Goal: Task Accomplishment & Management: Manage account settings

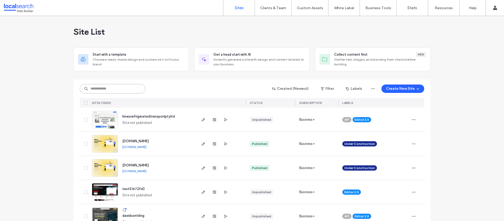
paste input "********"
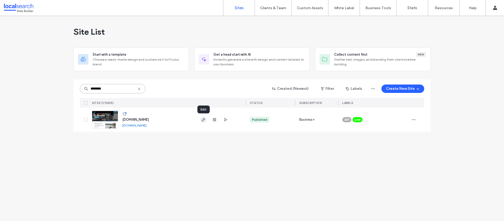
type input "********"
click at [204, 118] on icon "button" at bounding box center [204, 120] width 4 height 4
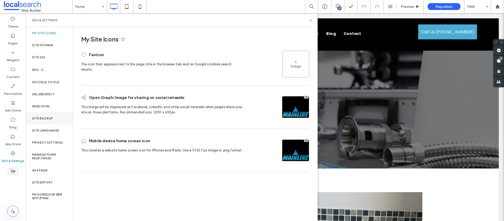
click at [48, 123] on div "Site Backup" at bounding box center [49, 118] width 47 height 12
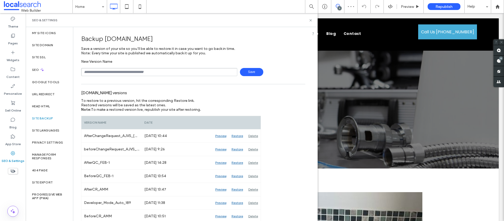
click at [118, 71] on input "text" at bounding box center [159, 72] width 156 height 8
type input "**********"
click at [250, 75] on span "Save" at bounding box center [251, 72] width 23 height 8
click at [311, 18] on div "SEO & Settings" at bounding box center [172, 20] width 292 height 14
click at [310, 19] on icon at bounding box center [311, 20] width 4 height 4
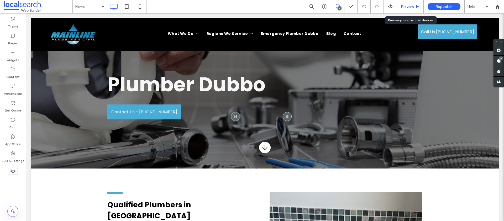
click at [408, 7] on span "Preview" at bounding box center [407, 6] width 13 height 4
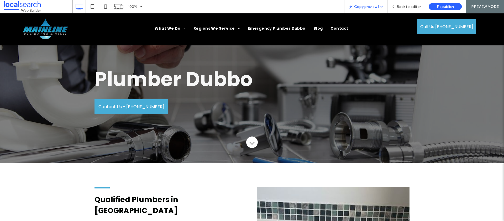
click at [372, 4] on span "Copy preview link" at bounding box center [368, 6] width 29 height 4
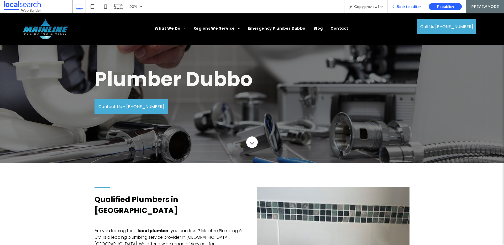
click at [413, 7] on span "Back to editor" at bounding box center [409, 6] width 24 height 4
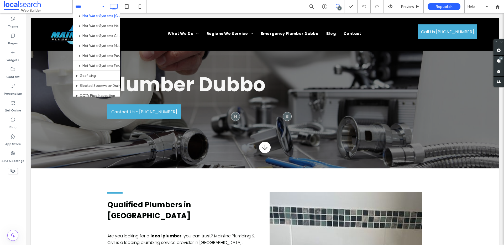
scroll to position [253, 0]
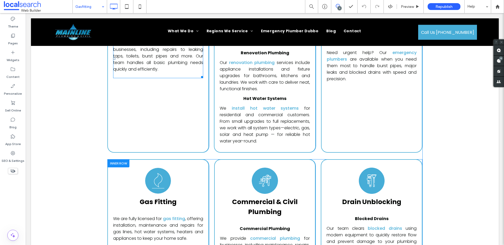
scroll to position [3780, 0]
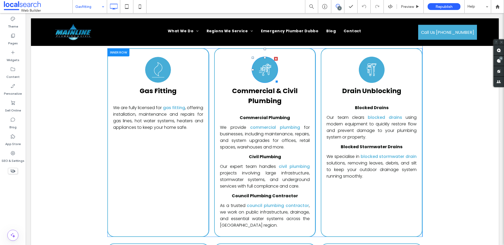
click at [264, 64] on image at bounding box center [265, 70] width 13 height 13
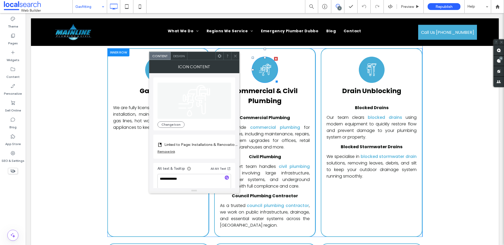
click at [264, 64] on image at bounding box center [265, 70] width 13 height 13
click at [168, 152] on div "Remove link" at bounding box center [167, 152] width 18 height 4
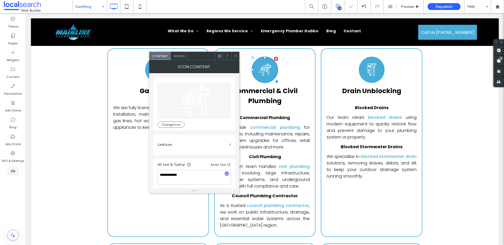
click at [209, 146] on label "Link Icon" at bounding box center [193, 145] width 70 height 10
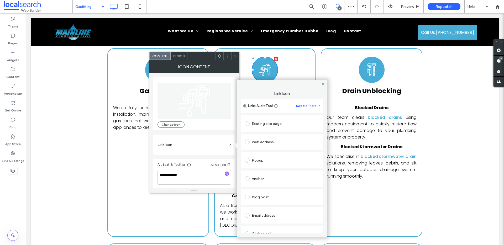
click at [262, 125] on div "Existing site page" at bounding box center [282, 124] width 74 height 8
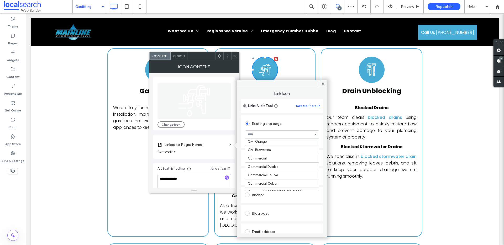
scroll to position [30, 0]
click at [323, 83] on icon at bounding box center [323, 84] width 4 height 4
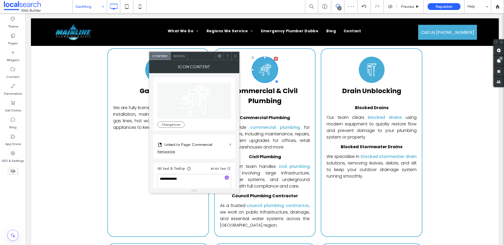
click at [236, 57] on icon at bounding box center [236, 56] width 4 height 4
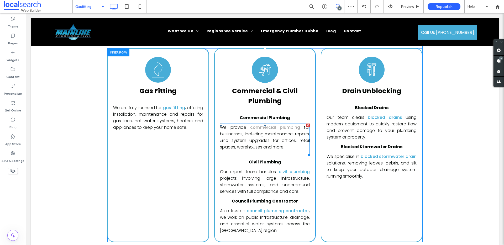
click at [277, 125] on link "commercial plumbing" at bounding box center [275, 128] width 50 height 6
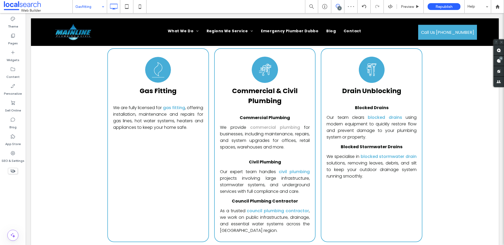
type input "*******"
type input "**"
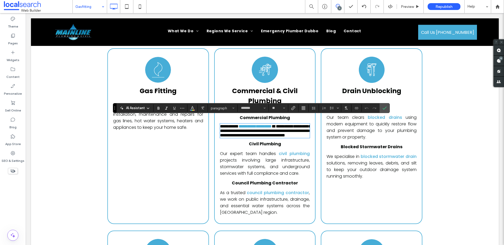
click at [272, 125] on link "**********" at bounding box center [255, 127] width 33 height 4
click at [253, 125] on link "**********" at bounding box center [255, 127] width 33 height 4
drag, startPoint x: 249, startPoint y: 121, endPoint x: 298, endPoint y: 122, distance: 48.9
click at [272, 125] on link "**********" at bounding box center [255, 127] width 33 height 4
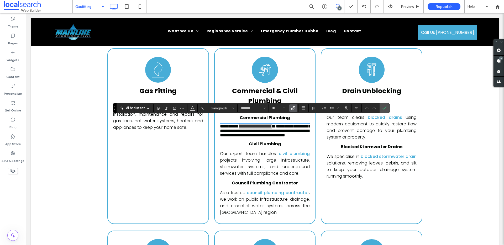
click at [292, 106] on icon "Link" at bounding box center [293, 108] width 4 height 4
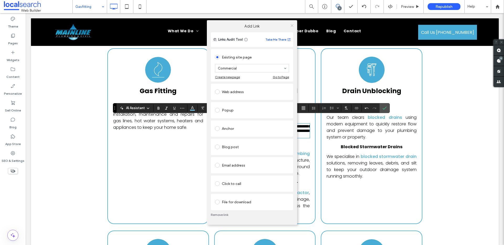
click at [291, 25] on use at bounding box center [292, 25] width 3 height 3
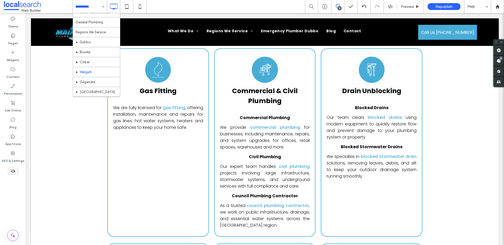
scroll to position [362, 0]
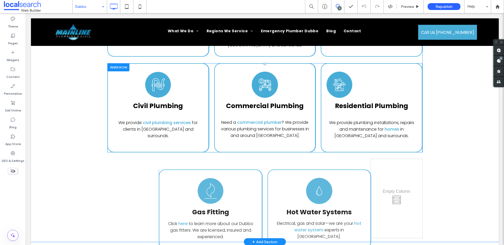
scroll to position [1076, 0]
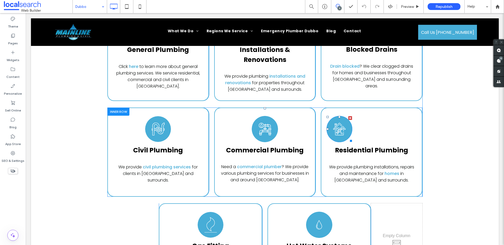
click at [341, 130] on icon at bounding box center [339, 129] width 13 height 26
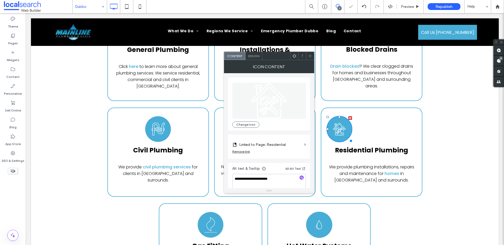
click at [309, 58] on icon at bounding box center [310, 56] width 4 height 4
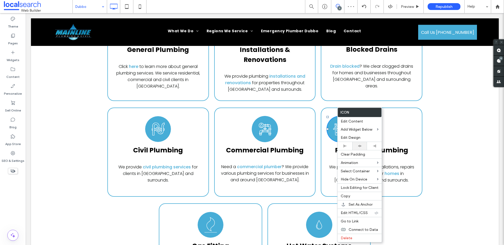
click at [360, 146] on icon at bounding box center [359, 145] width 3 height 3
click at [391, 127] on div "Residential Plumbing Icon Residential Plumbing We provide plumbing installation…" at bounding box center [372, 152] width 102 height 89
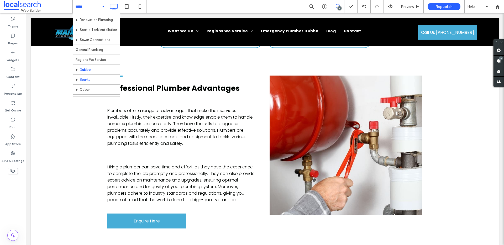
scroll to position [359, 0]
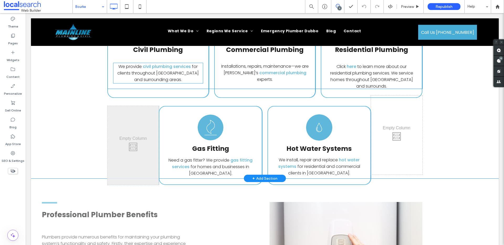
scroll to position [1137, 0]
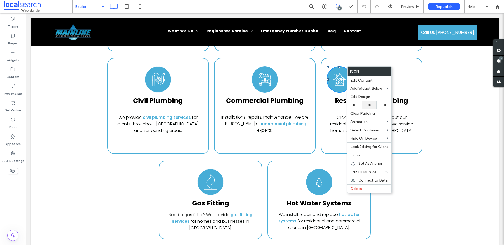
click at [365, 105] on div at bounding box center [369, 105] width 9 height 3
click at [452, 78] on div "Created with Fabric.js 4.6.0 General Plumbing We provide general plumbing servi…" at bounding box center [265, 89] width 468 height 307
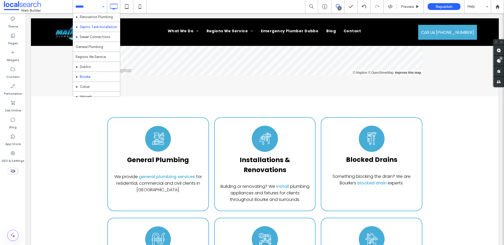
scroll to position [386, 0]
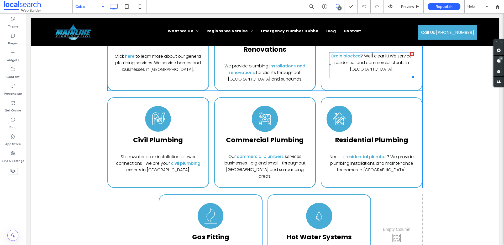
scroll to position [1133, 0]
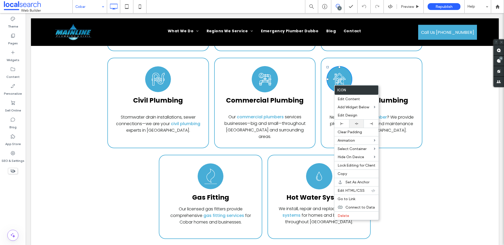
click at [352, 123] on div at bounding box center [356, 124] width 15 height 8
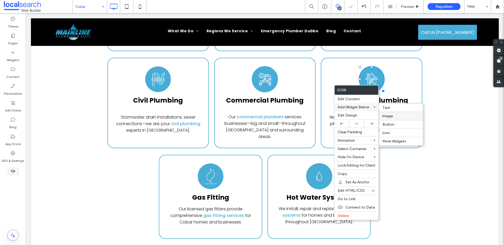
click at [405, 115] on label "Image" at bounding box center [401, 116] width 37 height 4
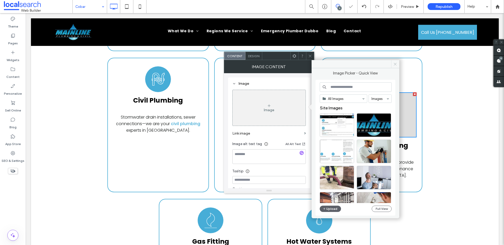
click at [395, 65] on icon at bounding box center [396, 64] width 4 height 4
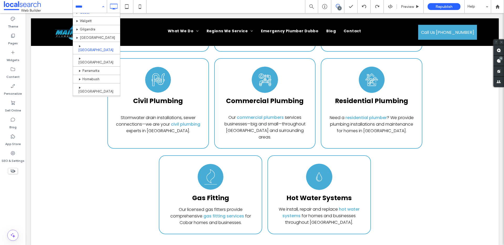
scroll to position [435, 0]
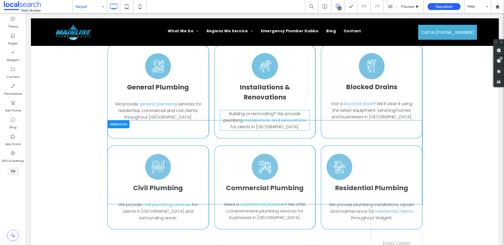
scroll to position [1112, 0]
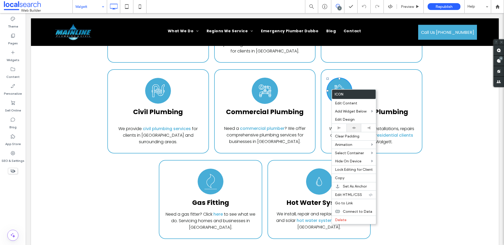
click at [348, 130] on div at bounding box center [354, 128] width 15 height 8
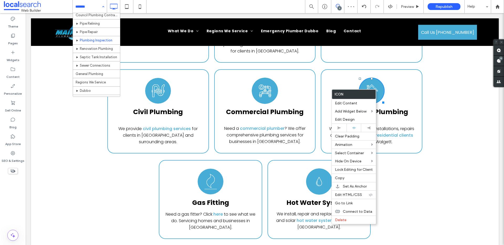
scroll to position [402, 0]
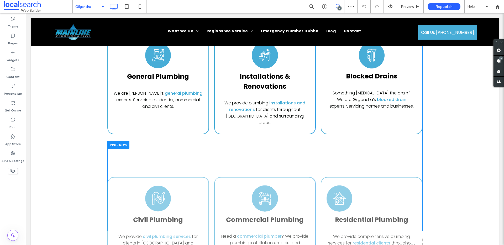
scroll to position [1057, 0]
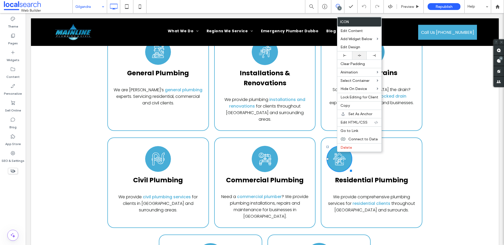
click at [358, 58] on div at bounding box center [359, 55] width 15 height 8
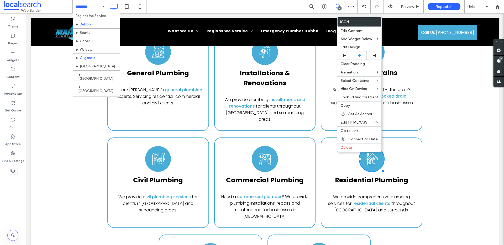
scroll to position [399, 0]
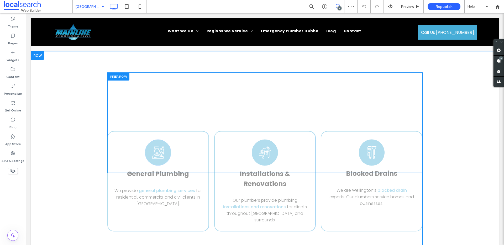
scroll to position [1099, 0]
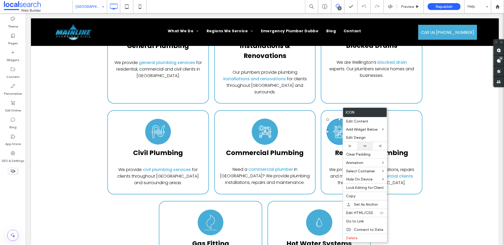
click at [362, 148] on div at bounding box center [364, 145] width 9 height 3
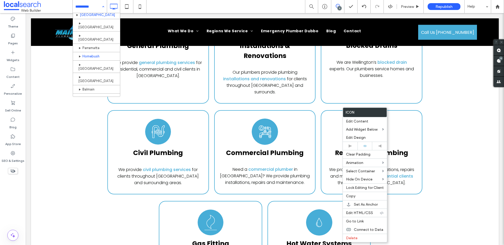
scroll to position [454, 0]
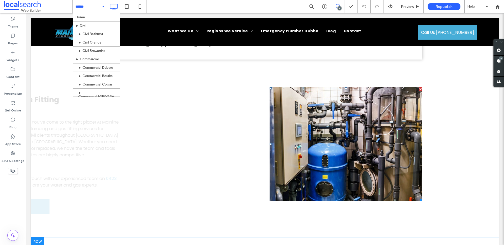
scroll to position [298, 0]
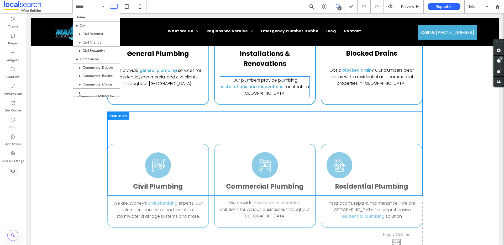
scroll to position [1097, 0]
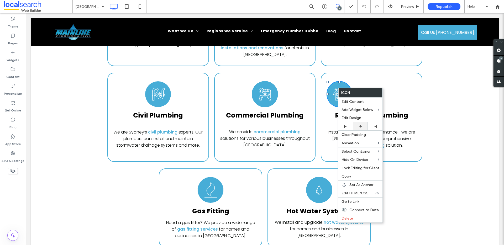
click at [358, 124] on div at bounding box center [360, 126] width 15 height 8
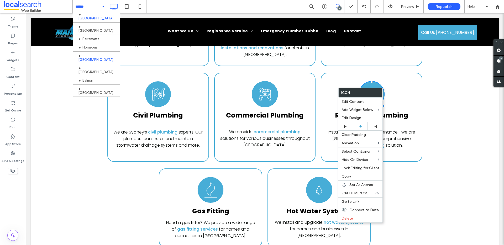
scroll to position [457, 0]
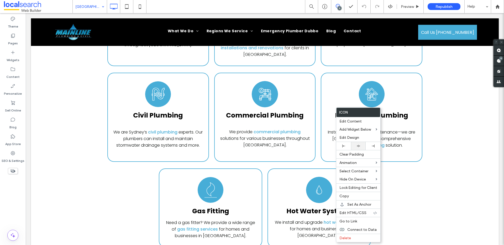
click at [355, 146] on div at bounding box center [358, 145] width 9 height 3
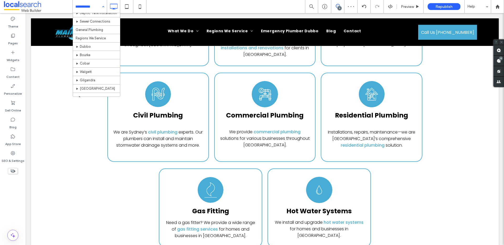
scroll to position [435, 0]
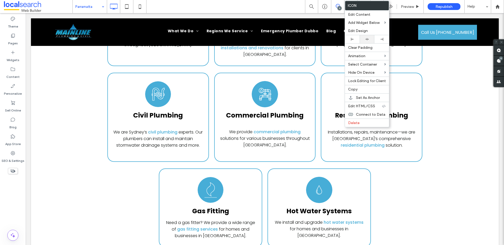
click at [366, 38] on icon at bounding box center [367, 39] width 3 height 3
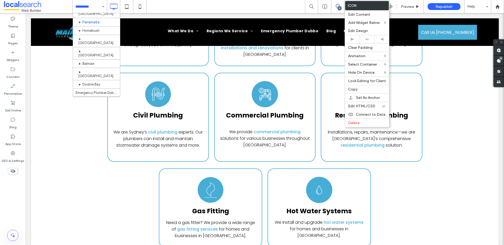
scroll to position [440, 0]
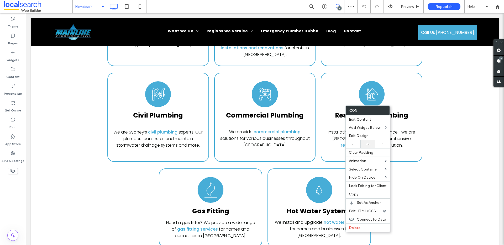
click at [364, 143] on div at bounding box center [367, 144] width 9 height 3
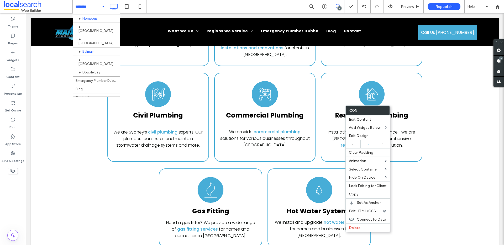
scroll to position [487, 0]
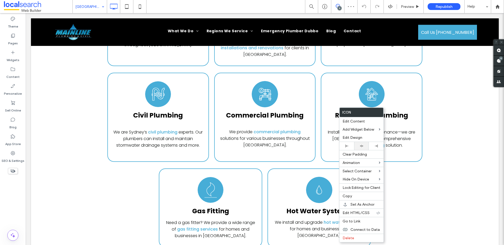
click at [361, 148] on icon at bounding box center [361, 145] width 3 height 3
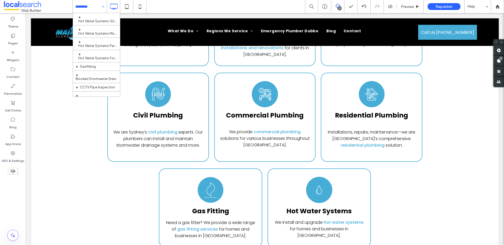
scroll to position [487, 0]
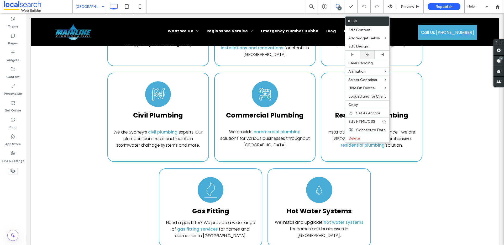
click at [365, 57] on div at bounding box center [367, 55] width 15 height 8
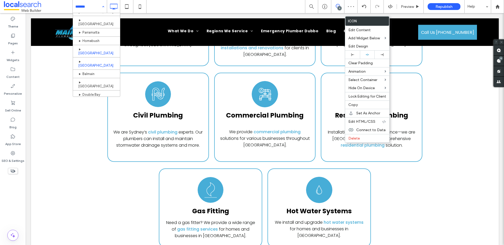
scroll to position [487, 0]
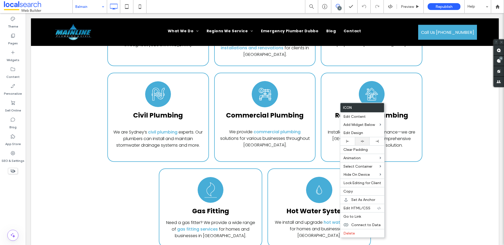
click at [363, 142] on icon at bounding box center [362, 141] width 3 height 3
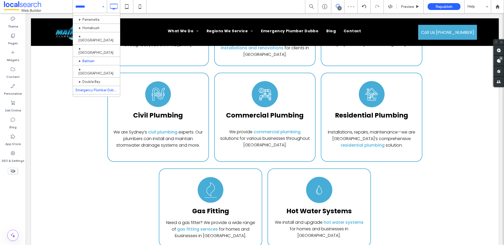
scroll to position [487, 0]
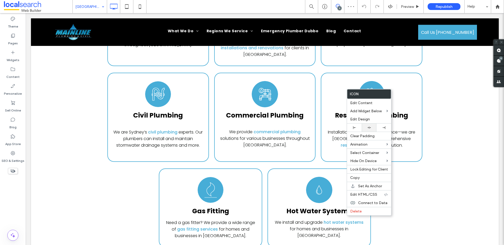
click at [371, 125] on div at bounding box center [369, 128] width 15 height 8
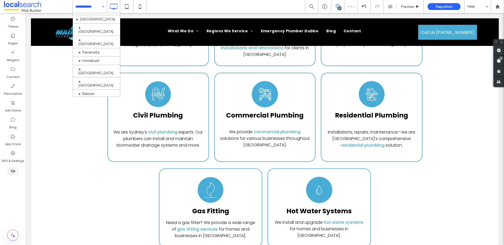
scroll to position [487, 0]
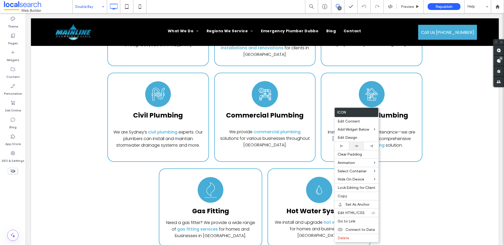
click at [358, 146] on use at bounding box center [356, 146] width 3 height 2
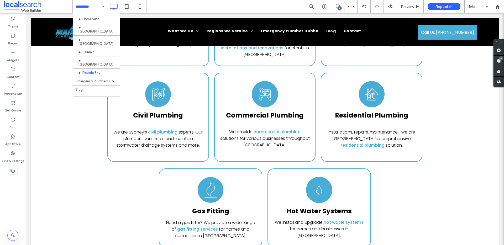
scroll to position [487, 0]
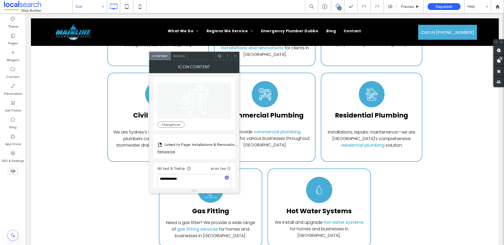
click at [164, 152] on div "Remove link" at bounding box center [167, 152] width 18 height 4
click at [175, 146] on label "Link Icon" at bounding box center [193, 145] width 70 height 10
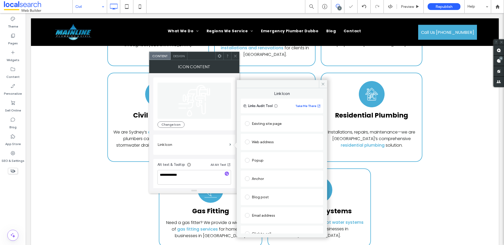
click at [259, 120] on div "Existing site page" at bounding box center [282, 124] width 74 height 8
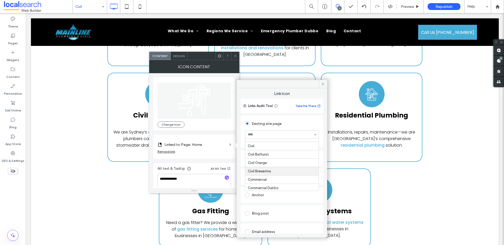
scroll to position [5, 0]
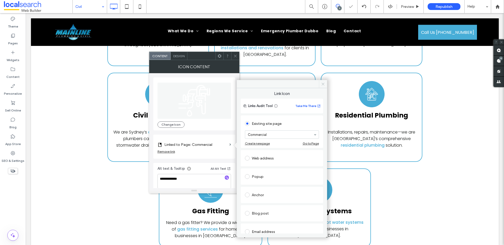
click at [322, 83] on icon at bounding box center [323, 84] width 4 height 4
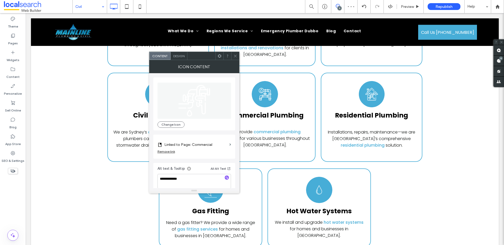
click at [237, 55] on div at bounding box center [235, 56] width 8 height 8
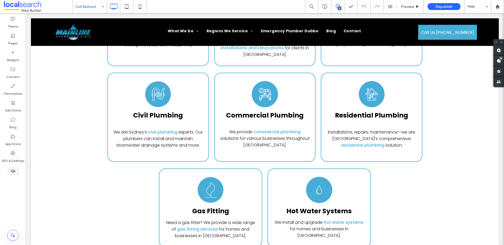
click at [93, 7] on input at bounding box center [88, 6] width 26 height 13
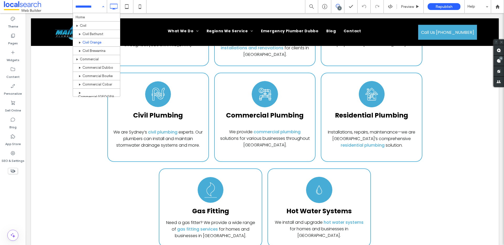
click at [97, 6] on input at bounding box center [88, 6] width 26 height 13
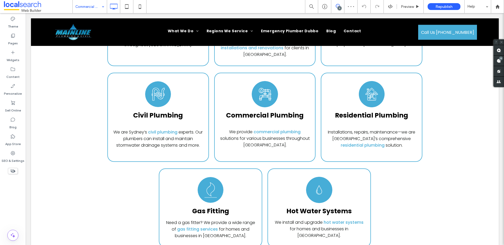
click at [99, 7] on input at bounding box center [88, 6] width 26 height 13
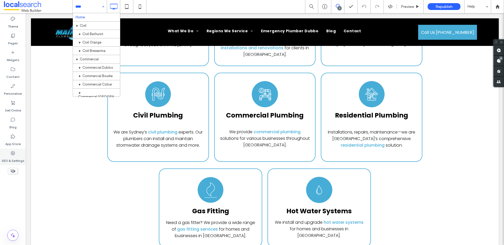
click at [18, 159] on label "SEO & Settings" at bounding box center [13, 159] width 23 height 7
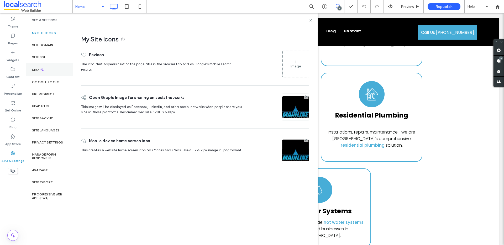
click at [60, 75] on div "SEO" at bounding box center [49, 69] width 47 height 13
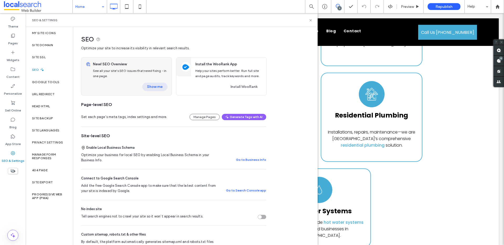
click at [161, 86] on button "Show me" at bounding box center [154, 87] width 25 height 8
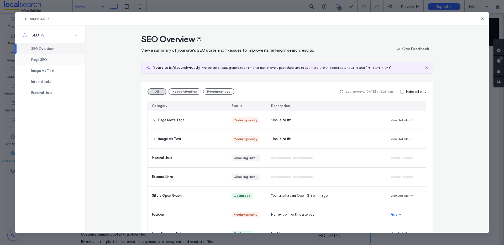
click at [51, 63] on div "Page SEO" at bounding box center [50, 59] width 70 height 11
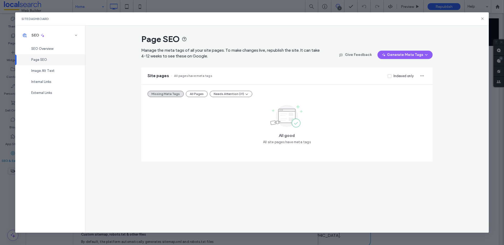
click at [201, 99] on div "Missing Meta Tags All Pages Needs Attention (31) All good All site pages have m…" at bounding box center [287, 123] width 292 height 77
click at [196, 96] on button "All Pages" at bounding box center [197, 94] width 22 height 6
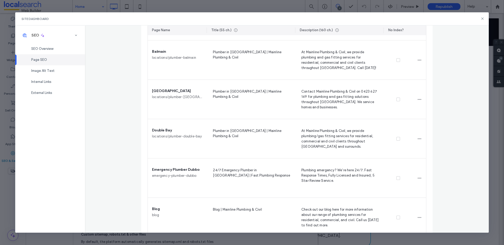
scroll to position [2212, 0]
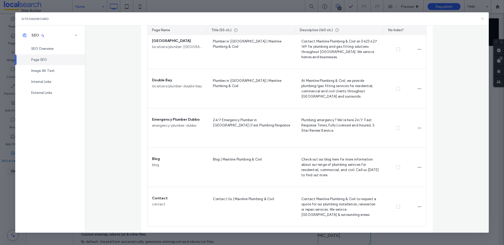
click at [482, 20] on icon at bounding box center [483, 19] width 4 height 4
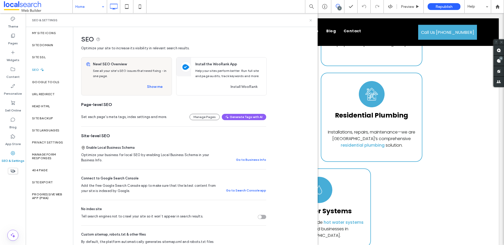
click at [310, 21] on use at bounding box center [311, 20] width 2 height 2
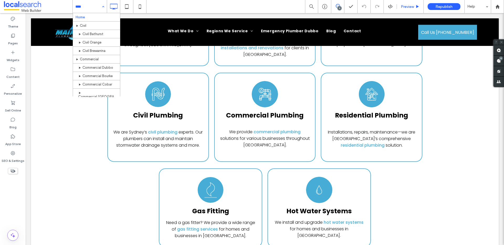
click at [401, 7] on div "Preview" at bounding box center [410, 6] width 27 height 4
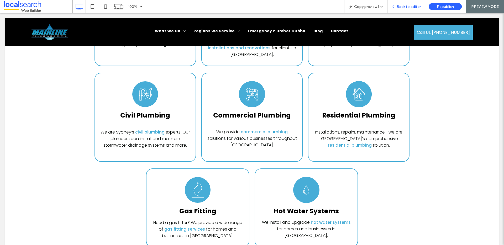
click at [406, 3] on div "Back to editor" at bounding box center [407, 6] width 38 height 13
click at [410, 7] on span "Back to editor" at bounding box center [409, 6] width 24 height 4
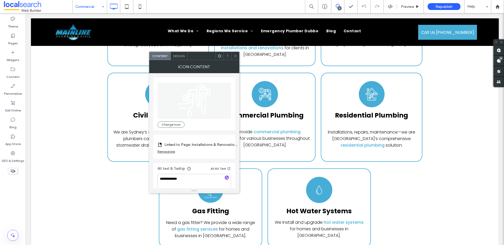
click at [170, 151] on div "Remove link" at bounding box center [167, 152] width 18 height 4
click at [208, 145] on label "Link Icon" at bounding box center [193, 145] width 70 height 10
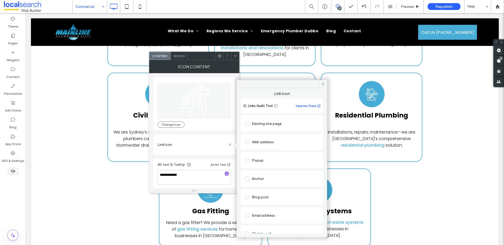
click at [270, 127] on div "Existing site page" at bounding box center [282, 124] width 74 height 8
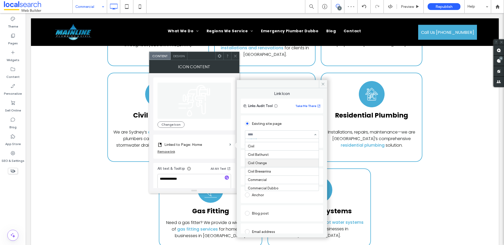
scroll to position [11, 0]
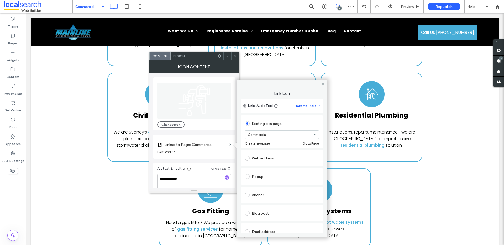
click at [324, 85] on icon at bounding box center [323, 84] width 4 height 4
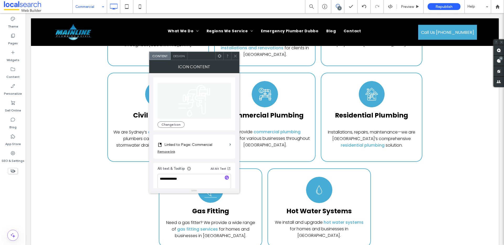
click at [234, 57] on icon at bounding box center [236, 56] width 4 height 4
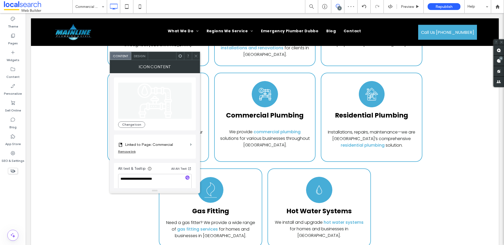
click at [140, 53] on div "Design" at bounding box center [139, 56] width 17 height 8
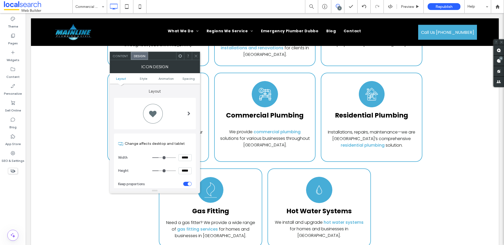
click at [122, 55] on span "Content" at bounding box center [121, 56] width 16 height 4
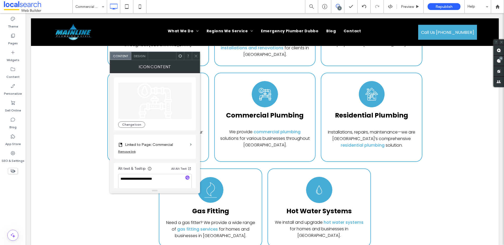
click at [195, 58] on icon at bounding box center [196, 56] width 4 height 4
click at [198, 57] on icon at bounding box center [196, 56] width 4 height 4
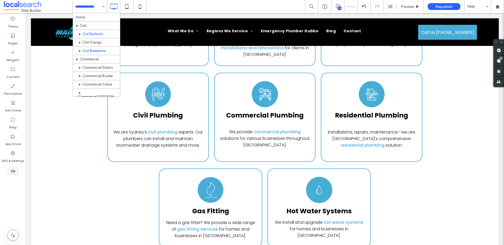
scroll to position [8, 0]
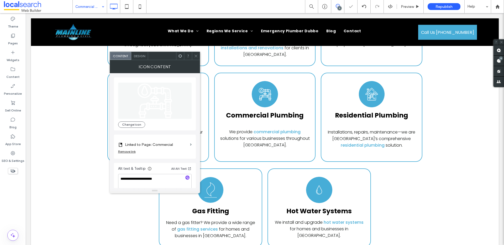
click at [196, 56] on use at bounding box center [196, 56] width 3 height 3
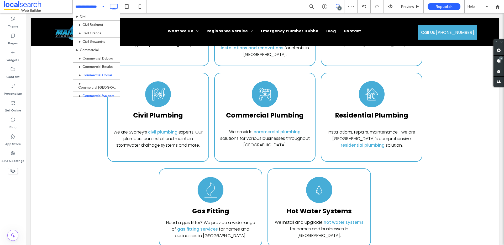
scroll to position [37, 0]
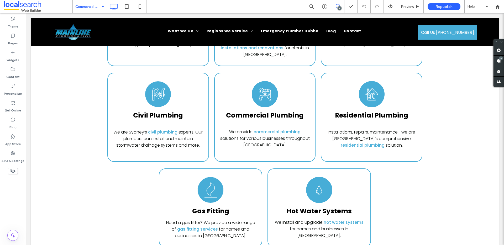
click at [88, 7] on input at bounding box center [88, 6] width 26 height 13
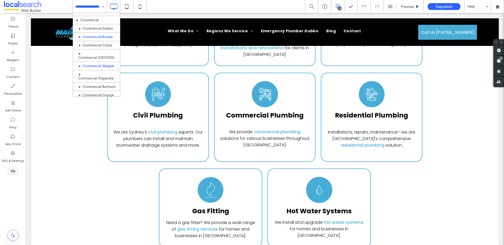
scroll to position [38, 0]
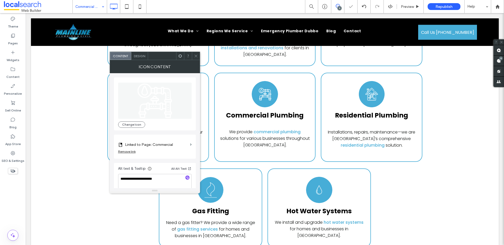
click at [139, 58] on span "Design" at bounding box center [139, 56] width 11 height 4
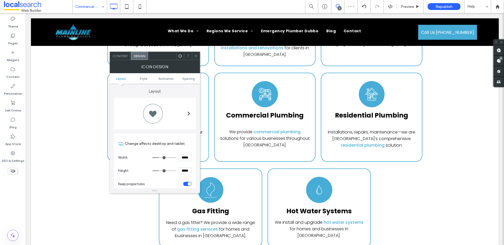
click at [123, 56] on span "Content" at bounding box center [121, 56] width 16 height 4
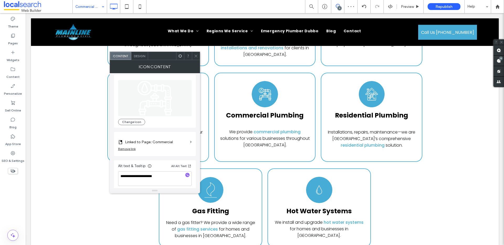
scroll to position [5, 0]
click at [196, 55] on icon at bounding box center [196, 56] width 4 height 4
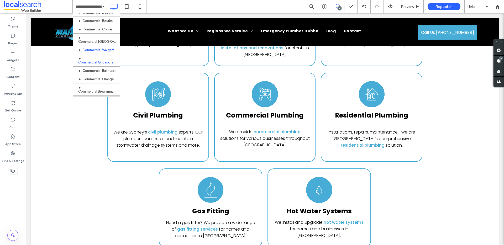
scroll to position [60, 0]
click at [91, 6] on input at bounding box center [88, 6] width 26 height 13
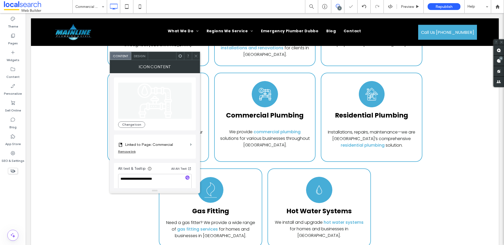
click at [195, 55] on icon at bounding box center [196, 56] width 4 height 4
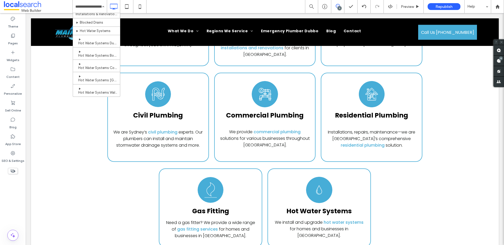
scroll to position [99, 0]
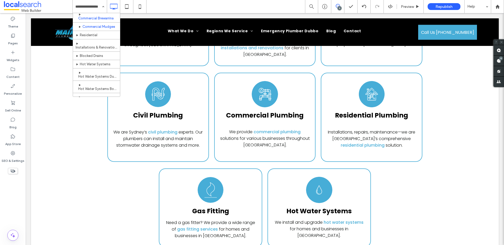
scroll to position [149, 0]
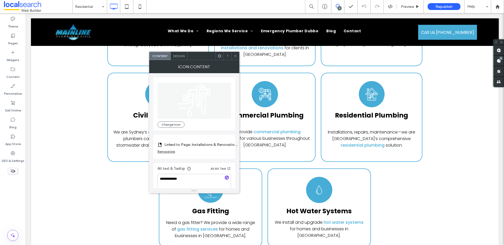
click at [190, 146] on label "Linked to Page: Installations & Renovations" at bounding box center [201, 145] width 74 height 10
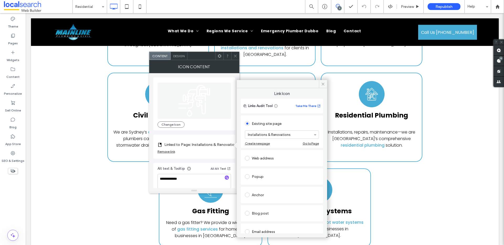
click at [167, 153] on div "Remove link" at bounding box center [167, 152] width 18 height 4
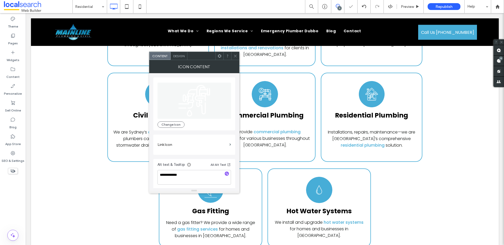
click at [187, 147] on label "Link Icon" at bounding box center [193, 145] width 70 height 10
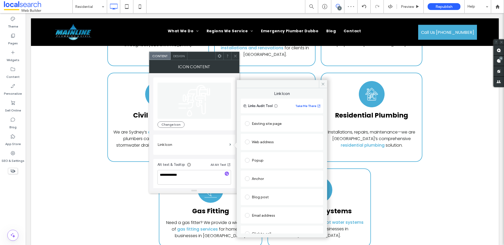
click at [260, 129] on div "Existing site page" at bounding box center [282, 123] width 74 height 11
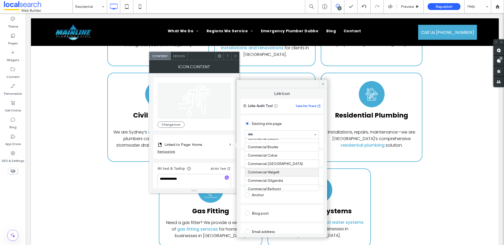
scroll to position [18, 0]
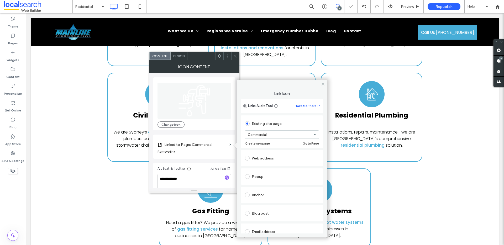
click at [325, 82] on icon at bounding box center [323, 84] width 4 height 4
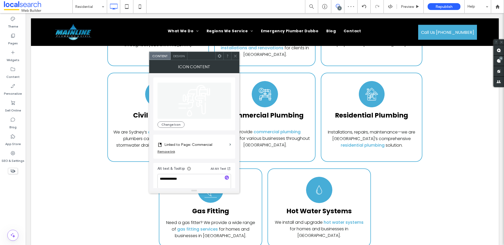
click at [237, 56] on icon at bounding box center [236, 56] width 4 height 4
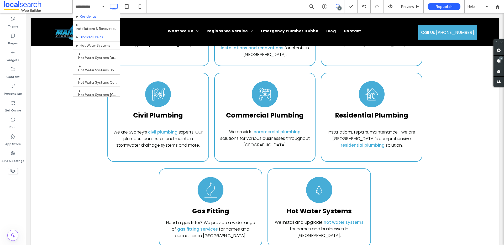
scroll to position [144, 0]
click at [79, 6] on input at bounding box center [88, 6] width 26 height 13
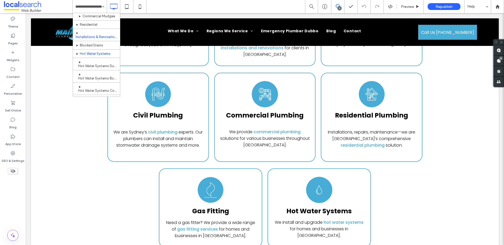
scroll to position [142, 0]
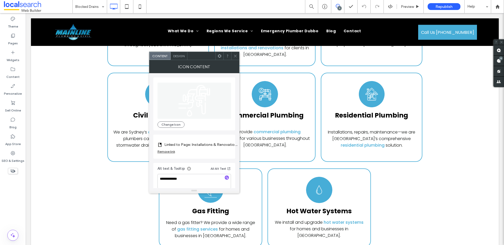
click at [184, 144] on label "Linked to Page: Installations & Renovations" at bounding box center [201, 145] width 74 height 10
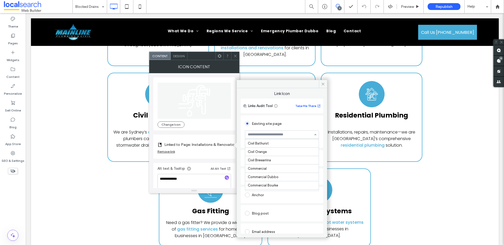
scroll to position [15, 0]
click at [324, 85] on icon at bounding box center [323, 84] width 4 height 4
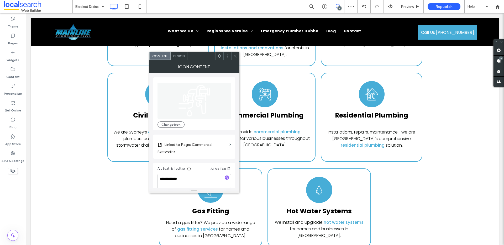
click at [235, 56] on use at bounding box center [235, 56] width 3 height 3
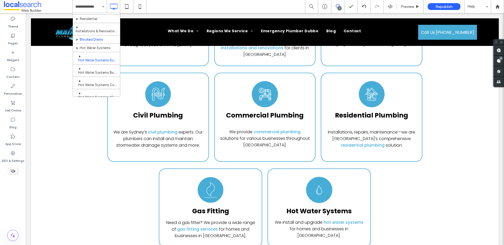
scroll to position [144, 0]
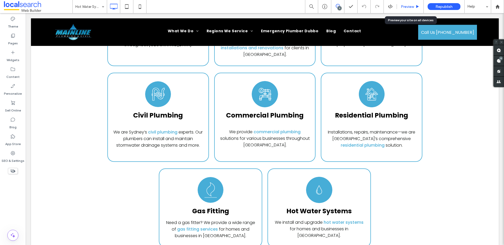
click at [412, 9] on div "Preview" at bounding box center [410, 6] width 27 height 13
click at [412, 7] on span "Preview" at bounding box center [407, 6] width 13 height 4
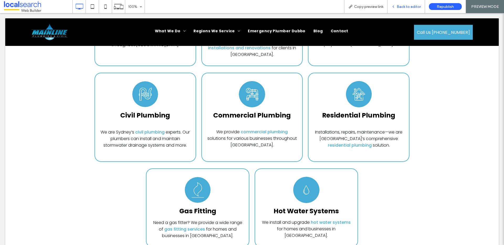
click at [406, 7] on span "Back to editor" at bounding box center [409, 6] width 24 height 4
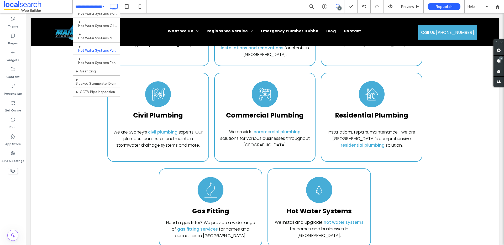
scroll to position [242, 0]
click at [89, 9] on input at bounding box center [88, 6] width 26 height 13
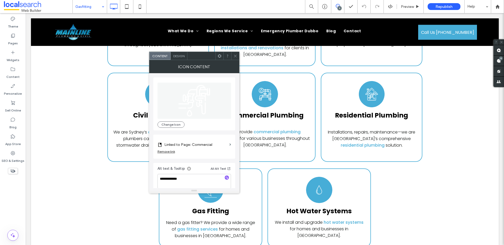
click at [236, 55] on use at bounding box center [235, 56] width 3 height 3
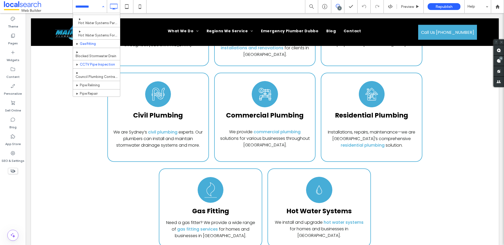
scroll to position [267, 0]
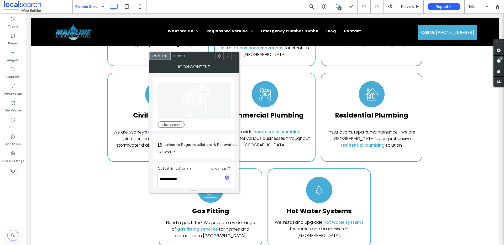
click at [219, 144] on label "Linked to Page: Installations & Renovations" at bounding box center [201, 145] width 74 height 10
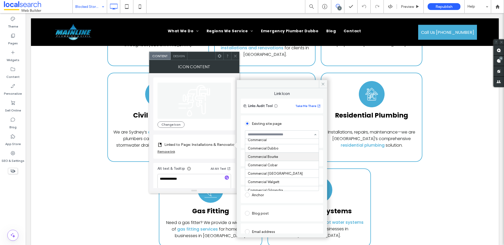
scroll to position [37, 0]
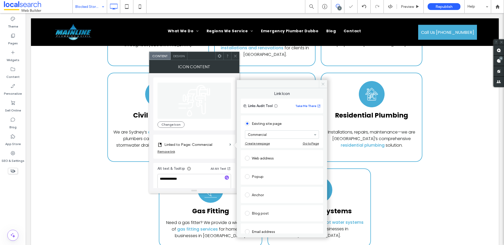
click at [322, 83] on icon at bounding box center [323, 84] width 4 height 4
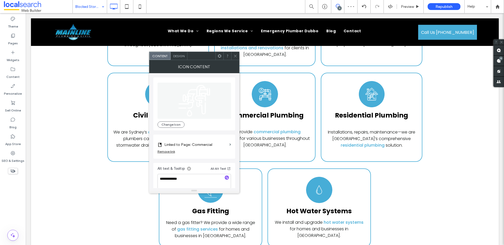
click at [236, 56] on icon at bounding box center [236, 56] width 4 height 4
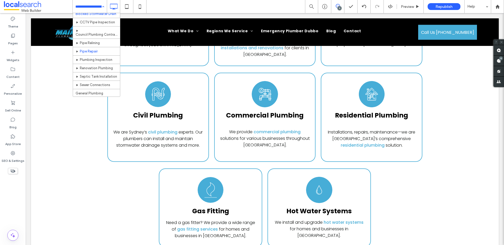
scroll to position [311, 0]
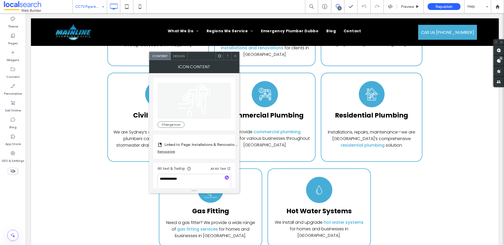
click at [198, 144] on label "Linked to Page: Installations & Renovations" at bounding box center [201, 145] width 74 height 10
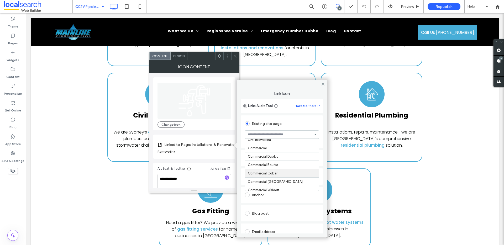
scroll to position [33, 0]
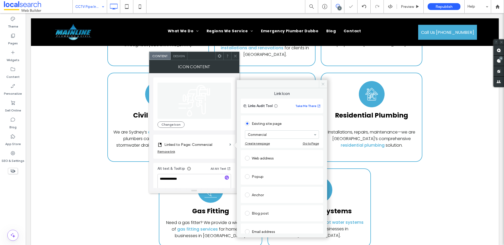
click at [325, 82] on icon at bounding box center [323, 84] width 4 height 4
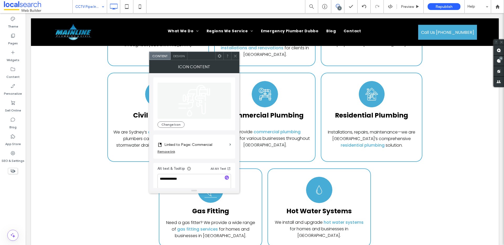
click at [236, 56] on icon at bounding box center [236, 56] width 4 height 4
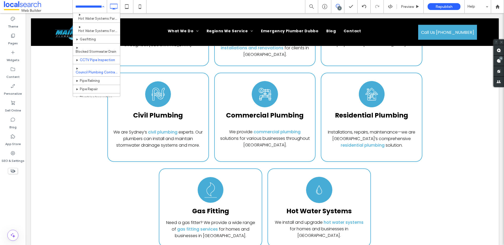
scroll to position [304, 0]
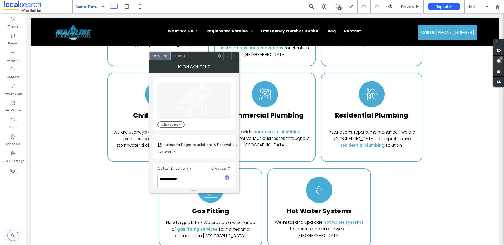
click at [208, 146] on label "Linked to Page: Installations & Renovations" at bounding box center [201, 145] width 74 height 10
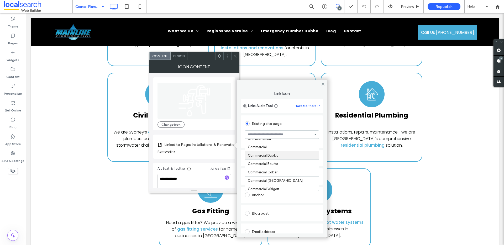
scroll to position [28, 0]
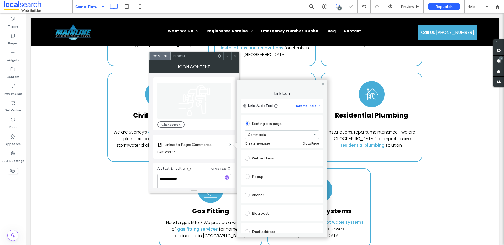
click at [323, 85] on icon at bounding box center [323, 84] width 4 height 4
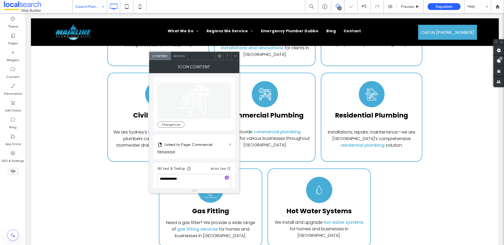
click at [234, 54] on icon at bounding box center [236, 56] width 4 height 4
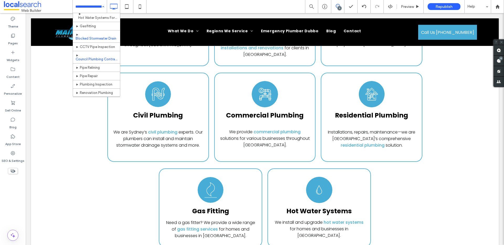
scroll to position [307, 0]
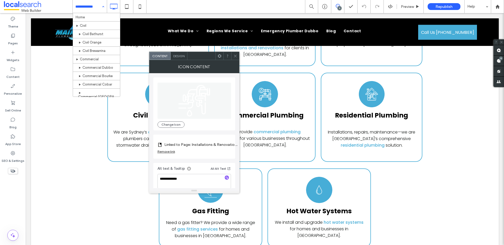
click at [221, 144] on label "Linked to Page: Installations & Renovations" at bounding box center [201, 145] width 74 height 10
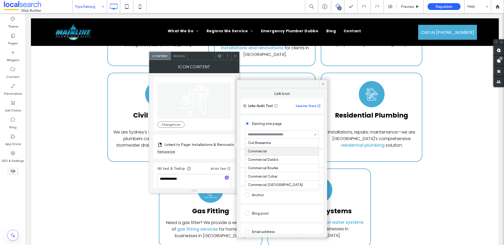
scroll to position [31, 0]
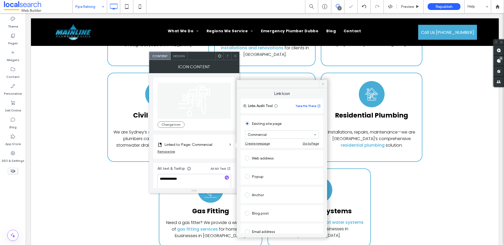
click at [321, 85] on icon at bounding box center [323, 84] width 4 height 4
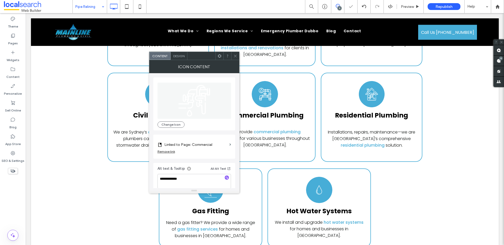
click at [236, 54] on icon at bounding box center [236, 56] width 4 height 4
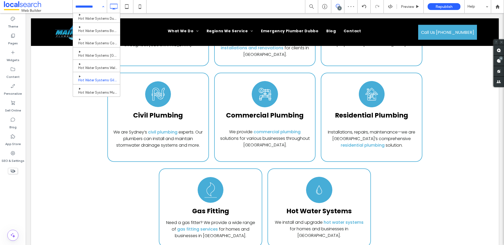
scroll to position [209, 0]
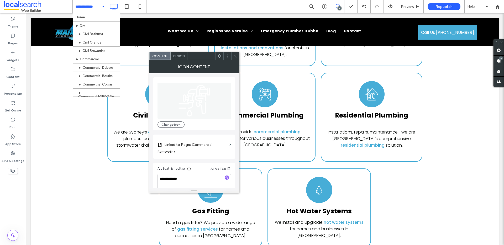
click at [235, 55] on icon at bounding box center [236, 56] width 4 height 4
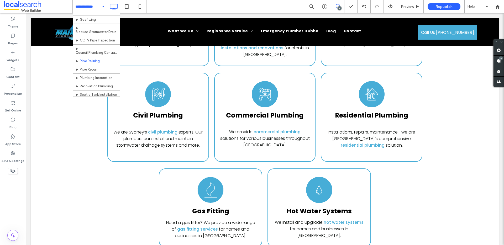
scroll to position [292, 0]
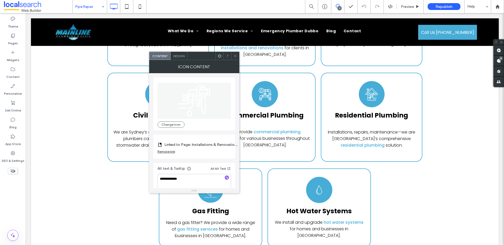
click at [193, 144] on label "Linked to Page: Installations & Renovations" at bounding box center [201, 145] width 74 height 10
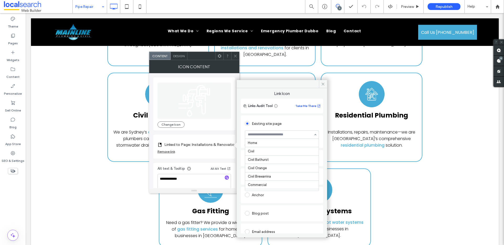
scroll to position [143, 0]
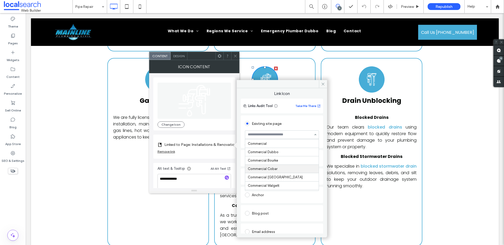
scroll to position [41, 0]
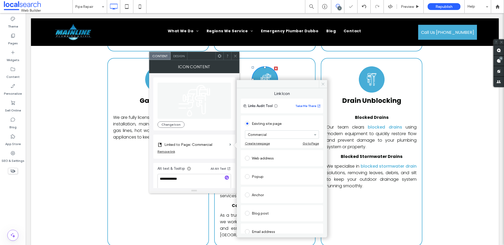
click at [324, 82] on icon at bounding box center [323, 84] width 4 height 4
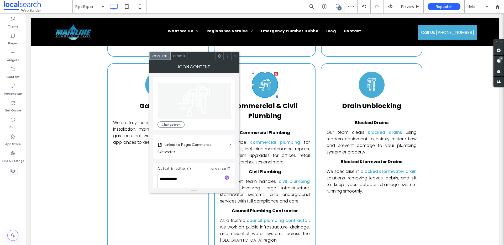
click at [236, 55] on icon at bounding box center [236, 56] width 4 height 4
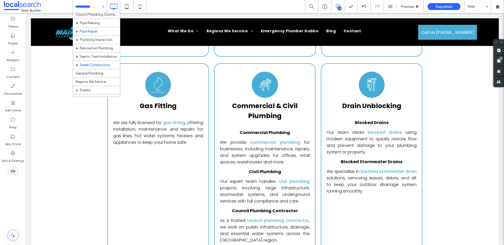
scroll to position [337, 0]
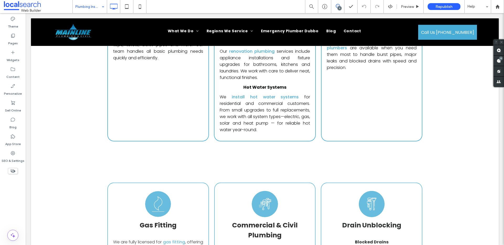
scroll to position [1562, 0]
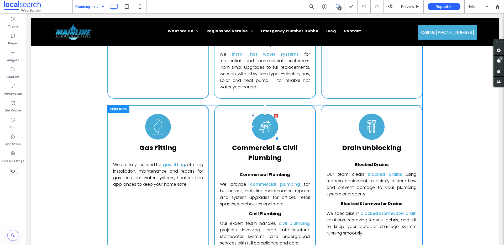
click at [262, 121] on image at bounding box center [265, 127] width 13 height 13
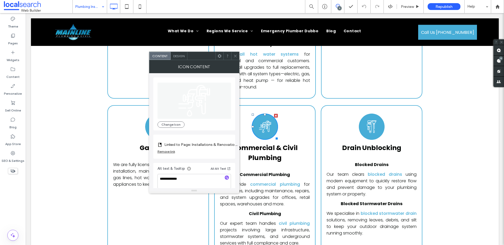
click at [214, 143] on label "Linked to Page: Installations & Renovations" at bounding box center [201, 145] width 74 height 10
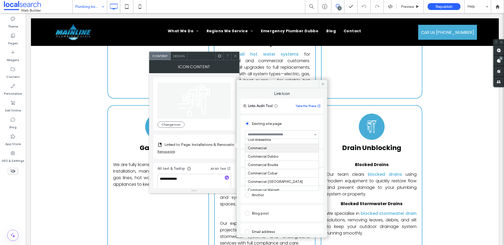
scroll to position [36, 0]
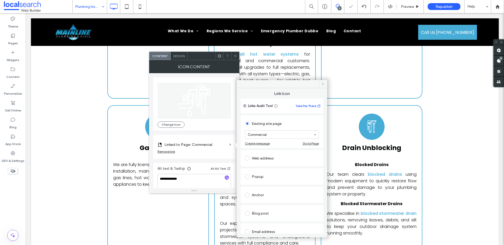
click at [324, 83] on icon at bounding box center [323, 84] width 4 height 4
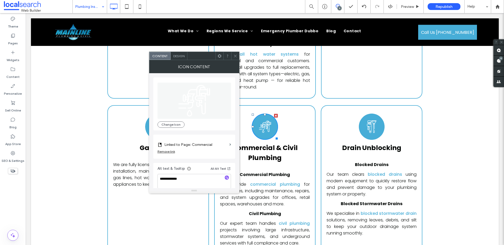
click at [236, 57] on use at bounding box center [235, 56] width 3 height 3
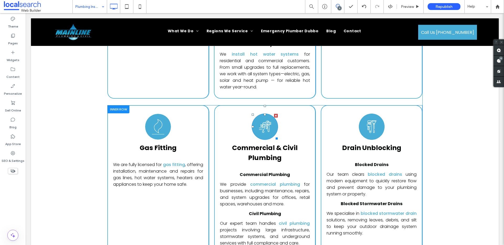
click at [262, 121] on image at bounding box center [265, 127] width 13 height 13
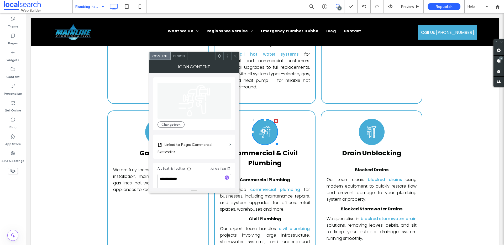
click at [236, 57] on use at bounding box center [235, 56] width 3 height 3
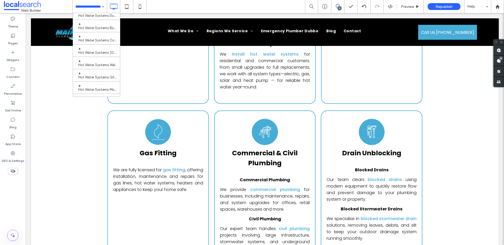
scroll to position [190, 0]
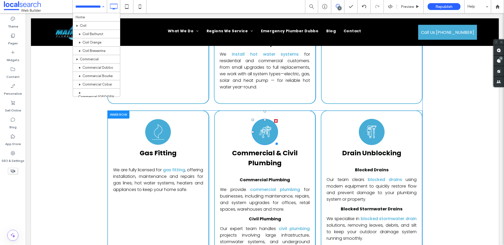
click at [260, 126] on image at bounding box center [265, 132] width 13 height 13
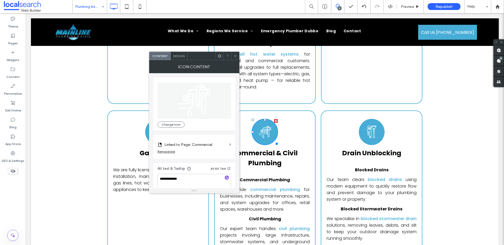
click at [237, 55] on icon at bounding box center [236, 56] width 4 height 4
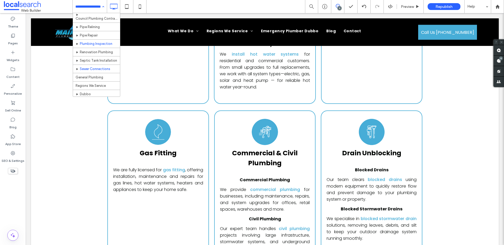
scroll to position [326, 0]
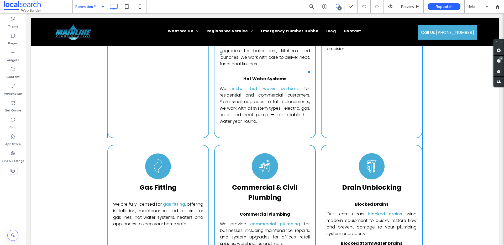
scroll to position [1387, 0]
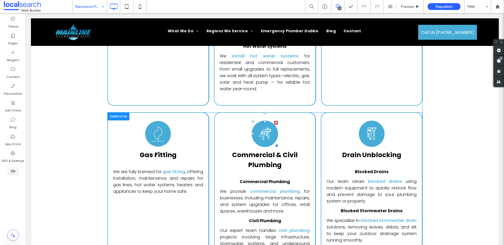
click at [262, 141] on image at bounding box center [265, 134] width 13 height 13
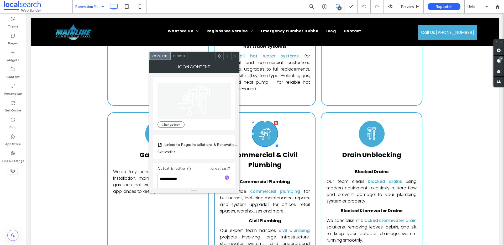
click at [179, 56] on span "Design" at bounding box center [178, 56] width 11 height 4
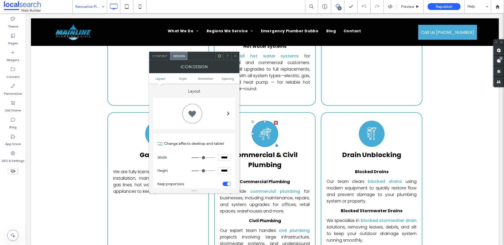
click at [155, 56] on span "Content" at bounding box center [160, 56] width 16 height 4
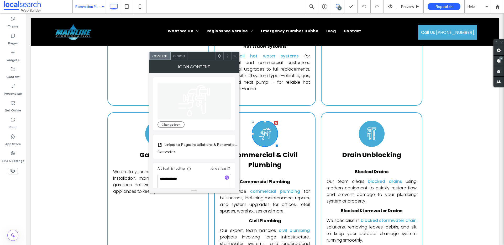
click at [200, 144] on label "Linked to Page: Installations & Renovations" at bounding box center [201, 145] width 74 height 10
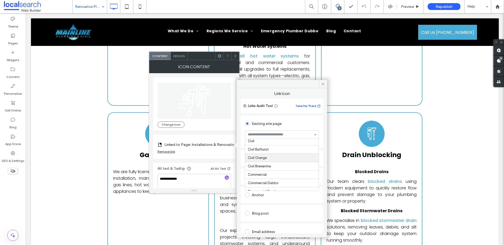
scroll to position [9, 0]
click at [324, 84] on icon at bounding box center [323, 84] width 4 height 4
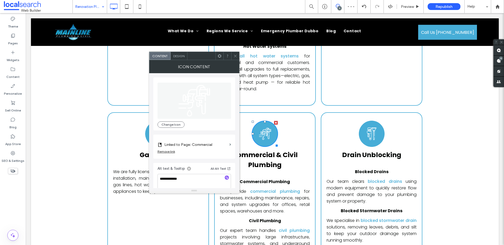
click at [235, 55] on icon at bounding box center [236, 56] width 4 height 4
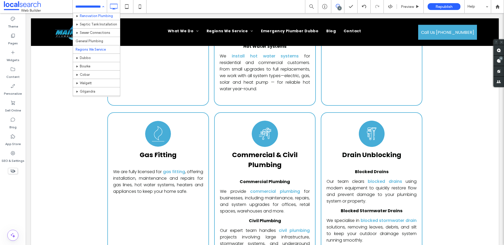
scroll to position [362, 0]
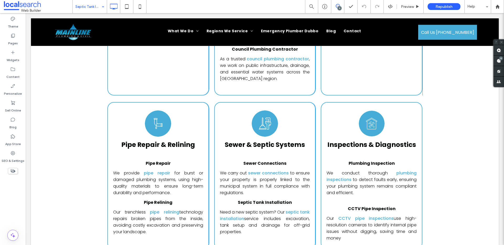
scroll to position [1793, 0]
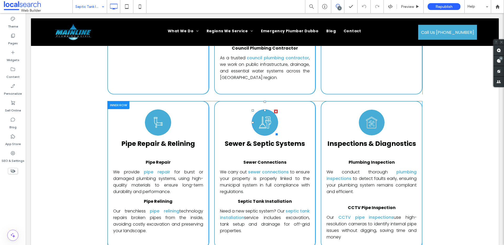
click at [261, 117] on icon at bounding box center [265, 123] width 12 height 12
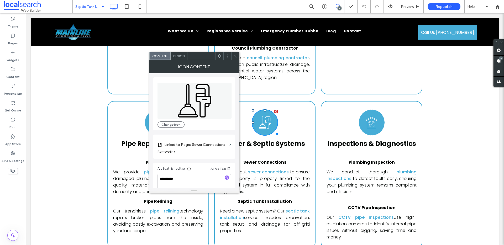
click at [236, 56] on icon at bounding box center [236, 56] width 4 height 4
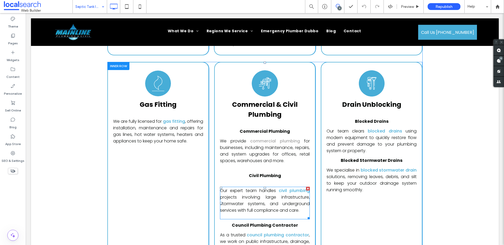
scroll to position [1590, 0]
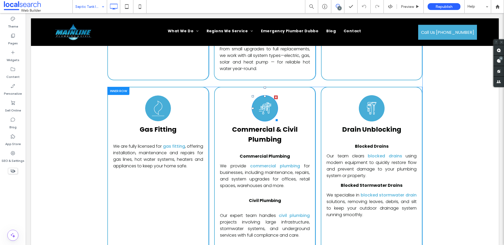
click at [264, 102] on image at bounding box center [265, 108] width 13 height 13
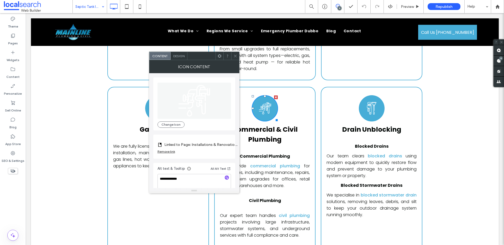
click at [215, 143] on label "Linked to Page: Installations & Renovations" at bounding box center [201, 145] width 74 height 10
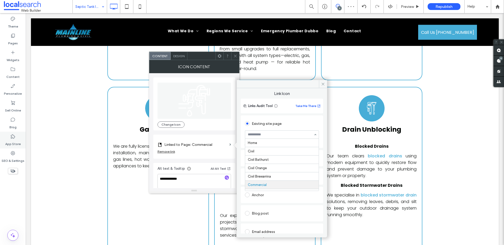
scroll to position [42, 0]
click at [323, 84] on use at bounding box center [323, 84] width 3 height 3
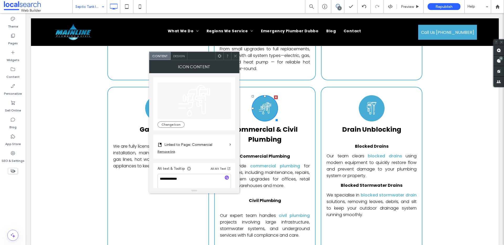
click at [236, 58] on icon at bounding box center [236, 56] width 4 height 4
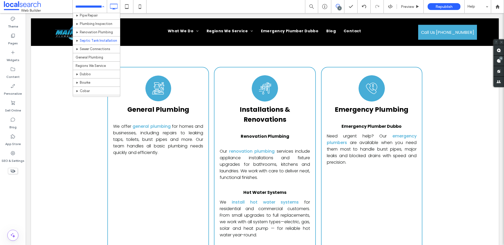
scroll to position [346, 0]
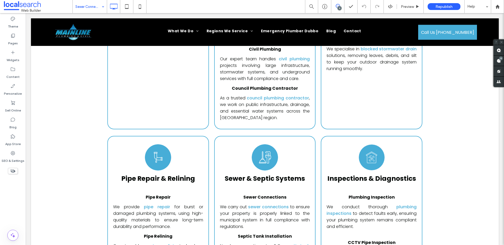
scroll to position [1362, 0]
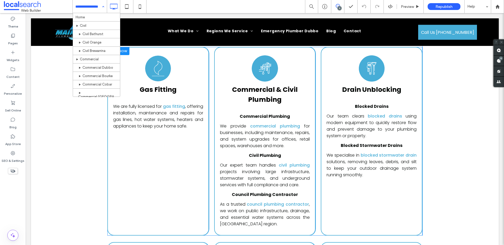
click at [266, 67] on image at bounding box center [265, 68] width 13 height 13
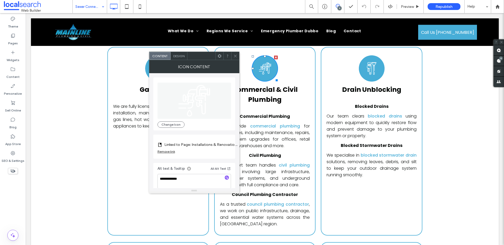
click at [197, 144] on label "Linked to Page: Installations & Renovations" at bounding box center [201, 145] width 74 height 10
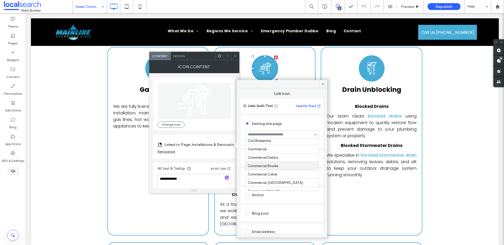
scroll to position [35, 0]
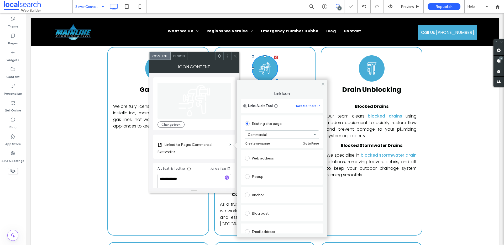
click at [323, 83] on icon at bounding box center [323, 84] width 4 height 4
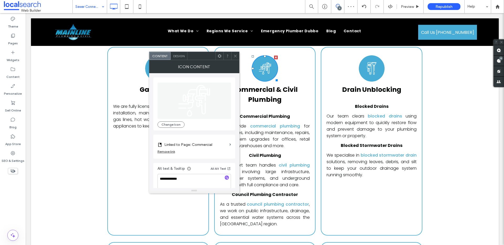
click at [235, 55] on icon at bounding box center [236, 56] width 4 height 4
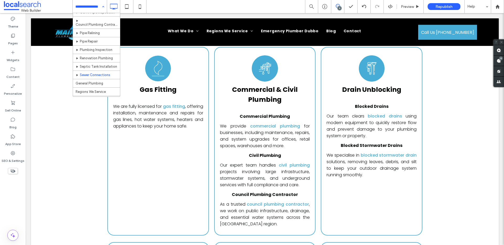
scroll to position [352, 0]
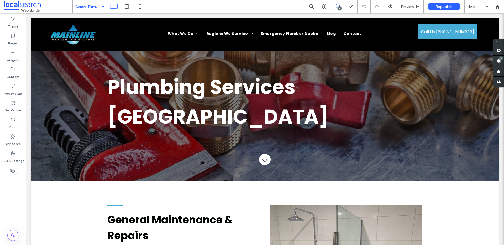
click at [96, 3] on input at bounding box center [88, 6] width 26 height 13
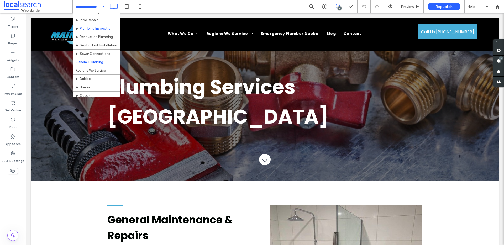
scroll to position [379, 0]
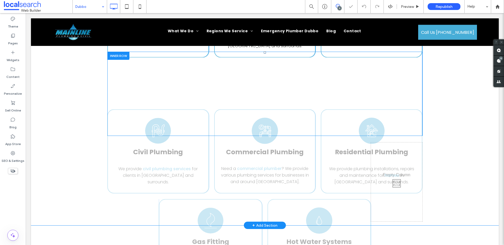
scroll to position [1133, 0]
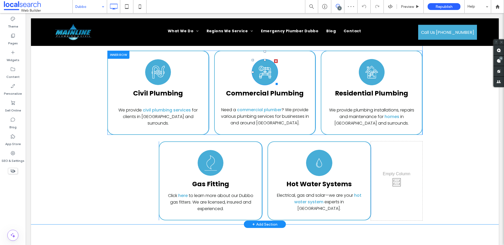
click at [265, 65] on icon at bounding box center [265, 72] width 13 height 26
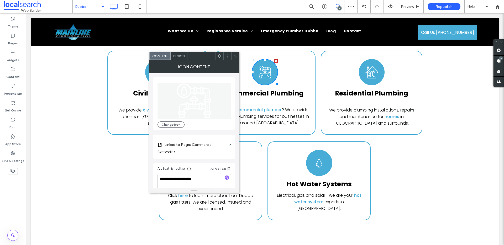
click at [235, 55] on icon at bounding box center [236, 56] width 4 height 4
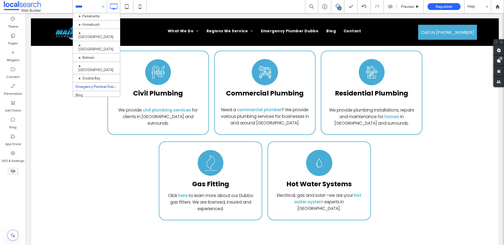
scroll to position [480, 0]
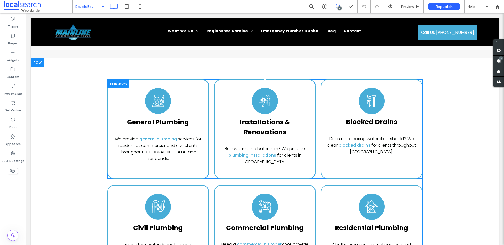
scroll to position [994, 0]
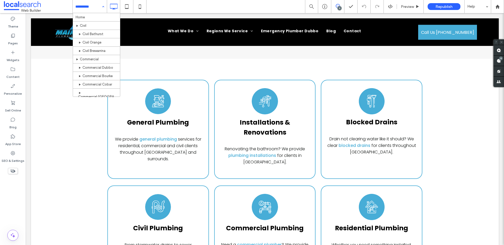
click at [91, 6] on input at bounding box center [88, 6] width 26 height 13
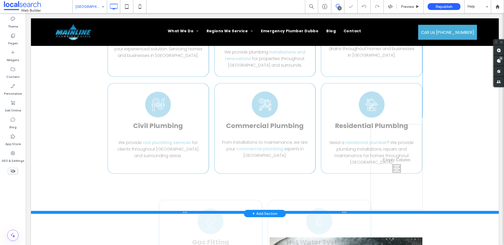
scroll to position [1236, 0]
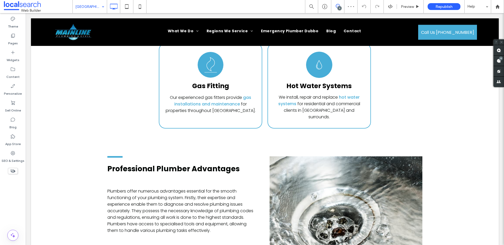
click at [90, 2] on input at bounding box center [88, 6] width 26 height 13
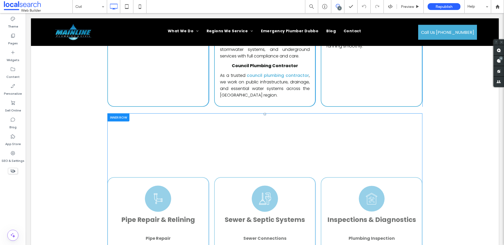
scroll to position [2681, 0]
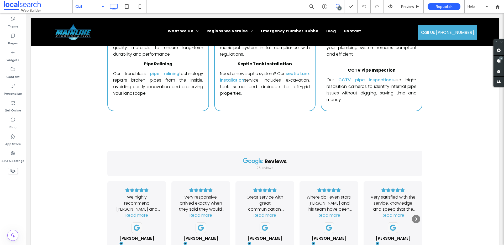
click at [85, 9] on input at bounding box center [88, 6] width 26 height 13
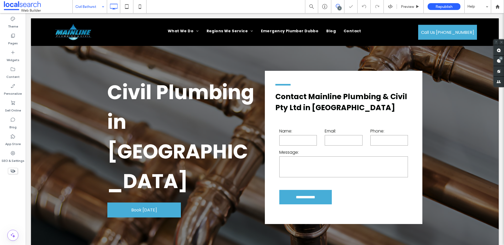
scroll to position [107, 0]
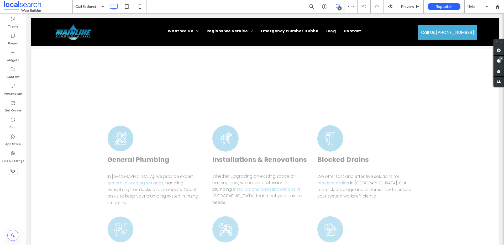
scroll to position [1092, 0]
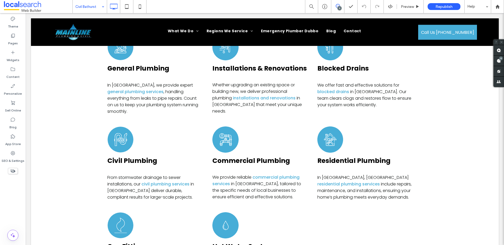
click at [93, 4] on input at bounding box center [88, 6] width 26 height 13
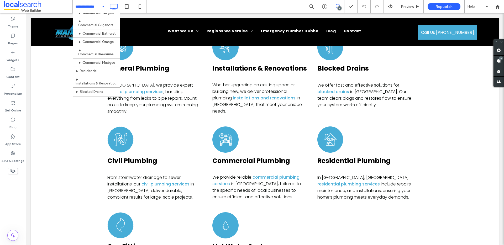
scroll to position [93, 0]
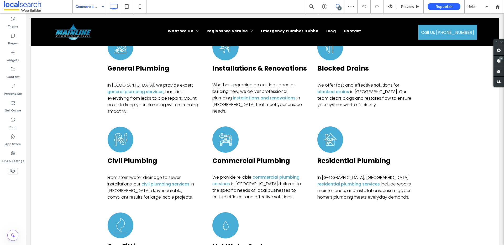
click at [82, 3] on input at bounding box center [88, 6] width 26 height 13
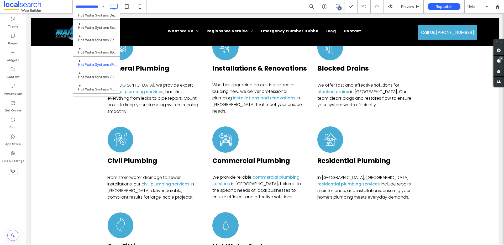
scroll to position [199, 0]
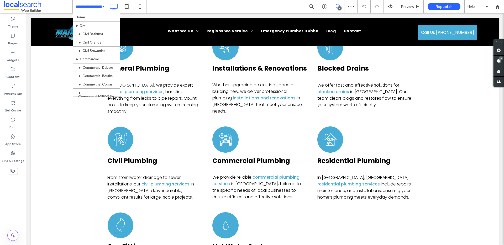
click at [83, 3] on input at bounding box center [88, 6] width 26 height 13
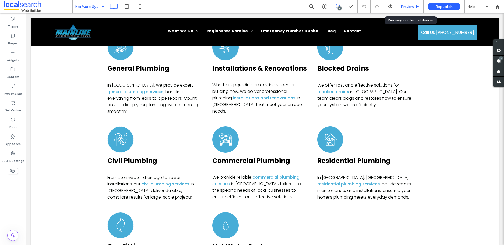
click at [413, 6] on span "Preview" at bounding box center [407, 6] width 13 height 4
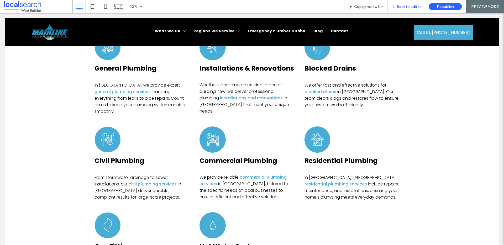
click at [408, 8] on span "Back to editor" at bounding box center [409, 6] width 24 height 4
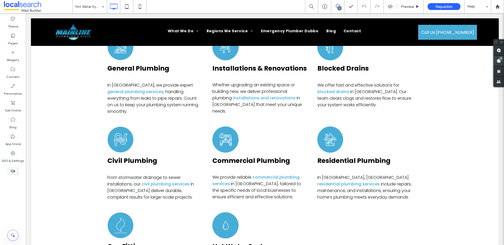
click at [501, 59] on div "9" at bounding box center [501, 58] width 4 height 4
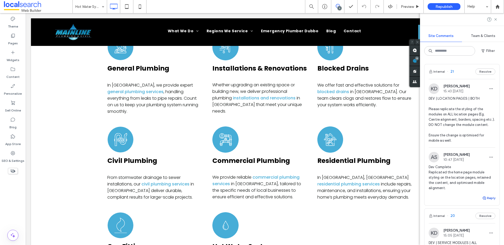
click at [487, 202] on button "Reply" at bounding box center [489, 198] width 13 height 6
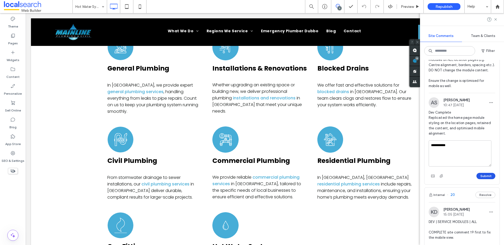
type textarea "**********"
click at [481, 179] on button "Submit" at bounding box center [486, 176] width 19 height 6
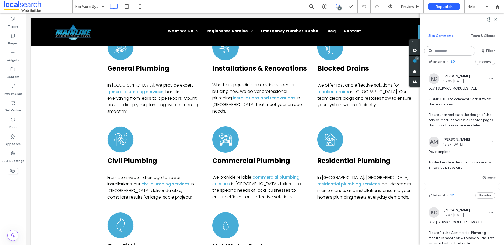
scroll to position [162, 0]
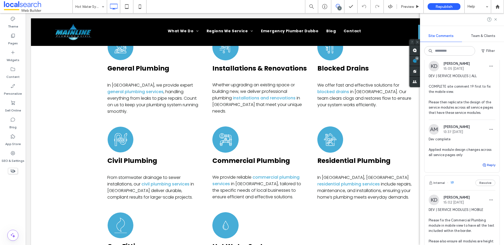
click at [485, 168] on button "Reply" at bounding box center [489, 165] width 13 height 6
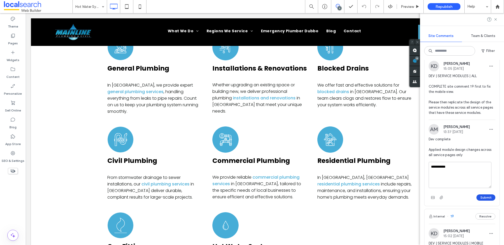
type textarea "**********"
click at [484, 201] on button "Submit" at bounding box center [486, 198] width 19 height 6
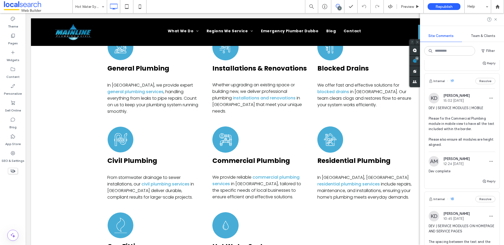
scroll to position [264, 0]
click at [487, 184] on button "Reply" at bounding box center [489, 180] width 13 height 6
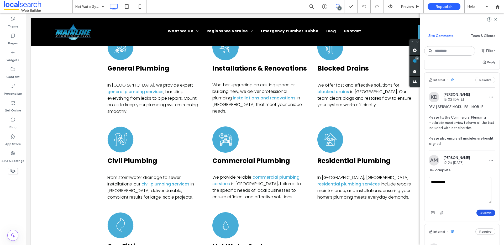
type textarea "**********"
click at [480, 216] on button "Submit" at bounding box center [486, 213] width 19 height 6
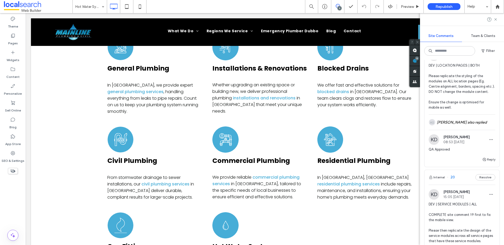
scroll to position [0, 0]
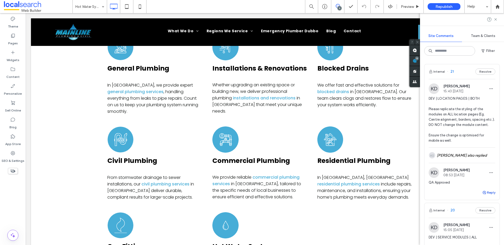
click at [486, 196] on button "Reply" at bounding box center [489, 193] width 13 height 6
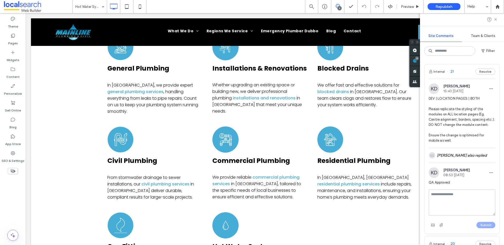
click at [464, 202] on textarea at bounding box center [462, 203] width 67 height 26
type textarea "*"
click at [495, 20] on use at bounding box center [496, 19] width 2 height 2
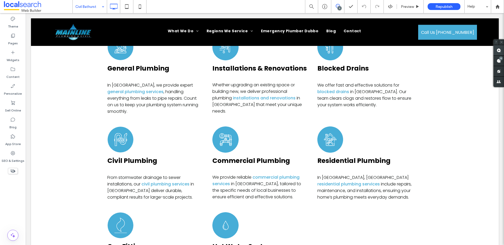
click at [499, 53] on span at bounding box center [499, 50] width 11 height 10
click at [500, 60] on use at bounding box center [499, 61] width 4 height 4
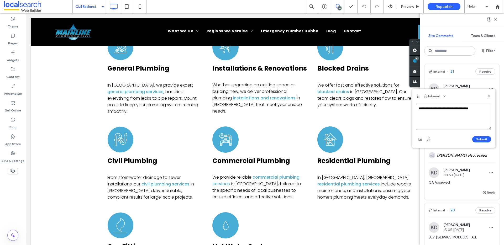
click at [427, 114] on textarea "**********" at bounding box center [453, 117] width 75 height 26
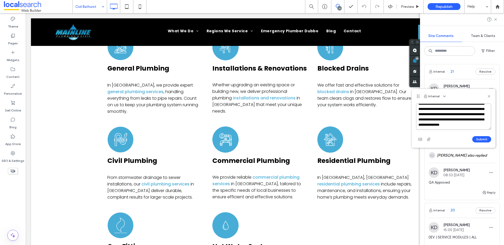
scroll to position [29, 0]
drag, startPoint x: 464, startPoint y: 128, endPoint x: 446, endPoint y: 116, distance: 22.0
click at [446, 116] on textarea "**********" at bounding box center [453, 117] width 75 height 26
type textarea "**********"
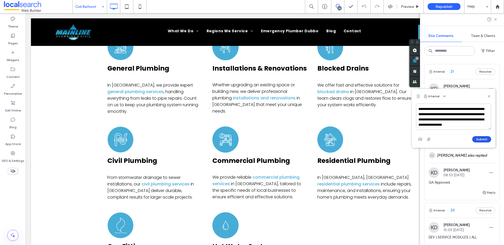
click at [480, 139] on button "Submit" at bounding box center [482, 139] width 19 height 6
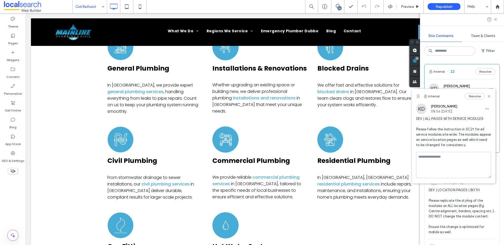
scroll to position [0, 0]
click at [490, 95] on icon at bounding box center [489, 96] width 4 height 4
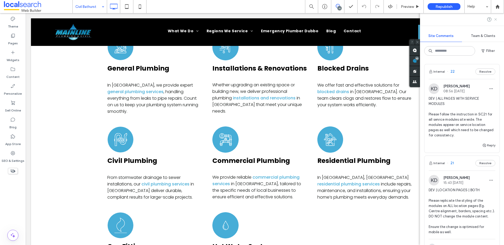
click at [496, 20] on icon at bounding box center [496, 19] width 4 height 4
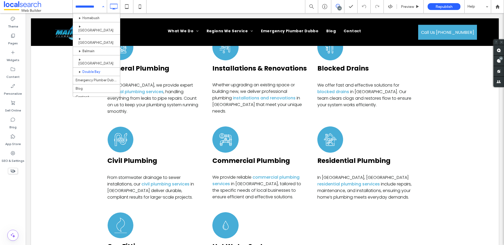
scroll to position [485, 0]
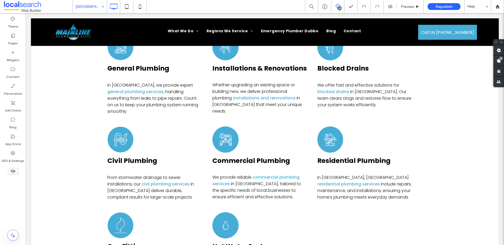
click at [90, 7] on input at bounding box center [88, 6] width 26 height 13
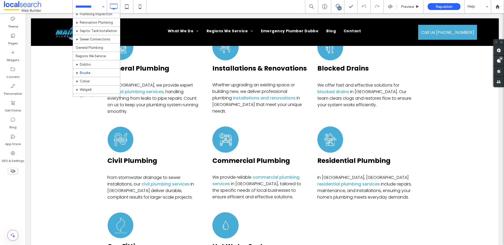
scroll to position [356, 0]
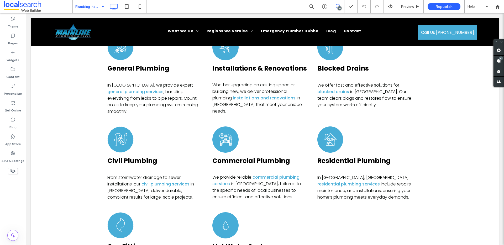
click at [97, 6] on input at bounding box center [88, 6] width 26 height 13
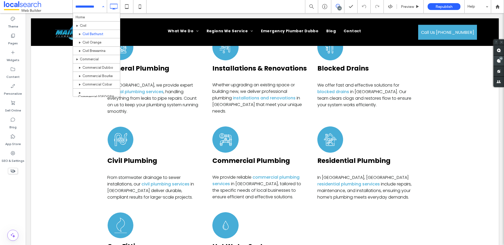
click at [502, 59] on div "10" at bounding box center [501, 58] width 4 height 4
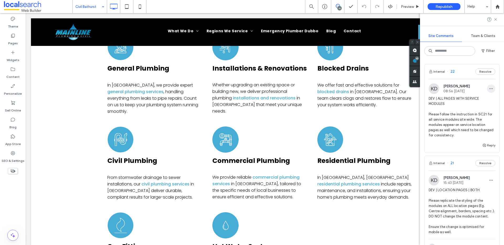
click at [489, 87] on icon "button" at bounding box center [491, 89] width 4 height 4
click at [473, 100] on div "Edit" at bounding box center [468, 102] width 47 height 10
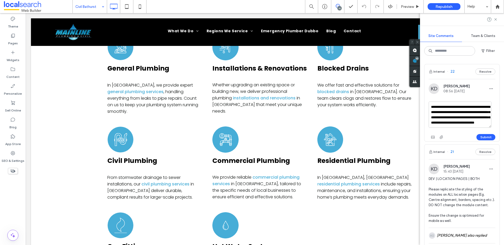
scroll to position [31, 0]
click at [458, 120] on textarea "**********" at bounding box center [460, 115] width 63 height 26
type textarea "**********"
click at [478, 137] on button "Submit" at bounding box center [486, 137] width 19 height 6
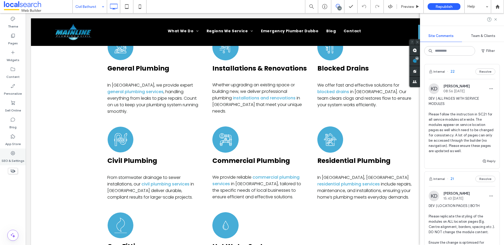
click at [16, 161] on label "SEO & Settings" at bounding box center [13, 159] width 23 height 7
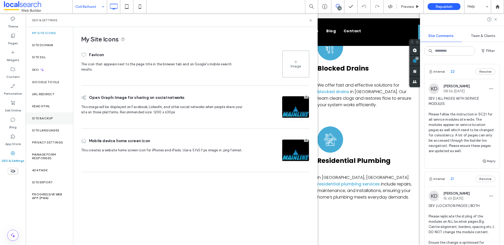
click at [47, 118] on label "Site Backup" at bounding box center [42, 119] width 21 height 4
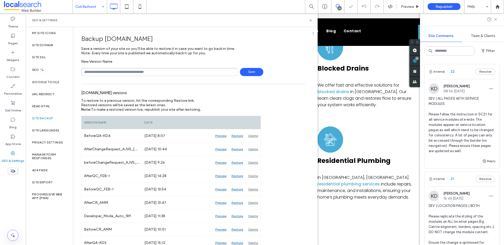
click at [117, 74] on input "text" at bounding box center [159, 72] width 156 height 8
type input "**********"
click at [310, 20] on use at bounding box center [311, 20] width 2 height 2
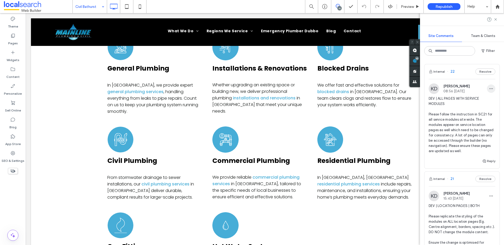
click at [490, 89] on use "button" at bounding box center [491, 89] width 3 height 1
click at [460, 101] on div "Edit" at bounding box center [468, 102] width 47 height 10
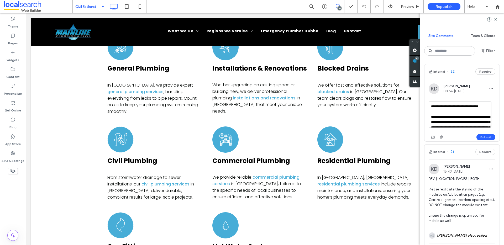
click at [454, 112] on textarea "**********" at bounding box center [460, 115] width 63 height 26
type textarea "**********"
click at [482, 135] on button "Submit" at bounding box center [486, 137] width 19 height 6
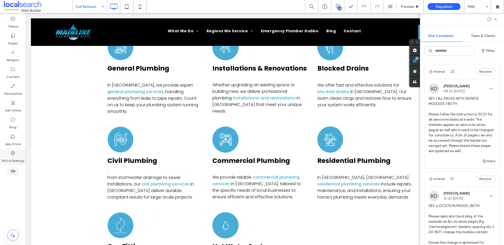
click at [15, 156] on icon at bounding box center [12, 153] width 5 height 5
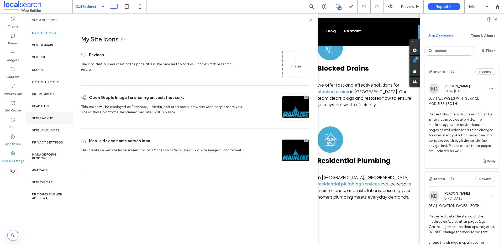
click at [39, 122] on div "Site Backup" at bounding box center [49, 118] width 47 height 12
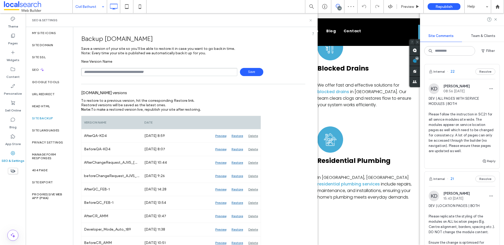
click at [311, 20] on use at bounding box center [311, 20] width 2 height 2
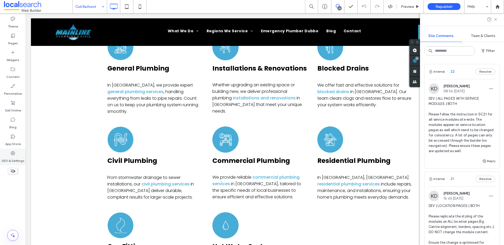
click at [13, 162] on label "SEO & Settings" at bounding box center [13, 159] width 23 height 7
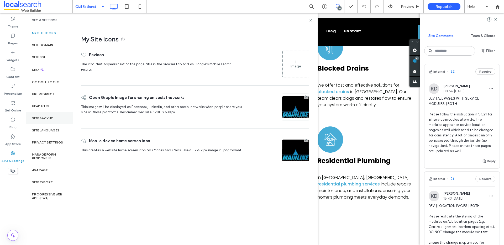
click at [37, 119] on label "Site Backup" at bounding box center [42, 119] width 21 height 4
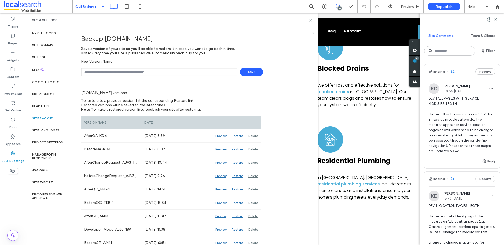
click at [310, 20] on icon at bounding box center [311, 20] width 4 height 4
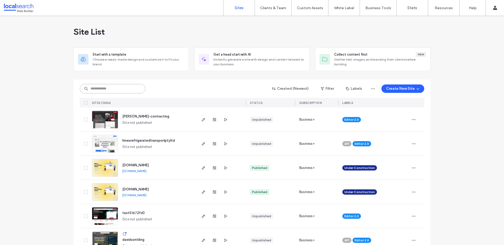
click at [97, 89] on input at bounding box center [113, 88] width 66 height 9
paste input "********"
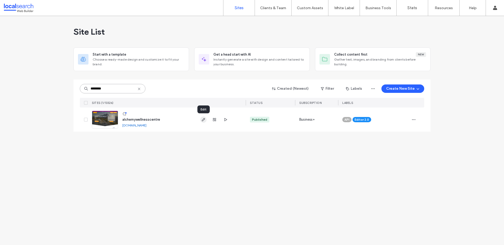
type input "********"
click at [202, 120] on use "button" at bounding box center [203, 119] width 3 height 3
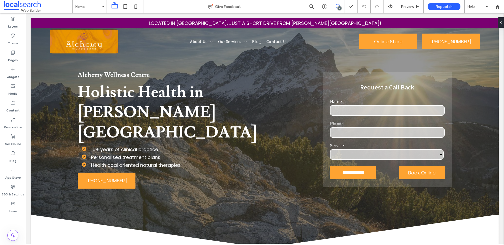
click at [341, 6] on span at bounding box center [338, 6] width 13 height 4
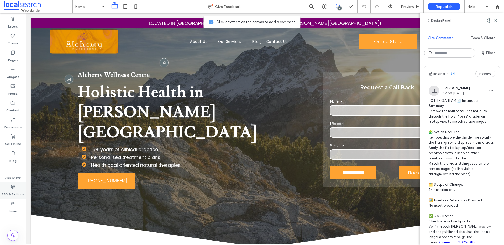
click at [7, 192] on label "SEO & Settings" at bounding box center [13, 193] width 23 height 7
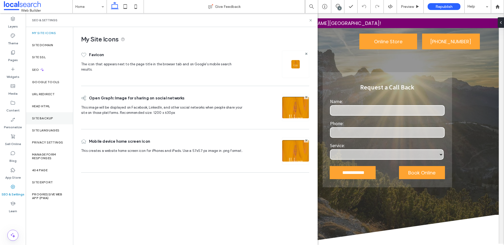
click at [42, 124] on div "Site Backup" at bounding box center [49, 118] width 47 height 12
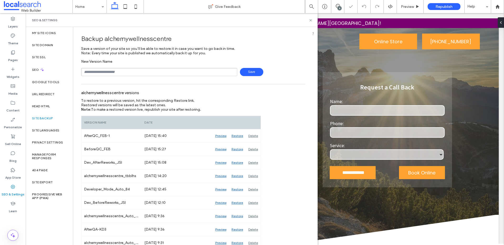
click at [119, 72] on input "text" at bounding box center [159, 72] width 156 height 8
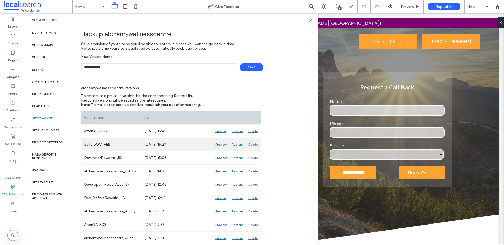
scroll to position [10, 0]
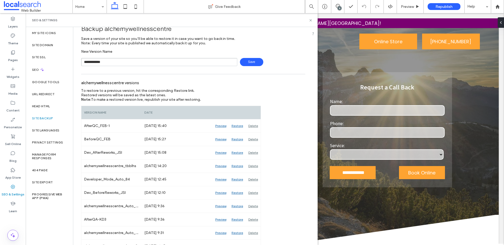
type input "**********"
click at [311, 20] on use at bounding box center [311, 20] width 2 height 2
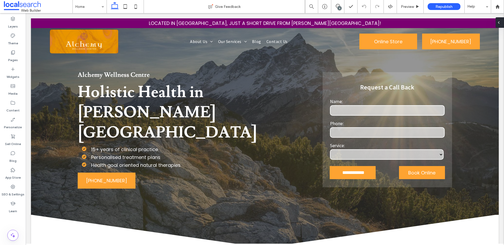
click at [501, 26] on span at bounding box center [499, 22] width 4 height 11
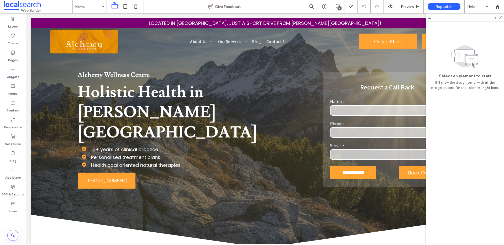
click at [501, 19] on div at bounding box center [465, 17] width 78 height 8
click at [501, 18] on icon at bounding box center [500, 16] width 3 height 3
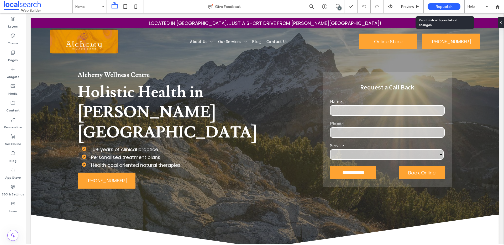
click at [440, 6] on span "Republish" at bounding box center [444, 6] width 17 height 4
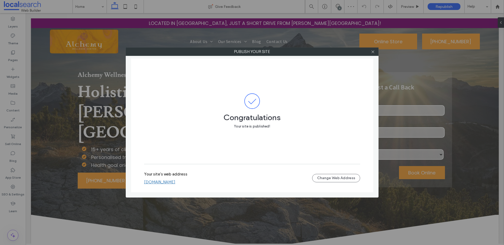
click at [175, 183] on link "alchemywellnesscentre.webbuilder.localsearch.com.au" at bounding box center [159, 182] width 31 height 5
click at [376, 52] on div at bounding box center [373, 52] width 8 height 8
click at [373, 51] on use at bounding box center [373, 51] width 3 height 3
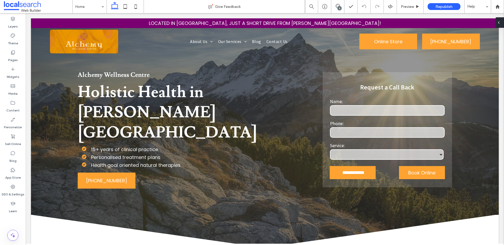
click at [501, 22] on icon at bounding box center [499, 22] width 4 height 4
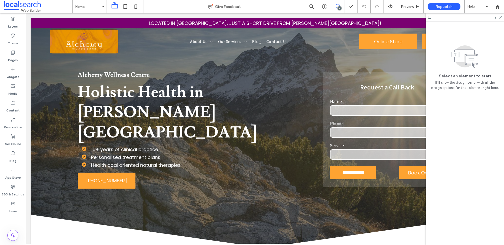
click at [338, 6] on use at bounding box center [338, 6] width 4 height 4
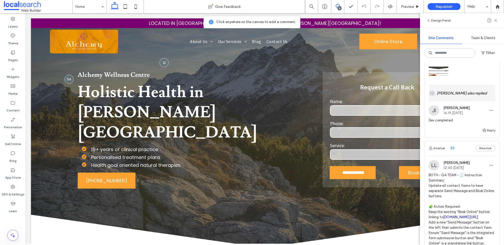
scroll to position [12, 0]
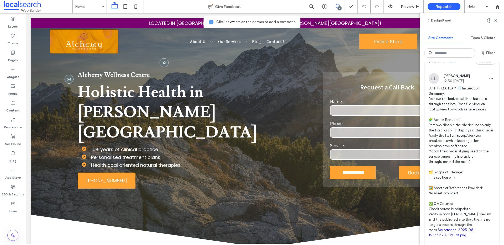
click at [445, 103] on span "BOTH - QA TEAM 🧾 Instruction Summary: Remove the horizontal line that cuts thro…" at bounding box center [462, 162] width 67 height 152
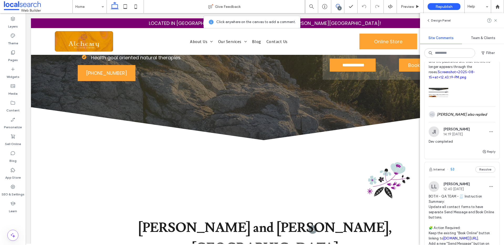
scroll to position [212, 0]
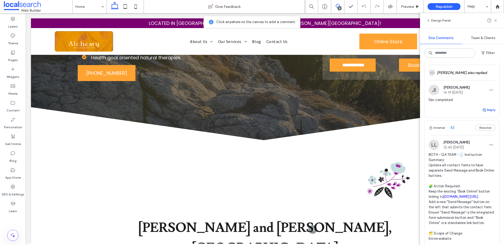
click at [488, 113] on button "Reply" at bounding box center [489, 110] width 13 height 6
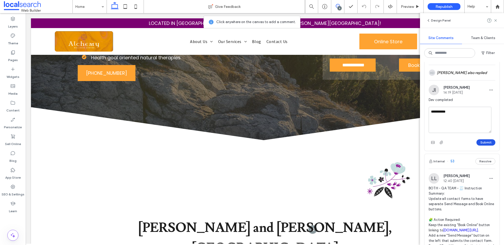
type textarea "**********"
click at [482, 146] on button "Submit" at bounding box center [486, 143] width 19 height 6
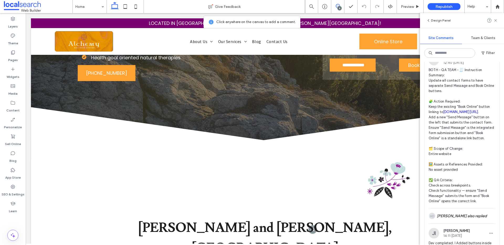
scroll to position [295, 0]
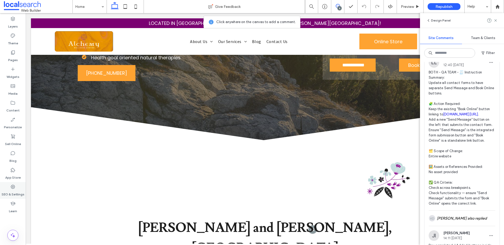
click at [11, 187] on use at bounding box center [13, 187] width 4 height 4
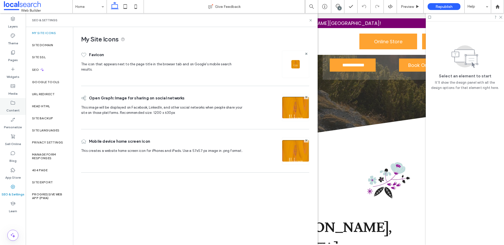
click at [14, 112] on label "Content" at bounding box center [12, 109] width 13 height 7
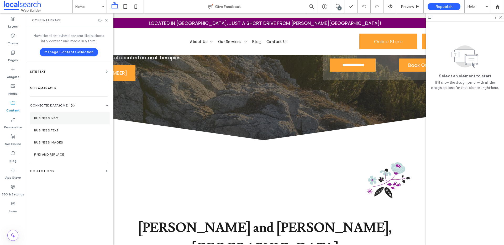
click at [56, 118] on label "Business Info" at bounding box center [69, 119] width 71 height 4
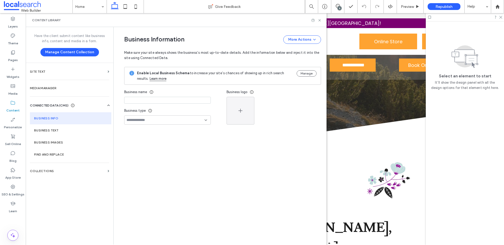
type input "**********"
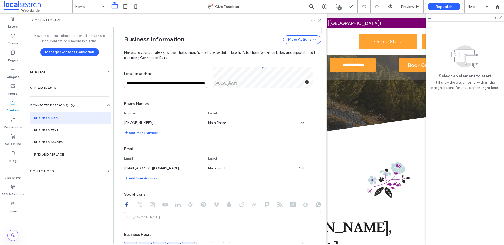
scroll to position [126, 0]
click at [299, 166] on link "Edit" at bounding box center [302, 168] width 6 height 4
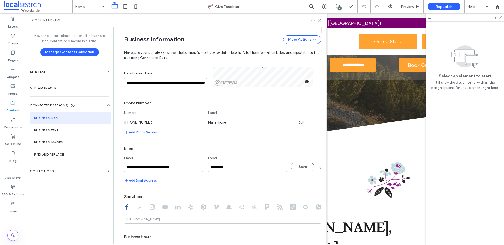
click at [186, 168] on input "**********" at bounding box center [163, 167] width 79 height 9
click at [139, 168] on input "**********" at bounding box center [163, 167] width 79 height 9
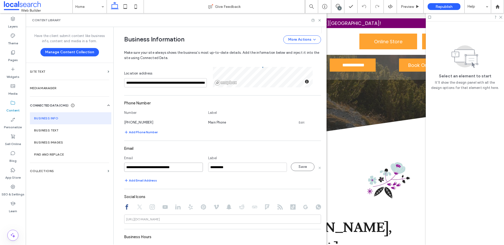
click at [139, 168] on input "**********" at bounding box center [163, 167] width 79 height 9
type input "**********"
click at [302, 166] on button "Save" at bounding box center [303, 167] width 24 height 8
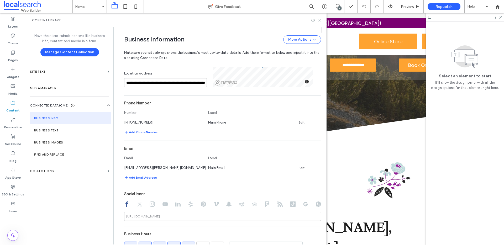
click at [319, 19] on use at bounding box center [320, 20] width 2 height 2
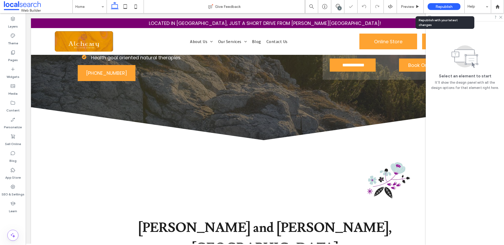
click at [438, 6] on span "Republish" at bounding box center [444, 6] width 17 height 4
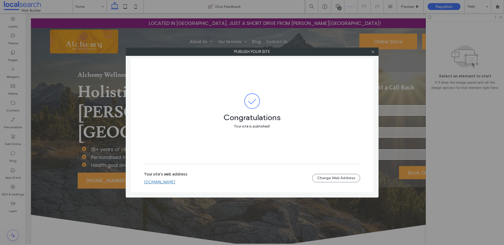
scroll to position [0, 0]
click at [376, 51] on div at bounding box center [373, 52] width 8 height 8
click at [373, 53] on icon at bounding box center [373, 52] width 4 height 4
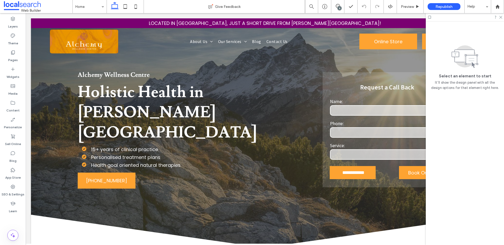
click at [338, 8] on div "8" at bounding box center [340, 8] width 4 height 4
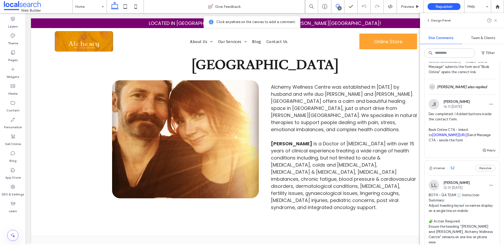
scroll to position [431, 0]
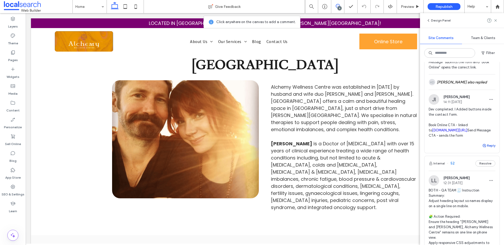
click at [486, 149] on button "Reply" at bounding box center [489, 146] width 13 height 6
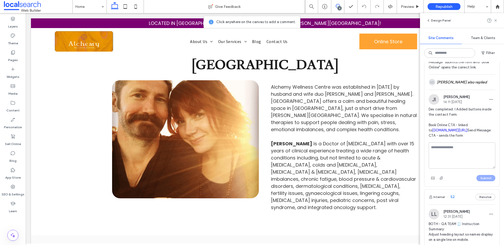
click at [454, 169] on textarea at bounding box center [462, 156] width 67 height 26
type textarea "**********"
click at [442, 180] on icon "button" at bounding box center [442, 178] width 4 height 4
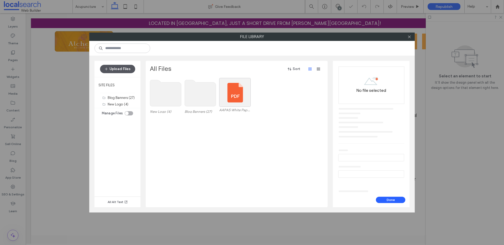
click at [113, 68] on button "Upload Files" at bounding box center [117, 69] width 35 height 8
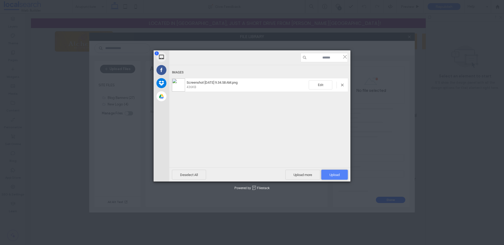
click at [339, 173] on span "Upload 1" at bounding box center [335, 175] width 10 height 4
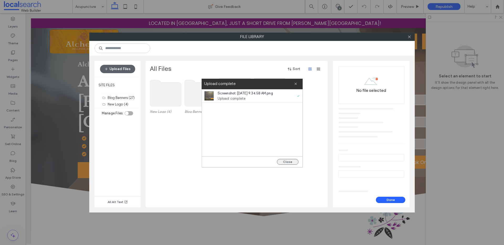
click at [290, 163] on button "Close" at bounding box center [288, 162] width 22 height 6
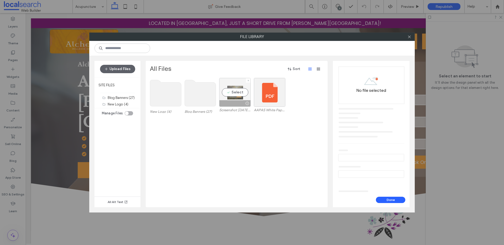
click at [235, 91] on div "Select" at bounding box center [235, 92] width 32 height 29
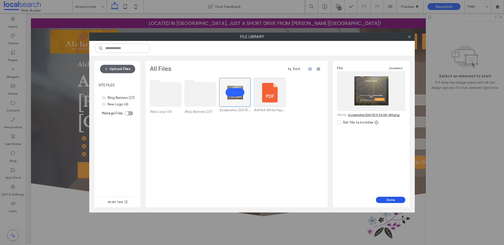
click at [388, 199] on button "Done" at bounding box center [390, 200] width 29 height 6
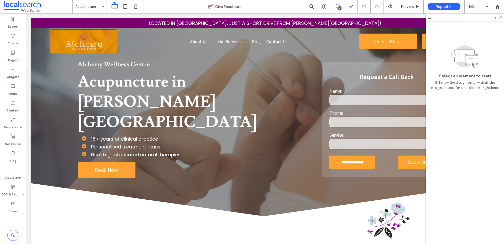
click at [337, 7] on use at bounding box center [338, 6] width 4 height 4
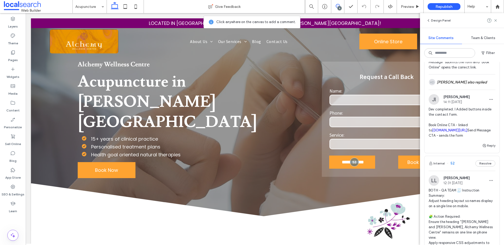
scroll to position [423, 0]
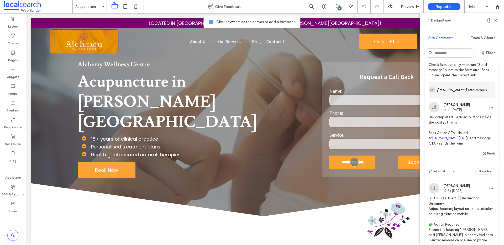
click at [459, 98] on div "KD Kieran Derrick also replied" at bounding box center [462, 89] width 67 height 15
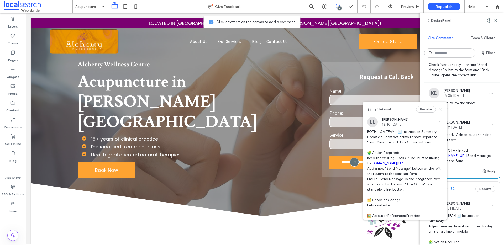
click at [438, 110] on icon at bounding box center [440, 109] width 4 height 4
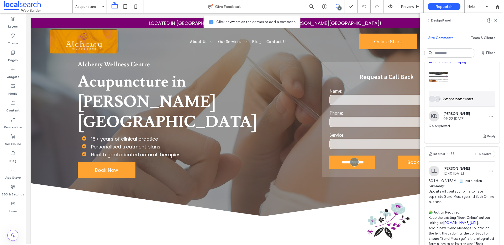
scroll to position [184, 0]
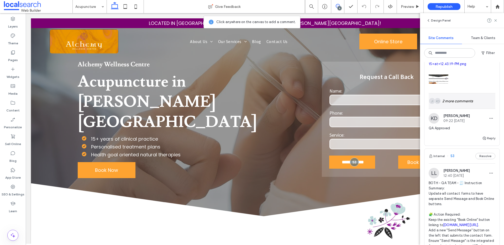
click at [459, 109] on div "KD JI 2 more comments" at bounding box center [462, 101] width 67 height 15
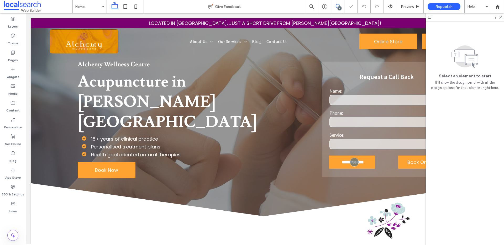
click at [336, 8] on icon at bounding box center [338, 6] width 4 height 4
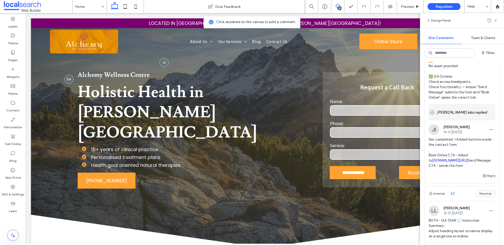
scroll to position [425, 0]
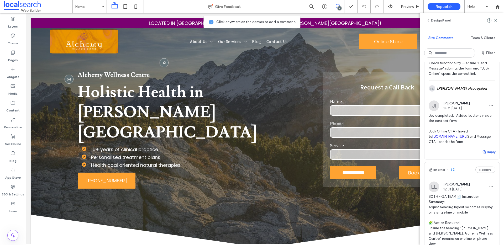
click at [486, 155] on button "Reply" at bounding box center [489, 152] width 13 height 6
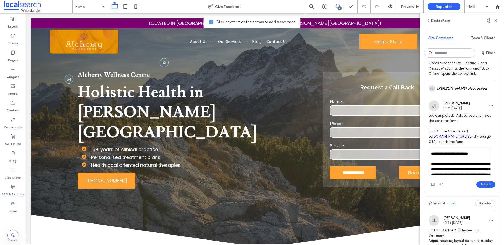
scroll to position [26, 0]
click at [480, 188] on button "Submit" at bounding box center [486, 185] width 19 height 6
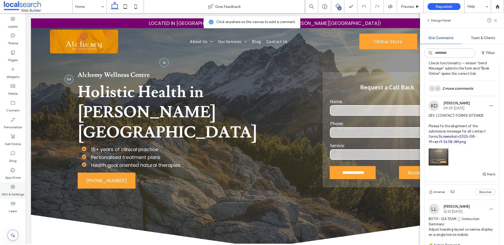
click at [21, 192] on label "SEO & Settings" at bounding box center [13, 193] width 23 height 7
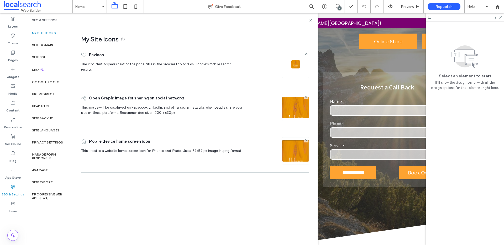
scroll to position [0, 0]
click at [41, 120] on label "Site Backup" at bounding box center [42, 119] width 21 height 4
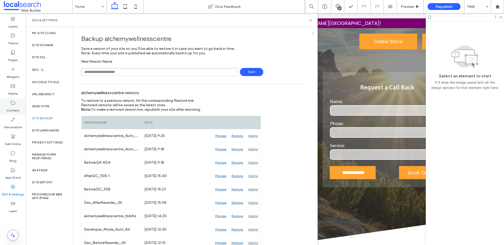
click at [16, 113] on label "Content" at bounding box center [12, 109] width 13 height 7
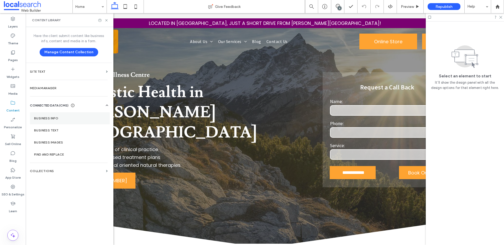
click at [61, 121] on section "Business Info" at bounding box center [70, 118] width 80 height 12
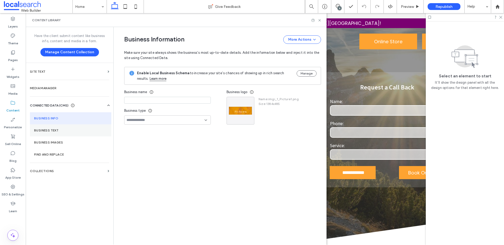
type input "**********"
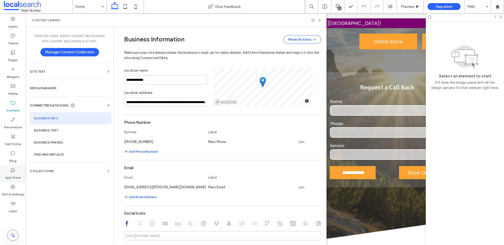
scroll to position [107, 0]
click at [299, 188] on link "Edit" at bounding box center [302, 187] width 6 height 4
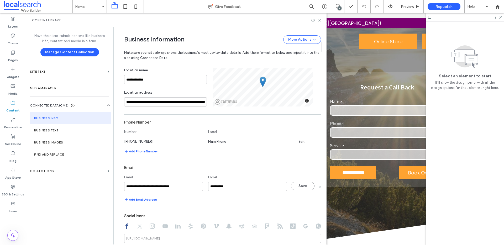
drag, startPoint x: 187, startPoint y: 186, endPoint x: 109, endPoint y: 185, distance: 78.3
click at [109, 185] on div "**********" at bounding box center [176, 136] width 301 height 218
click at [190, 188] on input "**********" at bounding box center [163, 186] width 79 height 9
click at [190, 187] on input "**********" at bounding box center [163, 186] width 79 height 9
click at [124, 187] on input "**********" at bounding box center [163, 186] width 79 height 9
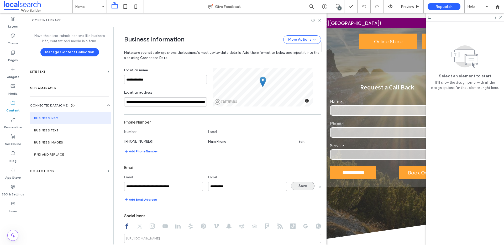
type input "**********"
click at [301, 188] on button "Save" at bounding box center [303, 186] width 24 height 8
click at [319, 20] on icon at bounding box center [320, 20] width 4 height 4
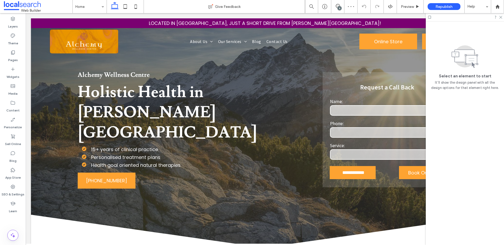
scroll to position [0, 0]
click at [337, 7] on use at bounding box center [338, 6] width 4 height 4
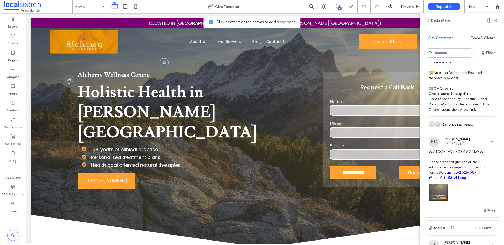
scroll to position [419, 0]
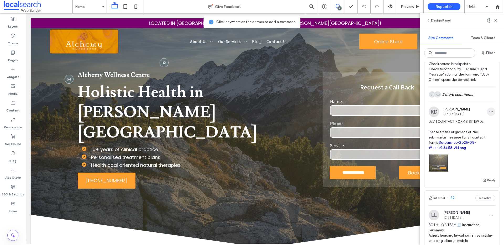
click at [489, 114] on icon "button" at bounding box center [491, 112] width 4 height 4
click at [469, 146] on div "Edit" at bounding box center [468, 147] width 47 height 10
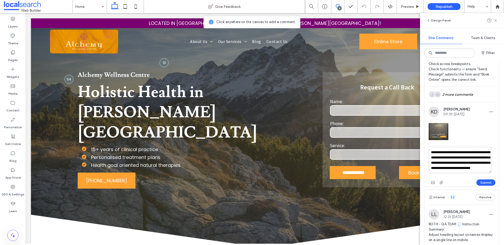
scroll to position [17, 0]
click at [460, 172] on textarea "**********" at bounding box center [460, 160] width 63 height 26
click at [455, 173] on textarea "**********" at bounding box center [460, 160] width 63 height 26
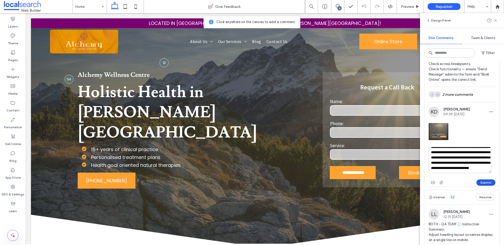
type textarea "**********"
click at [483, 186] on button "Submit" at bounding box center [486, 183] width 19 height 6
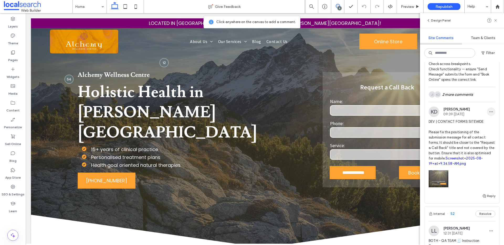
click at [489, 114] on icon "button" at bounding box center [491, 112] width 4 height 4
click at [474, 148] on div "Edit" at bounding box center [468, 147] width 47 height 10
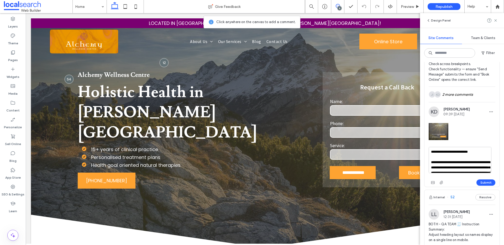
click at [454, 173] on textarea "**********" at bounding box center [460, 160] width 63 height 26
type textarea "**********"
click at [484, 186] on button "Submit" at bounding box center [486, 183] width 19 height 6
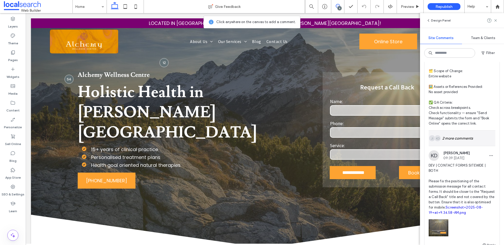
scroll to position [379, 0]
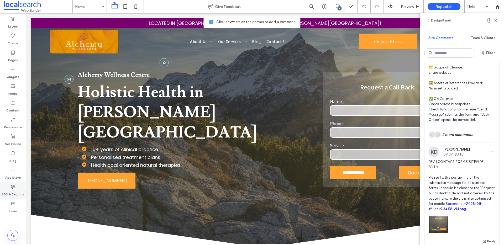
click at [16, 192] on label "SEO & Settings" at bounding box center [13, 193] width 23 height 7
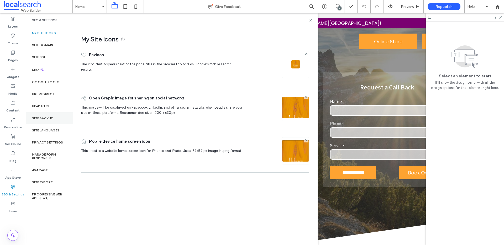
click at [52, 117] on label "Site Backup" at bounding box center [42, 119] width 21 height 4
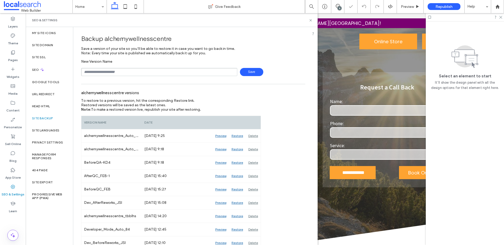
click at [113, 71] on input "text" at bounding box center [159, 72] width 156 height 8
type input "**********"
click at [311, 20] on use at bounding box center [311, 20] width 2 height 2
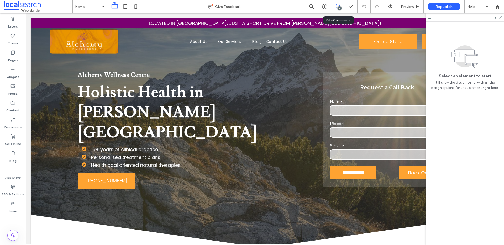
click at [340, 4] on span at bounding box center [338, 6] width 13 height 4
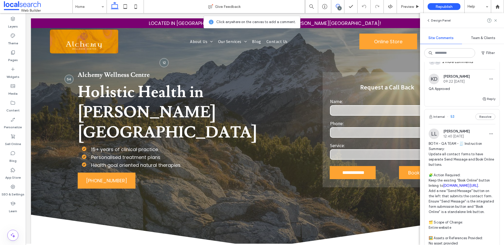
scroll to position [223, 0]
click at [9, 194] on label "SEO & Settings" at bounding box center [13, 193] width 23 height 7
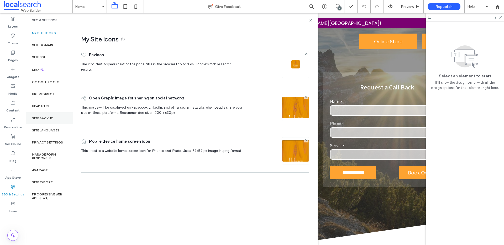
click at [54, 122] on div "Site Backup" at bounding box center [49, 118] width 47 height 12
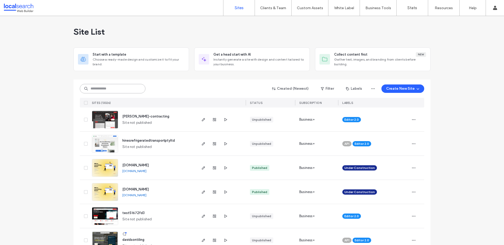
click at [99, 89] on input at bounding box center [113, 88] width 66 height 9
paste input "********"
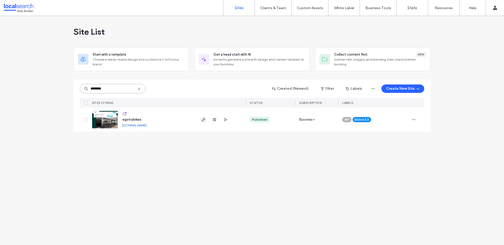
type input "********"
click at [204, 120] on use "button" at bounding box center [203, 119] width 3 height 3
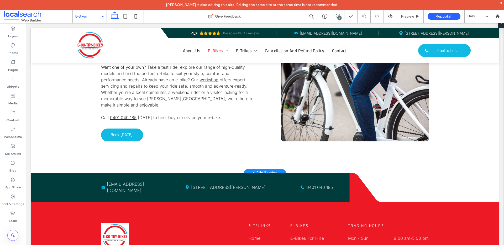
scroll to position [480, 0]
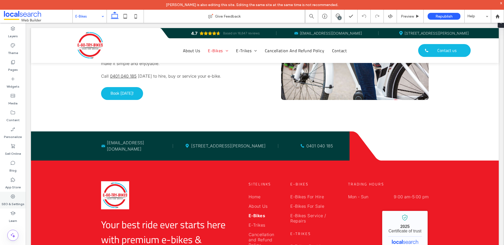
click at [15, 198] on icon at bounding box center [12, 196] width 5 height 5
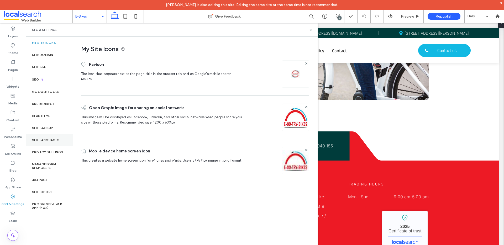
click at [43, 135] on div "Site Languages" at bounding box center [49, 140] width 47 height 12
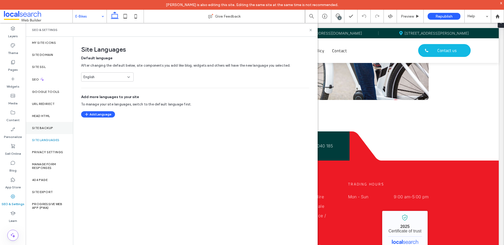
click at [44, 132] on div "Site Backup" at bounding box center [49, 128] width 47 height 12
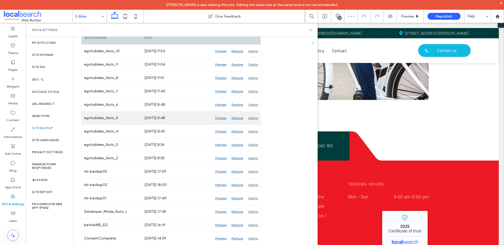
scroll to position [89, 0]
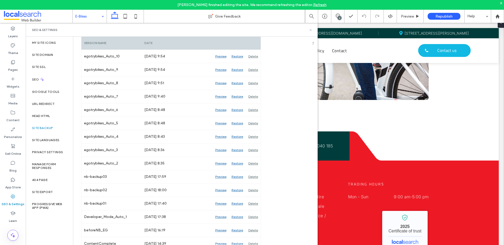
click at [311, 29] on use at bounding box center [311, 30] width 2 height 2
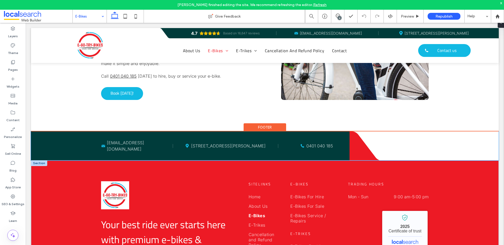
scroll to position [581, 0]
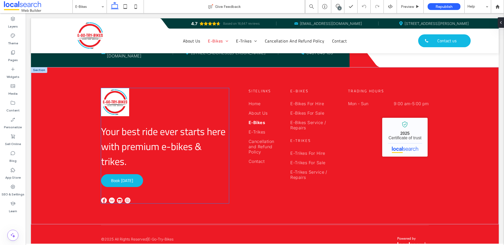
scroll to position [581, 0]
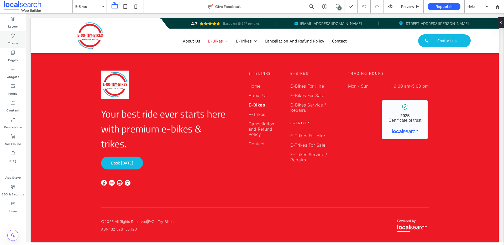
click at [8, 41] on label "Theme" at bounding box center [13, 41] width 10 height 7
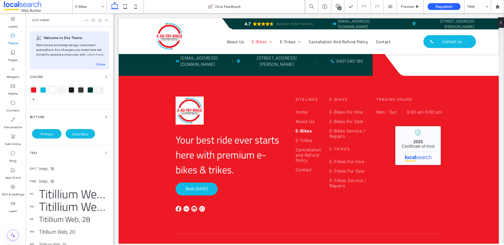
scroll to position [588, 0]
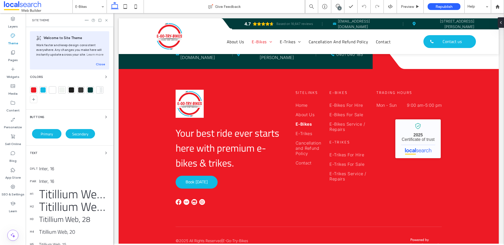
click at [32, 91] on div at bounding box center [33, 89] width 5 height 5
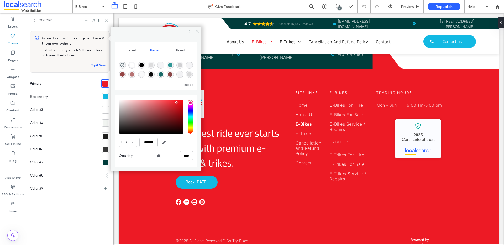
click at [196, 32] on icon at bounding box center [197, 31] width 4 height 4
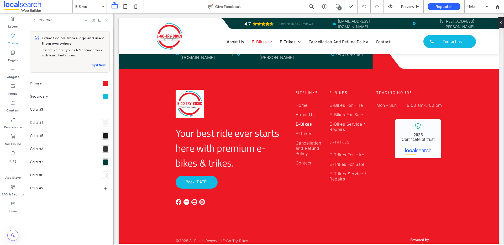
click at [106, 21] on icon at bounding box center [107, 20] width 4 height 4
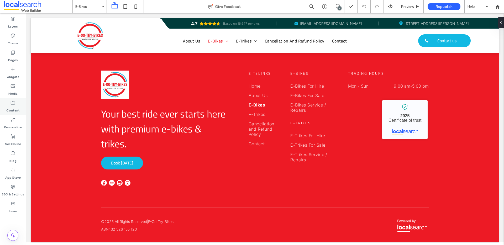
scroll to position [32, 0]
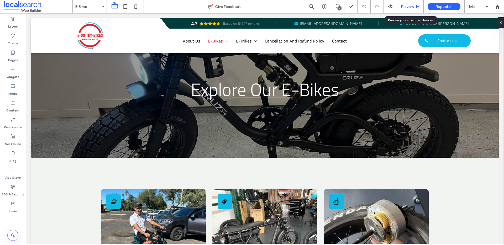
click at [408, 6] on span "Preview" at bounding box center [407, 6] width 13 height 4
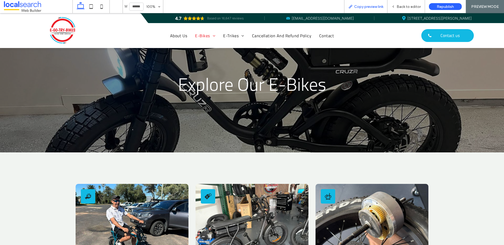
click at [373, 7] on span "Copy preview link" at bounding box center [368, 6] width 29 height 4
click at [454, 5] on div "Republish" at bounding box center [445, 6] width 33 height 7
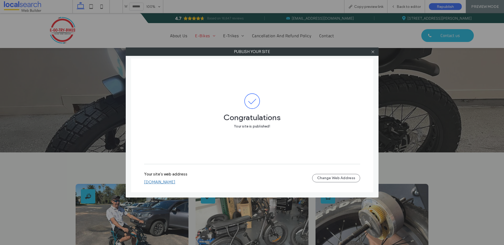
click at [177, 188] on div "Your site's web address [DOMAIN_NAME] Change Web Address" at bounding box center [252, 178] width 216 height 29
click at [175, 184] on link "[DOMAIN_NAME]" at bounding box center [159, 182] width 31 height 5
click at [374, 52] on icon at bounding box center [373, 52] width 4 height 4
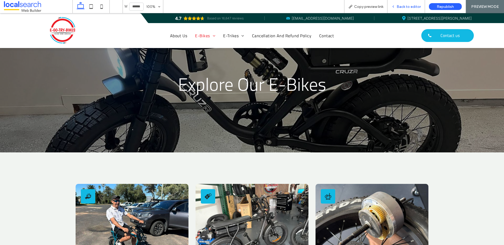
click at [409, 6] on span "Back to editor" at bounding box center [409, 6] width 24 height 4
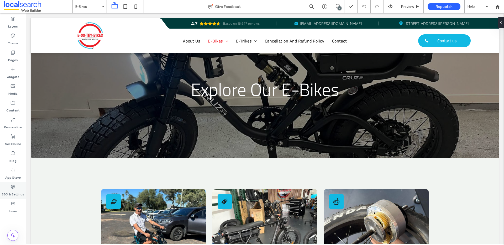
click at [9, 190] on label "SEO & Settings" at bounding box center [13, 193] width 23 height 7
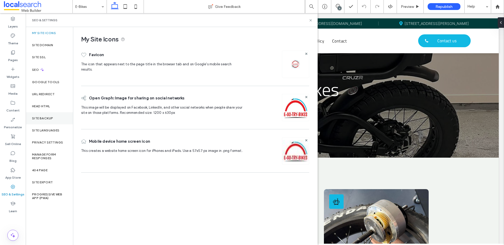
click at [43, 119] on label "Site Backup" at bounding box center [42, 119] width 21 height 4
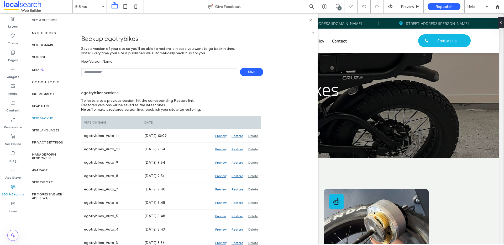
click at [109, 73] on input "text" at bounding box center [159, 72] width 156 height 8
type input "**********"
click at [311, 20] on use at bounding box center [311, 20] width 2 height 2
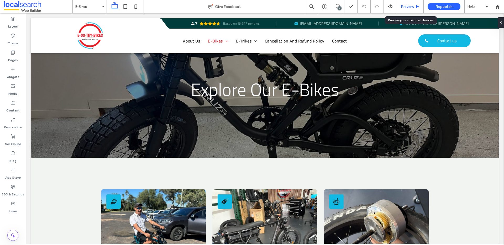
click at [419, 8] on icon at bounding box center [418, 7] width 4 height 4
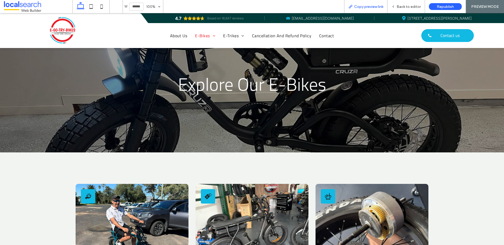
click at [372, 9] on div "Copy preview link" at bounding box center [365, 6] width 43 height 13
click at [369, 4] on span "Copy preview link" at bounding box center [368, 6] width 29 height 4
click at [90, 5] on icon at bounding box center [91, 6] width 11 height 11
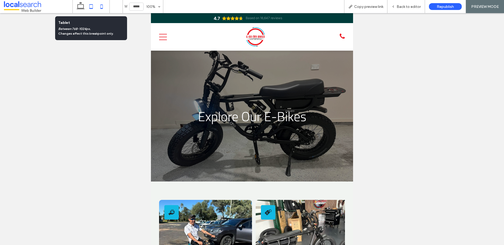
click at [99, 5] on icon at bounding box center [101, 6] width 11 height 11
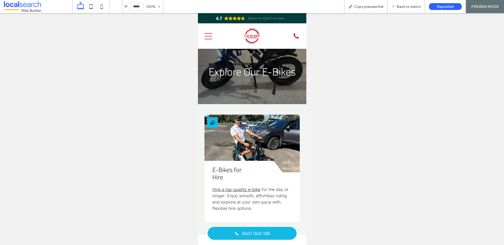
drag, startPoint x: 89, startPoint y: 5, endPoint x: 84, endPoint y: 7, distance: 5.6
click at [87, 6] on icon at bounding box center [91, 6] width 11 height 11
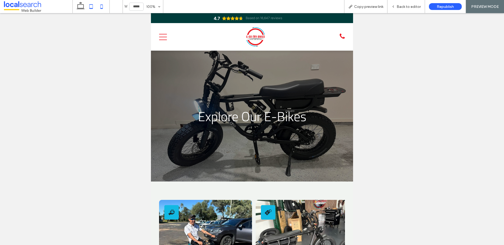
drag, startPoint x: 79, startPoint y: 7, endPoint x: 97, endPoint y: 7, distance: 18.7
click at [80, 8] on icon at bounding box center [80, 6] width 11 height 11
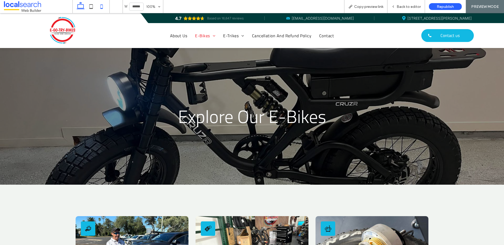
click at [97, 7] on icon at bounding box center [101, 6] width 11 height 11
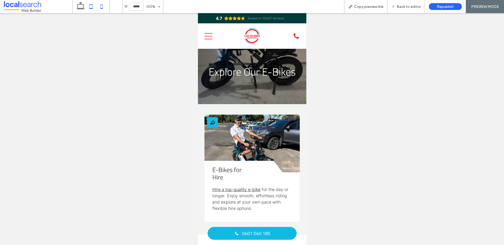
click at [92, 6] on icon at bounding box center [91, 6] width 11 height 11
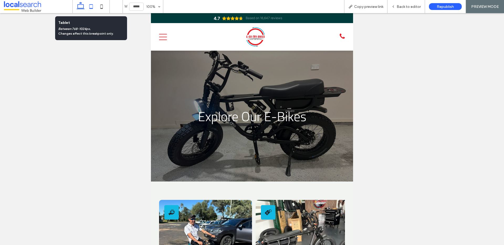
click at [80, 8] on icon at bounding box center [80, 6] width 11 height 11
type input "******"
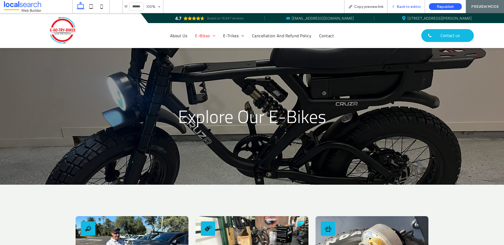
click at [407, 8] on span "Back to editor" at bounding box center [409, 6] width 24 height 4
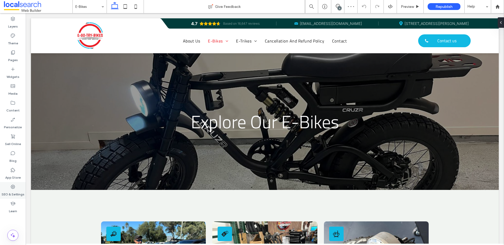
click at [9, 193] on label "SEO & Settings" at bounding box center [13, 193] width 23 height 7
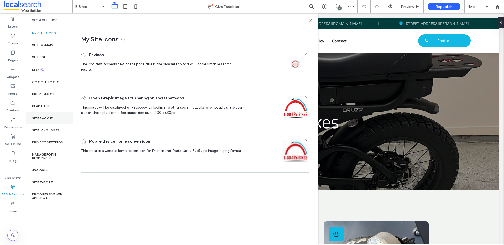
click at [38, 121] on div "Site Backup" at bounding box center [49, 118] width 47 height 12
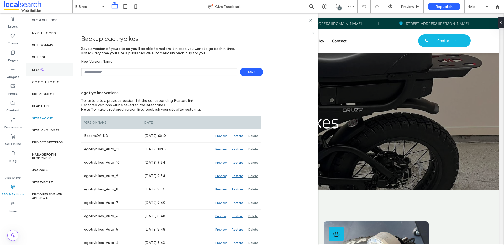
click at [47, 65] on div "SEO" at bounding box center [49, 69] width 47 height 13
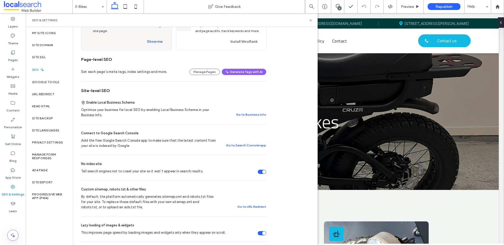
scroll to position [35, 0]
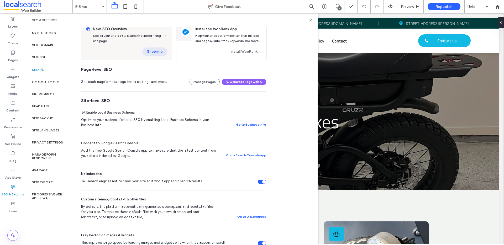
click at [158, 55] on button "Show me" at bounding box center [154, 52] width 25 height 8
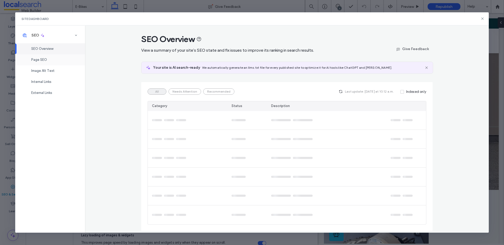
click at [63, 61] on div "Page SEO" at bounding box center [50, 59] width 70 height 11
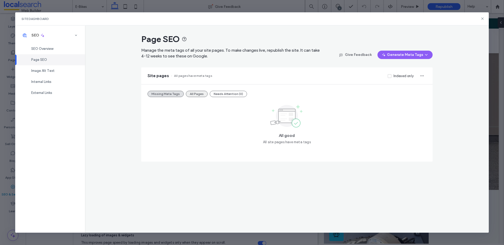
click at [196, 93] on button "All Pages" at bounding box center [197, 94] width 22 height 6
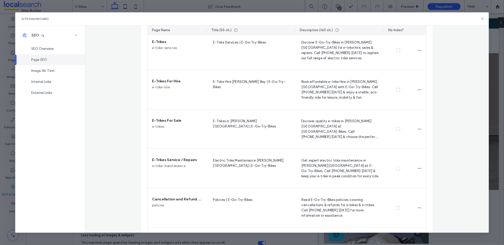
scroll to position [360, 0]
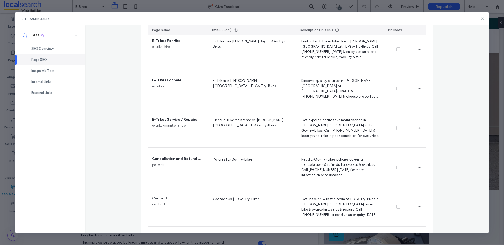
click at [482, 17] on icon at bounding box center [483, 19] width 4 height 4
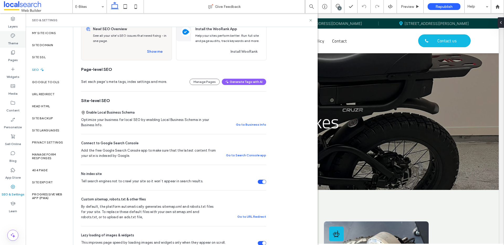
click at [10, 42] on label "Theme" at bounding box center [13, 41] width 10 height 7
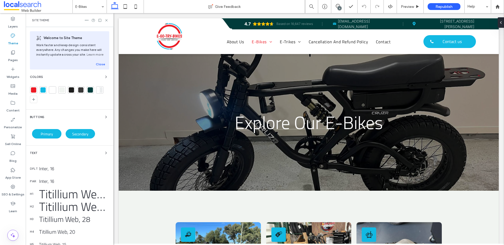
click at [90, 91] on div at bounding box center [90, 89] width 5 height 5
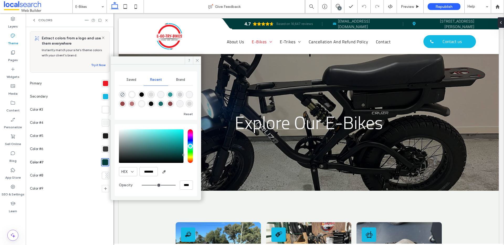
click at [106, 97] on div at bounding box center [105, 96] width 5 height 5
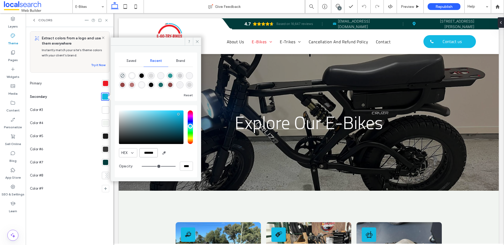
click at [146, 153] on input "*******" at bounding box center [149, 152] width 18 height 9
click at [107, 162] on div at bounding box center [105, 162] width 5 height 5
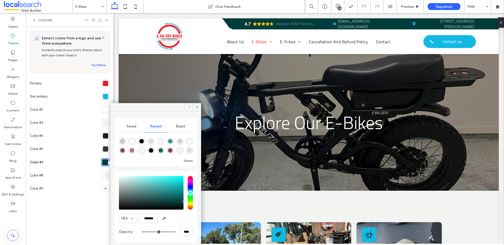
scroll to position [1, 0]
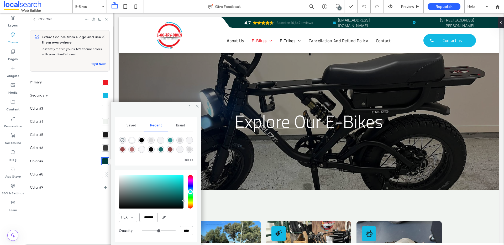
click at [143, 217] on input "*******" at bounding box center [149, 217] width 18 height 9
click at [144, 217] on input "*******" at bounding box center [149, 217] width 18 height 9
click at [150, 218] on input "*******" at bounding box center [149, 217] width 18 height 9
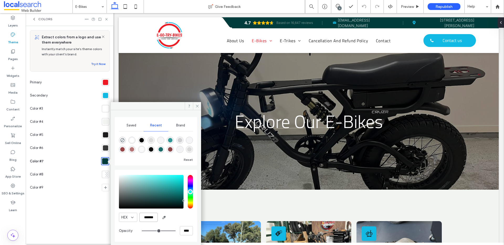
paste input "color picker textbox"
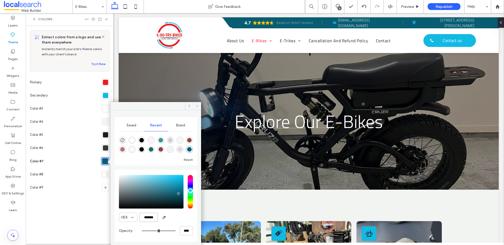
type input "*******"
click at [198, 106] on icon at bounding box center [197, 106] width 4 height 4
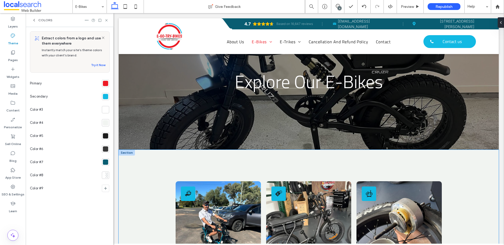
scroll to position [0, 0]
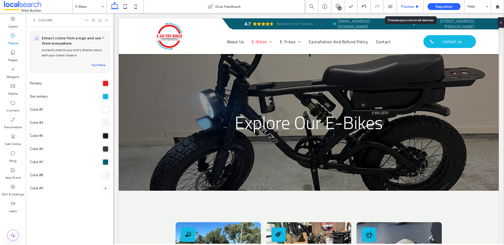
click at [408, 10] on div "Preview" at bounding box center [410, 6] width 27 height 13
click at [408, 9] on div "Preview" at bounding box center [410, 6] width 27 height 13
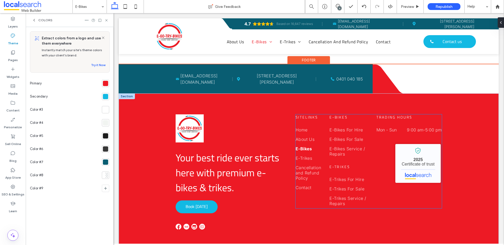
scroll to position [562, 0]
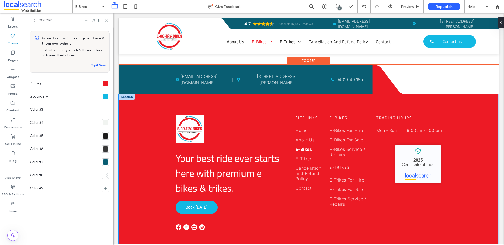
click at [137, 136] on div "Your best ride ever starts here with premium e-bikes & trikes. Book [DATE] Site…" at bounding box center [309, 172] width 380 height 157
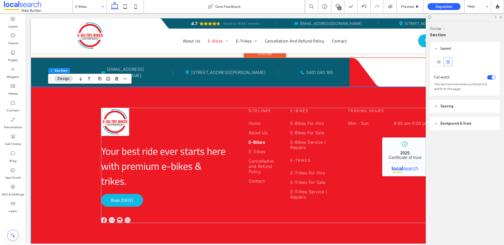
scroll to position [543, 0]
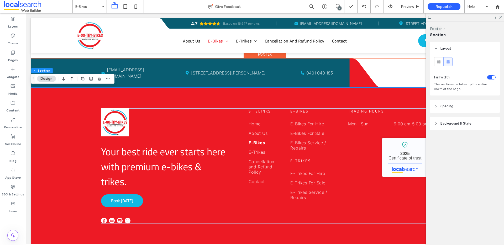
click at [68, 131] on div "Your best ride ever starts here with premium e-bikes & trikes. Book [DATE] Site…" at bounding box center [265, 165] width 468 height 157
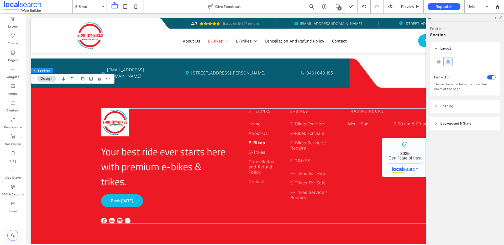
click at [446, 121] on span "Background & Style" at bounding box center [456, 123] width 31 height 5
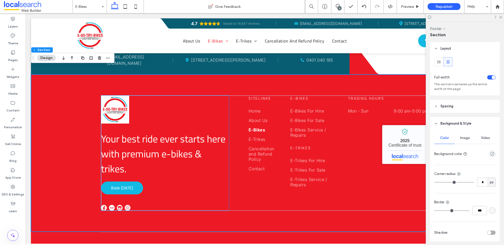
scroll to position [534, 0]
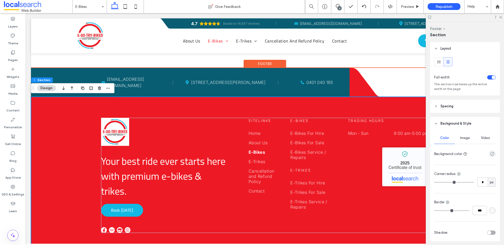
click at [68, 123] on div "Your best ride ever starts here with premium e-bikes & trikes. Book [DATE] Site…" at bounding box center [265, 175] width 468 height 157
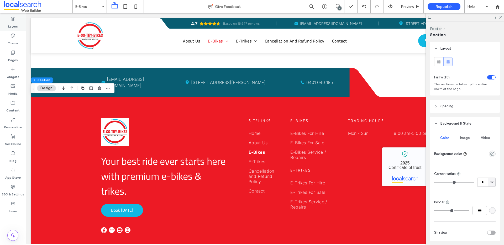
click at [15, 23] on label "Layers" at bounding box center [13, 25] width 10 height 7
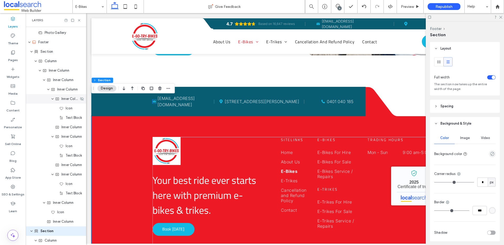
scroll to position [619, 0]
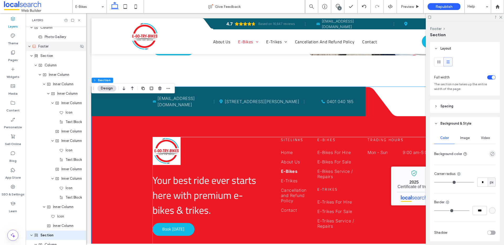
click at [47, 48] on span "Footer" at bounding box center [43, 46] width 10 height 5
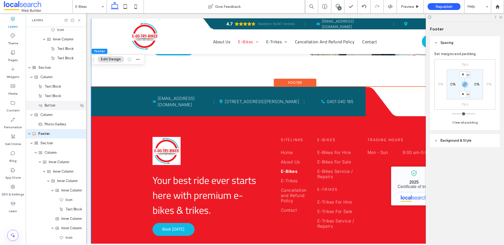
scroll to position [529, 0]
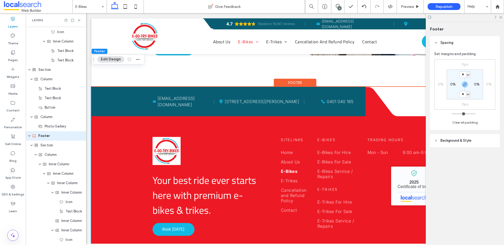
click at [452, 141] on span "Background & Style" at bounding box center [456, 140] width 31 height 5
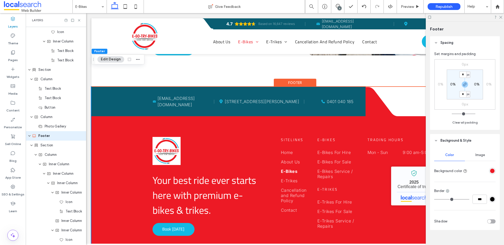
click at [490, 172] on div "rgba(237,26,37,1)" at bounding box center [492, 171] width 4 height 4
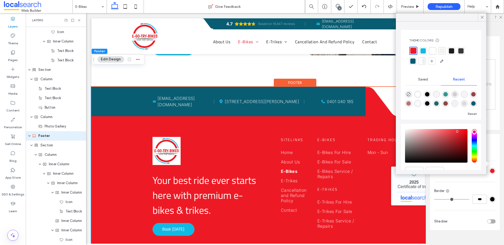
click at [414, 61] on div at bounding box center [413, 61] width 5 height 5
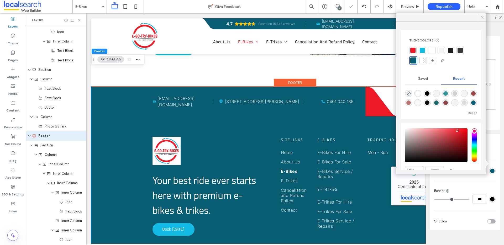
click at [483, 17] on icon at bounding box center [482, 17] width 5 height 5
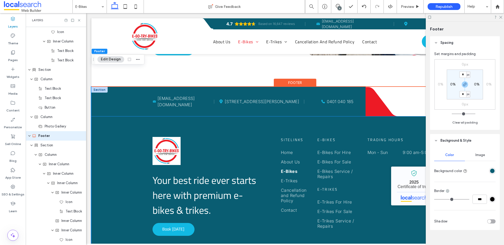
click at [376, 87] on icon at bounding box center [385, 101] width 38 height 29
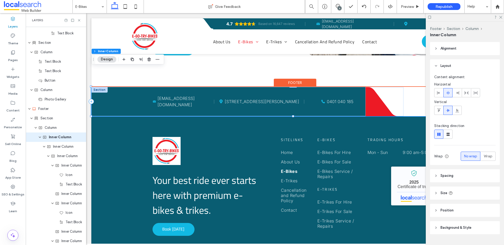
scroll to position [558, 0]
click at [372, 87] on icon at bounding box center [385, 101] width 38 height 29
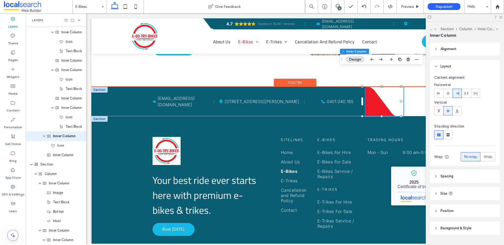
scroll to position [690, 0]
click at [375, 88] on icon at bounding box center [385, 101] width 38 height 29
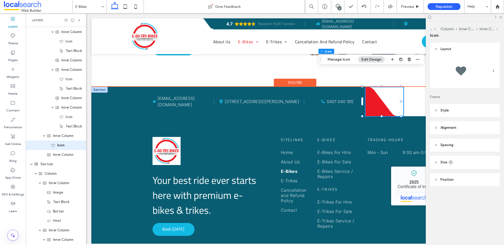
scroll to position [700, 0]
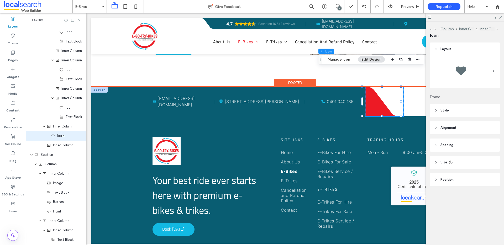
click at [374, 87] on icon at bounding box center [385, 101] width 38 height 29
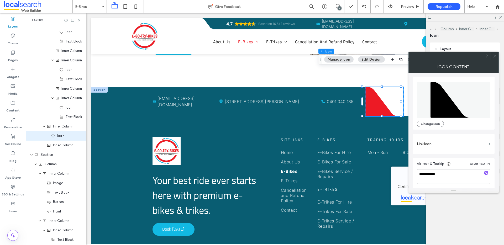
scroll to position [1, 0]
click at [495, 57] on icon at bounding box center [495, 56] width 4 height 4
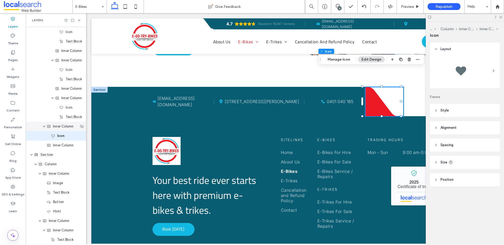
click at [57, 128] on span "Inner Column" at bounding box center [63, 126] width 20 height 5
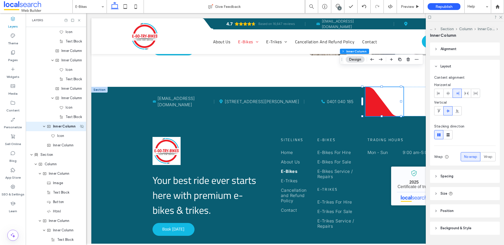
scroll to position [690, 0]
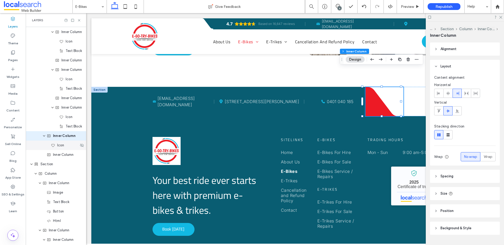
click at [62, 145] on span "Icon" at bounding box center [60, 145] width 7 height 5
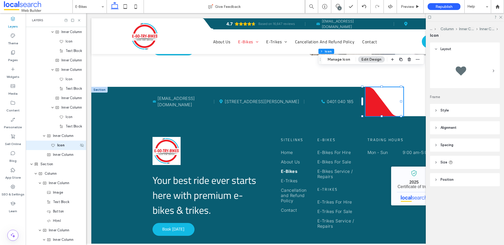
scroll to position [700, 0]
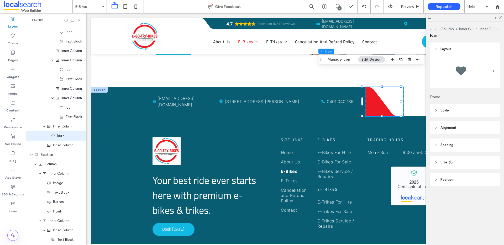
click at [444, 106] on header "Style" at bounding box center [465, 110] width 70 height 13
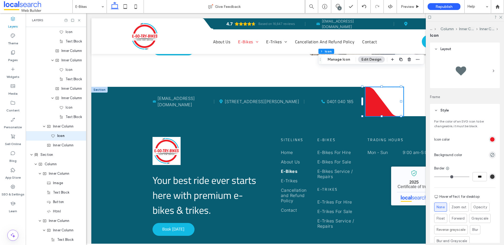
click at [490, 141] on div "rgb(237, 26, 37)" at bounding box center [492, 139] width 4 height 4
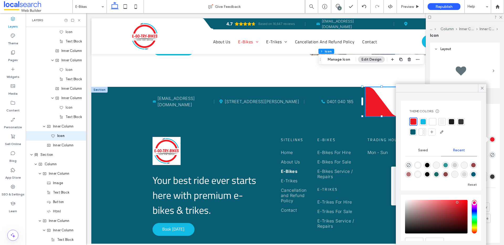
click at [413, 133] on div at bounding box center [413, 132] width 5 height 5
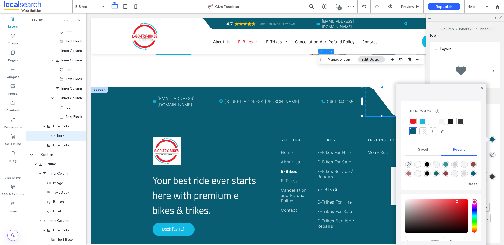
click at [422, 123] on div at bounding box center [422, 121] width 5 height 5
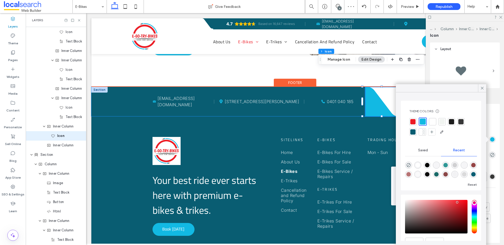
click at [335, 94] on div "Mail Icon [EMAIL_ADDRESS][DOMAIN_NAME] Map Icon [STREET_ADDRESS][PERSON_NAME][P…" at bounding box center [228, 101] width 275 height 29
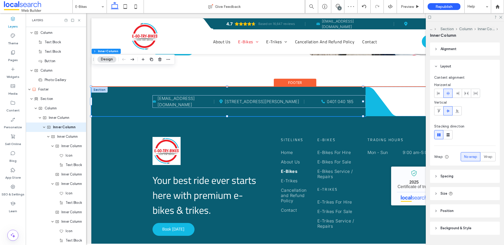
scroll to position [567, 0]
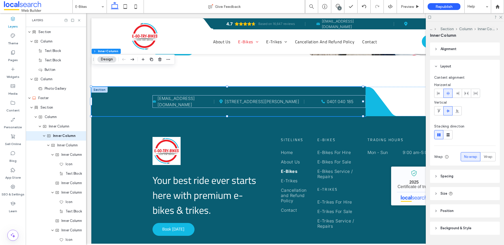
click at [449, 193] on icon at bounding box center [451, 194] width 4 height 4
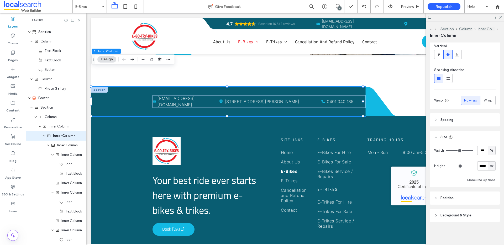
click at [446, 218] on span "Background & Style" at bounding box center [456, 215] width 31 height 5
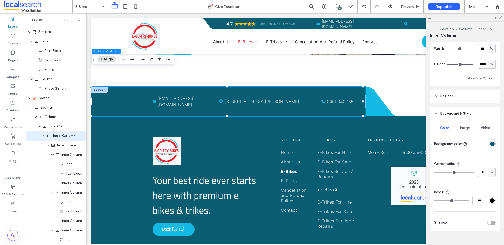
click at [491, 144] on div "rgba(9, 93, 114, 1)" at bounding box center [492, 144] width 4 height 4
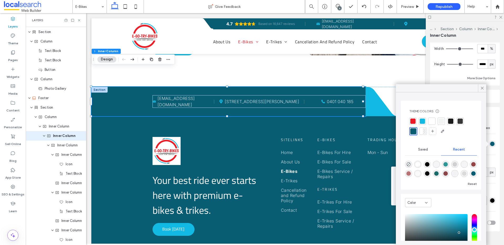
click at [425, 122] on div at bounding box center [422, 121] width 7 height 7
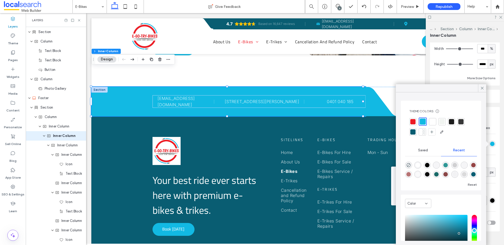
click at [410, 133] on div at bounding box center [413, 131] width 7 height 7
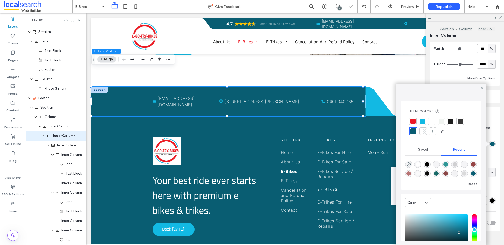
click at [481, 88] on icon at bounding box center [482, 88] width 5 height 5
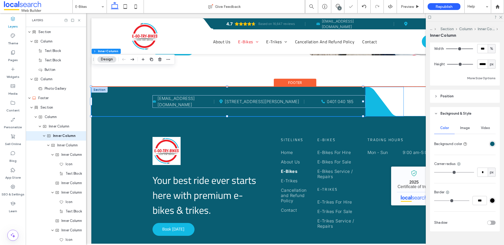
click at [367, 90] on icon at bounding box center [385, 101] width 38 height 29
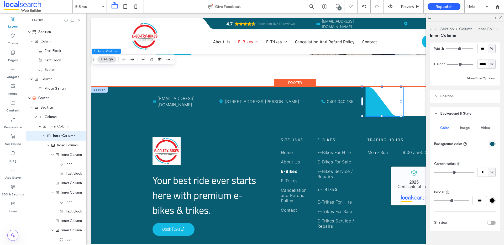
click at [367, 90] on icon at bounding box center [385, 101] width 38 height 29
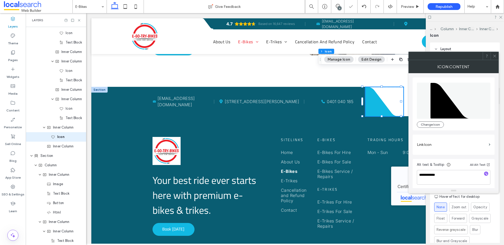
scroll to position [700, 0]
click at [495, 55] on icon at bounding box center [495, 56] width 4 height 4
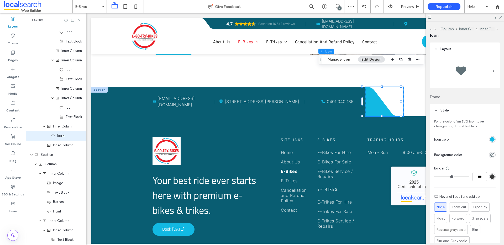
click at [490, 138] on div "rgb(18, 185, 227)" at bounding box center [492, 139] width 4 height 4
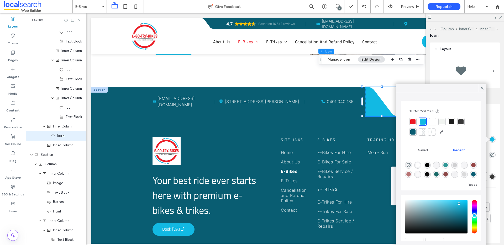
click at [411, 131] on div at bounding box center [413, 132] width 5 height 5
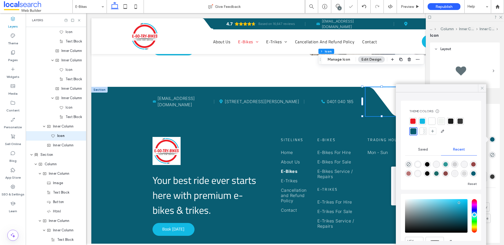
click at [483, 87] on icon at bounding box center [482, 88] width 5 height 5
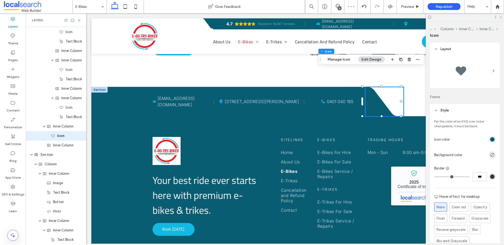
click at [501, 18] on icon at bounding box center [500, 16] width 3 height 3
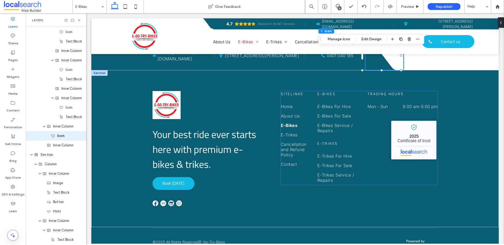
scroll to position [582, 0]
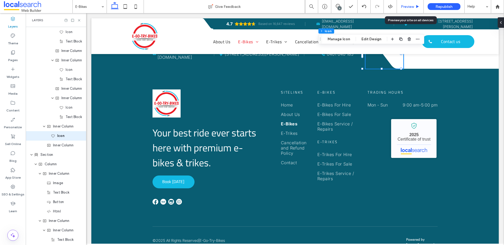
click at [412, 4] on span "Preview" at bounding box center [407, 6] width 13 height 4
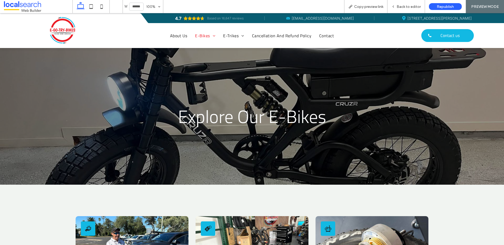
click at [68, 27] on img at bounding box center [62, 30] width 29 height 29
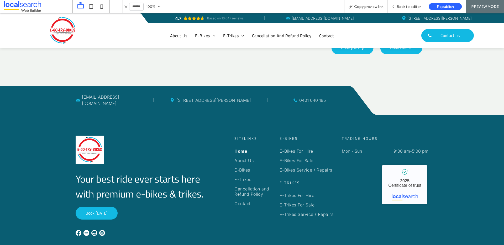
scroll to position [1544, 0]
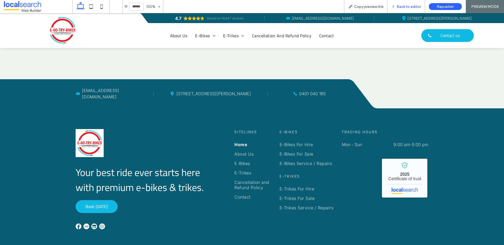
click at [410, 11] on div "Back to editor" at bounding box center [407, 6] width 38 height 13
click at [413, 6] on span "Back to editor" at bounding box center [409, 6] width 24 height 4
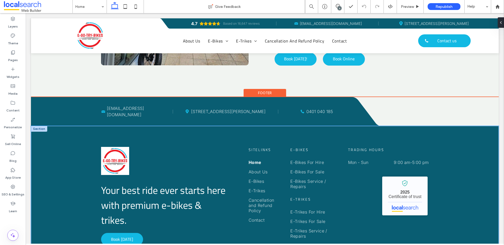
click at [121, 147] on img at bounding box center [115, 161] width 28 height 28
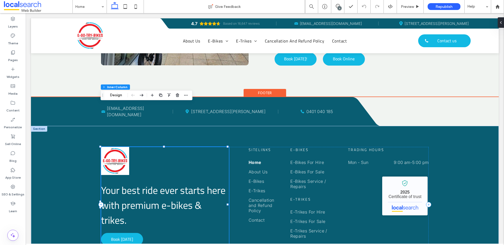
click at [121, 147] on img at bounding box center [115, 161] width 28 height 28
click at [121, 147] on div at bounding box center [115, 161] width 28 height 28
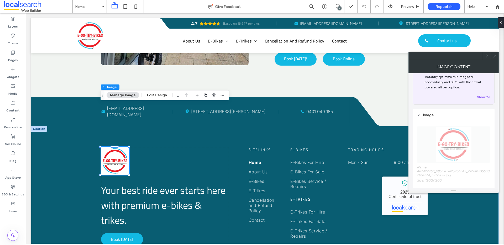
scroll to position [183, 0]
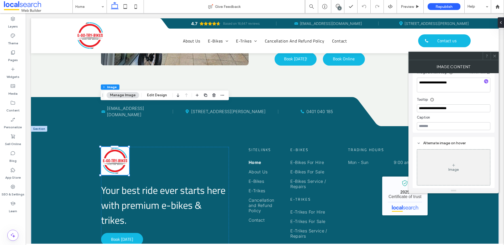
click at [495, 53] on span at bounding box center [495, 56] width 4 height 8
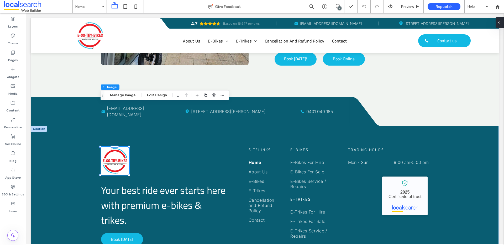
drag, startPoint x: 499, startPoint y: 23, endPoint x: 473, endPoint y: 11, distance: 28.4
click at [499, 23] on icon at bounding box center [499, 22] width 4 height 4
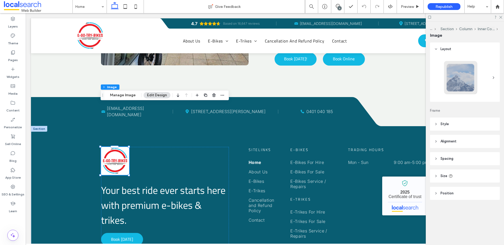
click at [448, 127] on span "Style" at bounding box center [445, 124] width 8 height 5
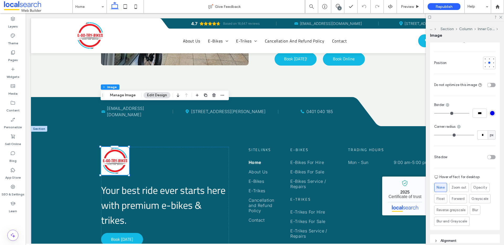
scroll to position [107, 0]
click at [488, 135] on div "px" at bounding box center [492, 137] width 8 height 9
click at [482, 133] on input "*" at bounding box center [483, 137] width 11 height 9
type input "**"
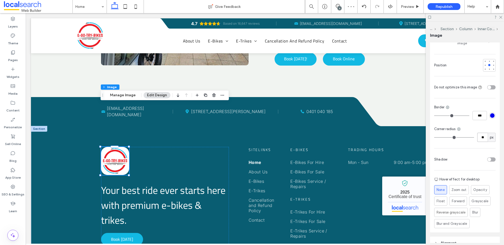
type input "*"
type input "**"
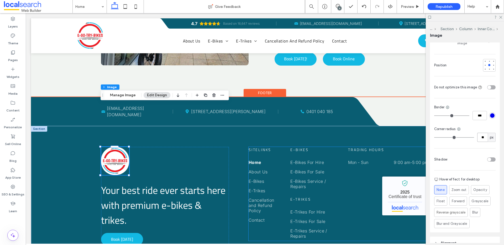
click at [282, 147] on div "Sitelinks Home About Us E-Bikes E-Trikes Cancellation and Refund Policy Contact…" at bounding box center [339, 194] width 180 height 94
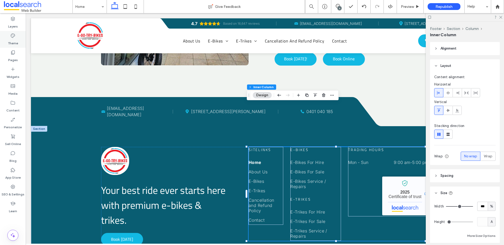
click at [13, 38] on icon at bounding box center [12, 35] width 5 height 5
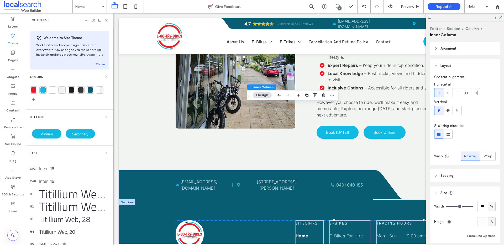
scroll to position [1572, 0]
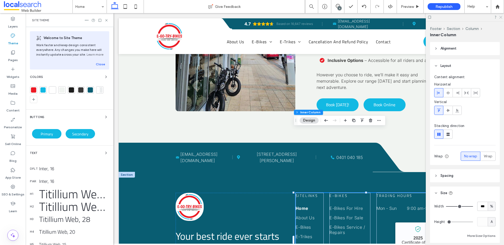
click at [502, 17] on icon at bounding box center [500, 16] width 3 height 3
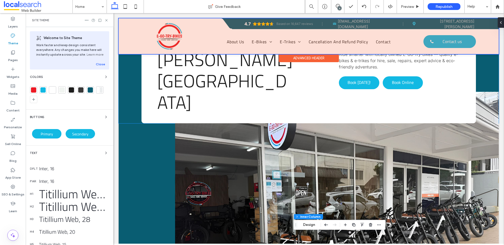
scroll to position [0, 0]
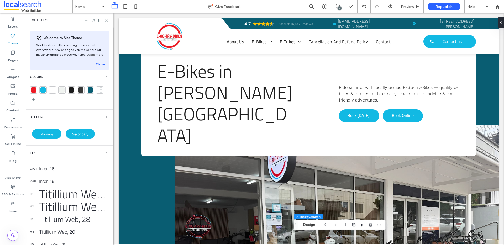
click at [104, 21] on div at bounding box center [97, 20] width 24 height 4
click at [106, 21] on use at bounding box center [106, 20] width 2 height 2
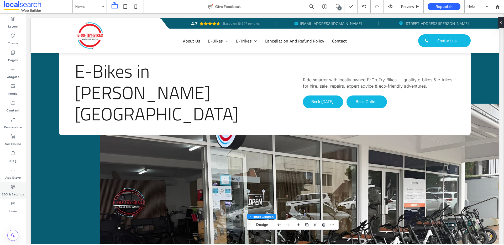
click at [16, 187] on div "SEO & Settings" at bounding box center [13, 190] width 26 height 17
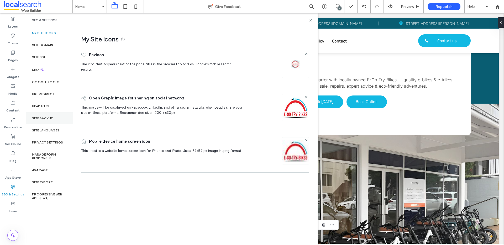
click at [39, 120] on label "Site Backup" at bounding box center [42, 119] width 21 height 4
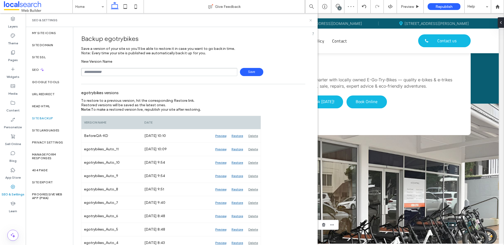
click at [310, 20] on icon at bounding box center [311, 20] width 4 height 4
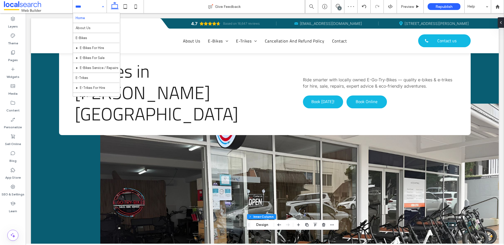
scroll to position [35, 0]
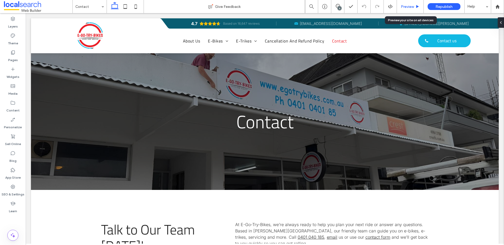
click at [414, 1] on div "Preview" at bounding box center [410, 6] width 27 height 13
click at [411, 5] on span "Preview" at bounding box center [407, 6] width 13 height 4
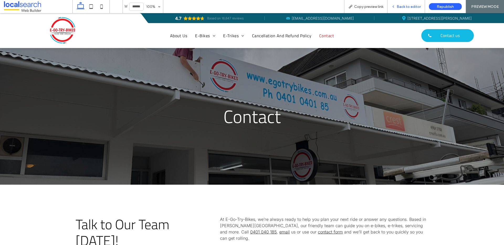
click at [402, 7] on span "Back to editor" at bounding box center [409, 6] width 24 height 4
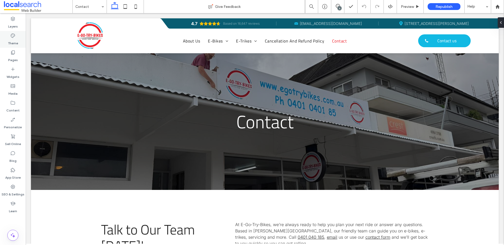
click at [16, 45] on label "Theme" at bounding box center [13, 41] width 10 height 7
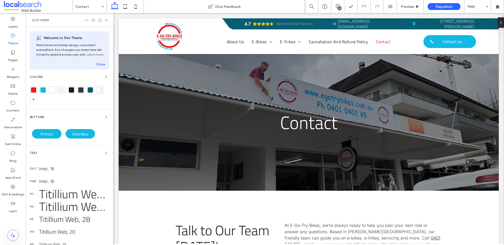
click at [33, 89] on div at bounding box center [33, 89] width 5 height 5
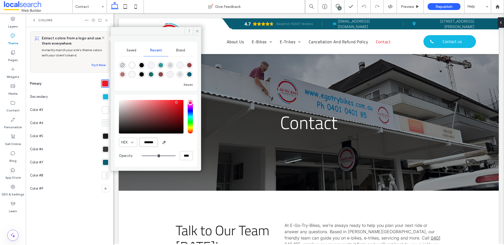
click at [150, 144] on input "*******" at bounding box center [149, 142] width 18 height 9
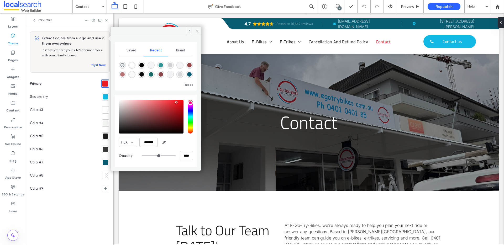
click at [198, 32] on icon at bounding box center [197, 31] width 4 height 4
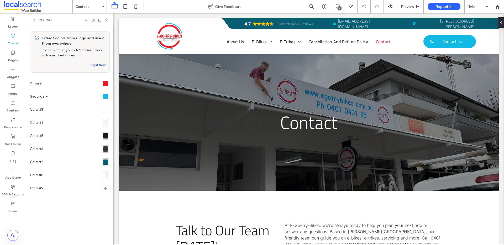
click at [14, 40] on label "Theme" at bounding box center [13, 41] width 10 height 7
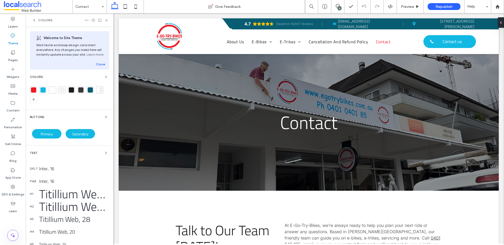
click at [13, 42] on label "Theme" at bounding box center [13, 41] width 10 height 7
click at [43, 135] on span "Primary" at bounding box center [47, 134] width 12 height 6
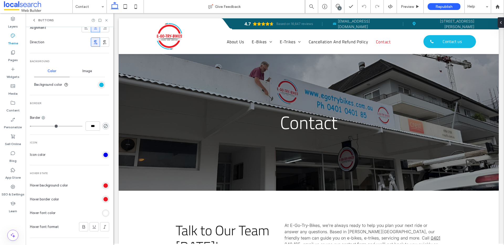
scroll to position [143, 0]
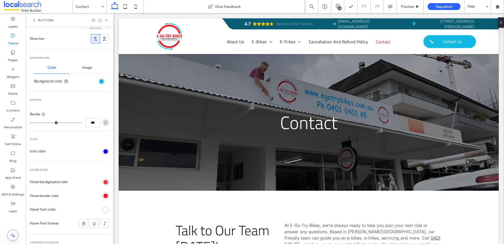
click at [104, 181] on div "rgb(237, 26, 37)" at bounding box center [106, 182] width 4 height 4
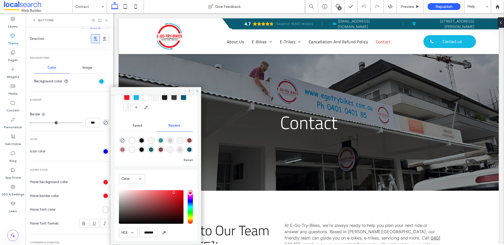
scroll to position [42, 0]
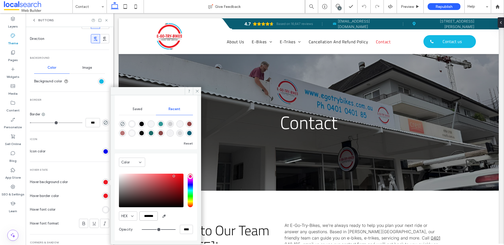
click at [143, 216] on input "*******" at bounding box center [149, 216] width 18 height 9
click at [149, 217] on input "*******" at bounding box center [149, 216] width 18 height 9
paste input "color picker textbox"
type input "*******"
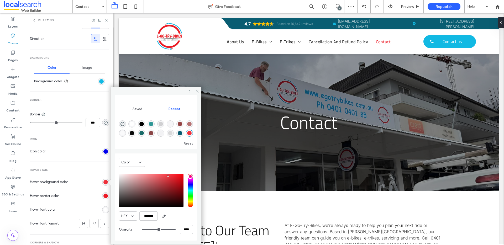
drag, startPoint x: 197, startPoint y: 91, endPoint x: 84, endPoint y: 78, distance: 114.3
click at [197, 91] on use at bounding box center [197, 91] width 3 height 3
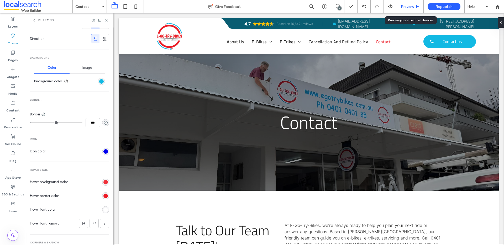
click at [413, 6] on span "Preview" at bounding box center [407, 6] width 13 height 4
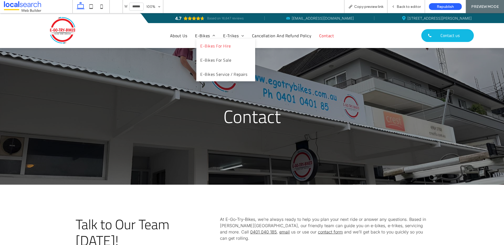
click at [205, 42] on link "E-Bikes For Hire" at bounding box center [226, 46] width 59 height 14
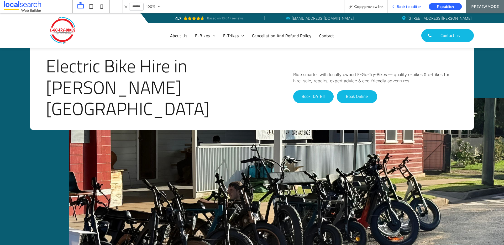
click at [402, 5] on span "Back to editor" at bounding box center [409, 6] width 24 height 4
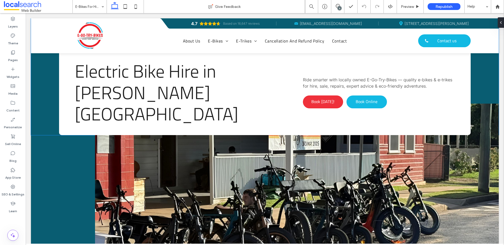
click at [322, 96] on span "Book [DATE]!" at bounding box center [323, 102] width 23 height 12
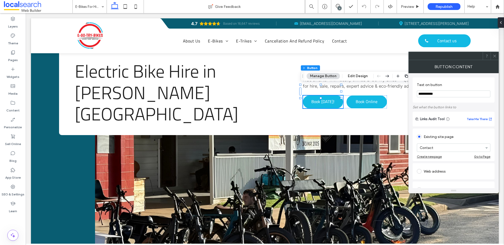
scroll to position [120, 0]
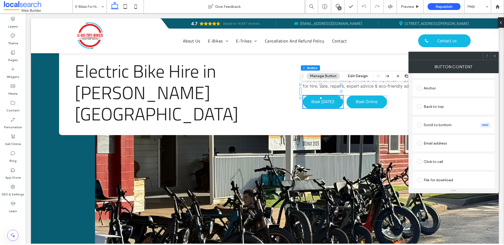
click at [494, 55] on use at bounding box center [495, 56] width 3 height 3
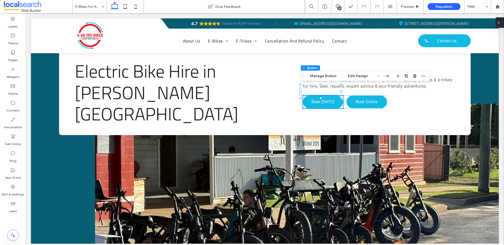
click at [501, 23] on div at bounding box center [500, 22] width 8 height 11
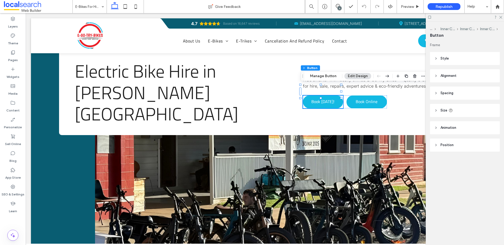
click at [453, 64] on header "Style" at bounding box center [465, 58] width 70 height 13
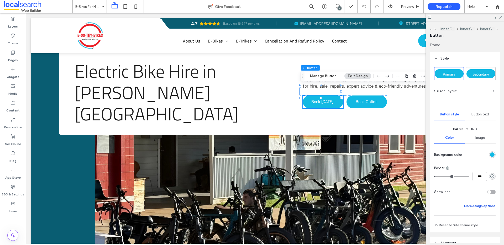
click at [474, 205] on button "More design options" at bounding box center [480, 206] width 32 height 6
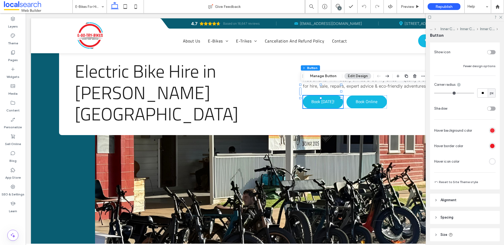
scroll to position [181, 0]
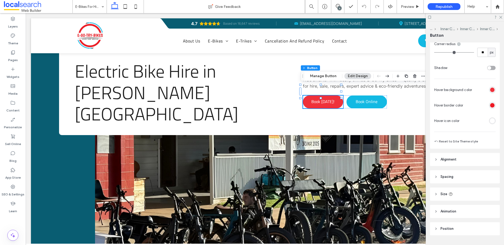
click at [490, 89] on div "rgb(239, 49, 59)" at bounding box center [492, 90] width 4 height 4
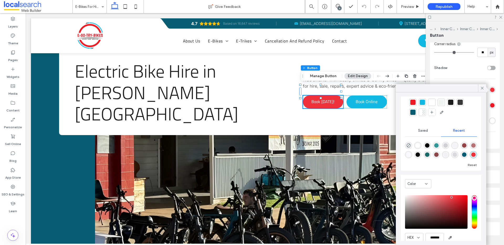
scroll to position [40, 0]
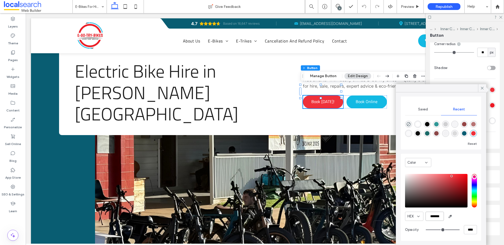
click at [441, 215] on input "*******" at bounding box center [435, 216] width 18 height 9
click at [437, 216] on input "*******" at bounding box center [435, 216] width 18 height 9
click at [8, 43] on label "Theme" at bounding box center [13, 41] width 10 height 7
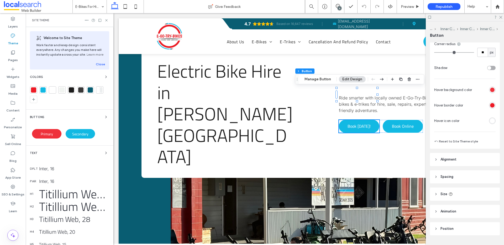
click at [49, 137] on div "Primary" at bounding box center [46, 133] width 29 height 9
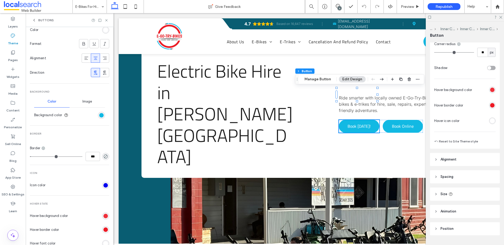
scroll to position [119, 0]
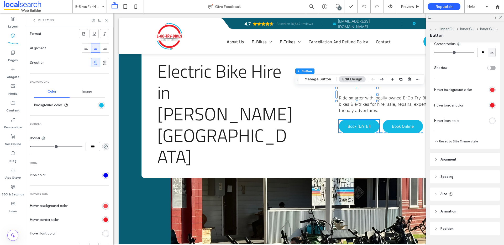
click at [104, 208] on div "rgb(239, 49, 59)" at bounding box center [106, 206] width 4 height 4
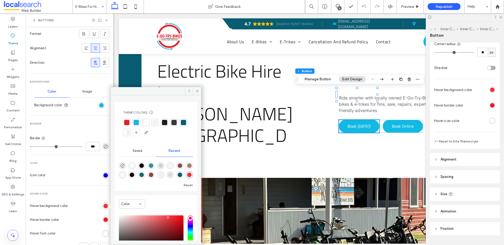
scroll to position [42, 0]
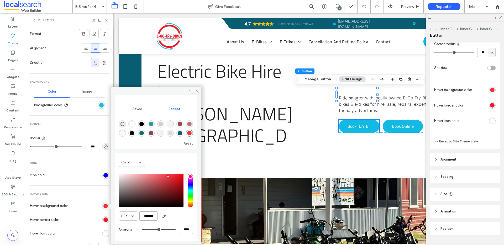
click at [151, 217] on input "*******" at bounding box center [149, 216] width 18 height 9
paste input "color picker textbox"
type input "*******"
click at [195, 91] on icon at bounding box center [197, 91] width 4 height 4
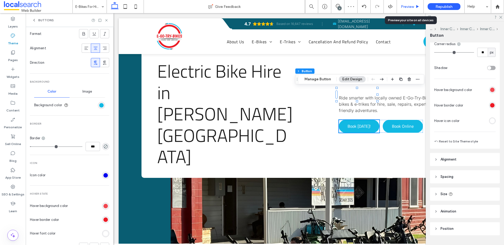
click at [412, 5] on span "Preview" at bounding box center [407, 6] width 13 height 4
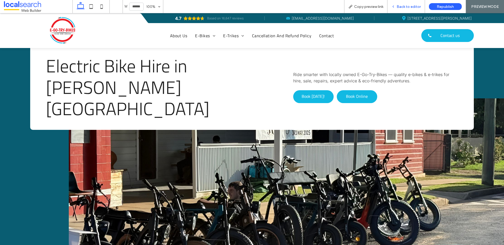
click at [406, 4] on span "Back to editor" at bounding box center [409, 6] width 24 height 4
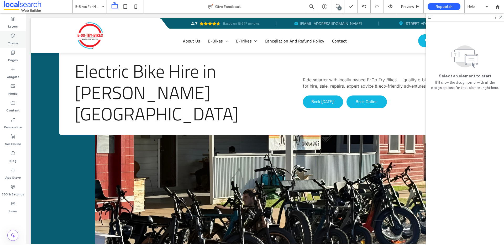
click at [12, 40] on label "Theme" at bounding box center [13, 41] width 10 height 7
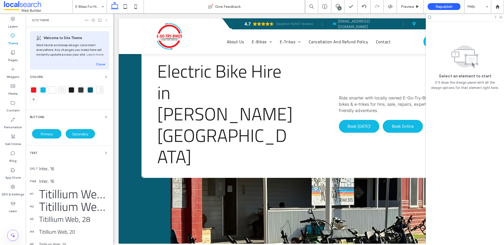
click at [107, 20] on icon at bounding box center [107, 20] width 4 height 4
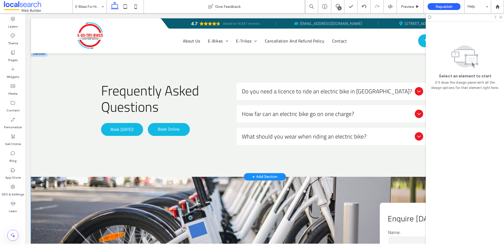
scroll to position [858, 0]
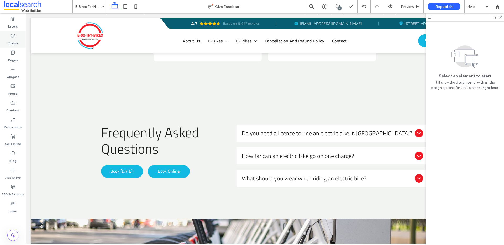
click at [13, 39] on label "Theme" at bounding box center [13, 41] width 10 height 7
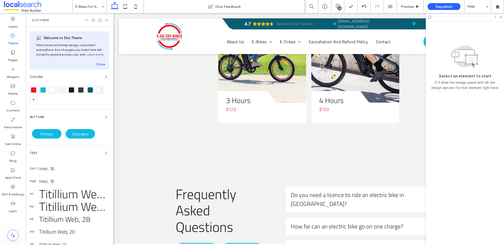
scroll to position [877, 0]
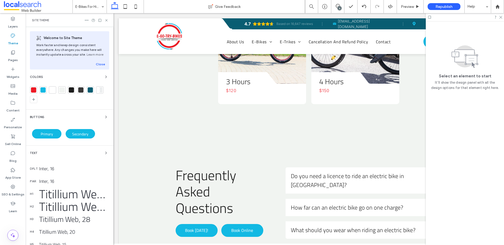
click at [33, 88] on div at bounding box center [33, 89] width 5 height 5
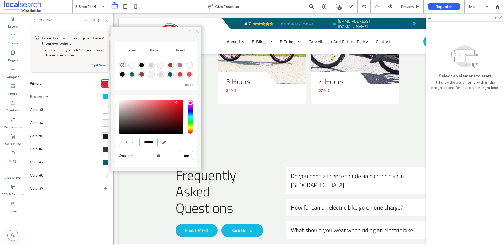
click at [148, 142] on input "*******" at bounding box center [149, 142] width 18 height 9
paste input "color picker textbox"
type input "*******"
click at [197, 30] on icon at bounding box center [197, 31] width 4 height 4
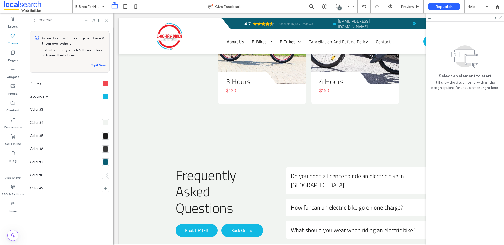
click at [501, 16] on icon at bounding box center [500, 16] width 3 height 3
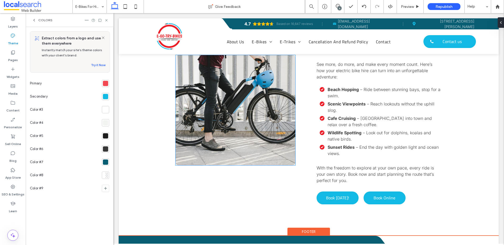
scroll to position [1473, 0]
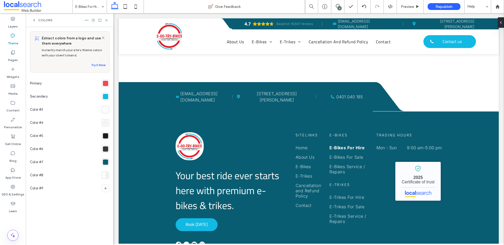
click at [104, 163] on div at bounding box center [105, 162] width 5 height 5
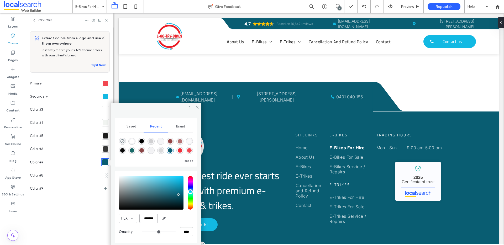
click at [151, 218] on input "*******" at bounding box center [149, 218] width 18 height 9
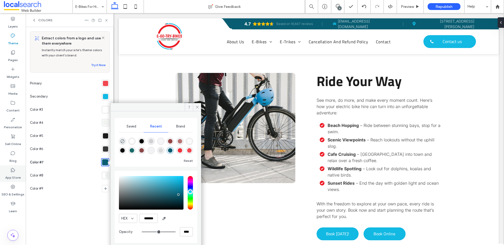
scroll to position [1282, 0]
click at [198, 108] on icon at bounding box center [197, 107] width 4 height 4
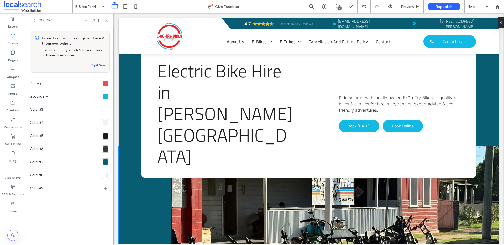
scroll to position [0, 0]
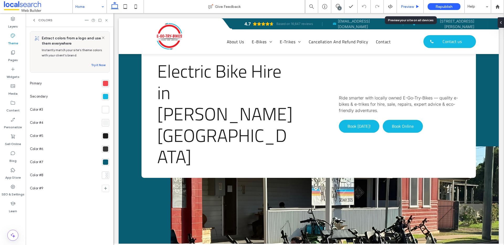
click at [405, 8] on span "Preview" at bounding box center [407, 6] width 13 height 4
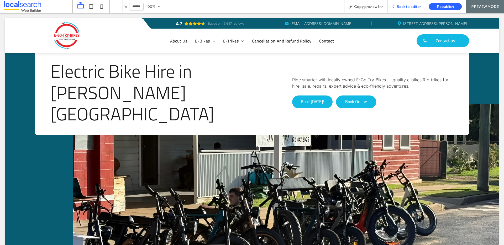
click at [399, 6] on span "Back to editor" at bounding box center [409, 6] width 24 height 4
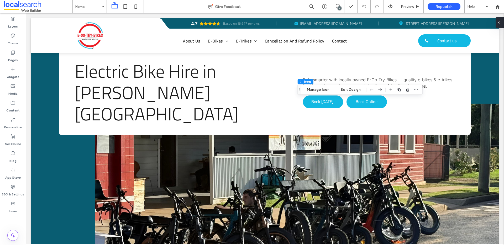
click at [499, 24] on icon at bounding box center [499, 22] width 4 height 4
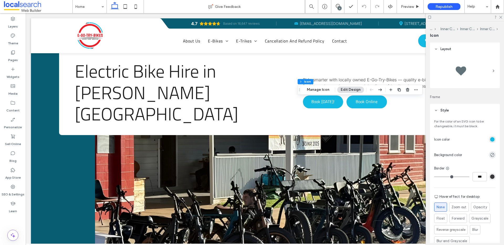
click at [490, 140] on div "rgb(18, 185, 227)" at bounding box center [492, 139] width 4 height 4
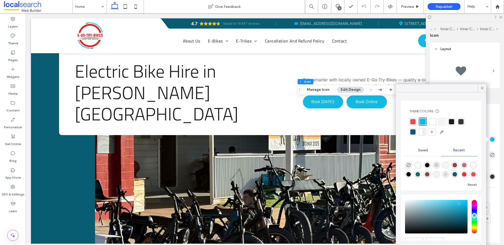
click at [412, 122] on div at bounding box center [413, 121] width 5 height 5
click at [483, 86] on icon at bounding box center [482, 88] width 5 height 5
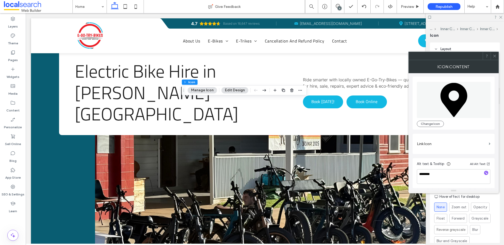
scroll to position [1, 0]
click at [228, 90] on button "Edit Design" at bounding box center [235, 90] width 27 height 6
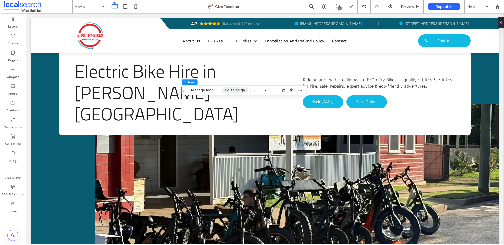
click at [235, 89] on button "Edit Design" at bounding box center [235, 90] width 27 height 6
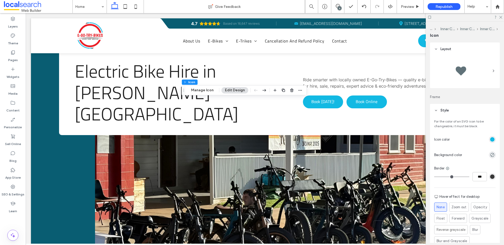
click at [490, 138] on div "rgb(18, 185, 227)" at bounding box center [492, 139] width 4 height 4
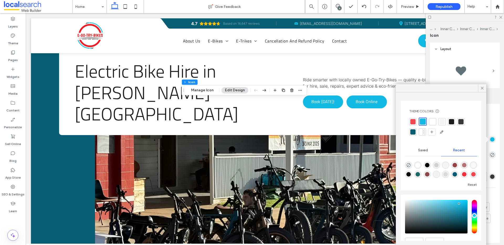
click at [412, 121] on div at bounding box center [413, 121] width 5 height 5
click at [480, 88] on div at bounding box center [482, 88] width 8 height 8
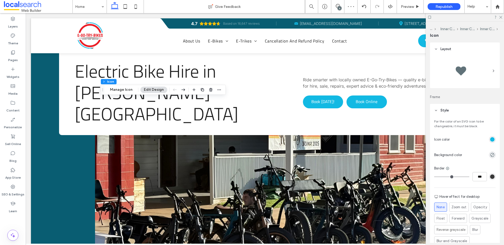
click at [489, 139] on div "rgb(18, 185, 227)" at bounding box center [492, 139] width 7 height 7
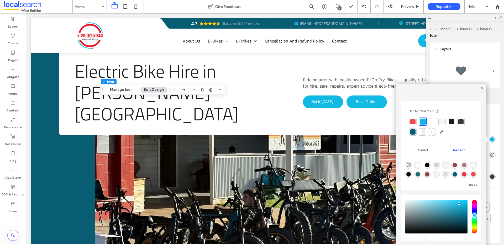
click at [415, 122] on div at bounding box center [413, 121] width 5 height 5
click at [482, 88] on icon at bounding box center [482, 88] width 5 height 5
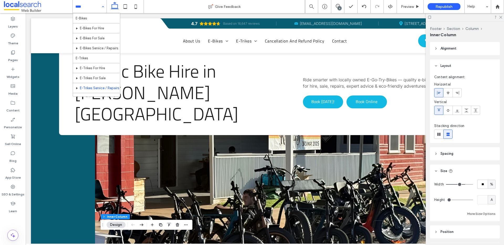
scroll to position [35, 0]
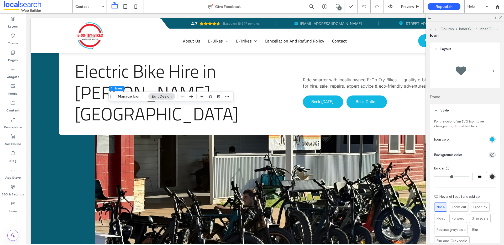
click at [490, 140] on div "rgb(18, 185, 227)" at bounding box center [492, 139] width 4 height 4
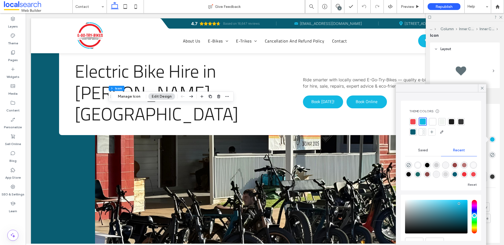
click at [411, 122] on div at bounding box center [413, 121] width 5 height 5
click at [483, 87] on use at bounding box center [482, 88] width 3 height 3
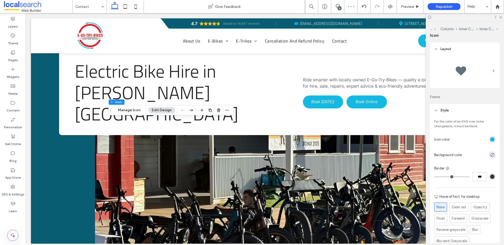
click at [490, 138] on div "rgb(18, 185, 227)" at bounding box center [492, 139] width 4 height 4
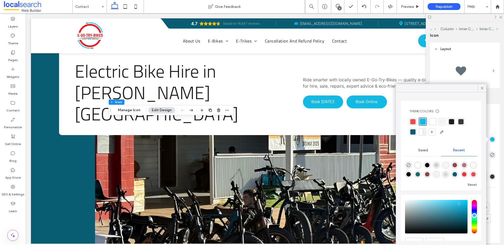
click at [414, 122] on div at bounding box center [413, 121] width 5 height 5
drag, startPoint x: 481, startPoint y: 87, endPoint x: 440, endPoint y: 92, distance: 41.5
click at [481, 87] on icon at bounding box center [482, 88] width 5 height 5
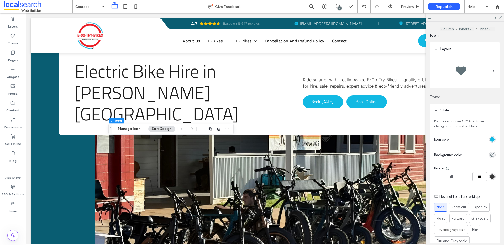
click at [492, 138] on div "rgb(18, 185, 227)" at bounding box center [492, 139] width 4 height 4
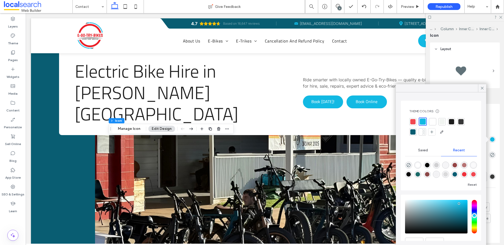
click at [412, 119] on div at bounding box center [413, 121] width 5 height 5
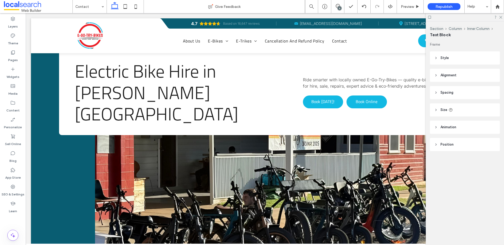
type input "**********"
type input "**"
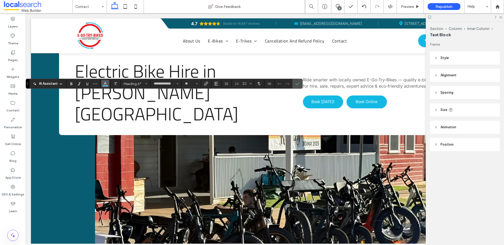
click at [105, 86] on span "Color" at bounding box center [105, 83] width 4 height 7
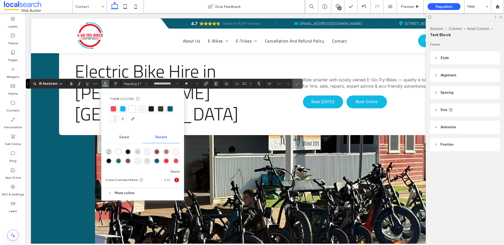
click at [114, 111] on div at bounding box center [113, 108] width 5 height 5
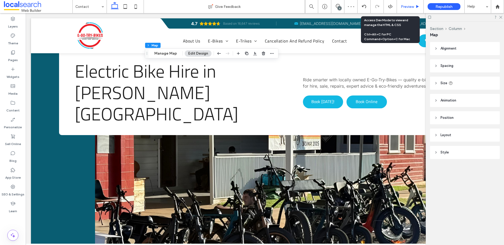
click at [406, 6] on span "Preview" at bounding box center [407, 6] width 13 height 4
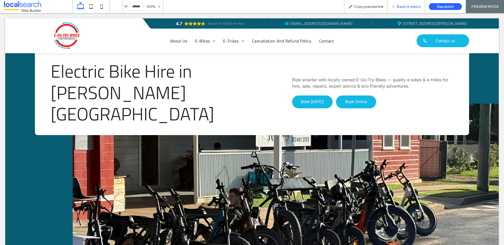
click at [407, 7] on span "Back to editor" at bounding box center [409, 6] width 24 height 4
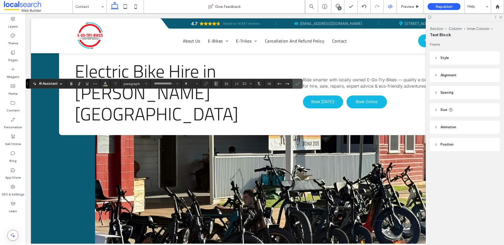
type input "**********"
type input "**"
click at [179, 84] on button "**********" at bounding box center [166, 83] width 29 height 7
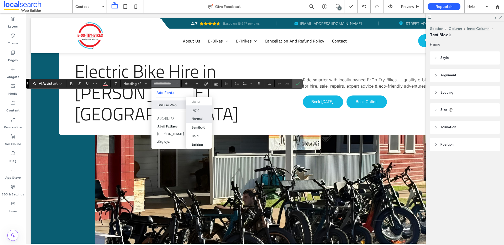
click at [199, 120] on div "Normal" at bounding box center [197, 118] width 11 height 5
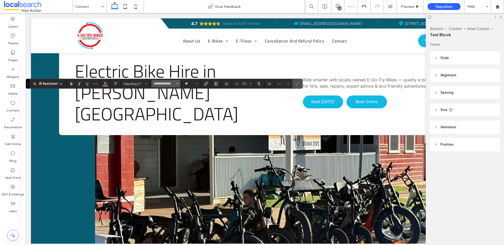
click at [176, 84] on button "**********" at bounding box center [166, 83] width 29 height 7
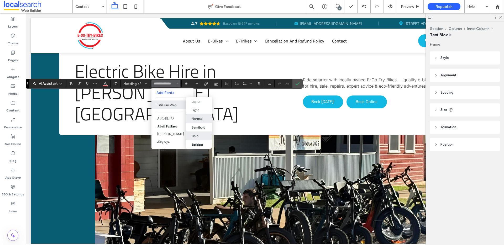
click at [197, 134] on div "Bold" at bounding box center [195, 135] width 7 height 5
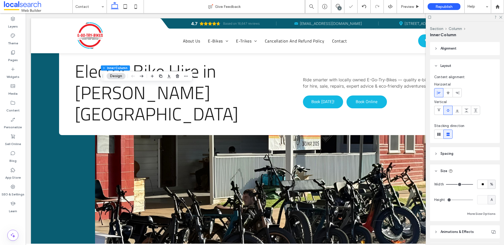
type input "**"
type input "****"
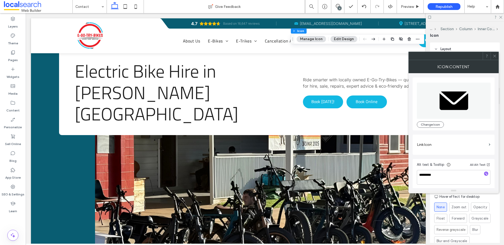
click at [495, 55] on icon at bounding box center [495, 56] width 4 height 4
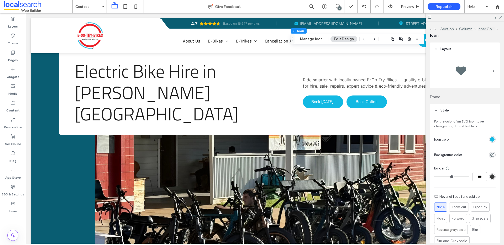
click at [490, 141] on div "rgb(18, 185, 227)" at bounding box center [492, 139] width 4 height 4
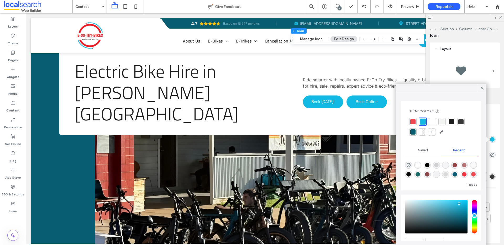
click at [415, 124] on div at bounding box center [413, 121] width 5 height 5
click at [483, 88] on icon at bounding box center [482, 88] width 5 height 5
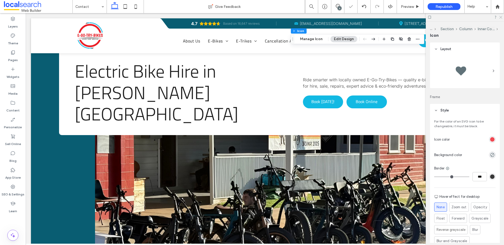
click at [500, 18] on icon at bounding box center [500, 16] width 3 height 3
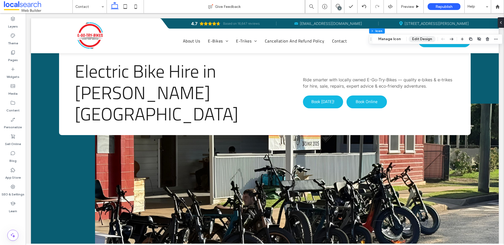
click at [425, 39] on button "Edit Design" at bounding box center [422, 39] width 27 height 6
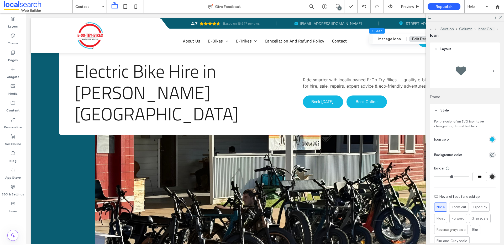
click at [490, 141] on div "rgb(18, 185, 227)" at bounding box center [492, 139] width 4 height 4
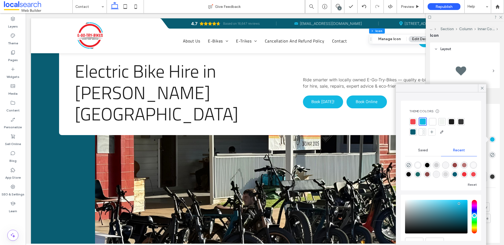
click at [416, 123] on div at bounding box center [413, 121] width 7 height 7
click at [482, 87] on use at bounding box center [482, 88] width 3 height 3
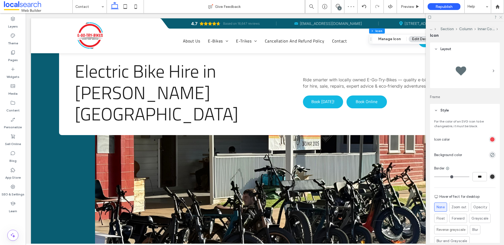
click at [501, 17] on icon at bounding box center [500, 16] width 3 height 3
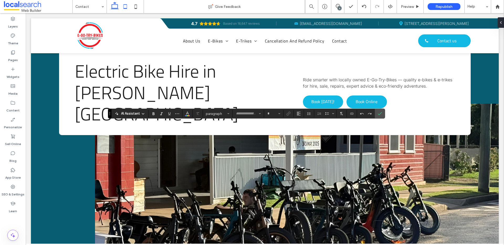
type input "**********"
type input "**"
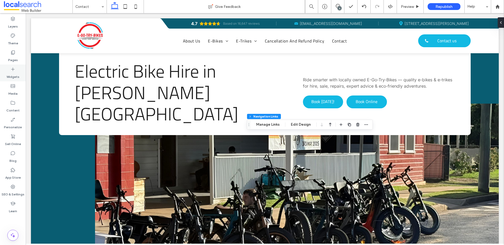
type input "***"
type input "****"
click at [499, 22] on icon at bounding box center [499, 22] width 4 height 4
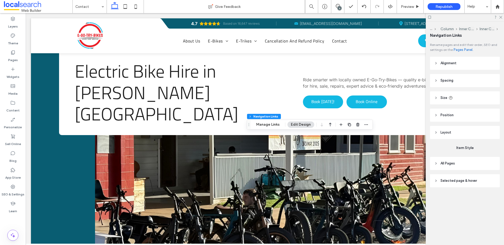
click at [446, 180] on span "Selected page & hover" at bounding box center [459, 180] width 37 height 5
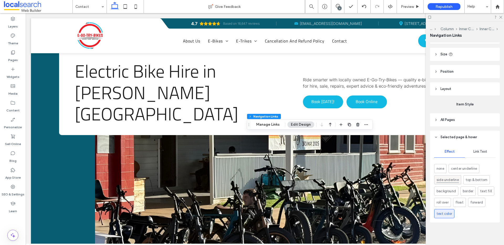
scroll to position [44, 0]
click at [480, 153] on span "Link Text" at bounding box center [481, 151] width 14 height 4
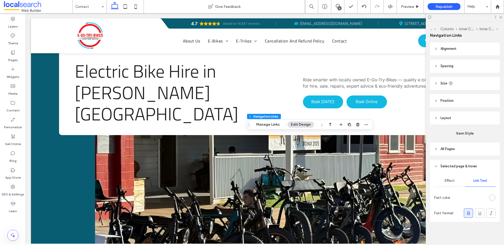
scroll to position [14, 0]
click at [445, 152] on header "All Pages" at bounding box center [465, 149] width 70 height 13
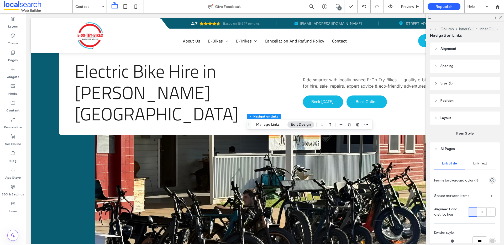
scroll to position [44, 0]
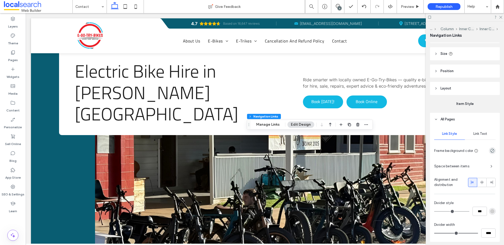
click at [475, 133] on span "Link Text" at bounding box center [481, 134] width 14 height 4
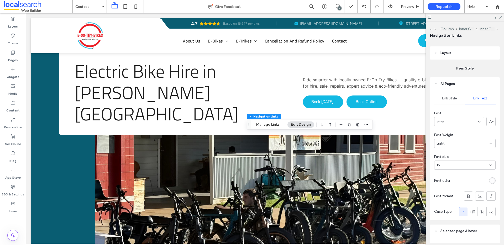
scroll to position [144, 0]
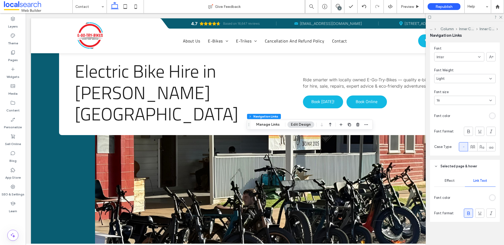
click at [490, 199] on div "rgb(255, 255, 255)" at bounding box center [492, 198] width 4 height 4
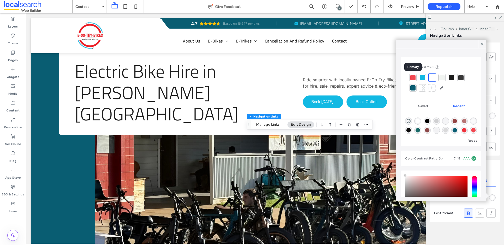
click at [413, 77] on div at bounding box center [413, 77] width 5 height 5
click at [483, 43] on use at bounding box center [482, 44] width 3 height 3
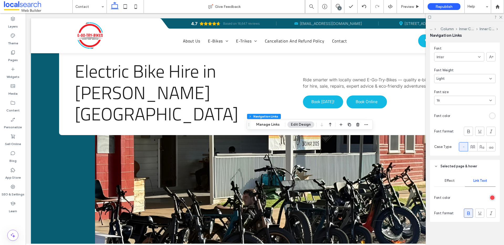
click at [448, 182] on span "Effect" at bounding box center [450, 181] width 10 height 4
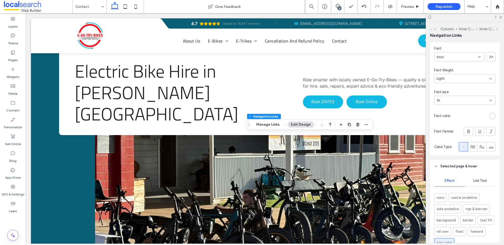
click at [471, 183] on div "Link Text" at bounding box center [480, 181] width 31 height 12
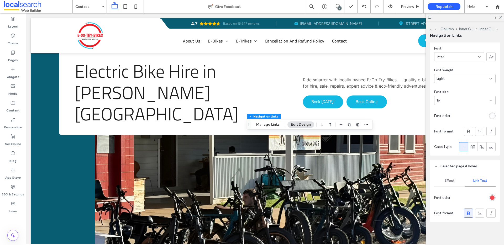
click at [467, 215] on icon at bounding box center [468, 213] width 5 height 5
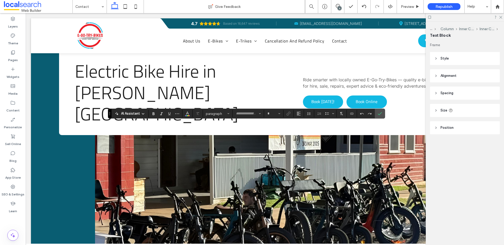
type input "**********"
type input "**"
click at [185, 115] on span "Color" at bounding box center [187, 113] width 4 height 7
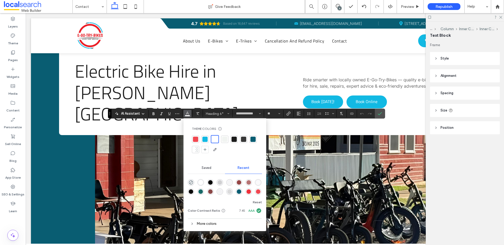
click at [194, 141] on div at bounding box center [195, 139] width 5 height 5
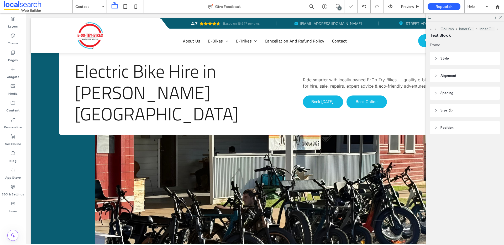
type input "**********"
type input "**"
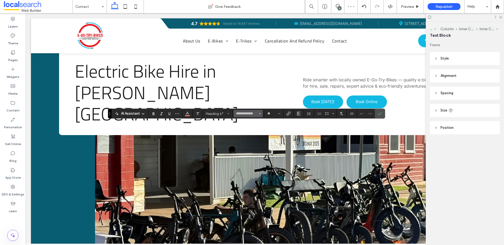
click at [261, 113] on icon "Font & Font weight" at bounding box center [260, 114] width 2 height 2
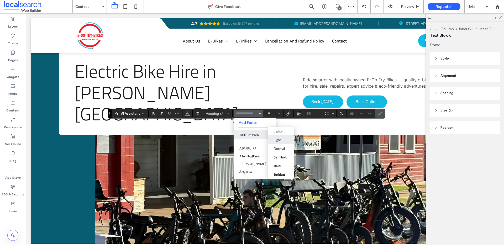
scroll to position [0, 0]
click at [281, 166] on div "Bold" at bounding box center [281, 165] width 14 height 5
type input "**********"
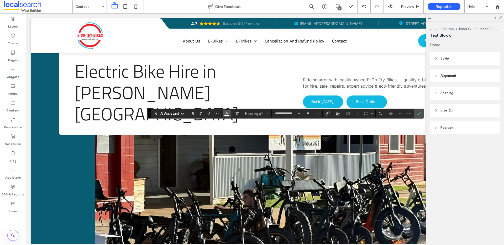
click at [225, 113] on icon "Color" at bounding box center [227, 113] width 4 height 4
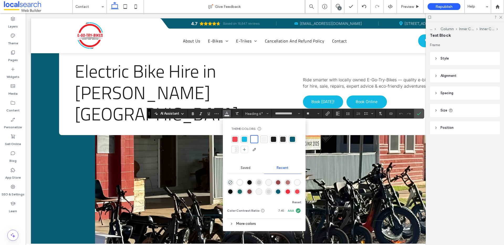
click at [235, 140] on div at bounding box center [235, 139] width 5 height 5
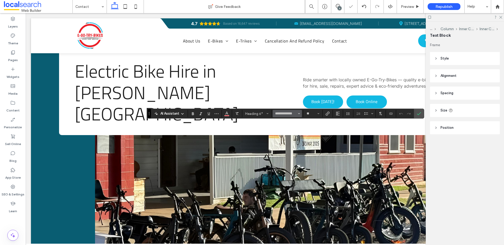
click at [302, 116] on button "**********" at bounding box center [287, 113] width 29 height 7
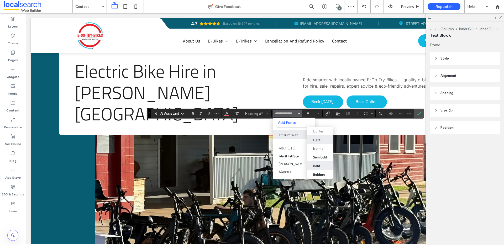
click at [317, 166] on div "Bold" at bounding box center [316, 165] width 7 height 5
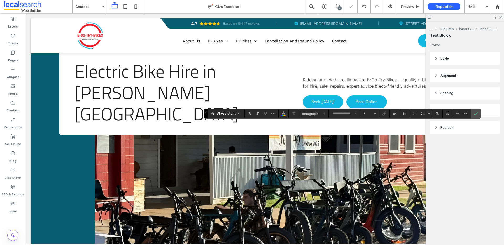
type input "**********"
type input "**"
click at [355, 113] on icon "Font & Font weight" at bounding box center [356, 114] width 2 height 2
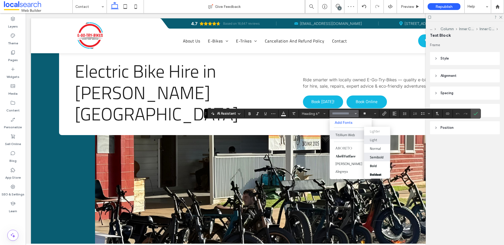
click at [376, 157] on div "Semibold" at bounding box center [377, 157] width 14 height 5
type input "**********"
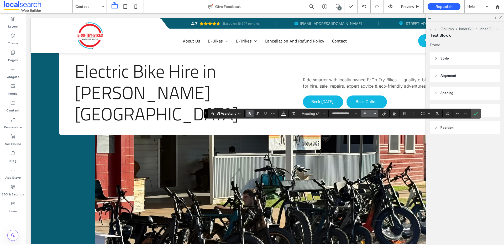
click at [375, 113] on icon "Size" at bounding box center [375, 114] width 2 height 2
click at [354, 115] on button "**********" at bounding box center [344, 113] width 29 height 7
type input "**"
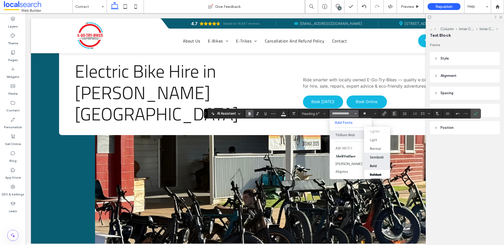
click at [372, 168] on div "Bold" at bounding box center [373, 165] width 7 height 5
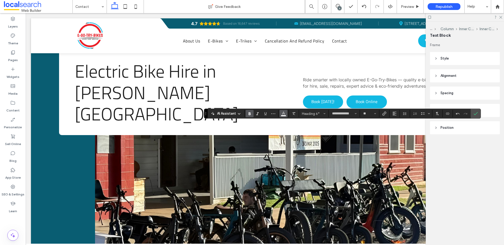
click at [285, 112] on icon "Color" at bounding box center [284, 113] width 4 height 4
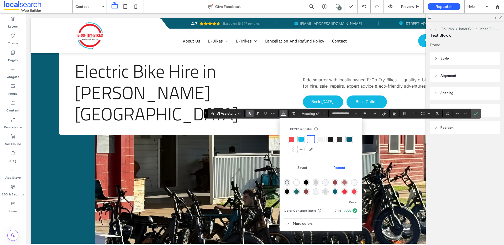
click at [292, 139] on div at bounding box center [291, 139] width 5 height 5
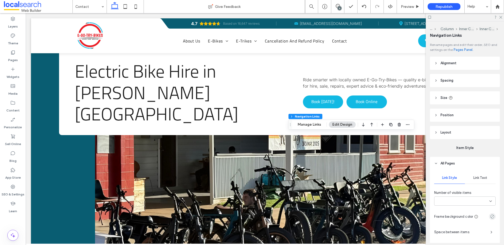
type input "***"
type input "****"
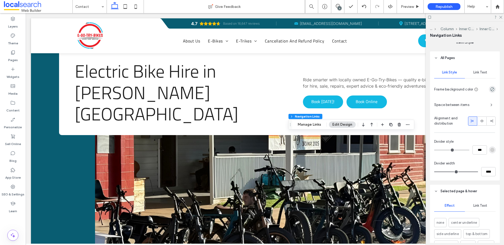
scroll to position [160, 0]
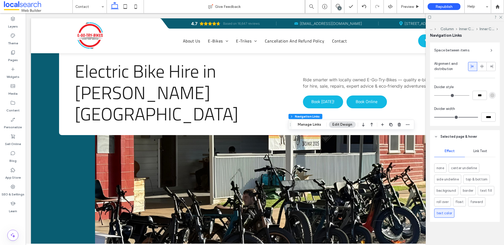
click at [475, 150] on span "Link Text" at bounding box center [481, 151] width 14 height 4
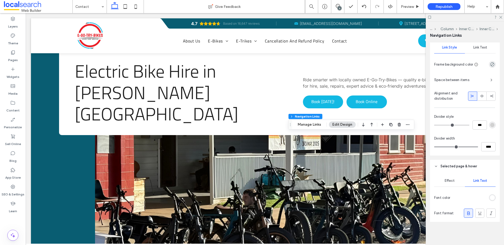
click at [466, 216] on span at bounding box center [468, 213] width 5 height 9
click at [490, 198] on div "rgb(255, 255, 255)" at bounding box center [492, 198] width 4 height 4
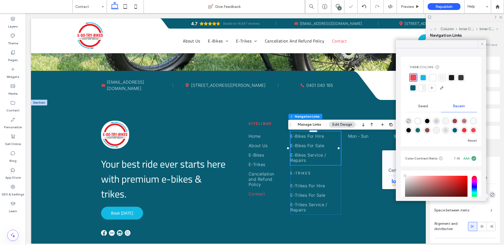
scroll to position [131, 0]
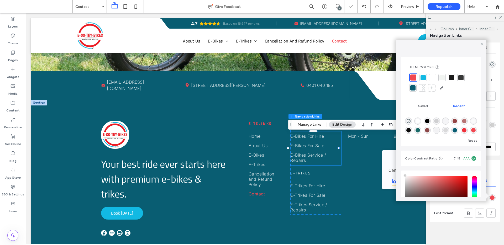
click at [482, 45] on icon at bounding box center [482, 44] width 5 height 5
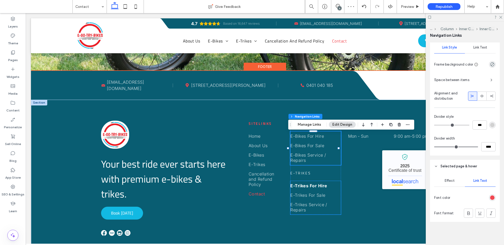
click at [304, 187] on span "E-Trikes For Hire" at bounding box center [309, 185] width 37 height 5
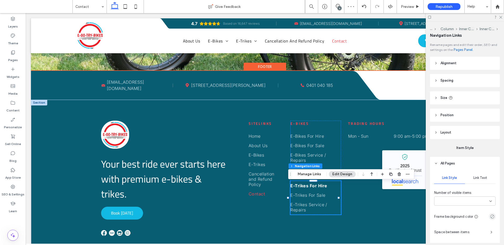
type input "***"
type input "****"
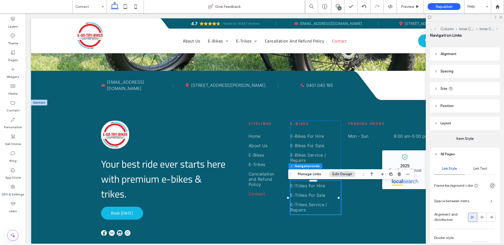
scroll to position [84, 0]
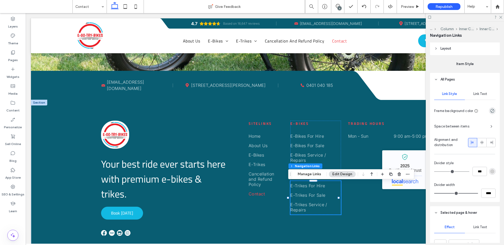
click at [476, 95] on span "Link Text" at bounding box center [481, 94] width 14 height 4
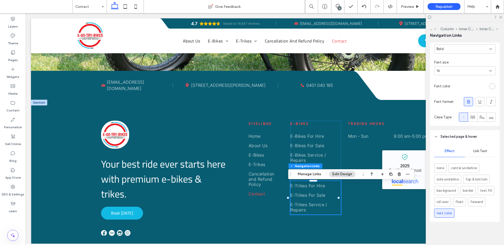
scroll to position [173, 0]
click at [464, 102] on div at bounding box center [468, 103] width 9 height 9
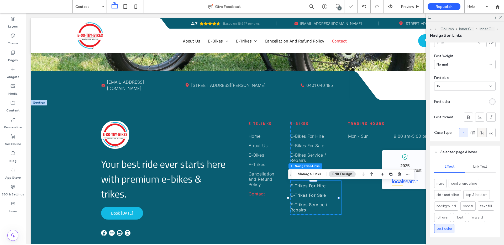
scroll to position [132, 0]
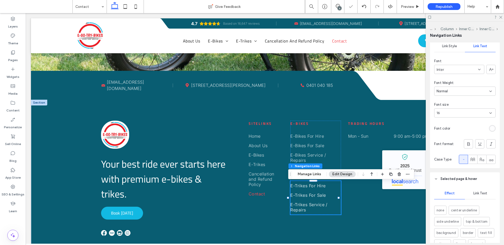
click at [489, 130] on div "rgba(255, 255, 255, 0.8)" at bounding box center [492, 128] width 7 height 7
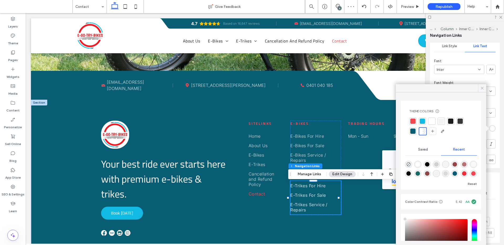
click at [483, 87] on use at bounding box center [482, 88] width 3 height 3
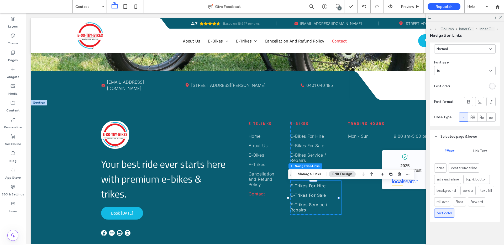
click at [475, 154] on div "Link Text" at bounding box center [480, 152] width 31 height 12
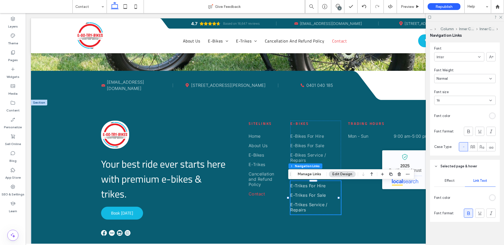
click at [486, 202] on div at bounding box center [474, 197] width 43 height 9
click at [489, 200] on div "rgb(255, 255, 255)" at bounding box center [492, 198] width 7 height 7
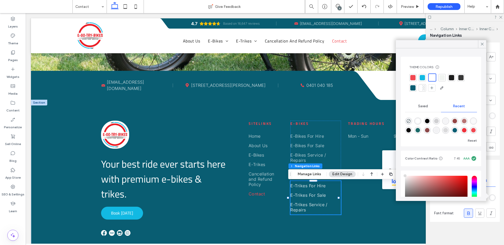
click at [411, 78] on div at bounding box center [413, 77] width 5 height 5
click at [481, 43] on icon at bounding box center [482, 44] width 5 height 5
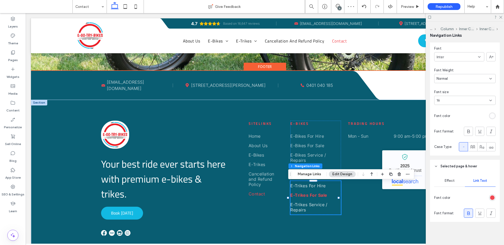
click at [308, 196] on span "E-Trikes For Sale" at bounding box center [309, 195] width 37 height 5
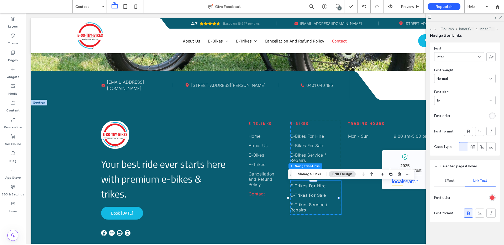
click at [466, 214] on icon at bounding box center [468, 213] width 5 height 5
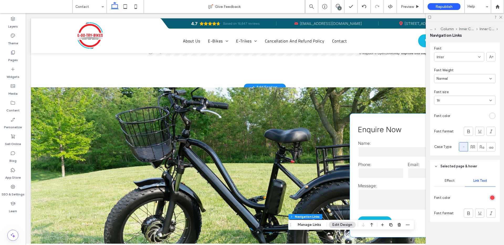
scroll to position [252, 0]
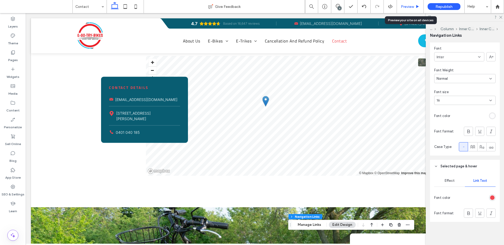
click at [409, 4] on div "Preview" at bounding box center [410, 6] width 27 height 13
click at [411, 6] on span "Preview" at bounding box center [407, 6] width 13 height 4
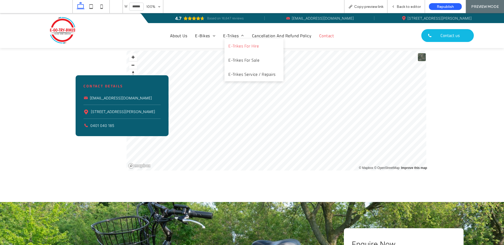
click at [241, 48] on span "E-Trikes For Hire" at bounding box center [244, 46] width 30 height 6
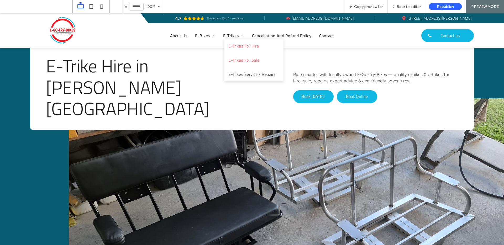
click at [244, 57] on span "E-Trikes For Sale" at bounding box center [244, 60] width 31 height 6
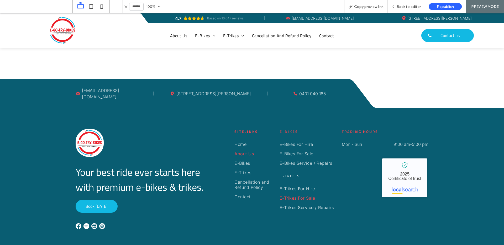
scroll to position [854, 0]
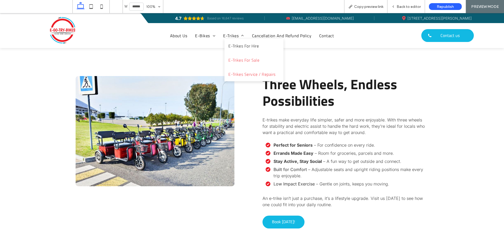
click at [243, 72] on span "E-Trikes Service / Repairs" at bounding box center [252, 74] width 47 height 6
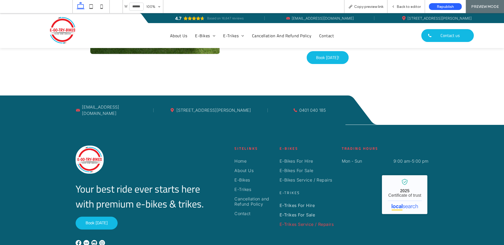
scroll to position [1041, 0]
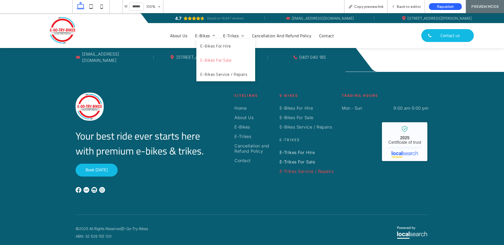
click at [207, 60] on span "E-Bikes For Sale" at bounding box center [215, 60] width 31 height 6
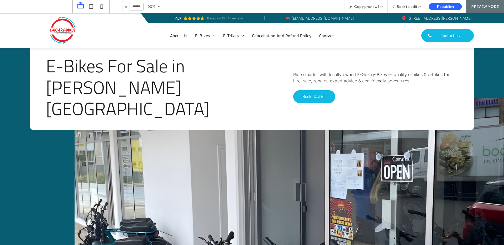
click at [53, 28] on img at bounding box center [62, 30] width 29 height 29
click at [57, 28] on div at bounding box center [252, 122] width 504 height 245
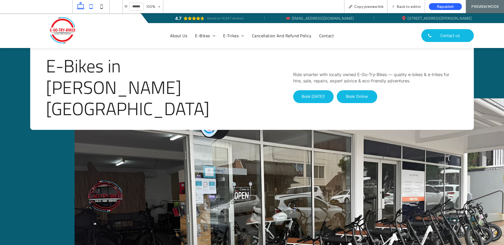
click at [91, 8] on use at bounding box center [91, 6] width 3 height 4
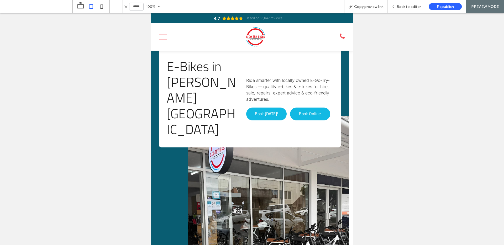
click at [161, 34] on icon at bounding box center [163, 37] width 8 height 6
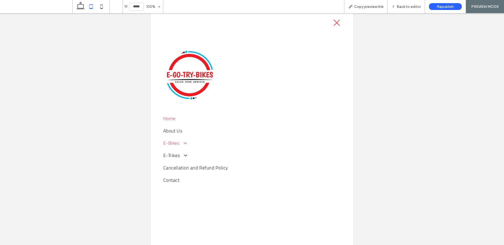
click at [185, 143] on span at bounding box center [183, 144] width 9 height 6
click at [334, 22] on icon at bounding box center [337, 23] width 6 height 6
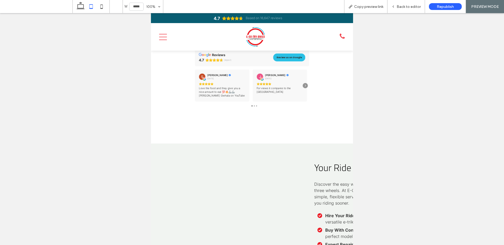
scroll to position [1233, 0]
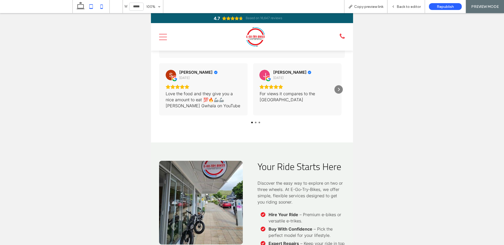
click at [105, 8] on icon at bounding box center [101, 6] width 11 height 11
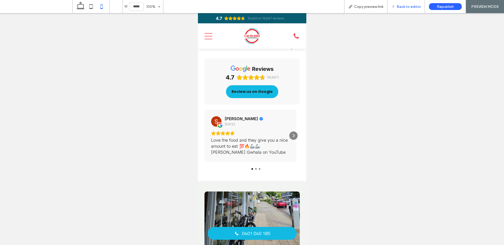
click at [402, 3] on div "Back to editor" at bounding box center [407, 6] width 38 height 13
click at [81, 9] on use at bounding box center [81, 5] width 8 height 7
type input "******"
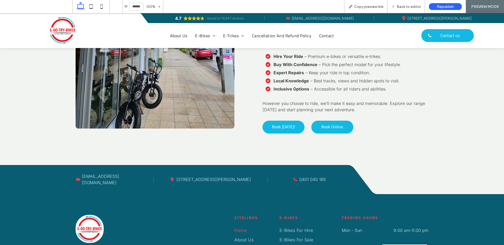
scroll to position [1544, 0]
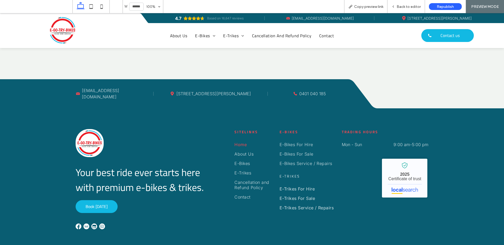
click at [238, 129] on strong "Sitelinks" at bounding box center [246, 132] width 23 height 6
click at [409, 6] on span "Back to editor" at bounding box center [409, 6] width 24 height 4
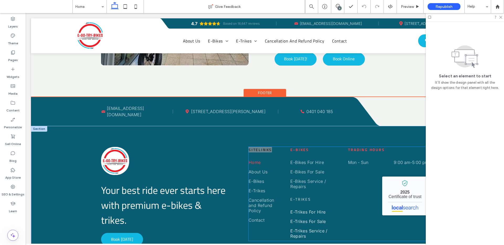
click at [260, 147] on strong "Sitelinks" at bounding box center [260, 150] width 23 height 6
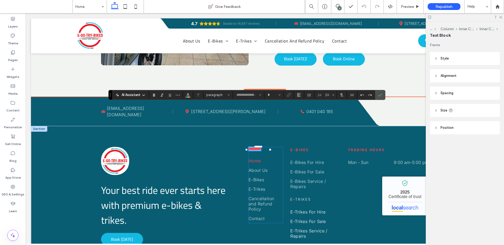
type input "**********"
type input "**"
click at [258, 147] on strong "*********" at bounding box center [255, 149] width 12 height 4
click at [256, 147] on strong "*********" at bounding box center [255, 149] width 12 height 4
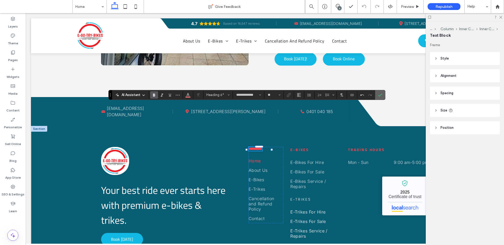
click at [380, 95] on icon "Confirm" at bounding box center [380, 95] width 4 height 4
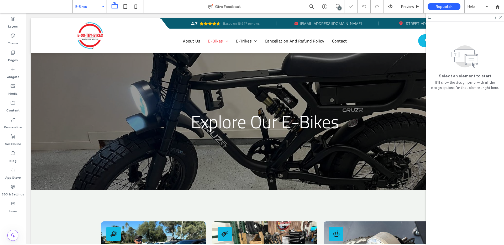
click at [91, 8] on input at bounding box center [88, 6] width 26 height 13
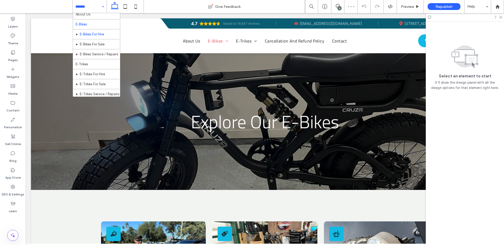
scroll to position [10, 0]
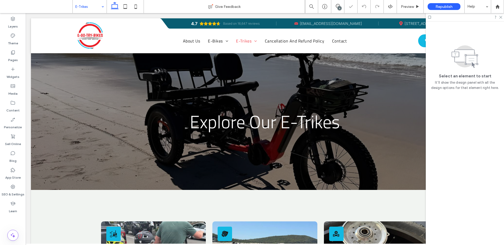
click at [92, 8] on input at bounding box center [88, 6] width 26 height 13
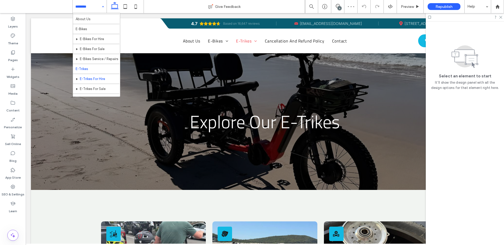
scroll to position [9, 0]
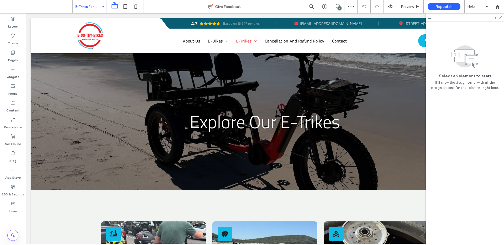
click at [94, 1] on input at bounding box center [88, 6] width 26 height 13
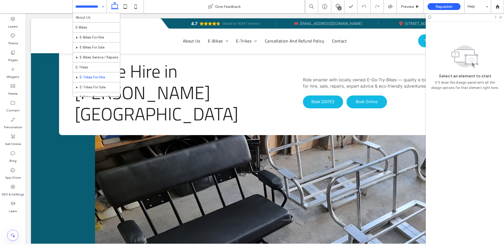
scroll to position [11, 0]
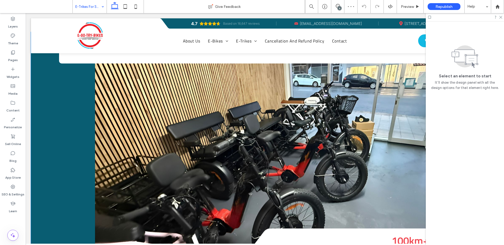
scroll to position [138, 0]
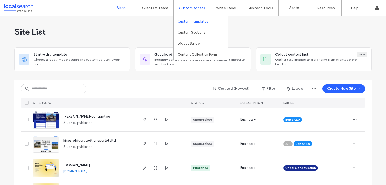
click at [197, 22] on label "Custom Templates" at bounding box center [193, 21] width 31 height 4
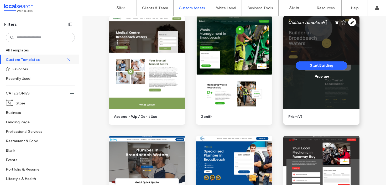
scroll to position [396, 0]
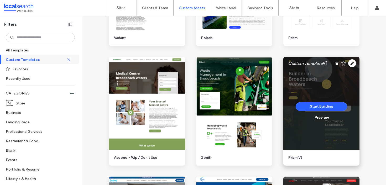
click at [321, 119] on div "Preview" at bounding box center [322, 117] width 14 height 5
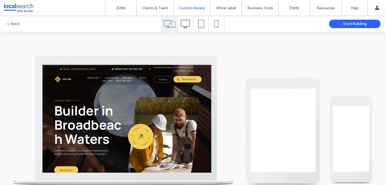
scroll to position [0, 0]
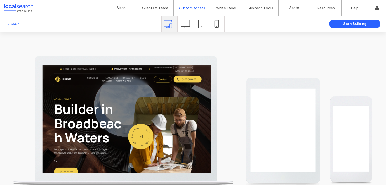
click at [181, 24] on icon at bounding box center [185, 23] width 9 height 9
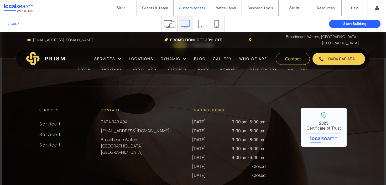
scroll to position [1372, 0]
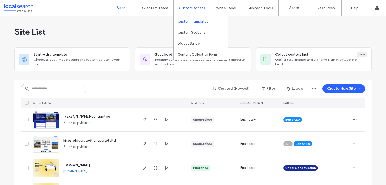
click at [189, 21] on label "Custom Templates" at bounding box center [193, 21] width 31 height 4
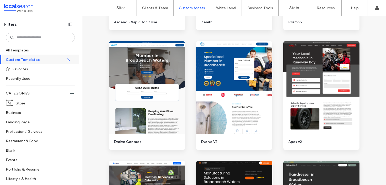
scroll to position [562, 0]
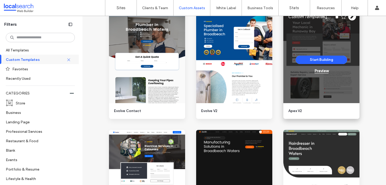
click at [323, 71] on div "Preview" at bounding box center [322, 71] width 14 height 5
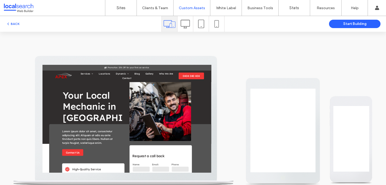
scroll to position [0, 0]
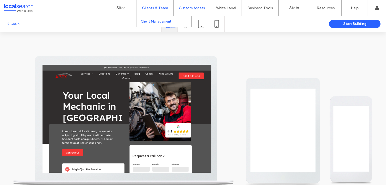
click at [182, 24] on link "Client Management" at bounding box center [166, 21] width 51 height 11
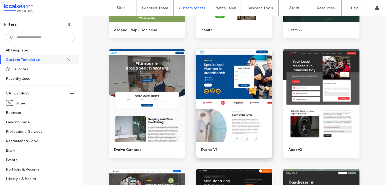
scroll to position [559, 0]
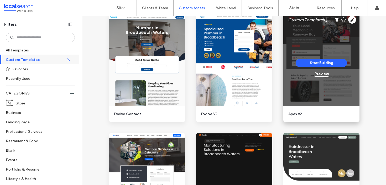
click at [320, 76] on div "Preview" at bounding box center [322, 74] width 14 height 5
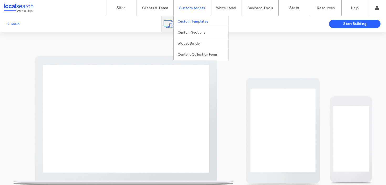
click at [185, 25] on link "Custom Templates" at bounding box center [203, 21] width 51 height 11
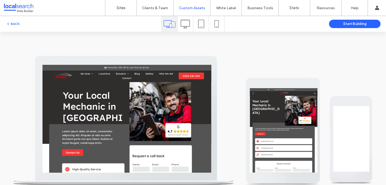
scroll to position [0, 0]
click at [183, 26] on icon at bounding box center [185, 23] width 9 height 9
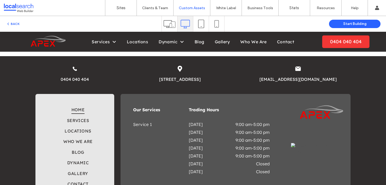
scroll to position [1079, 0]
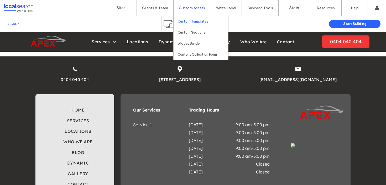
click at [190, 21] on label "Custom Templates" at bounding box center [193, 21] width 31 height 4
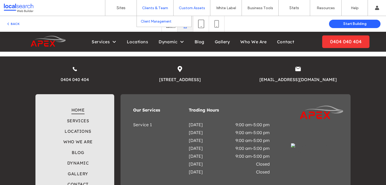
click at [153, 24] on link "Client Management" at bounding box center [166, 21] width 51 height 11
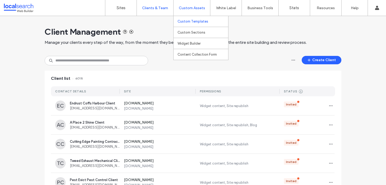
click at [194, 22] on label "Custom Templates" at bounding box center [193, 21] width 31 height 4
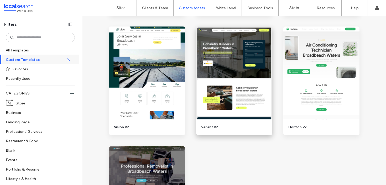
scroll to position [752, 0]
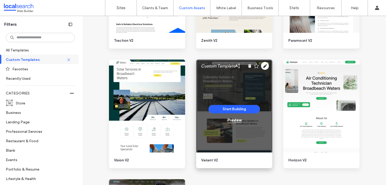
click at [234, 122] on div "Preview" at bounding box center [235, 120] width 14 height 5
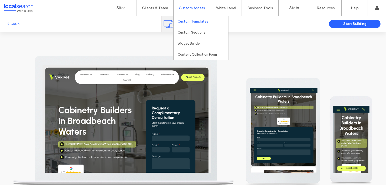
scroll to position [0, 0]
click at [191, 22] on label "Custom Templates" at bounding box center [193, 21] width 31 height 4
click at [185, 22] on label "Custom Templates" at bounding box center [193, 21] width 31 height 4
click at [22, 5] on div at bounding box center [34, 8] width 60 height 8
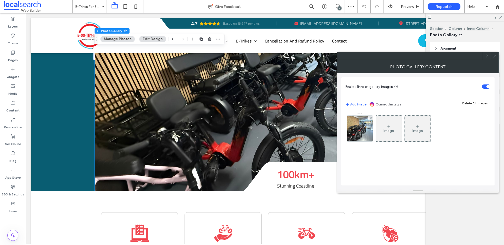
scroll to position [138, 0]
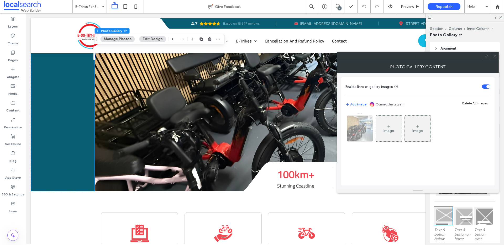
click at [359, 130] on img at bounding box center [360, 129] width 34 height 26
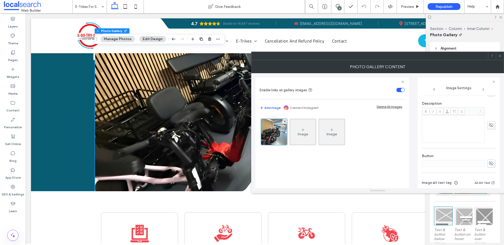
scroll to position [167, 0]
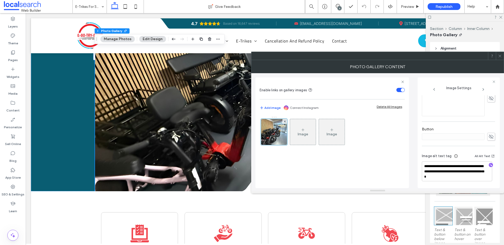
click at [501, 55] on use at bounding box center [500, 56] width 3 height 3
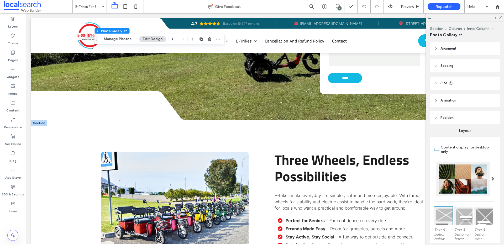
scroll to position [815, 0]
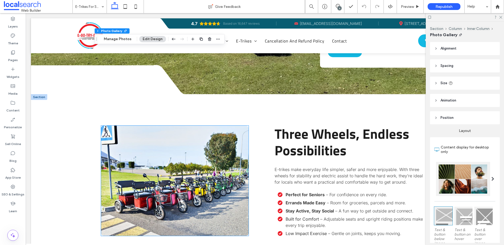
click at [188, 130] on link at bounding box center [174, 181] width 147 height 110
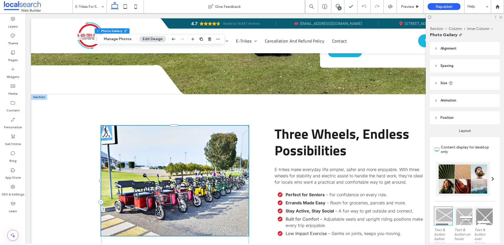
click at [188, 130] on link at bounding box center [174, 181] width 147 height 110
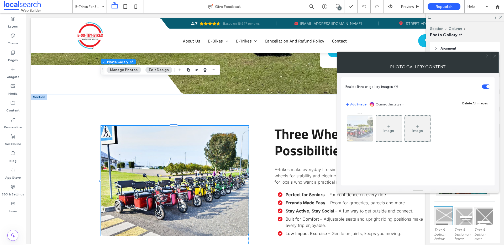
click at [361, 126] on img at bounding box center [360, 129] width 39 height 26
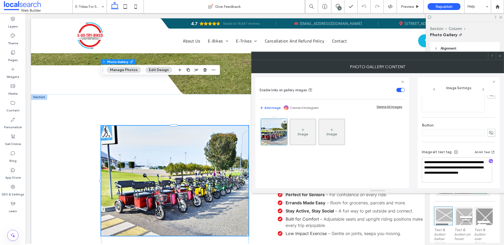
scroll to position [161, 0]
click at [443, 161] on textarea "**********" at bounding box center [457, 168] width 70 height 25
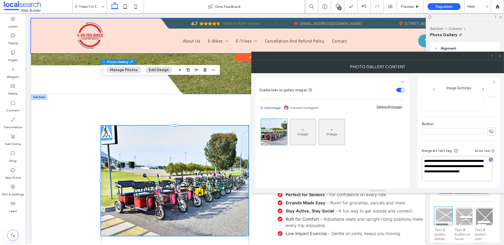
type textarea "**********"
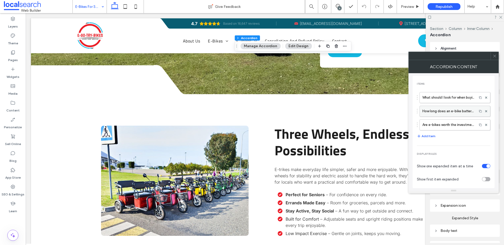
click at [443, 113] on label "How long does an e-bike battery last?" at bounding box center [449, 111] width 52 height 11
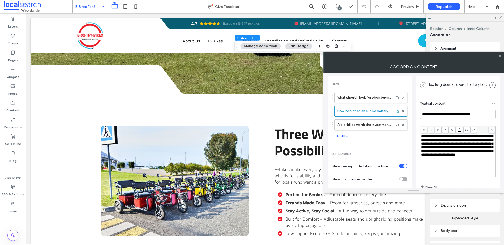
click at [481, 137] on span "**********" at bounding box center [457, 146] width 72 height 22
click at [499, 55] on icon at bounding box center [500, 56] width 4 height 4
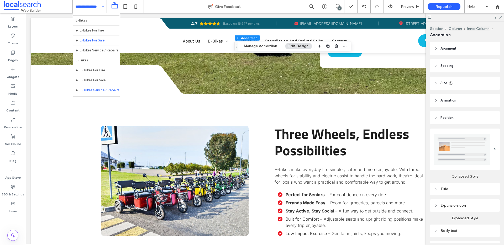
scroll to position [18, 0]
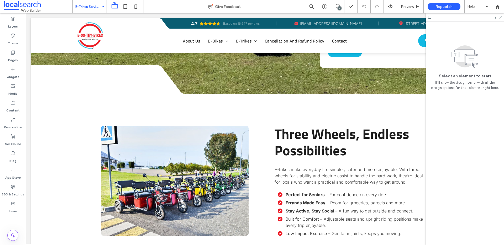
click at [502, 16] on icon at bounding box center [500, 16] width 3 height 3
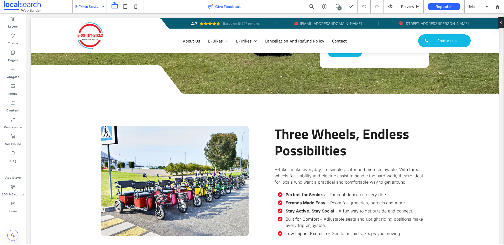
type input "*****"
type input "**"
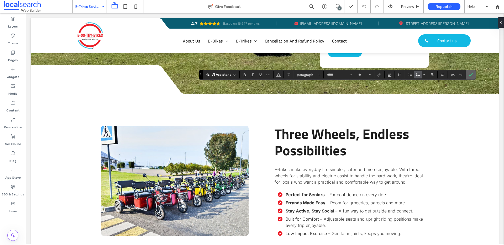
click at [470, 75] on icon "Confirm" at bounding box center [471, 75] width 4 height 4
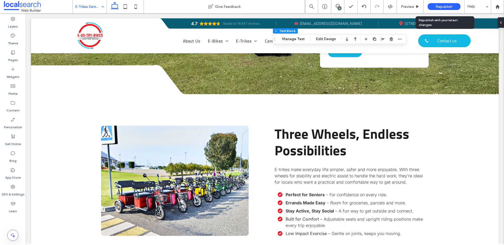
click at [446, 7] on span "Republish" at bounding box center [444, 6] width 17 height 4
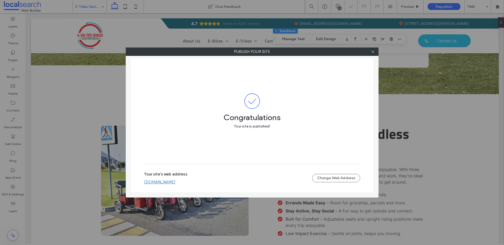
click at [174, 176] on label "Your site's web address" at bounding box center [165, 176] width 43 height 8
click at [174, 180] on link "[DOMAIN_NAME]" at bounding box center [159, 182] width 31 height 5
click at [372, 50] on icon at bounding box center [373, 52] width 4 height 4
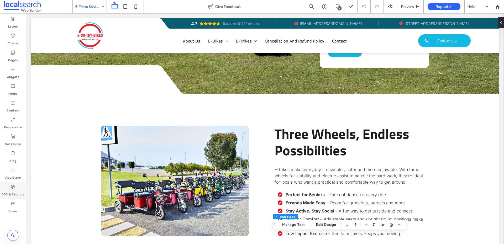
click at [9, 190] on label "SEO & Settings" at bounding box center [13, 193] width 23 height 7
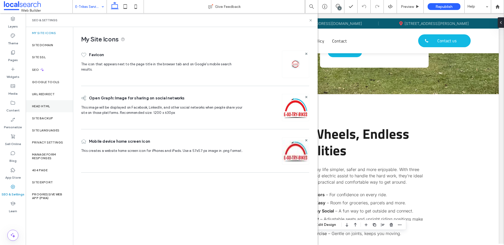
click at [45, 104] on div "Head HTML" at bounding box center [49, 106] width 47 height 12
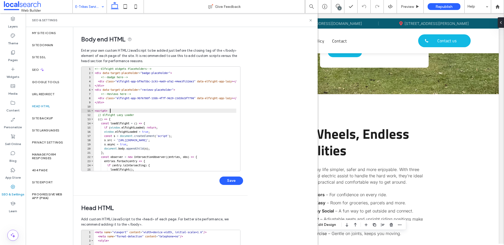
click at [175, 109] on div "<!-- Elfsight Widgets Placeholders --> < div data-target-placeholder = "badge-p…" at bounding box center [247, 121] width 307 height 109
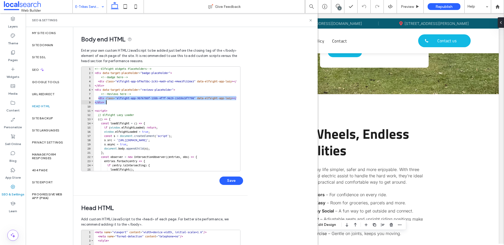
drag, startPoint x: 98, startPoint y: 97, endPoint x: 110, endPoint y: 102, distance: 12.9
click at [110, 102] on div "<!-- Elfsight Widgets Placeholders --> < div data-target-placeholder = "badge-p…" at bounding box center [247, 121] width 307 height 109
paste textarea "Cursor at row 9"
type textarea "**********"
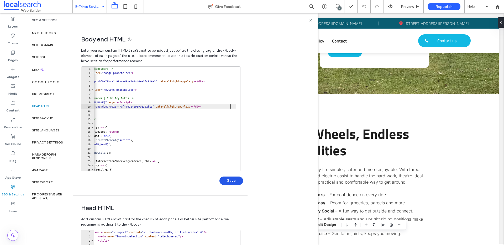
click at [233, 178] on button "Save" at bounding box center [232, 181] width 24 height 8
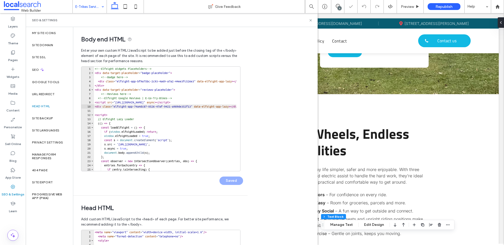
scroll to position [0, 0]
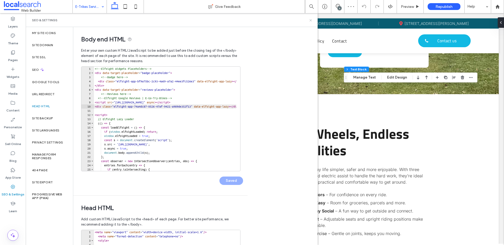
click at [312, 18] on icon at bounding box center [311, 20] width 4 height 4
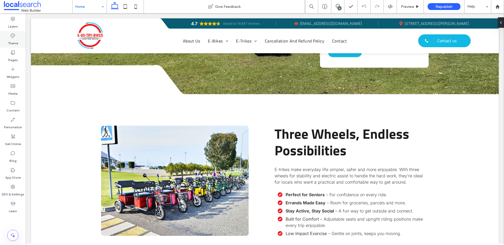
click at [18, 36] on div "Theme" at bounding box center [13, 39] width 26 height 17
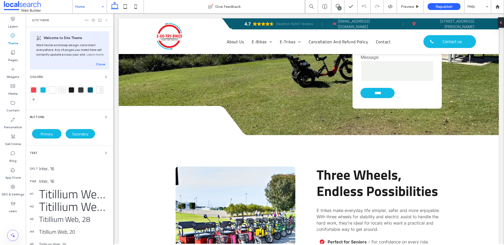
click at [107, 20] on icon at bounding box center [107, 20] width 4 height 4
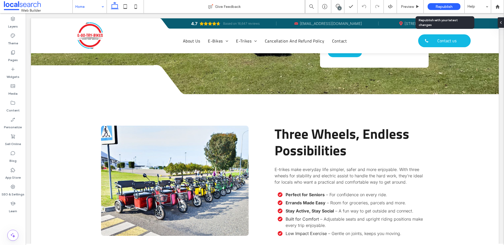
click at [447, 6] on span "Republish" at bounding box center [444, 6] width 17 height 4
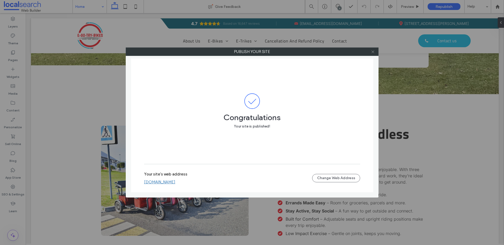
click at [374, 50] on icon at bounding box center [373, 52] width 4 height 4
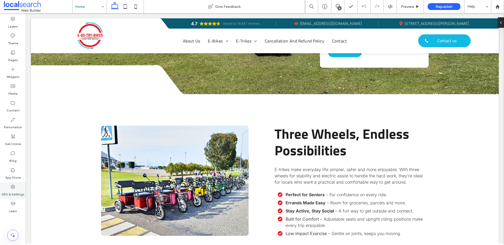
click at [12, 188] on use at bounding box center [13, 187] width 4 height 4
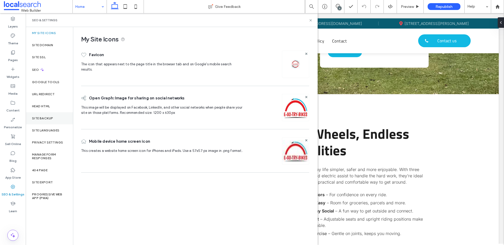
click at [44, 122] on div "Site Backup" at bounding box center [49, 118] width 47 height 12
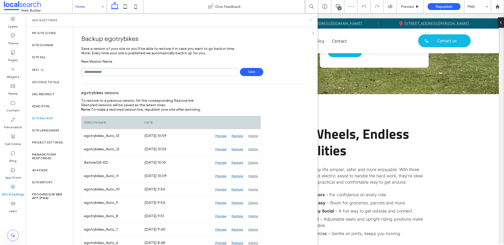
click at [310, 20] on icon at bounding box center [311, 20] width 4 height 4
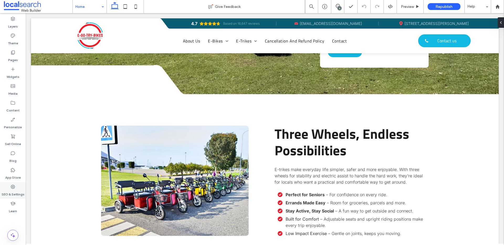
click at [13, 193] on label "SEO & Settings" at bounding box center [13, 193] width 23 height 7
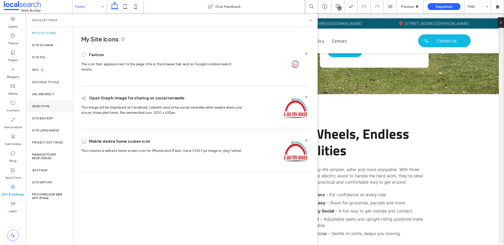
click at [50, 108] on label "Head HTML" at bounding box center [41, 107] width 18 height 4
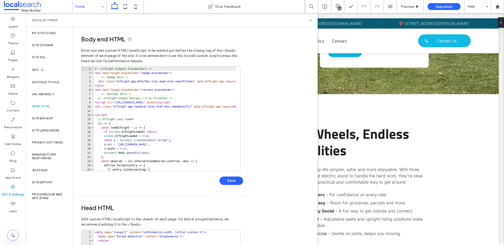
click at [139, 95] on div "<!-- Elfsight Widgets Placeholders --> < div data-target-placeholder = "badge-p…" at bounding box center [247, 123] width 307 height 113
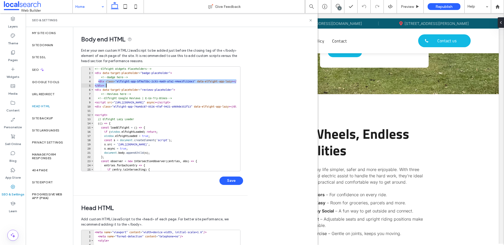
drag, startPoint x: 99, startPoint y: 81, endPoint x: 110, endPoint y: 87, distance: 12.7
click at [110, 87] on div "<!-- Elfsight Widgets Placeholders --> < div data-target-placeholder = "badge-p…" at bounding box center [247, 121] width 307 height 109
paste textarea "Cursor at row 5"
type textarea "**********"
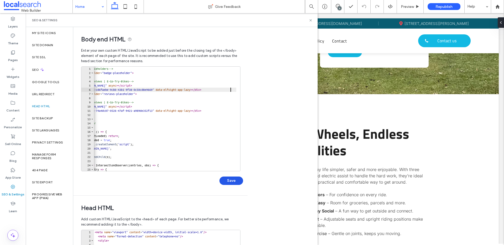
click at [238, 180] on button "Save" at bounding box center [232, 181] width 24 height 8
click at [310, 20] on icon at bounding box center [311, 20] width 4 height 4
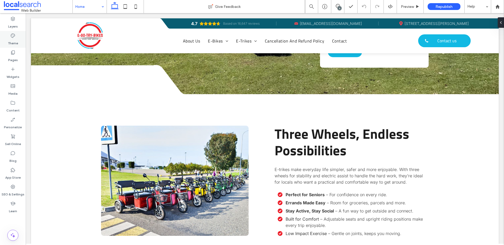
click at [18, 40] on div "Theme" at bounding box center [13, 39] width 26 height 17
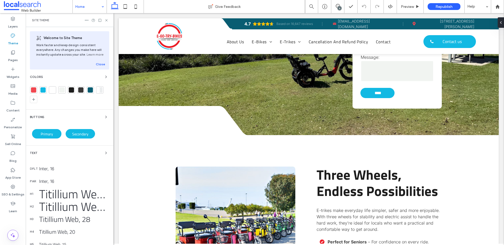
click at [33, 88] on div at bounding box center [33, 89] width 5 height 5
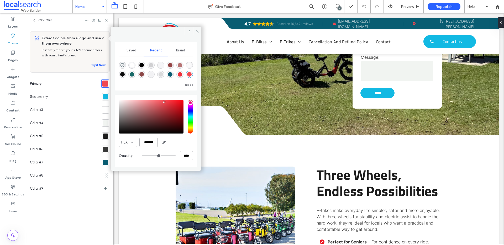
click at [148, 144] on input "*******" at bounding box center [149, 142] width 18 height 9
click at [106, 97] on div at bounding box center [105, 96] width 5 height 5
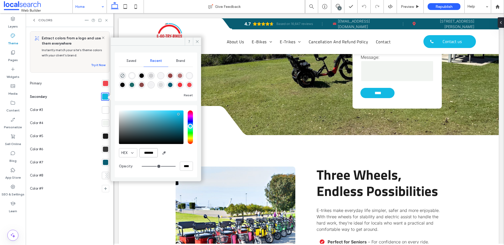
click at [152, 153] on input "*******" at bounding box center [149, 152] width 18 height 9
click at [107, 22] on icon at bounding box center [107, 20] width 4 height 4
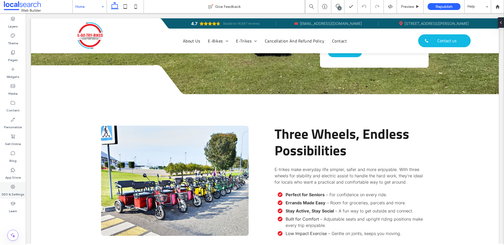
click at [9, 196] on label "SEO & Settings" at bounding box center [13, 193] width 23 height 7
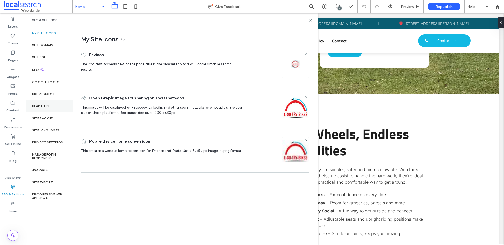
click at [34, 108] on label "Head HTML" at bounding box center [41, 107] width 18 height 4
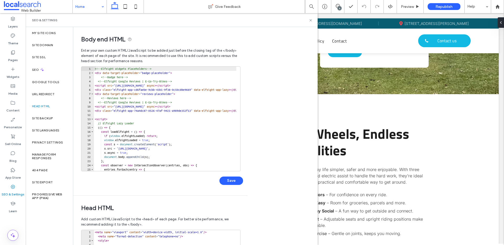
click at [131, 89] on div "<!-- Elfsight Widgets Placeholders --> < div data-target-placeholder = "badge-p…" at bounding box center [247, 123] width 307 height 113
click at [101, 102] on div "<!-- Elfsight Widgets Placeholders --> < div data-target-placeholder = "badge-p…" at bounding box center [247, 121] width 307 height 109
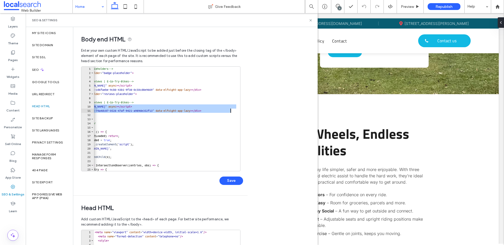
drag, startPoint x: 95, startPoint y: 106, endPoint x: 251, endPoint y: 109, distance: 156.1
click at [251, 109] on div "**********" at bounding box center [195, 136] width 245 height 218
paste textarea "Cursor at row 11"
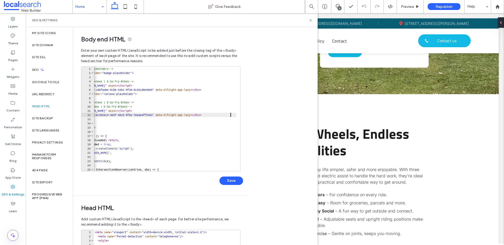
scroll to position [0, 0]
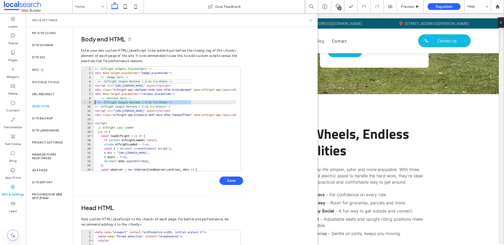
drag, startPoint x: 197, startPoint y: 102, endPoint x: 85, endPoint y: 103, distance: 112.2
click at [85, 103] on div "**********" at bounding box center [160, 118] width 159 height 105
type textarea "**********"
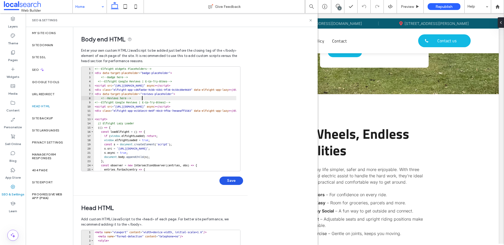
click at [233, 184] on button "Save" at bounding box center [232, 181] width 24 height 8
click at [310, 19] on icon at bounding box center [311, 20] width 4 height 4
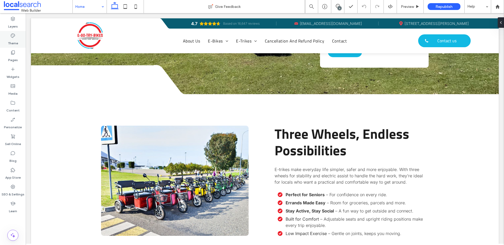
click at [11, 37] on icon at bounding box center [12, 35] width 5 height 5
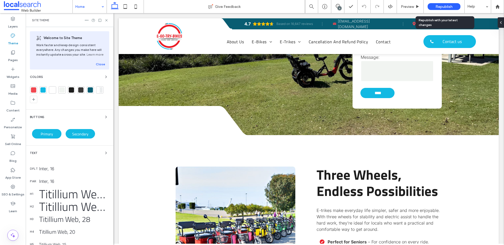
click at [440, 7] on span "Republish" at bounding box center [444, 6] width 17 height 4
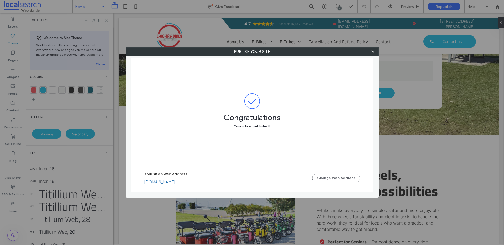
drag, startPoint x: 374, startPoint y: 52, endPoint x: 366, endPoint y: 52, distance: 7.6
click at [374, 52] on icon at bounding box center [373, 52] width 4 height 4
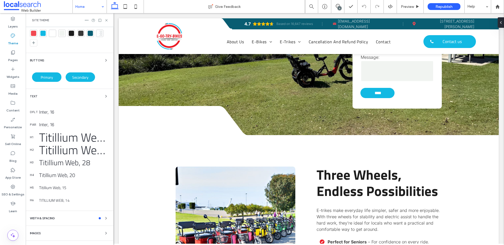
scroll to position [13, 0]
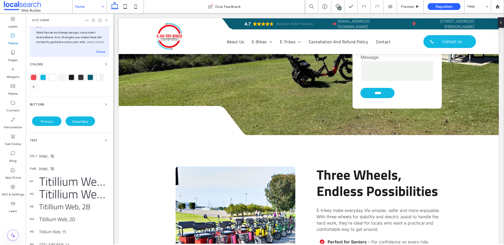
click at [66, 186] on div "Titillium Web, 52" at bounding box center [74, 194] width 70 height 18
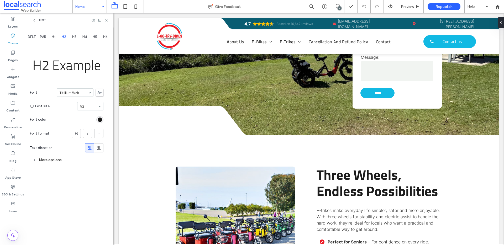
scroll to position [0, 0]
click at [442, 8] on span "Republish" at bounding box center [444, 6] width 17 height 4
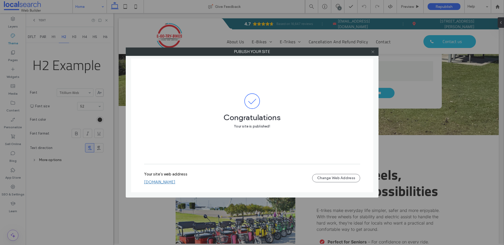
click at [372, 54] on div at bounding box center [373, 52] width 8 height 8
click at [372, 53] on icon at bounding box center [373, 52] width 4 height 4
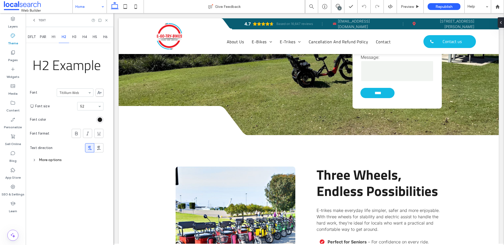
click at [34, 19] on icon at bounding box center [34, 20] width 4 height 4
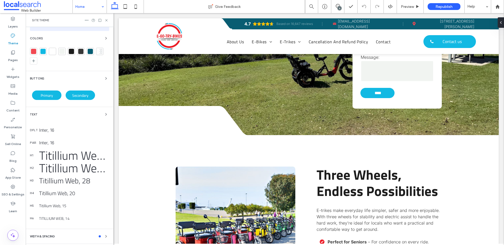
scroll to position [44, 0]
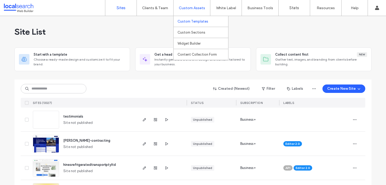
click at [190, 22] on label "Custom Templates" at bounding box center [193, 21] width 31 height 4
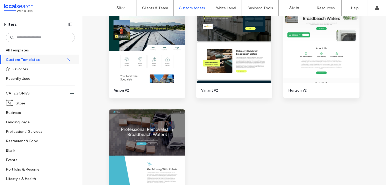
scroll to position [776, 0]
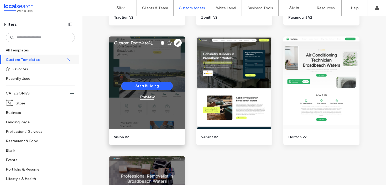
click at [150, 97] on div "Preview" at bounding box center [147, 97] width 14 height 5
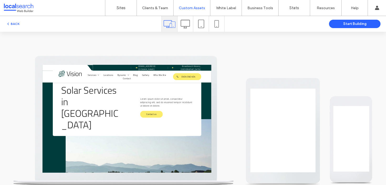
scroll to position [0, 0]
click at [185, 26] on icon at bounding box center [185, 23] width 9 height 9
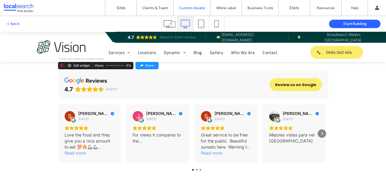
scroll to position [1010, 0]
drag, startPoint x: 344, startPoint y: 100, endPoint x: 309, endPoint y: 87, distance: 37.1
click at [341, 99] on div "What Our Customers Say reviews 4.7 (16,647) Review us on Google SIfu [PERSON_NA…" at bounding box center [193, 106] width 386 height 194
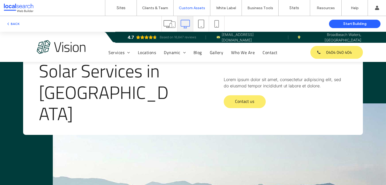
scroll to position [0, 0]
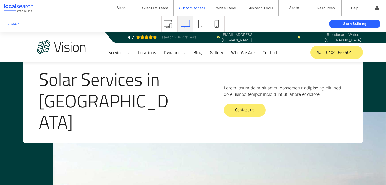
click at [48, 51] on img at bounding box center [62, 47] width 50 height 14
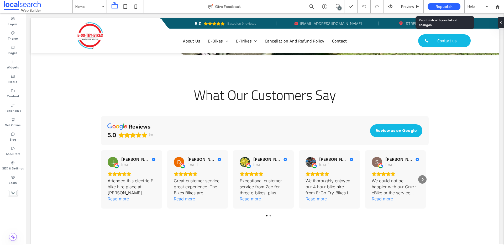
click at [440, 5] on span "Republish" at bounding box center [444, 6] width 17 height 4
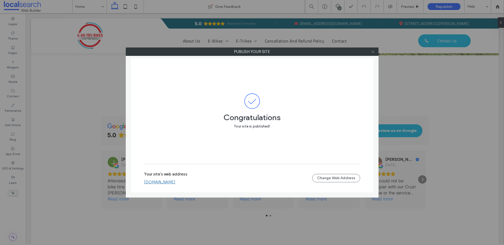
click at [371, 51] on icon at bounding box center [373, 52] width 4 height 4
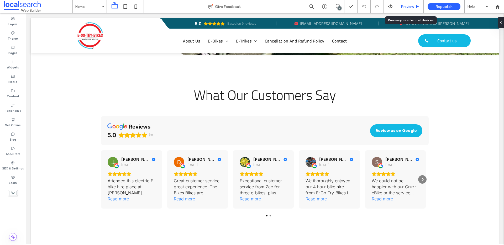
click at [405, 6] on span "Preview" at bounding box center [407, 6] width 13 height 4
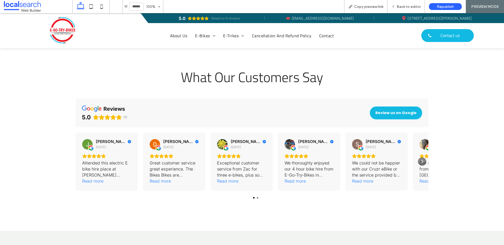
scroll to position [1195, 0]
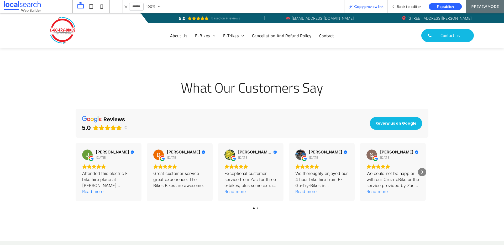
click at [378, 7] on span "Copy preview link" at bounding box center [368, 6] width 29 height 4
click at [403, 6] on span "Back to editor" at bounding box center [409, 6] width 24 height 4
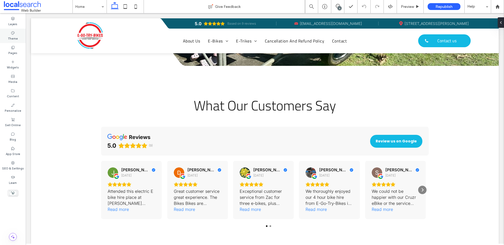
click at [14, 41] on div "Theme" at bounding box center [13, 36] width 26 height 14
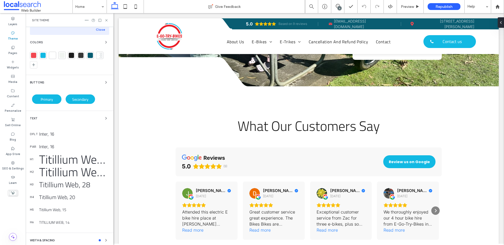
scroll to position [44, 0]
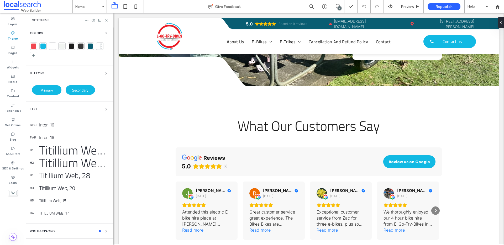
click at [60, 150] on div "Titillium Web, 68" at bounding box center [74, 150] width 70 height 18
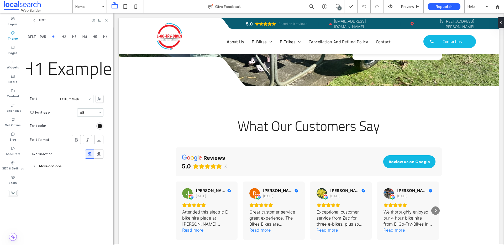
scroll to position [0, 0]
click at [31, 19] on div "Text" at bounding box center [70, 20] width 88 height 14
click at [35, 17] on div "Text" at bounding box center [70, 20] width 88 height 14
click at [35, 19] on icon at bounding box center [34, 20] width 4 height 4
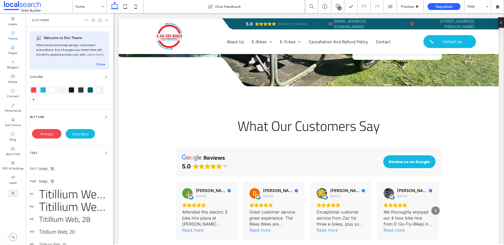
click at [56, 136] on div "Primary" at bounding box center [46, 133] width 29 height 9
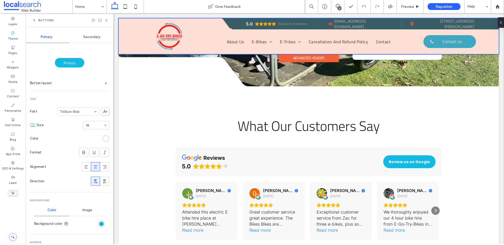
click at [445, 43] on div at bounding box center [309, 36] width 380 height 36
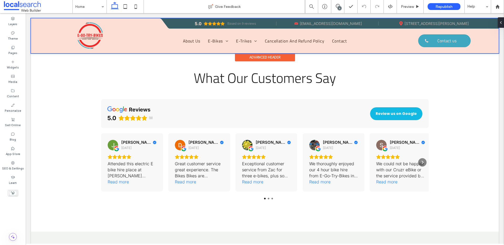
click at [419, 43] on link "Contact us" at bounding box center [445, 40] width 53 height 13
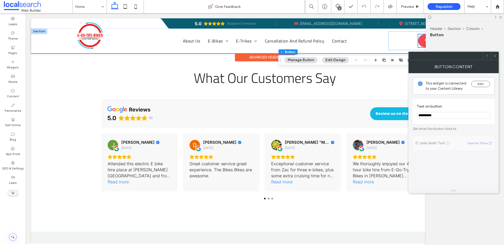
scroll to position [1195, 0]
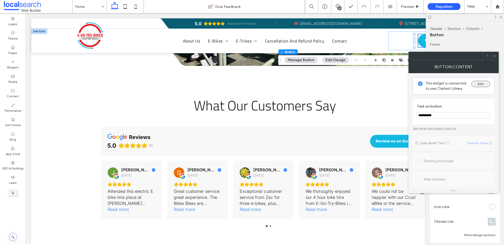
click at [481, 84] on button "Edit" at bounding box center [481, 84] width 19 height 6
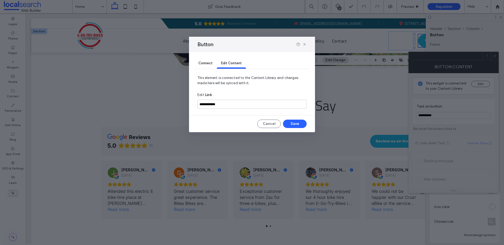
click at [206, 64] on span "Connect" at bounding box center [206, 63] width 14 height 4
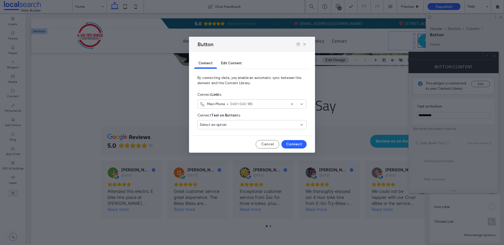
click at [271, 124] on div "Select an option" at bounding box center [249, 124] width 98 height 5
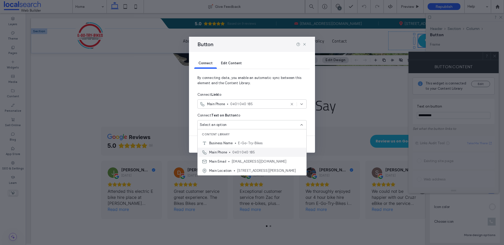
click at [251, 154] on span "0401 040 185" at bounding box center [268, 152] width 70 height 5
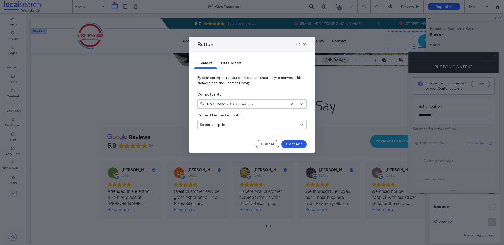
drag, startPoint x: 291, startPoint y: 145, endPoint x: 265, endPoint y: 132, distance: 28.8
click at [291, 145] on button "Connect" at bounding box center [294, 144] width 25 height 8
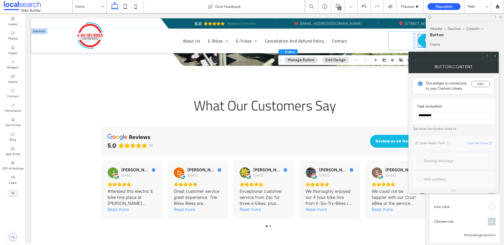
click at [493, 57] on icon at bounding box center [495, 56] width 4 height 4
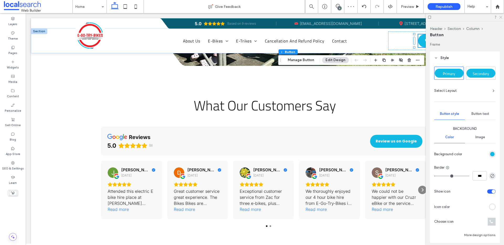
click at [502, 16] on use at bounding box center [501, 17] width 3 height 3
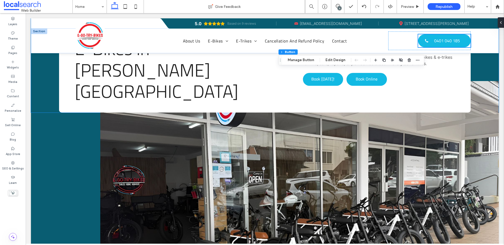
scroll to position [0, 0]
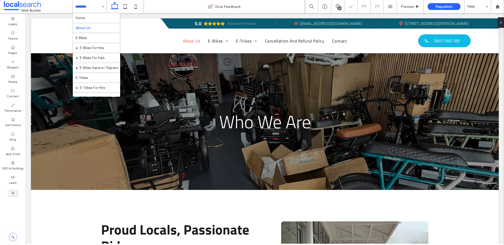
click at [93, 6] on input at bounding box center [88, 6] width 26 height 13
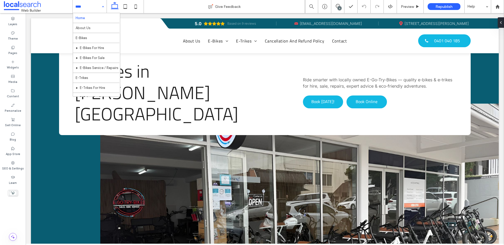
click at [104, 6] on div "Home About Us E-Bikes E-Bikes For Hire E-Bikes For Sale E-Bikes Service / Repai…" at bounding box center [90, 6] width 34 height 13
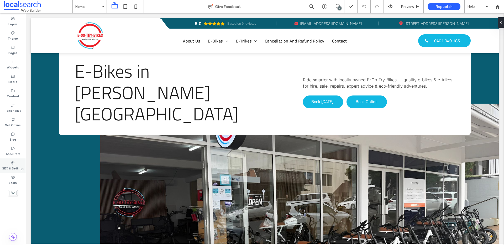
click at [12, 166] on label "SEO & Settings" at bounding box center [13, 168] width 22 height 6
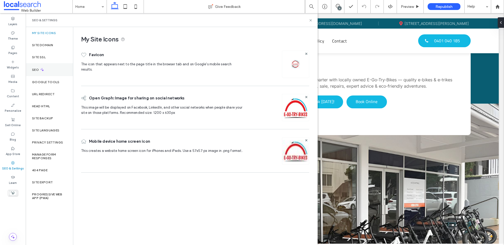
click at [54, 70] on div "SEO" at bounding box center [49, 69] width 47 height 13
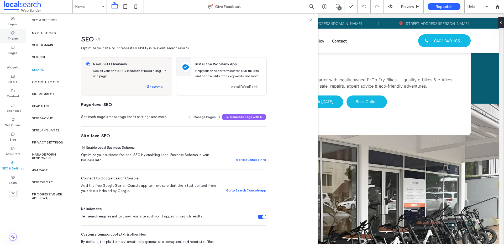
click at [13, 35] on label "Theme" at bounding box center [13, 38] width 10 height 6
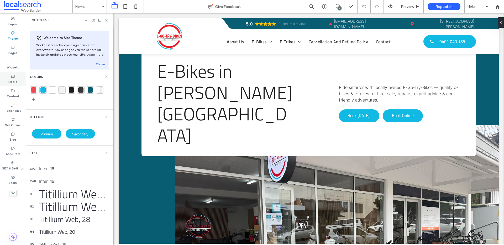
click at [12, 77] on icon at bounding box center [13, 76] width 4 height 4
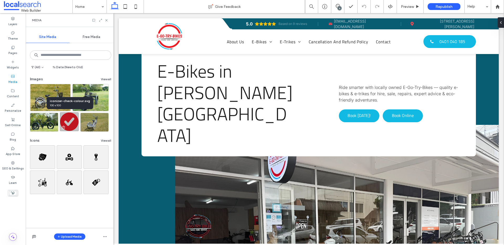
click at [74, 121] on img at bounding box center [69, 121] width 19 height 19
click at [13, 94] on label "Content" at bounding box center [13, 96] width 12 height 6
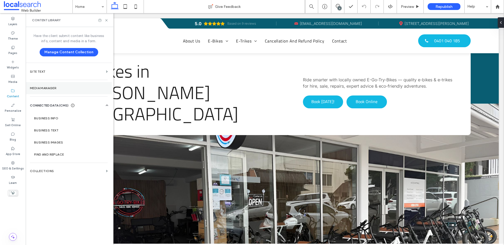
click at [46, 89] on label "Media Manager" at bounding box center [69, 88] width 78 height 4
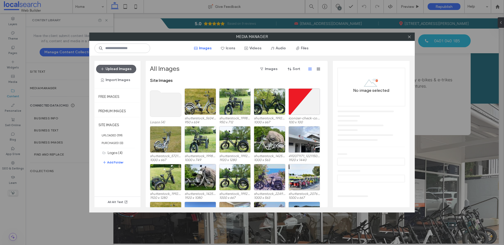
click at [157, 106] on use at bounding box center [165, 104] width 31 height 26
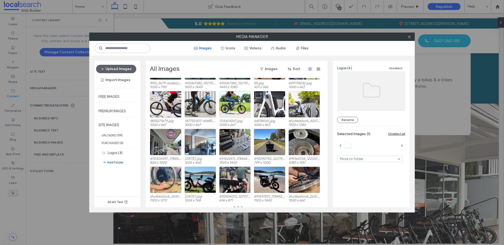
scroll to position [226, 0]
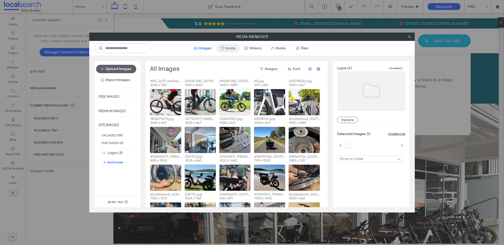
click at [230, 48] on button "Icons" at bounding box center [228, 48] width 24 height 8
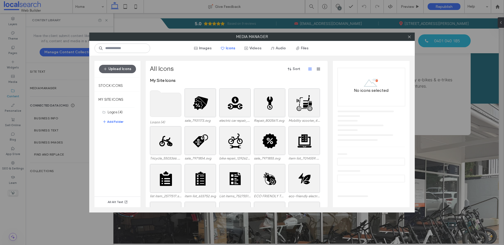
click at [168, 103] on use at bounding box center [165, 104] width 31 height 26
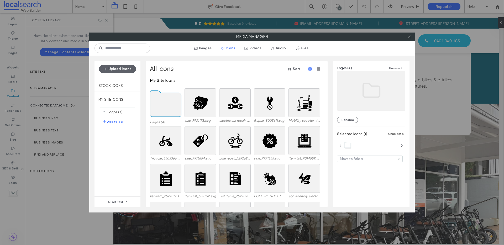
click at [168, 103] on use at bounding box center [165, 104] width 31 height 26
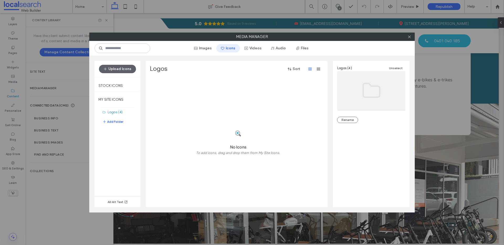
click at [228, 49] on button "Icons" at bounding box center [228, 48] width 24 height 8
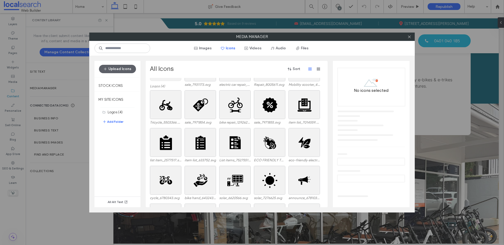
scroll to position [0, 0]
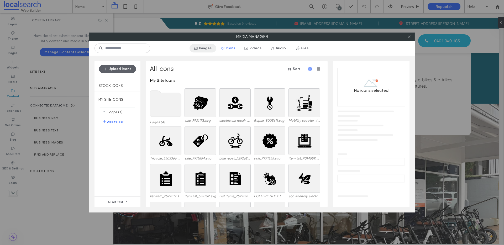
click at [199, 50] on button "Images" at bounding box center [203, 48] width 27 height 8
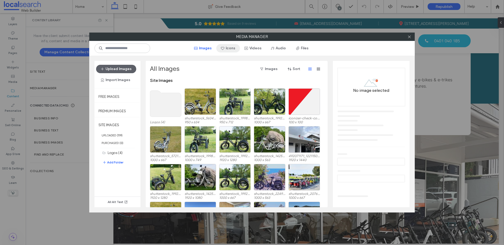
click at [224, 49] on icon "button" at bounding box center [223, 48] width 4 height 4
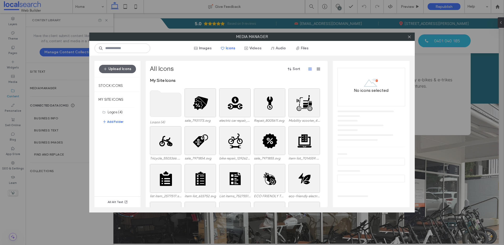
click at [171, 104] on use at bounding box center [165, 104] width 31 height 26
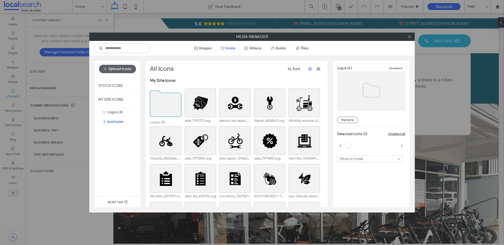
click at [171, 104] on use at bounding box center [165, 104] width 31 height 26
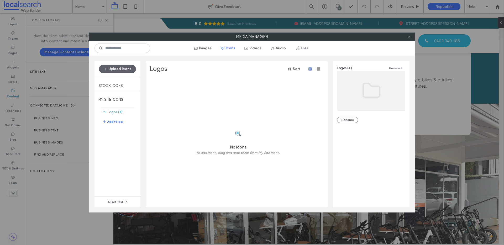
click at [411, 35] on icon at bounding box center [410, 37] width 4 height 4
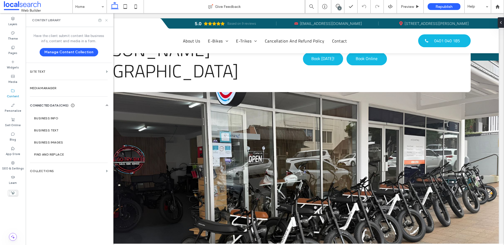
click at [107, 22] on icon at bounding box center [107, 20] width 4 height 4
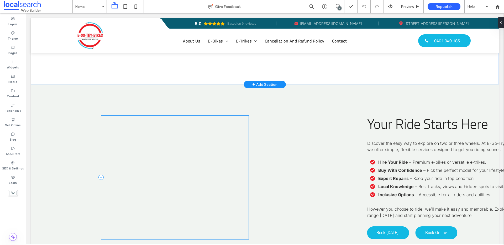
scroll to position [1375, 0]
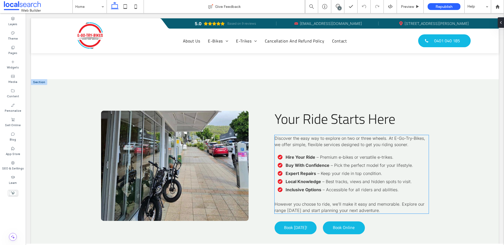
click at [280, 162] on li "Buy With Confidence – Pick the perfect model for your lifestyle." at bounding box center [353, 165] width 151 height 6
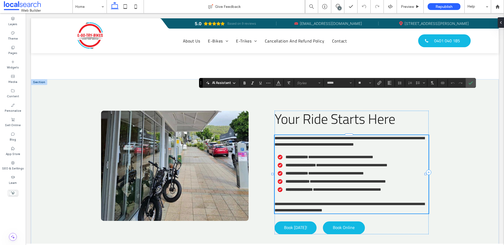
click at [294, 163] on strong "**********" at bounding box center [301, 165] width 30 height 4
click at [11, 95] on label "Content" at bounding box center [13, 96] width 12 height 6
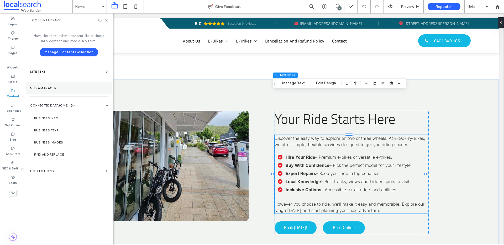
click at [56, 91] on section "Media Manager" at bounding box center [69, 88] width 86 height 12
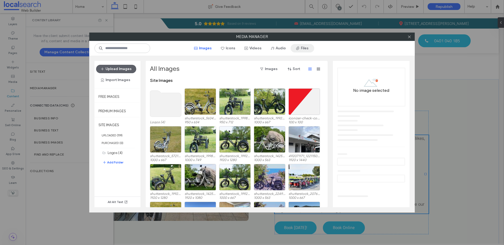
click at [306, 49] on button "Files" at bounding box center [303, 48] width 24 height 8
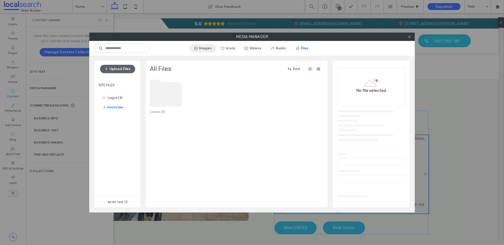
click at [206, 47] on button "Images" at bounding box center [203, 48] width 27 height 8
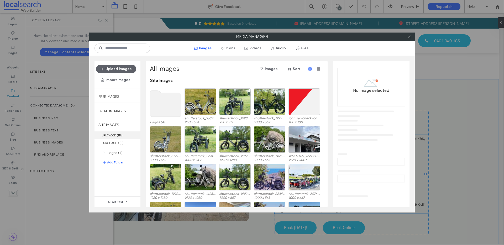
click at [118, 138] on label "UPLOADED ( 119 )" at bounding box center [118, 136] width 46 height 8
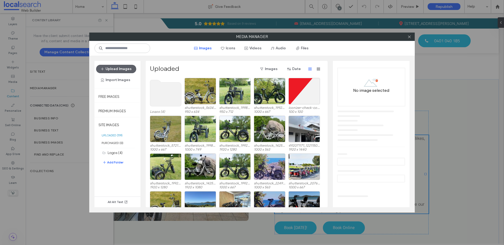
click at [171, 97] on use at bounding box center [165, 93] width 31 height 26
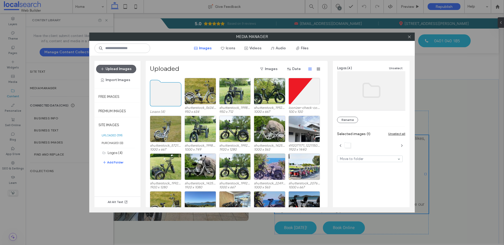
click at [171, 98] on use at bounding box center [165, 93] width 31 height 26
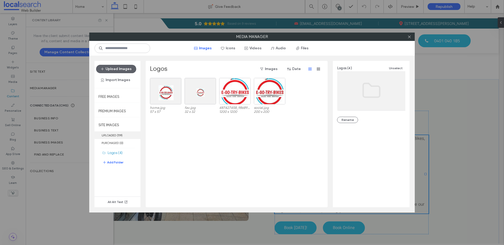
click at [111, 137] on label "UPLOADED ( 119 )" at bounding box center [118, 136] width 46 height 8
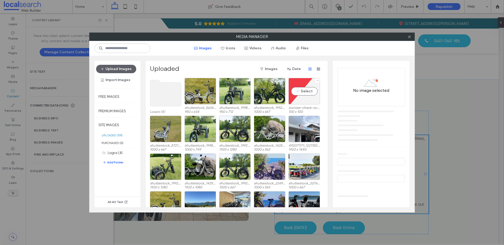
click at [300, 85] on div "Select" at bounding box center [305, 91] width 32 height 27
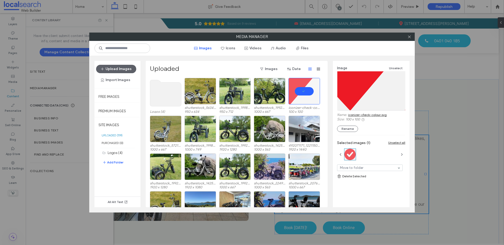
click at [361, 116] on link "iconizer-check-colour.svg" at bounding box center [367, 115] width 39 height 4
click at [113, 68] on button "Upload Images" at bounding box center [116, 69] width 40 height 8
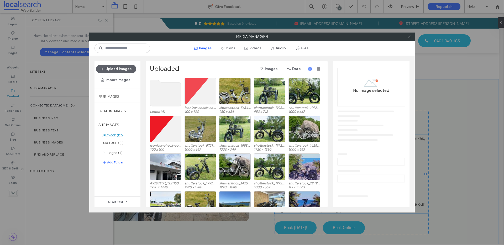
click at [410, 37] on icon at bounding box center [410, 37] width 4 height 4
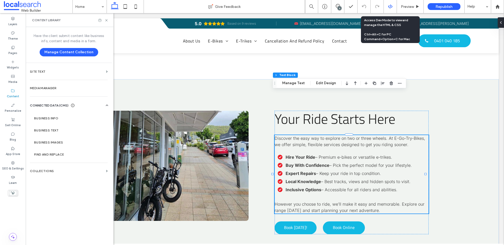
click at [388, 5] on icon at bounding box center [390, 6] width 5 height 5
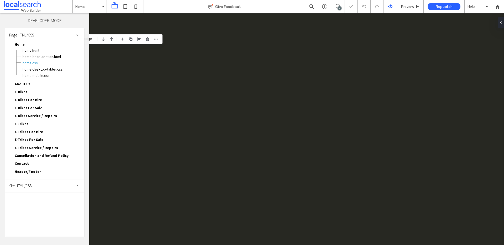
scroll to position [0, 0]
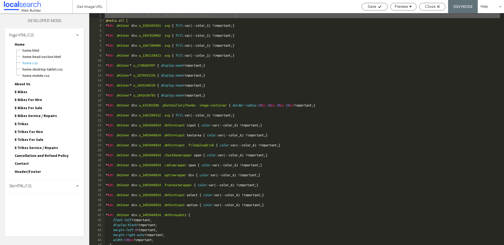
click at [28, 184] on span "Site HTML/CSS" at bounding box center [20, 186] width 22 height 5
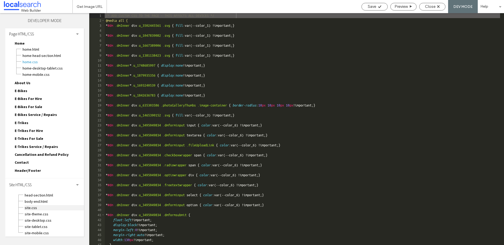
scroll to position [3, 0]
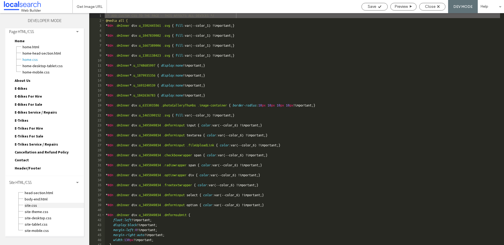
click at [32, 206] on span "site.css" at bounding box center [54, 205] width 60 height 5
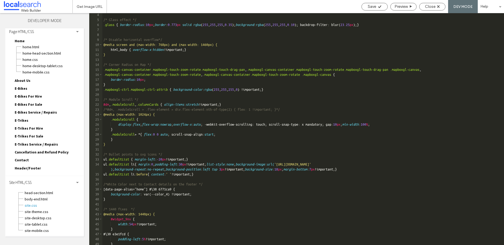
scroll to position [37, 0]
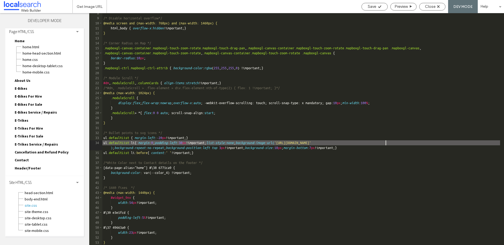
click at [386, 142] on div "/* Disable horizontal overflow*/ @media screen and (max-width: 768px) and (max-…" at bounding box center [301, 132] width 398 height 242
click at [496, 143] on div "/* Disable horizontal overflow*/ @media screen and (max-width: 768px) and (max-…" at bounding box center [301, 132] width 398 height 242
click at [485, 143] on div "/* Disable horizontal overflow*/ @media screen and (max-width: 768px) and (max-…" at bounding box center [301, 132] width 398 height 242
type textarea "**"
click at [380, 7] on icon at bounding box center [380, 7] width 4 height 4
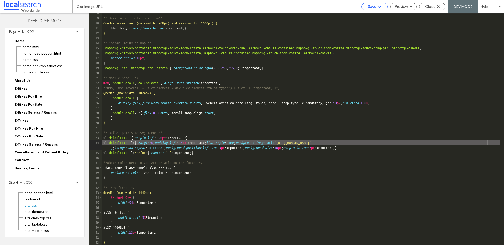
click at [370, 7] on span "Save" at bounding box center [372, 6] width 8 height 5
click at [428, 8] on span "Close" at bounding box center [430, 6] width 11 height 5
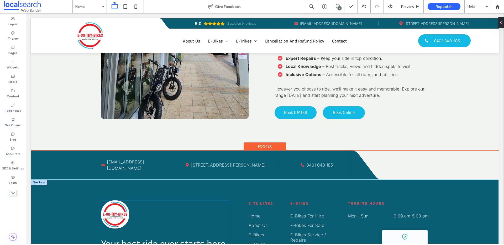
scroll to position [1578, 0]
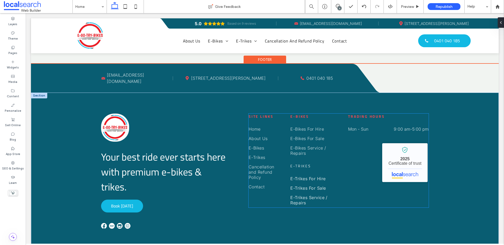
click at [298, 163] on span "E-Trikes" at bounding box center [301, 166] width 20 height 6
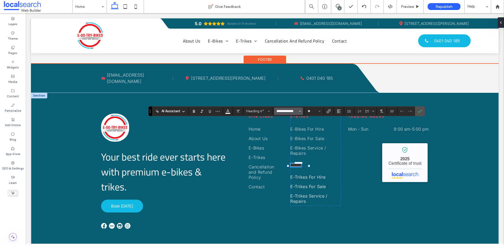
click at [291, 111] on input "**********" at bounding box center [287, 111] width 22 height 4
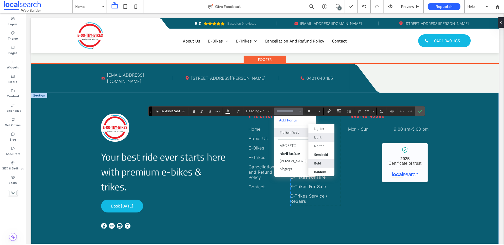
click at [326, 165] on div "Bold" at bounding box center [321, 163] width 14 height 5
type input "**********"
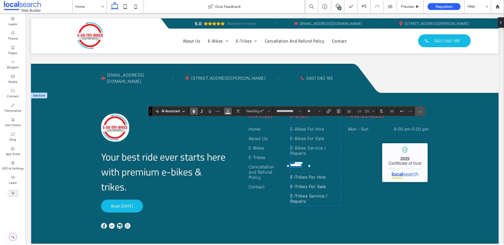
click at [228, 114] on span "Color" at bounding box center [228, 110] width 4 height 7
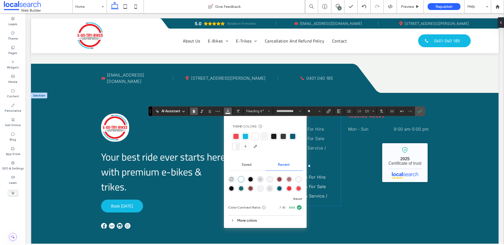
click at [236, 137] on div at bounding box center [236, 136] width 5 height 5
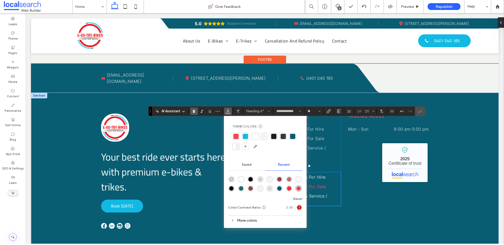
click at [335, 182] on link "E-Trikes For Sale" at bounding box center [316, 186] width 50 height 9
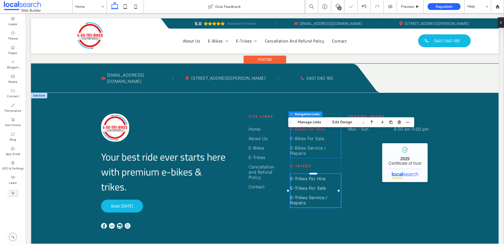
click at [326, 125] on link "E-Bikes For Hire" at bounding box center [316, 129] width 50 height 9
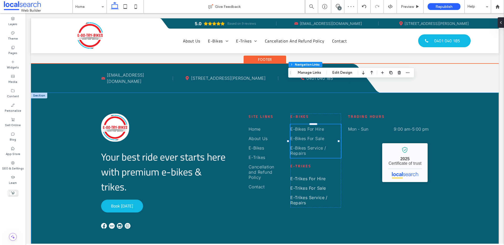
click at [231, 93] on div "Your best ride ever starts here with premium e-bikes & trikes. Book Today Site …" at bounding box center [265, 171] width 468 height 157
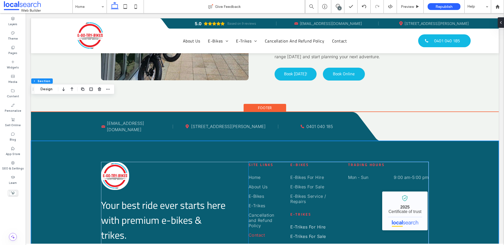
scroll to position [1528, 0]
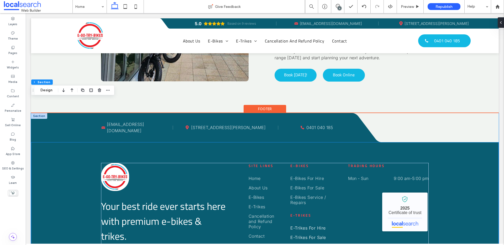
click at [220, 125] on link "[STREET_ADDRESS][PERSON_NAME]" at bounding box center [228, 127] width 75 height 5
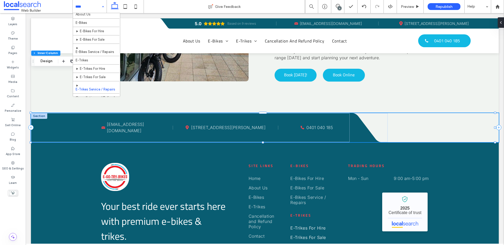
scroll to position [24, 0]
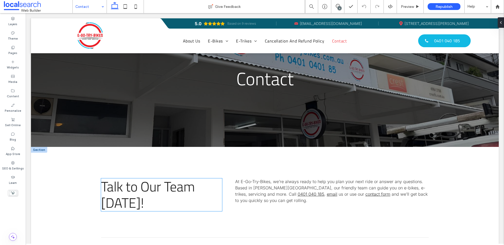
scroll to position [38, 0]
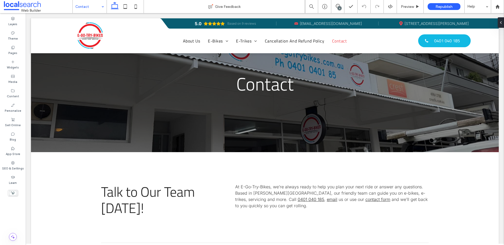
click at [92, 3] on input at bounding box center [88, 6] width 26 height 13
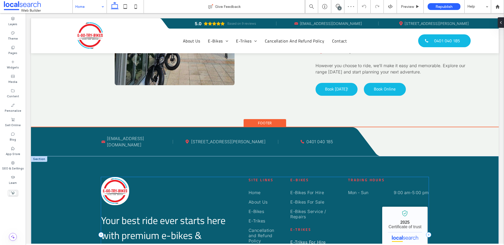
scroll to position [1474, 0]
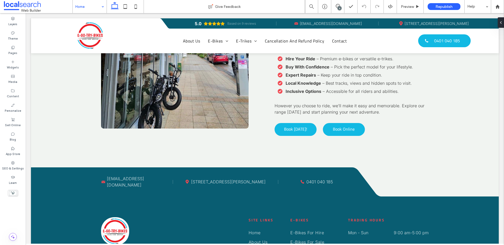
click at [94, 7] on input at bounding box center [88, 6] width 26 height 13
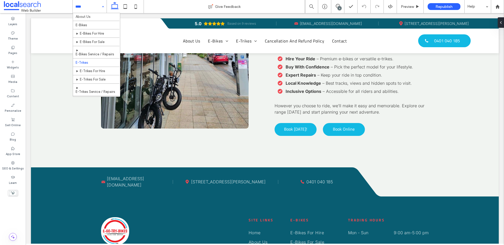
scroll to position [24, 0]
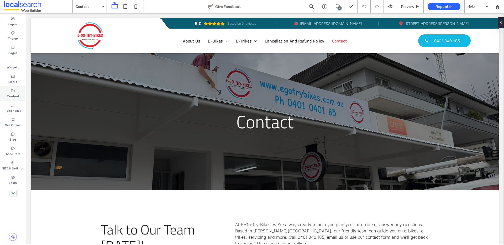
click at [12, 94] on label "Content" at bounding box center [13, 96] width 12 height 6
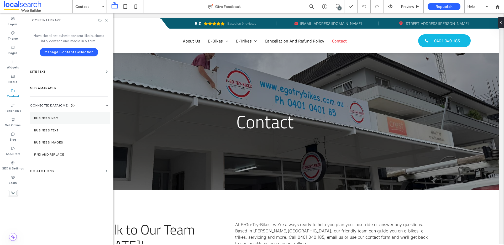
click at [45, 122] on section "Business Info" at bounding box center [70, 118] width 80 height 12
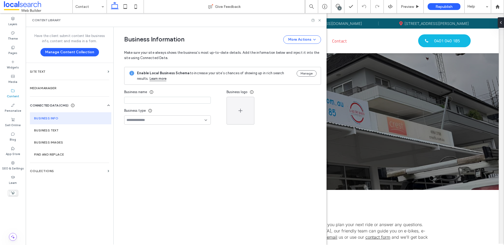
type input "**********"
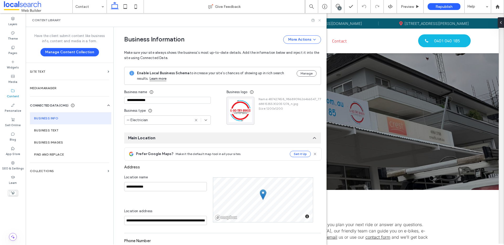
click at [319, 21] on icon at bounding box center [320, 20] width 4 height 4
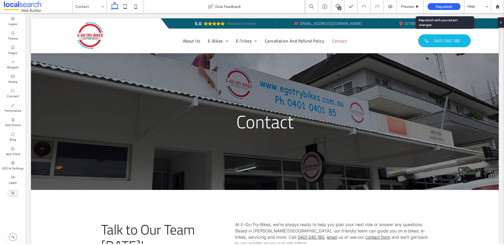
click at [448, 6] on span "Republish" at bounding box center [444, 6] width 17 height 4
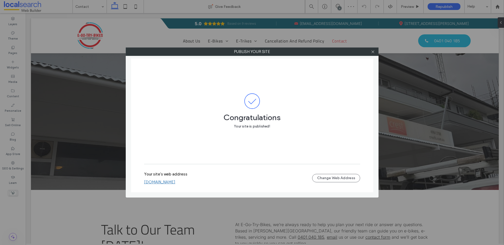
click at [172, 181] on link "[DOMAIN_NAME]" at bounding box center [159, 182] width 31 height 5
click at [373, 51] on icon at bounding box center [373, 52] width 4 height 4
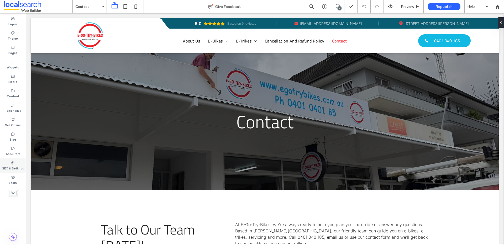
click at [13, 171] on div "SEO & Settings" at bounding box center [13, 166] width 26 height 14
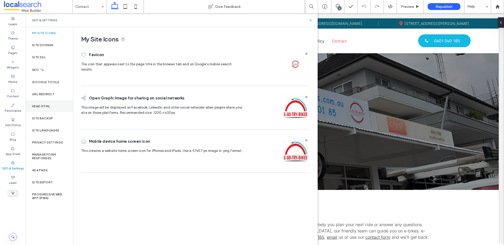
click at [45, 106] on label "Head HTML" at bounding box center [41, 107] width 18 height 4
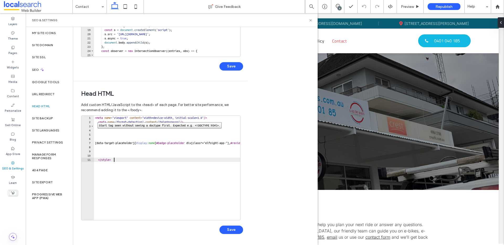
scroll to position [0, 0]
click at [94, 118] on div "1" at bounding box center [87, 118] width 13 height 4
click at [96, 118] on div "< meta name = "viewport" content = "width=device-width, initial-scale=1.0" /> <…" at bounding box center [240, 170] width 292 height 109
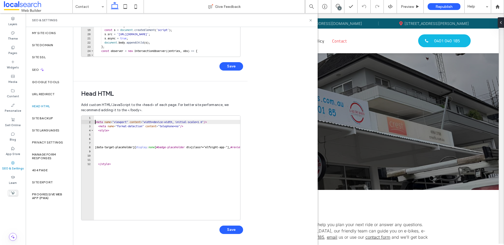
type textarea "**"
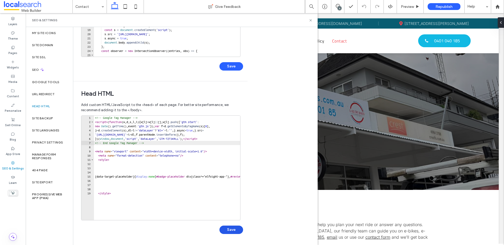
click at [231, 229] on button "Save" at bounding box center [232, 230] width 24 height 8
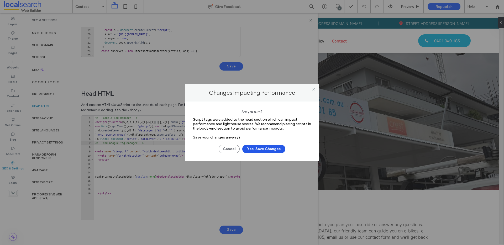
click at [264, 147] on button "Yes, Save Changes" at bounding box center [263, 149] width 43 height 8
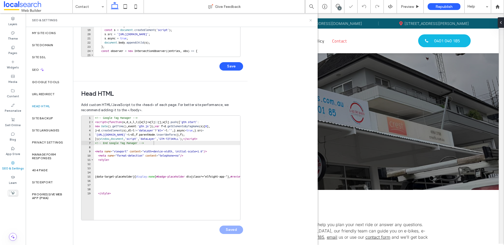
click at [311, 21] on icon at bounding box center [311, 20] width 4 height 4
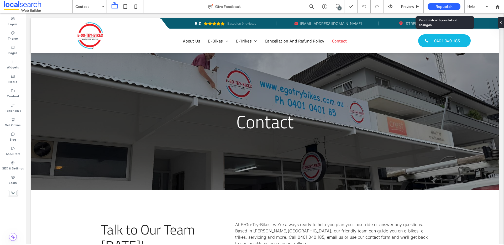
click at [439, 4] on span "Republish" at bounding box center [444, 6] width 17 height 4
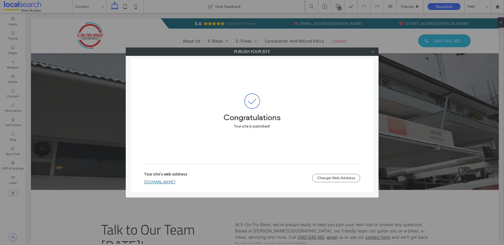
click at [374, 52] on icon at bounding box center [373, 52] width 4 height 4
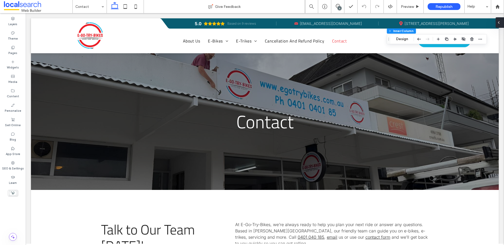
click at [502, 20] on div at bounding box center [500, 22] width 8 height 11
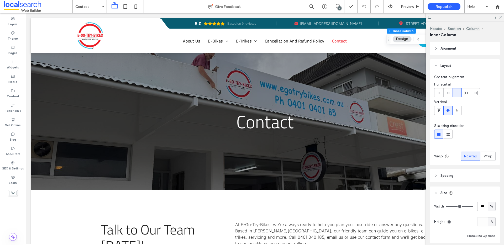
click at [501, 17] on icon at bounding box center [500, 16] width 3 height 3
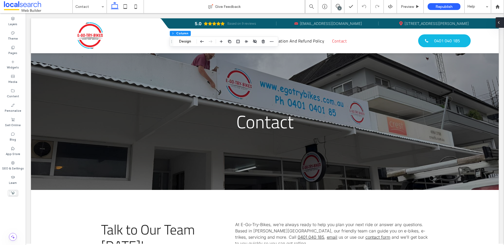
click at [502, 20] on div at bounding box center [500, 22] width 8 height 11
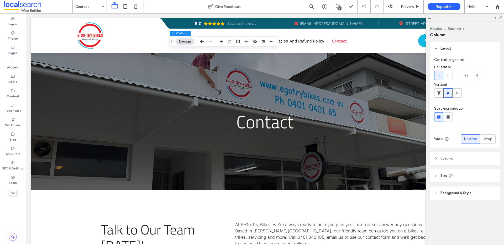
click at [455, 165] on header "Spacing" at bounding box center [465, 158] width 70 height 13
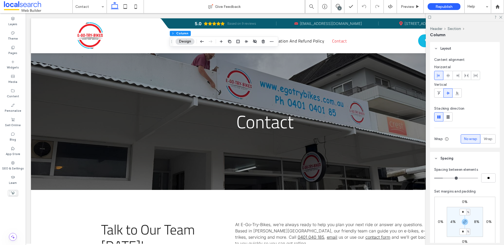
click at [476, 222] on label "8%" at bounding box center [476, 222] width 5 height 4
type input "*"
click at [501, 17] on use at bounding box center [501, 17] width 3 height 3
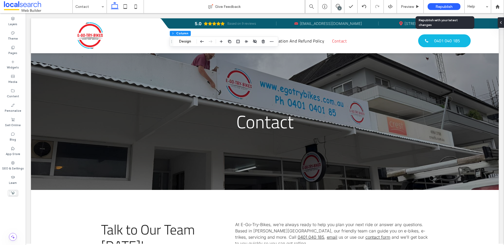
click at [447, 5] on span "Republish" at bounding box center [444, 6] width 17 height 4
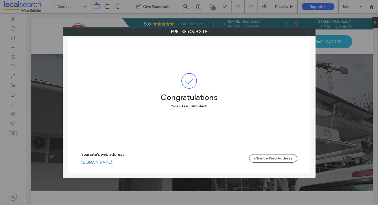
click at [309, 31] on icon at bounding box center [310, 31] width 4 height 4
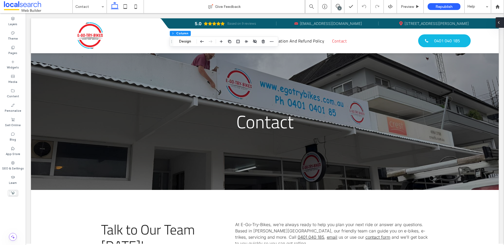
click at [499, 24] on icon at bounding box center [499, 22] width 4 height 4
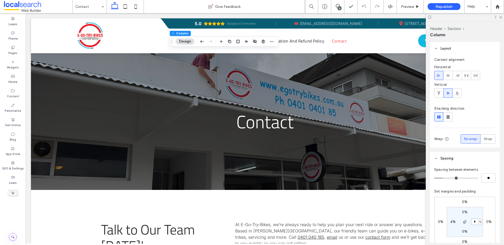
click at [475, 222] on input "*" at bounding box center [475, 222] width 7 height 7
type input "*"
click at [501, 18] on icon at bounding box center [500, 16] width 3 height 3
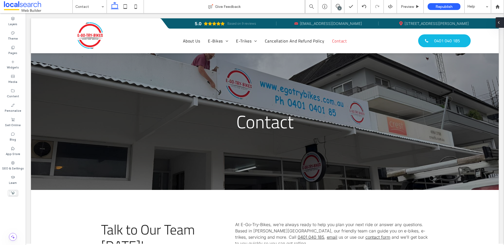
type input "**"
type input "****"
click at [365, 4] on div at bounding box center [364, 6] width 13 height 13
click at [364, 7] on icon at bounding box center [364, 6] width 4 height 4
click at [338, 8] on div "6" at bounding box center [340, 8] width 4 height 4
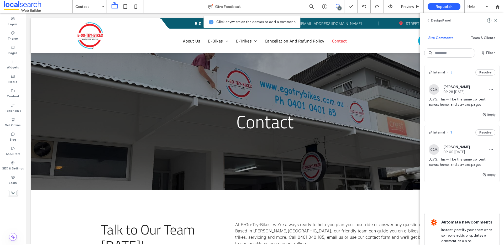
scroll to position [247, 0]
click at [462, 154] on div "CS [PERSON_NAME] 09:05 [DATE]" at bounding box center [449, 149] width 41 height 11
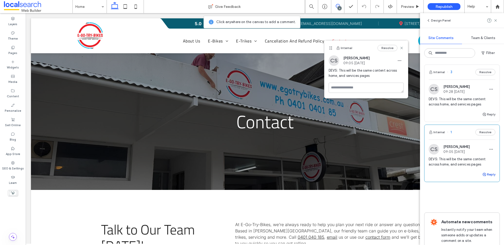
click at [487, 177] on button "Reply" at bounding box center [489, 175] width 13 height 6
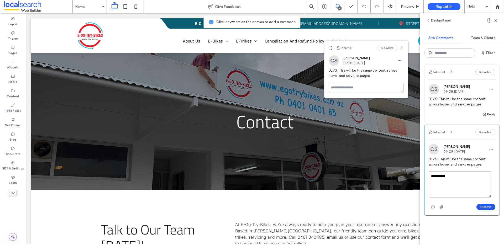
type textarea "**********"
click at [488, 209] on button "Submit" at bounding box center [486, 207] width 19 height 6
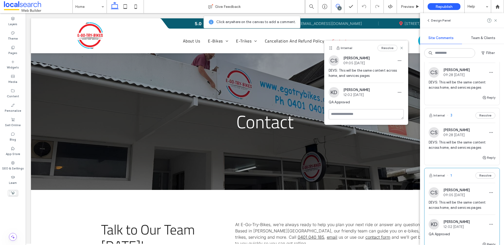
scroll to position [201, 0]
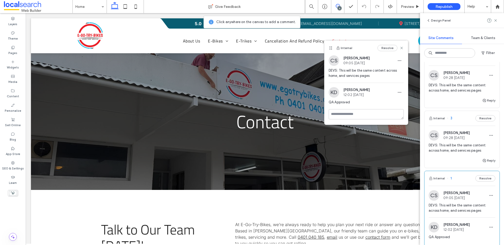
click at [464, 151] on span "DEVS: This will be the same content across home, and services pages" at bounding box center [462, 148] width 67 height 11
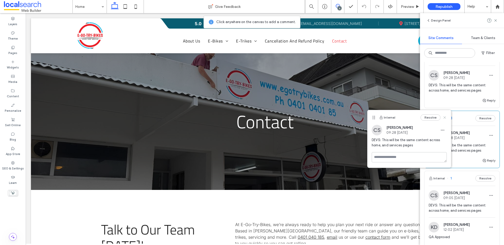
click at [444, 117] on use at bounding box center [445, 118] width 2 height 2
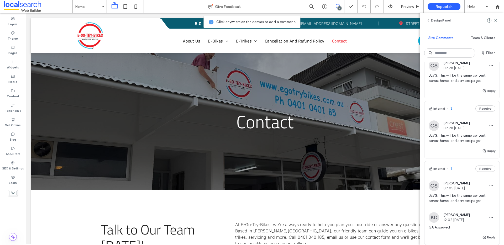
scroll to position [211, 0]
click at [484, 151] on button "Reply" at bounding box center [489, 151] width 13 height 6
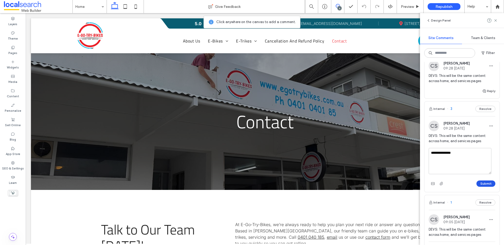
type textarea "**********"
click at [489, 183] on button "Submit" at bounding box center [486, 184] width 19 height 6
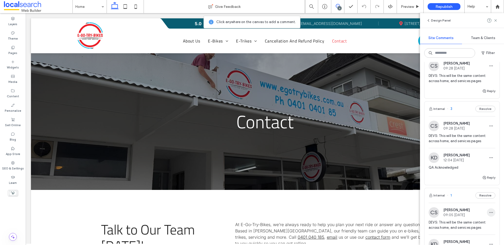
click at [489, 211] on icon "button" at bounding box center [491, 213] width 4 height 4
click at [471, 224] on div "Edit" at bounding box center [468, 226] width 47 height 10
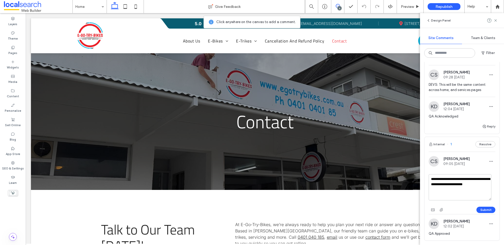
scroll to position [262, 0]
click at [460, 183] on textarea "**********" at bounding box center [460, 187] width 63 height 26
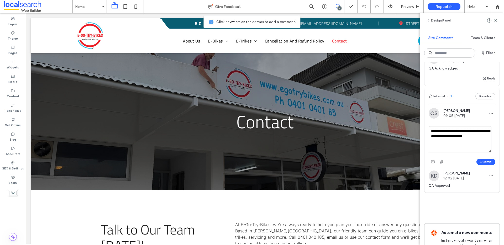
scroll to position [313, 0]
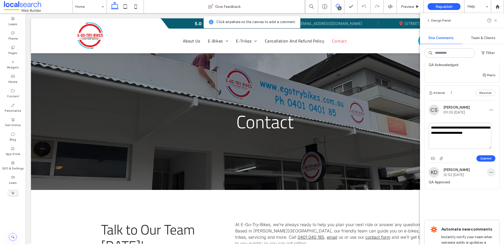
click at [490, 173] on use "button" at bounding box center [491, 172] width 3 height 1
click at [489, 111] on icon "button" at bounding box center [491, 110] width 4 height 4
click at [455, 157] on div "Submit" at bounding box center [462, 158] width 67 height 8
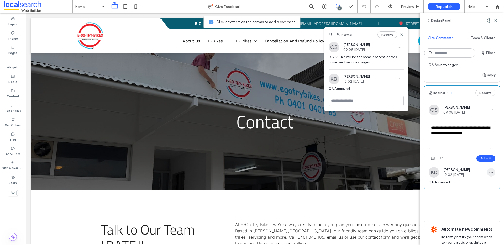
click at [489, 171] on icon "button" at bounding box center [491, 173] width 4 height 4
click at [477, 185] on div "Edit" at bounding box center [468, 186] width 47 height 10
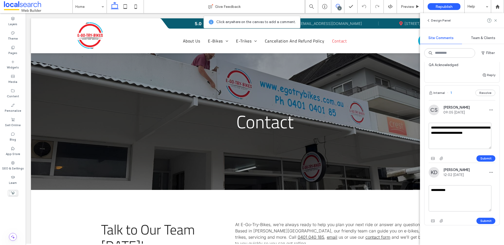
drag, startPoint x: 454, startPoint y: 192, endPoint x: 437, endPoint y: 192, distance: 17.3
click at [437, 192] on textarea "**********" at bounding box center [460, 198] width 63 height 26
type textarea "**********"
click at [486, 221] on button "Submit" at bounding box center [486, 221] width 19 height 6
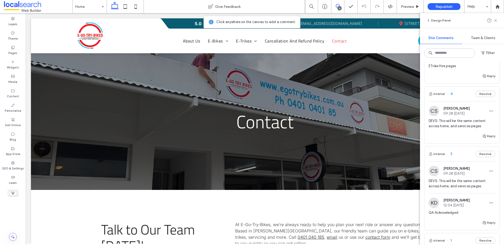
scroll to position [164, 0]
click at [469, 126] on span "DEVS: This will be the same content across home, and services pages" at bounding box center [462, 125] width 67 height 11
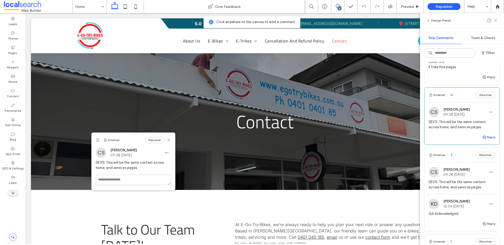
click at [485, 138] on button "Reply" at bounding box center [489, 137] width 13 height 6
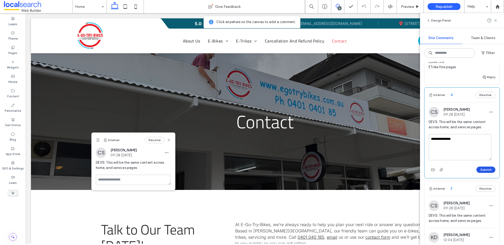
type textarea "**********"
click at [483, 172] on button "Submit" at bounding box center [486, 170] width 19 height 6
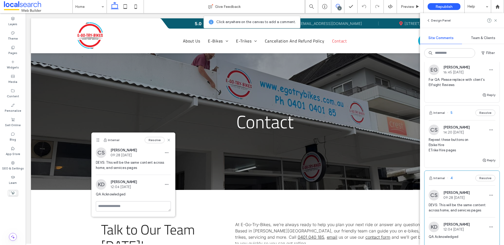
scroll to position [81, 0]
click at [449, 150] on span "Repeat these buttons on Ebike Hire ETrike Hire pages" at bounding box center [462, 146] width 67 height 16
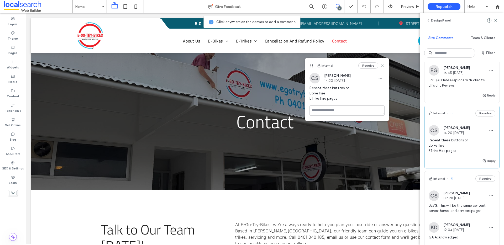
click at [383, 65] on use at bounding box center [383, 65] width 2 height 2
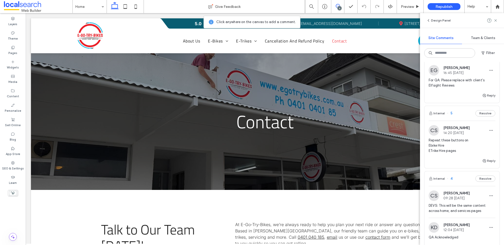
click at [469, 155] on div "Repeat these buttons on Ebike Hire ETrike Hire pages" at bounding box center [462, 148] width 67 height 20
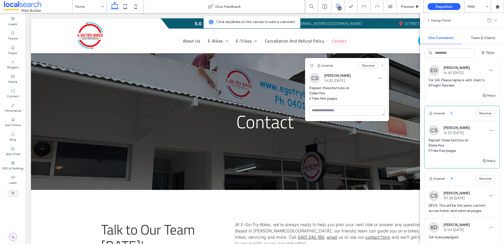
click at [382, 65] on icon at bounding box center [383, 66] width 4 height 4
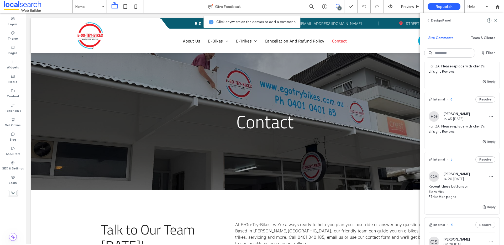
scroll to position [33, 0]
click at [448, 124] on div "EG [PERSON_NAME] 16:45 [DATE] For QA: Please replace with client's Elfsight Rev…" at bounding box center [462, 125] width 67 height 27
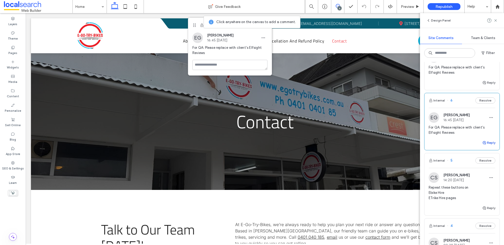
click at [484, 143] on button "Reply" at bounding box center [489, 143] width 13 height 6
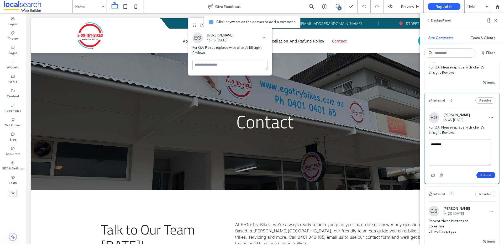
type textarea "********"
click at [478, 175] on button "Submit" at bounding box center [486, 175] width 19 height 6
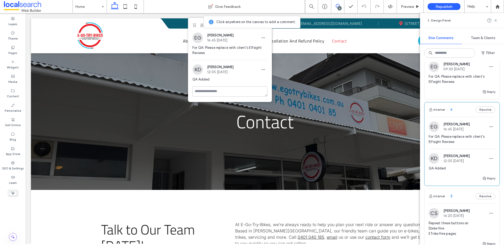
scroll to position [0, 0]
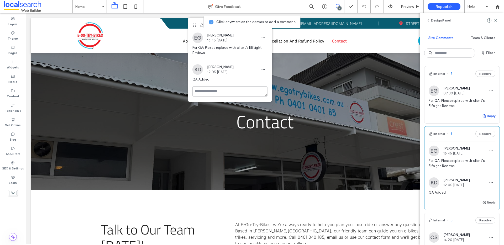
click at [483, 118] on span "button" at bounding box center [485, 116] width 5 height 6
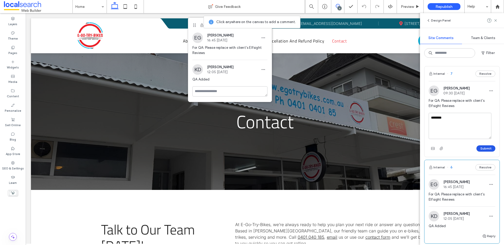
type textarea "********"
click at [485, 148] on button "Submit" at bounding box center [486, 149] width 19 height 6
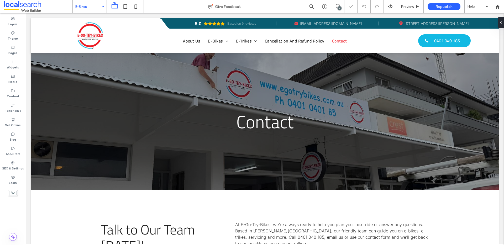
click at [102, 4] on div "E-Bikes" at bounding box center [90, 6] width 34 height 13
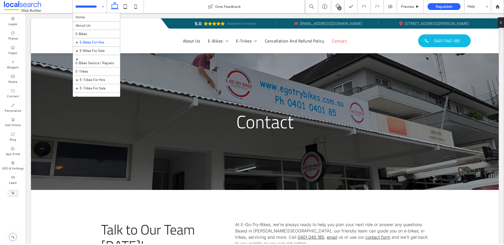
click at [79, 6] on input at bounding box center [88, 6] width 26 height 13
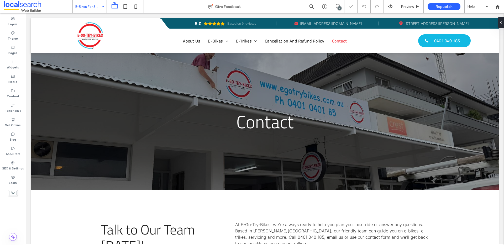
click at [88, 7] on input at bounding box center [88, 6] width 26 height 13
click at [91, 5] on input at bounding box center [88, 6] width 26 height 13
click at [499, 21] on icon at bounding box center [499, 22] width 4 height 4
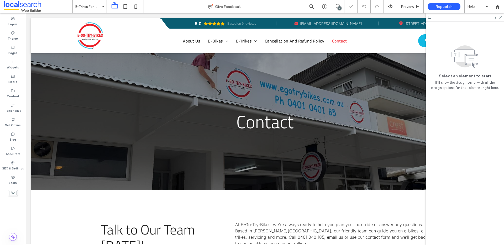
click at [341, 7] on div "6" at bounding box center [340, 8] width 4 height 4
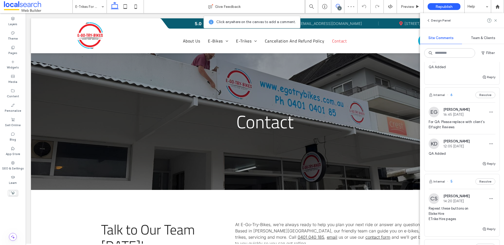
scroll to position [69, 0]
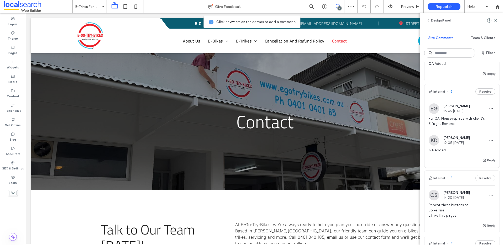
click at [454, 205] on span "Repeat these buttons on Ebike Hire ETrike Hire pages" at bounding box center [462, 211] width 67 height 16
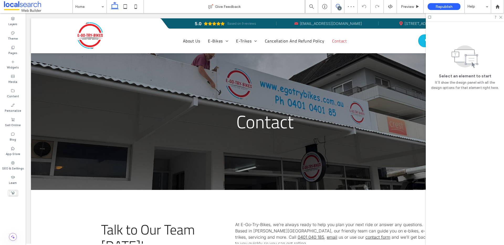
click at [338, 5] on icon at bounding box center [338, 6] width 4 height 4
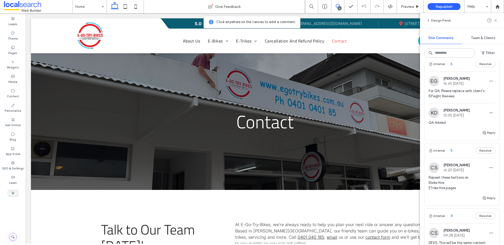
scroll to position [115, 0]
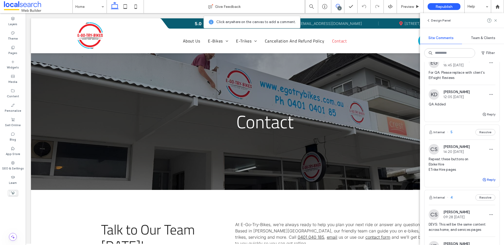
click at [485, 182] on button "Reply" at bounding box center [489, 180] width 13 height 6
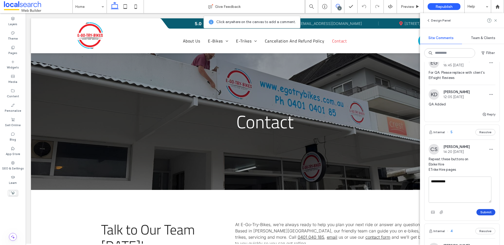
type textarea "**********"
click at [482, 213] on button "Submit" at bounding box center [486, 212] width 19 height 6
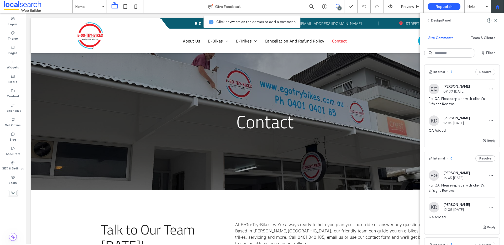
scroll to position [0, 0]
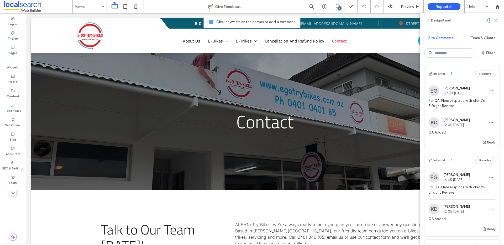
click at [496, 21] on icon at bounding box center [496, 20] width 4 height 4
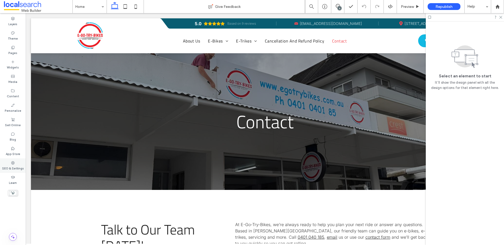
click at [12, 162] on icon at bounding box center [13, 163] width 4 height 4
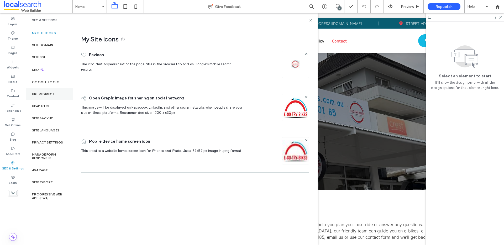
click at [43, 94] on label "URL Redirect" at bounding box center [43, 94] width 23 height 4
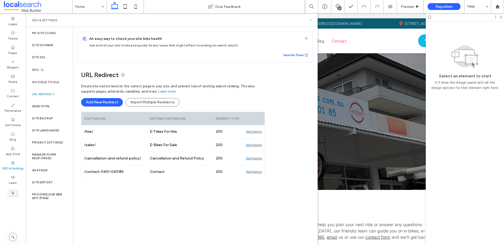
click at [312, 21] on use at bounding box center [311, 20] width 2 height 2
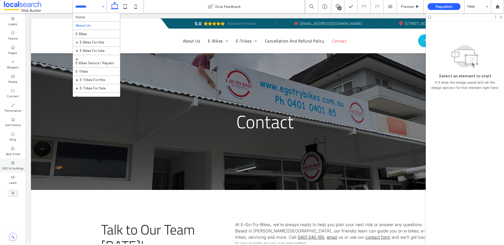
click at [11, 170] on label "SEO & Settings" at bounding box center [13, 168] width 22 height 6
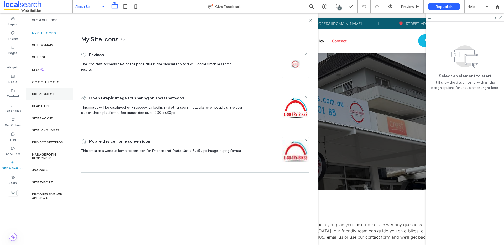
click at [43, 94] on label "URL Redirect" at bounding box center [43, 94] width 23 height 4
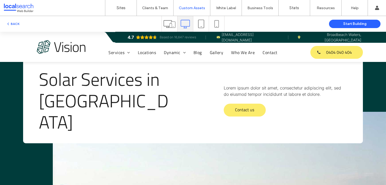
click at [57, 51] on img at bounding box center [62, 47] width 50 height 14
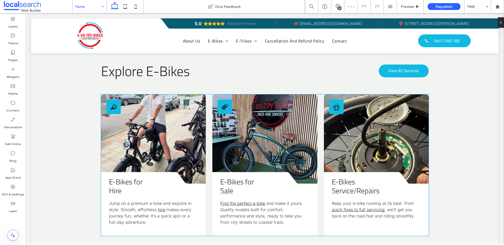
scroll to position [528, 0]
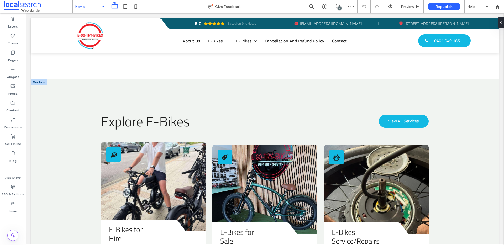
click at [115, 151] on icon "Bike Rent Icon" at bounding box center [113, 154] width 7 height 7
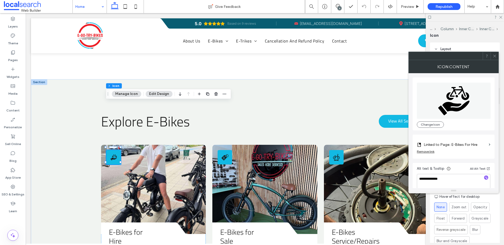
scroll to position [5, 0]
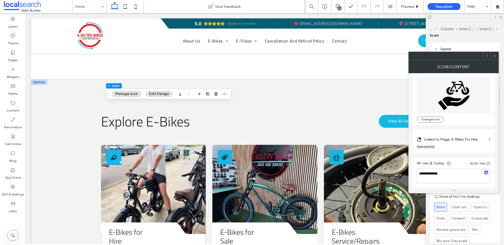
click at [494, 56] on icon at bounding box center [495, 56] width 4 height 4
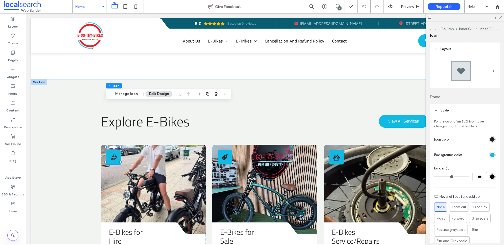
click at [490, 139] on div "rgb(28, 28, 28)" at bounding box center [492, 139] width 4 height 4
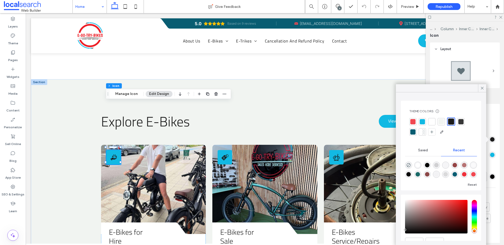
click at [414, 122] on div at bounding box center [413, 121] width 5 height 5
click at [433, 122] on div at bounding box center [432, 121] width 5 height 5
click at [414, 121] on div at bounding box center [413, 121] width 5 height 5
click at [413, 131] on div at bounding box center [413, 132] width 5 height 5
click at [412, 120] on div at bounding box center [413, 121] width 5 height 5
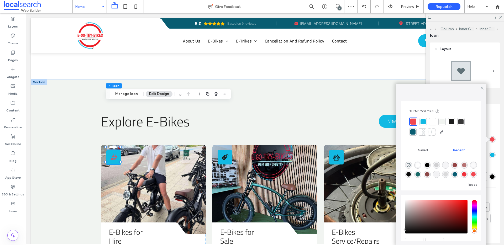
click at [482, 87] on icon at bounding box center [482, 88] width 5 height 5
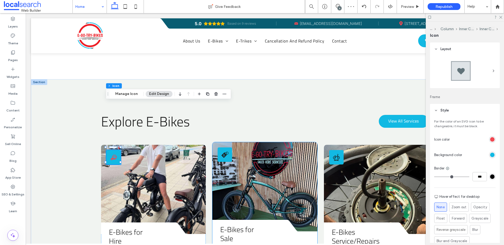
click at [262, 168] on link at bounding box center [265, 186] width 105 height 89
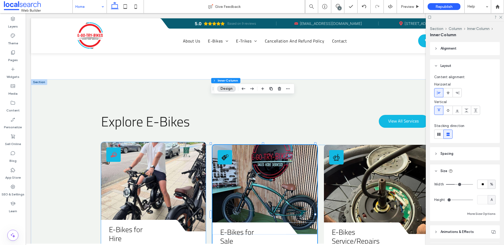
click at [116, 148] on div "Bike Rent Icon" at bounding box center [113, 155] width 14 height 14
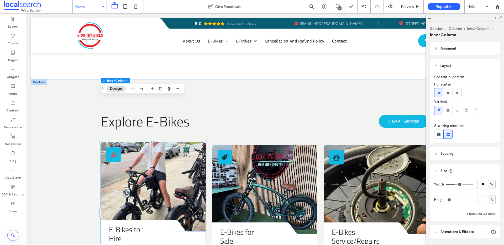
click at [116, 148] on div "Bike Rent Icon" at bounding box center [113, 155] width 14 height 14
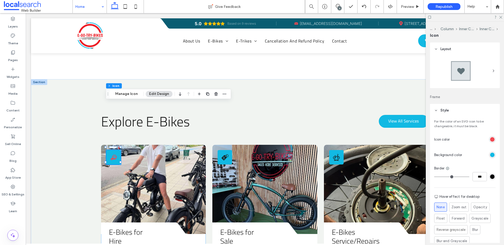
click at [490, 154] on div "rgb(18, 185, 227)" at bounding box center [492, 155] width 4 height 4
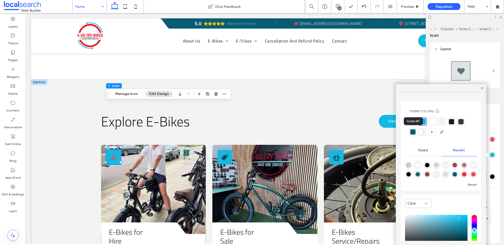
click at [412, 132] on div at bounding box center [413, 132] width 5 height 5
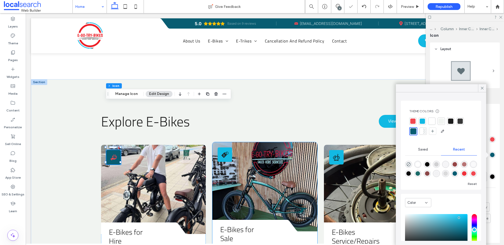
click at [255, 142] on link at bounding box center [265, 186] width 105 height 89
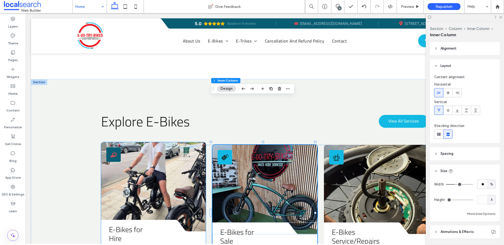
click at [118, 148] on div "Bike Rent Icon" at bounding box center [113, 155] width 14 height 14
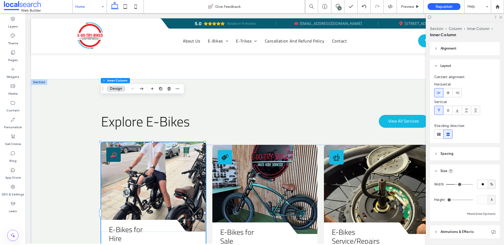
click at [117, 148] on div "Bike Rent Icon" at bounding box center [113, 155] width 14 height 14
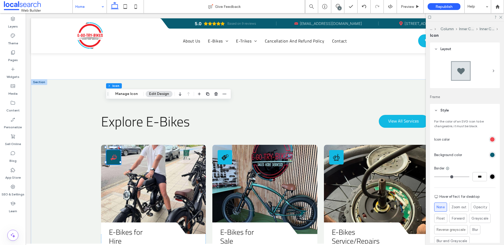
click at [490, 138] on div "rgb(241, 72, 81)" at bounding box center [492, 139] width 4 height 4
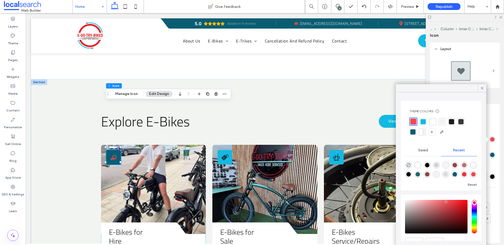
click at [430, 120] on div at bounding box center [432, 121] width 5 height 5
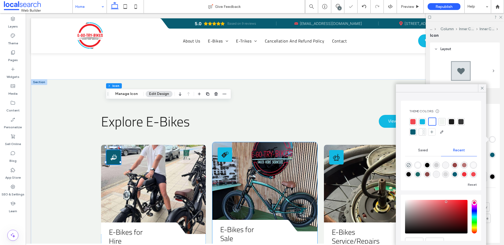
click at [273, 142] on link at bounding box center [265, 186] width 105 height 89
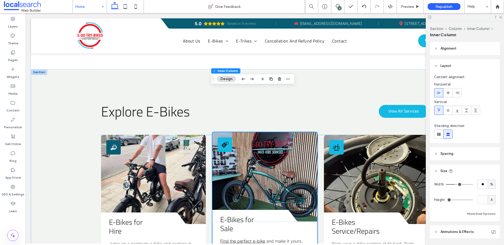
scroll to position [527, 0]
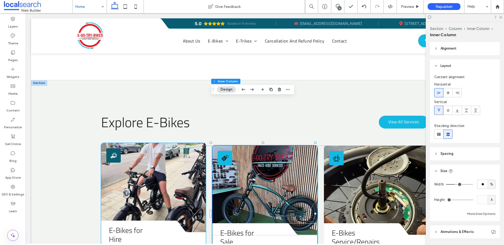
click at [113, 152] on icon "Bike Rent Icon" at bounding box center [113, 155] width 7 height 7
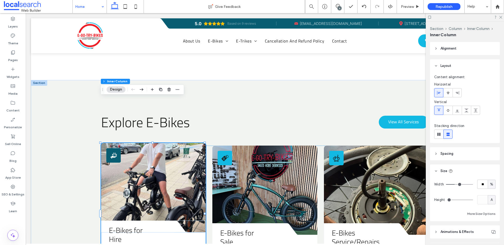
click at [116, 152] on icon "Bike Rent Icon" at bounding box center [113, 155] width 7 height 7
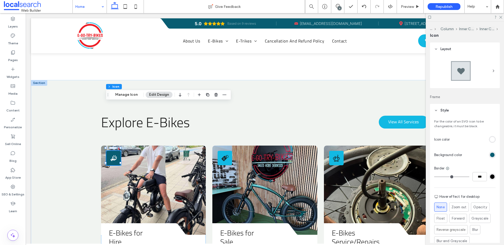
click at [489, 153] on div "rgb(9, 93, 114)" at bounding box center [492, 155] width 7 height 7
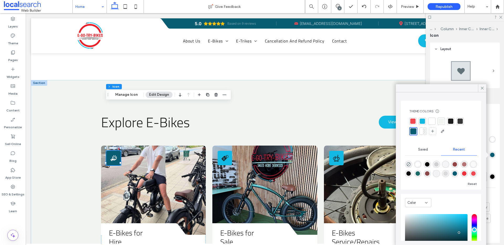
click at [488, 154] on div at bounding box center [486, 155] width 5 height 5
click at [415, 122] on div at bounding box center [413, 121] width 5 height 5
click at [425, 123] on div at bounding box center [423, 121] width 5 height 5
click at [414, 131] on div at bounding box center [413, 132] width 5 height 5
click at [482, 89] on use at bounding box center [482, 88] width 3 height 3
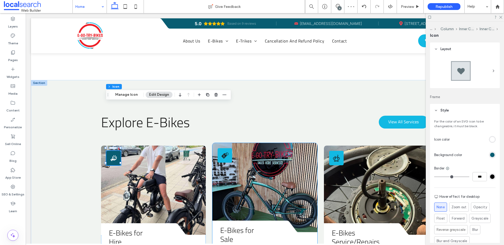
click at [240, 143] on link at bounding box center [265, 187] width 105 height 89
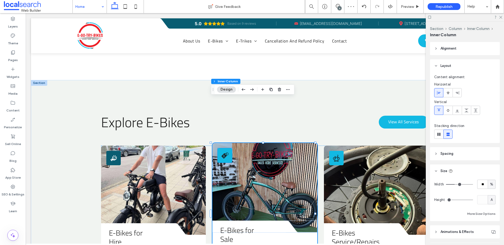
click at [223, 152] on icon "For Sale Icon" at bounding box center [224, 155] width 7 height 7
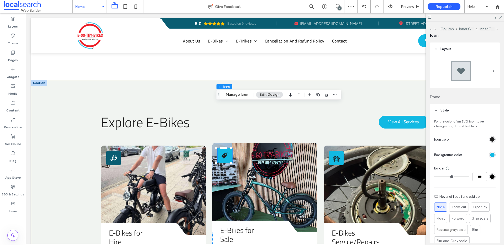
click at [223, 152] on icon "For Sale Icon" at bounding box center [224, 155] width 7 height 7
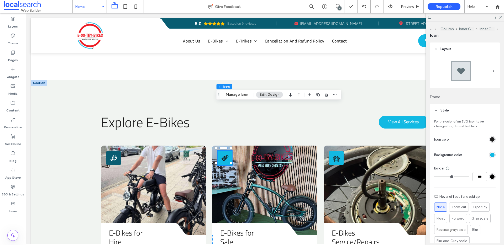
click at [489, 141] on div "rgb(28, 28, 28)" at bounding box center [492, 139] width 7 height 7
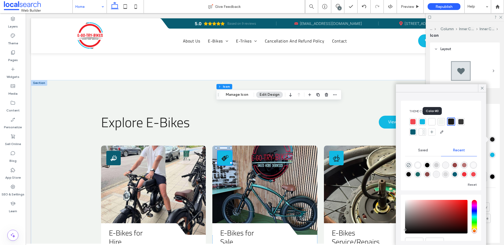
click at [430, 121] on div at bounding box center [432, 121] width 5 height 5
click at [488, 87] on div at bounding box center [465, 72] width 70 height 33
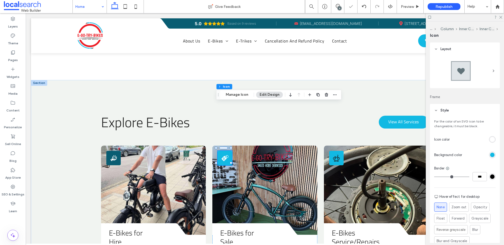
click at [491, 159] on div at bounding box center [480, 155] width 32 height 9
click at [490, 154] on div "rgb(18, 185, 227)" at bounding box center [492, 155] width 4 height 4
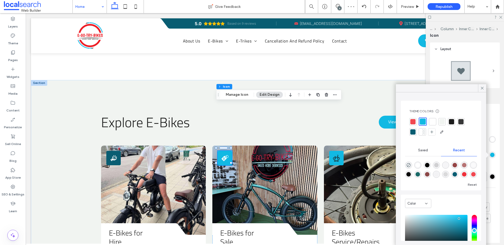
click at [411, 132] on div at bounding box center [413, 132] width 5 height 5
click at [483, 88] on icon at bounding box center [482, 88] width 5 height 5
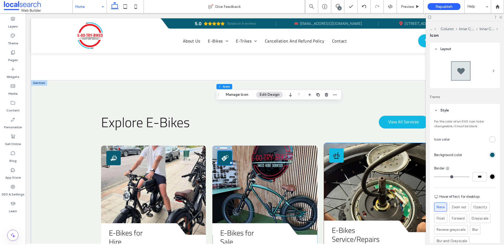
click at [360, 143] on link at bounding box center [376, 187] width 105 height 89
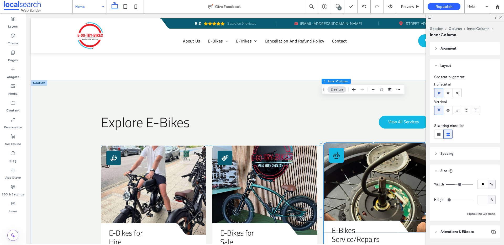
click at [338, 148] on div "Bike Repair Icon" at bounding box center [336, 155] width 14 height 14
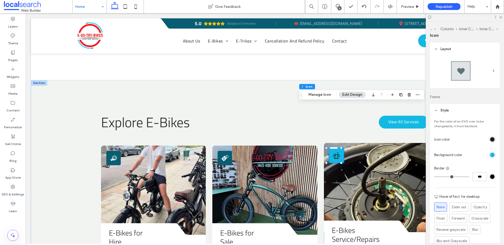
click at [337, 148] on div "Bike Repair Icon" at bounding box center [336, 155] width 14 height 14
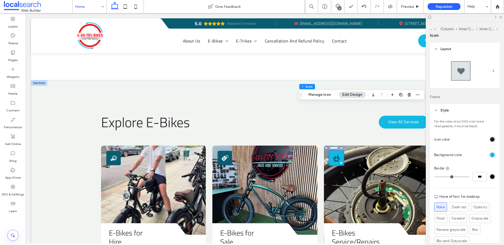
click at [491, 153] on div "rgb(18, 185, 227)" at bounding box center [492, 155] width 4 height 4
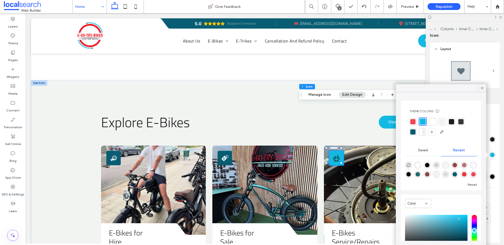
click at [412, 132] on div at bounding box center [413, 132] width 5 height 5
click at [485, 87] on div at bounding box center [482, 88] width 8 height 8
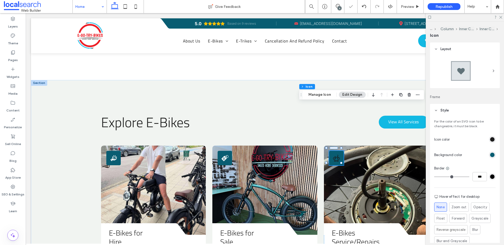
click at [490, 141] on div "rgb(28, 28, 28)" at bounding box center [492, 139] width 4 height 4
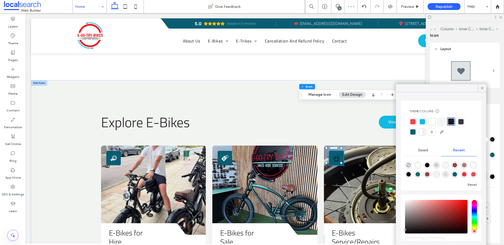
click at [430, 122] on div at bounding box center [432, 121] width 5 height 5
click at [481, 89] on icon at bounding box center [482, 88] width 5 height 5
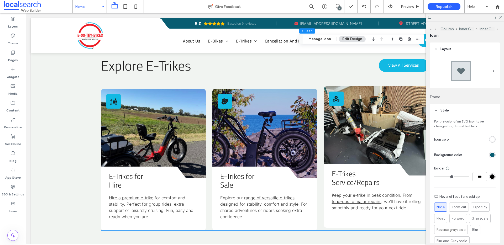
scroll to position [779, 0]
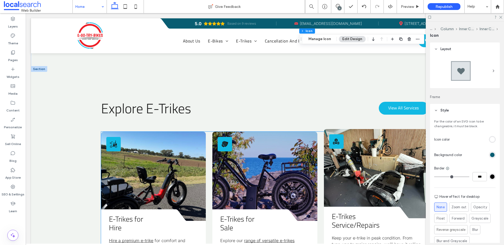
click at [335, 135] on div "Repair Icon" at bounding box center [336, 142] width 14 height 14
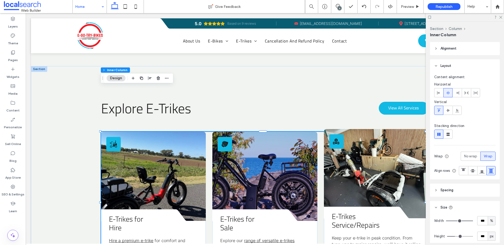
click at [335, 135] on div "Repair Icon" at bounding box center [336, 142] width 14 height 14
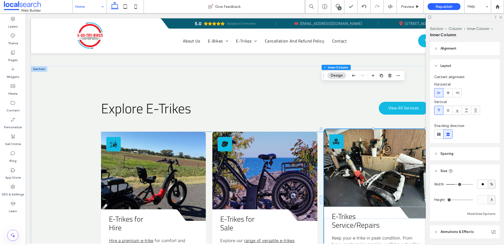
click at [335, 135] on div "Repair Icon" at bounding box center [336, 142] width 14 height 14
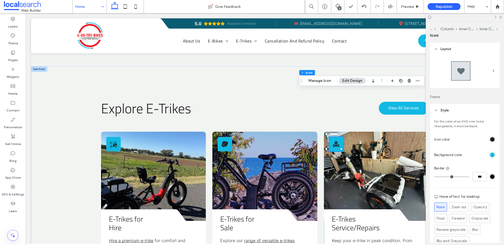
click at [491, 154] on div "rgb(18, 185, 227)" at bounding box center [492, 155] width 4 height 4
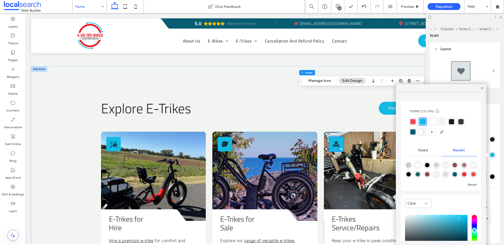
click at [414, 132] on div at bounding box center [413, 132] width 5 height 5
click at [482, 90] on icon at bounding box center [482, 88] width 5 height 5
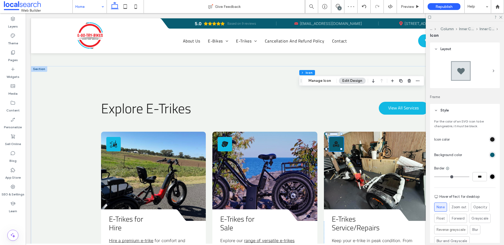
click at [490, 141] on div "rgb(28, 28, 28)" at bounding box center [492, 139] width 4 height 4
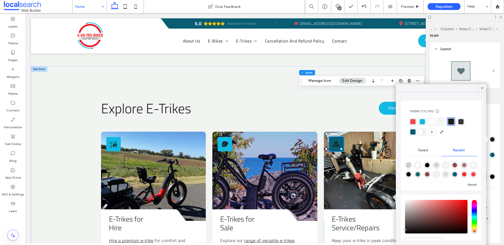
click at [430, 121] on div at bounding box center [432, 121] width 5 height 5
click at [479, 89] on div at bounding box center [482, 88] width 8 height 8
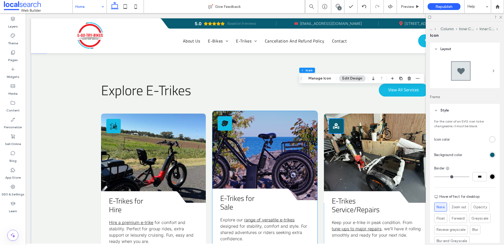
scroll to position [784, 0]
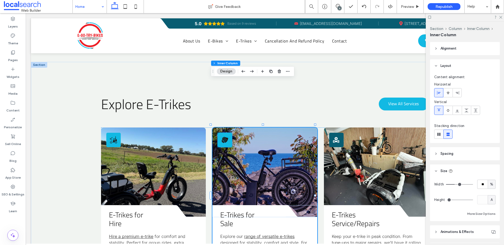
click at [223, 137] on icon "For Sale Icon" at bounding box center [224, 140] width 7 height 7
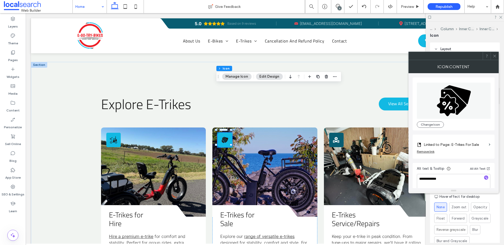
click at [492, 55] on div at bounding box center [495, 56] width 8 height 8
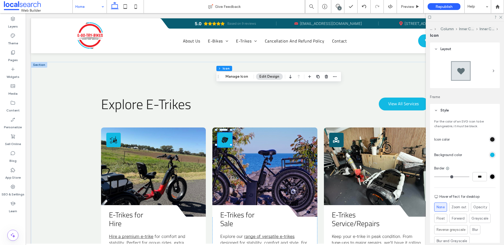
click at [490, 141] on div "rgb(28, 28, 28)" at bounding box center [492, 139] width 4 height 4
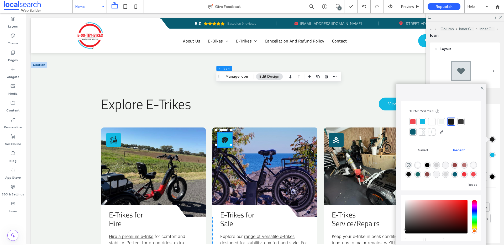
click at [413, 122] on div at bounding box center [413, 121] width 5 height 5
click at [484, 88] on icon at bounding box center [482, 88] width 5 height 5
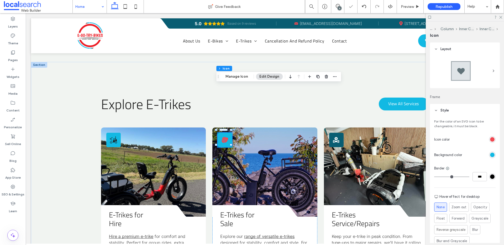
click at [490, 154] on div "rgb(18, 185, 227)" at bounding box center [492, 155] width 4 height 4
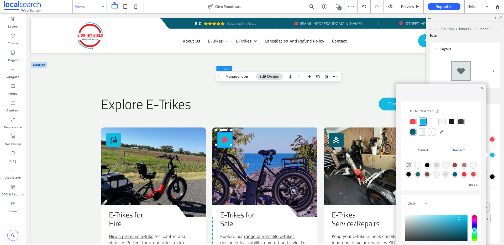
click at [411, 131] on div at bounding box center [413, 132] width 5 height 5
click at [485, 87] on icon at bounding box center [482, 88] width 5 height 5
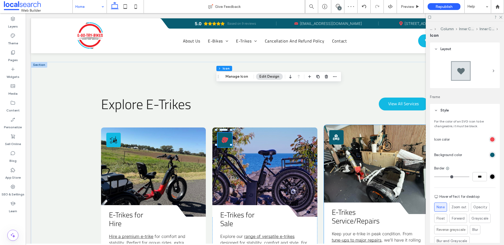
click at [367, 131] on link at bounding box center [376, 169] width 105 height 89
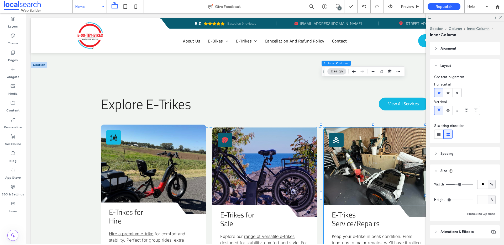
click at [113, 134] on icon "E-Trike Icon" at bounding box center [113, 137] width 7 height 7
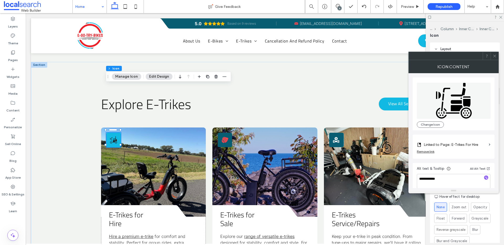
click at [497, 58] on icon at bounding box center [495, 56] width 4 height 4
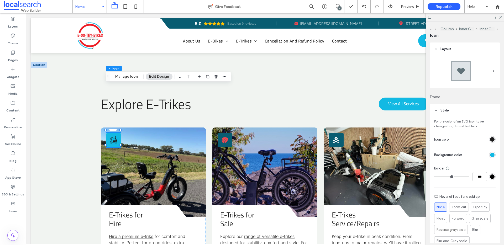
click at [490, 154] on div "rgb(18, 185, 227)" at bounding box center [492, 155] width 4 height 4
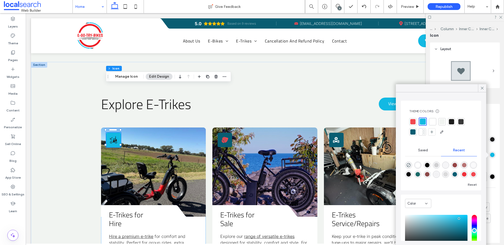
click at [411, 134] on div at bounding box center [413, 132] width 5 height 5
click at [485, 90] on div at bounding box center [482, 88] width 8 height 8
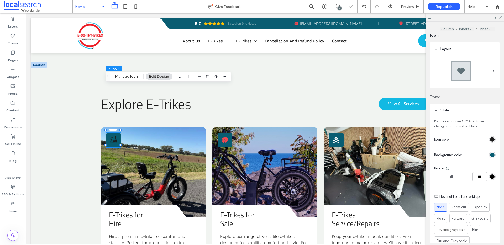
click at [490, 140] on div "rgb(28, 28, 28)" at bounding box center [492, 139] width 4 height 4
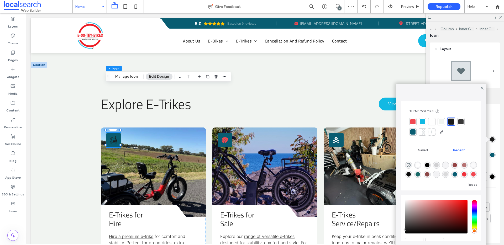
click at [415, 120] on div at bounding box center [413, 121] width 5 height 5
drag, startPoint x: 482, startPoint y: 87, endPoint x: 482, endPoint y: 92, distance: 5.3
click at [482, 87] on icon at bounding box center [482, 88] width 5 height 5
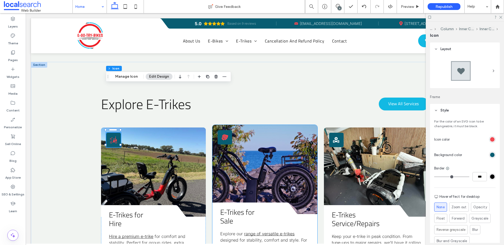
click at [241, 125] on link at bounding box center [265, 169] width 105 height 89
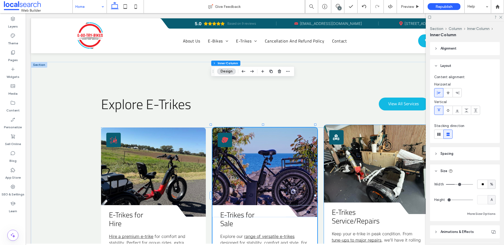
click at [338, 130] on div "Repair Icon" at bounding box center [336, 137] width 14 height 14
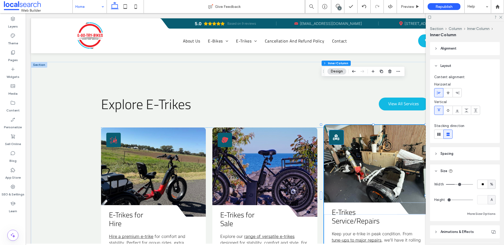
click at [334, 135] on icon at bounding box center [336, 138] width 7 height 6
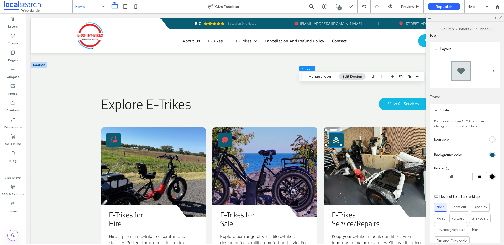
click at [490, 138] on div "rgb(255, 255, 255)" at bounding box center [492, 139] width 4 height 4
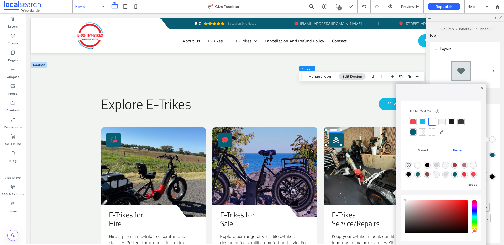
click at [416, 121] on div at bounding box center [413, 121] width 7 height 7
click at [482, 88] on icon at bounding box center [482, 88] width 5 height 5
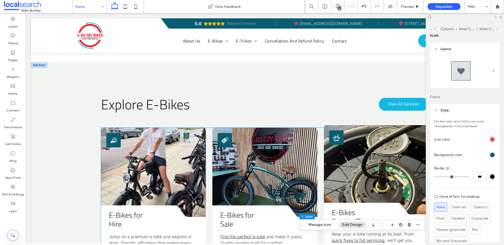
scroll to position [541, 0]
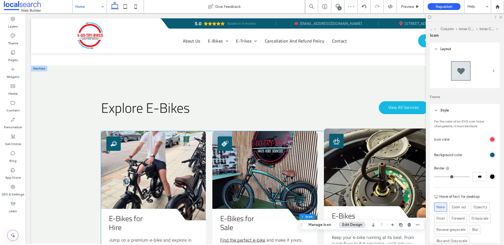
click at [338, 134] on div "Bike Repair Icon" at bounding box center [336, 141] width 14 height 14
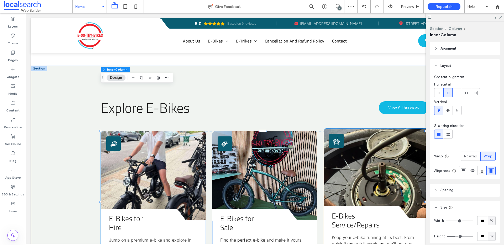
click at [335, 138] on icon "Bike Repair Icon" at bounding box center [336, 141] width 7 height 7
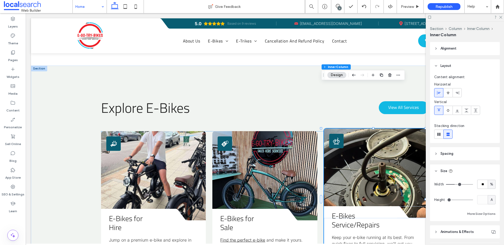
click at [336, 138] on icon "Bike Repair Icon" at bounding box center [336, 141] width 7 height 7
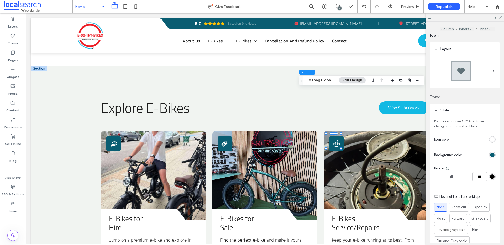
click at [489, 138] on div "rgb(255, 255, 255)" at bounding box center [492, 139] width 7 height 7
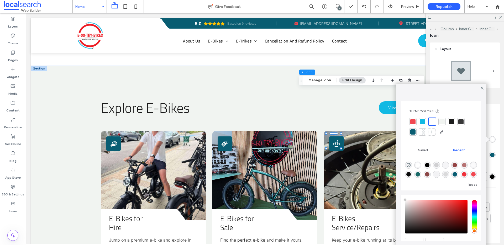
click at [412, 120] on div at bounding box center [413, 121] width 5 height 5
click at [481, 87] on icon at bounding box center [482, 88] width 5 height 5
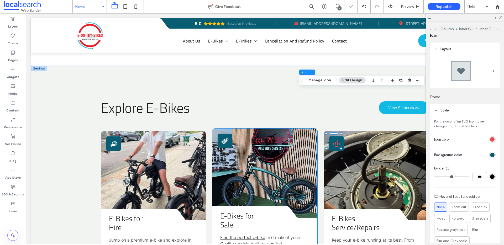
click at [222, 129] on link at bounding box center [265, 173] width 105 height 89
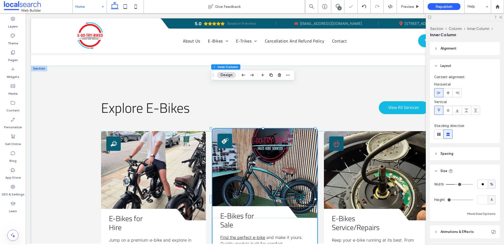
click at [223, 138] on icon "For Sale Icon" at bounding box center [224, 141] width 7 height 7
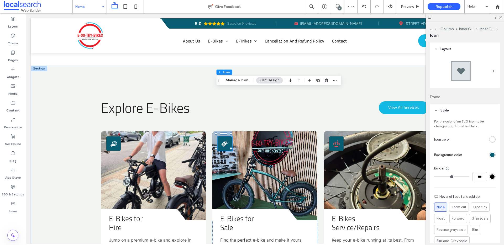
click at [490, 138] on div "rgb(255, 255, 255)" at bounding box center [492, 139] width 4 height 4
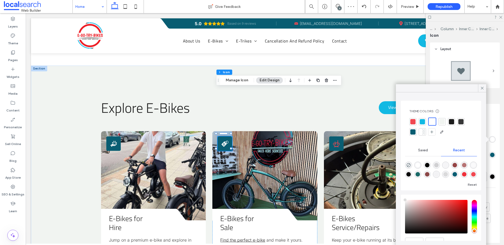
drag, startPoint x: 413, startPoint y: 123, endPoint x: 419, endPoint y: 121, distance: 5.6
click at [413, 123] on div at bounding box center [413, 121] width 5 height 5
drag, startPoint x: 482, startPoint y: 88, endPoint x: 464, endPoint y: 89, distance: 17.9
click at [482, 88] on icon at bounding box center [482, 88] width 5 height 5
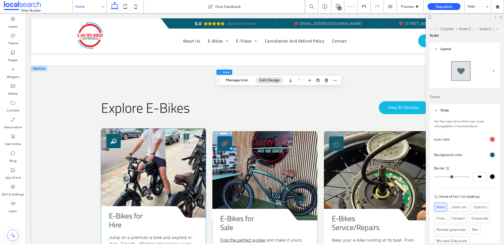
click at [109, 134] on div "Bike Rent Icon" at bounding box center [113, 141] width 14 height 14
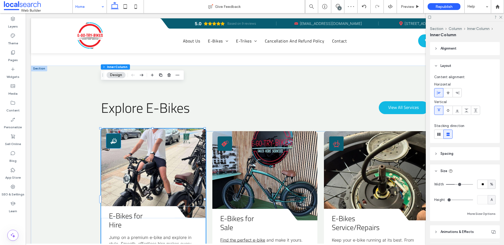
click at [118, 134] on div "Bike Rent Icon" at bounding box center [113, 141] width 14 height 14
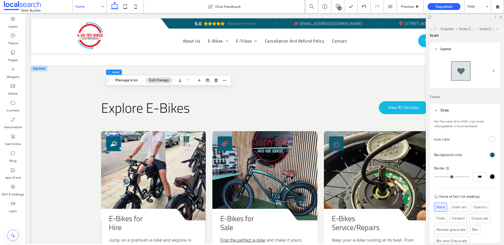
click at [489, 137] on div "rgb(255, 255, 255)" at bounding box center [492, 139] width 7 height 7
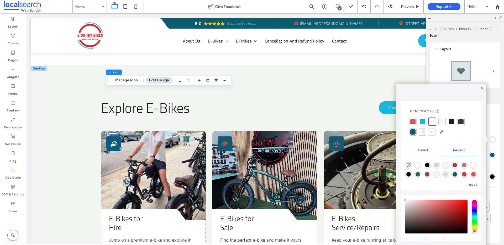
click at [411, 121] on div at bounding box center [413, 121] width 5 height 5
click at [483, 91] on span at bounding box center [482, 88] width 5 height 8
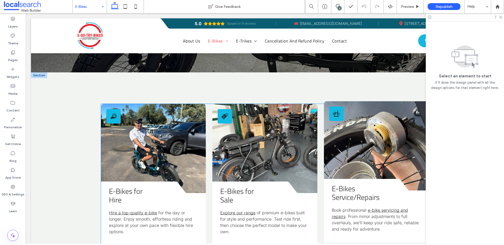
click at [333, 117] on icon "Bike Repair Icon" at bounding box center [336, 113] width 7 height 7
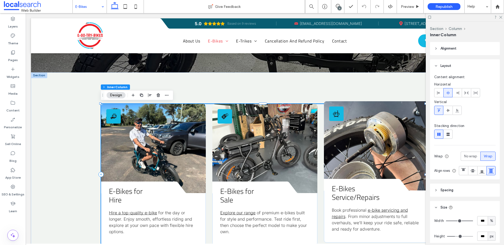
click at [334, 117] on icon at bounding box center [336, 116] width 5 height 1
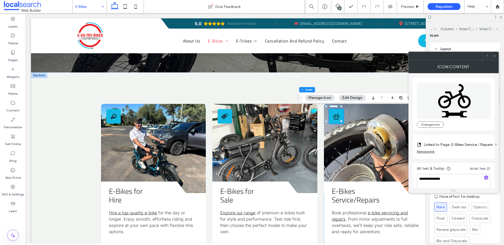
click at [498, 53] on div at bounding box center [495, 56] width 8 height 8
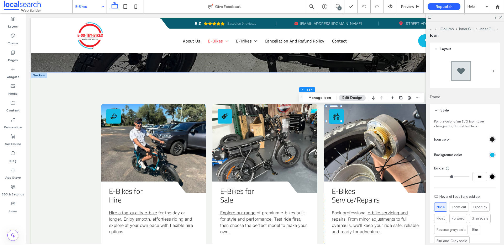
click at [490, 140] on div "rgb(28, 28, 28)" at bounding box center [492, 139] width 4 height 4
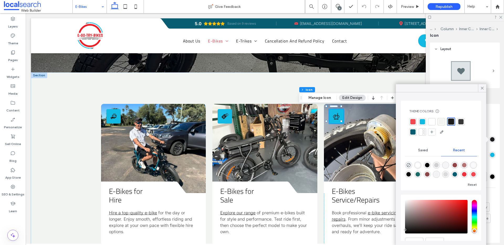
click at [414, 131] on div at bounding box center [413, 132] width 5 height 5
click at [411, 122] on div at bounding box center [413, 121] width 5 height 5
click at [482, 86] on icon at bounding box center [482, 88] width 5 height 5
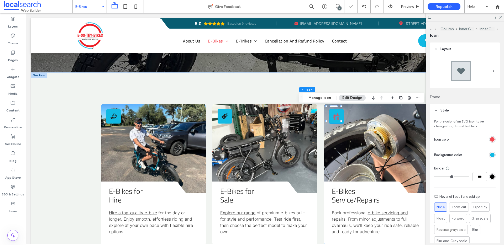
click at [490, 156] on div "rgb(18, 185, 227)" at bounding box center [492, 155] width 4 height 4
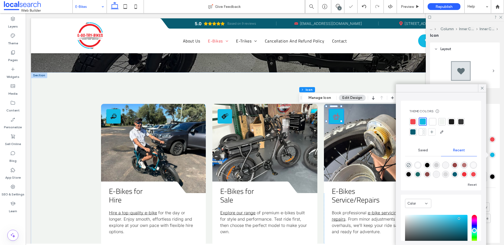
click at [412, 129] on div at bounding box center [413, 131] width 7 height 7
click at [481, 91] on span at bounding box center [482, 88] width 5 height 8
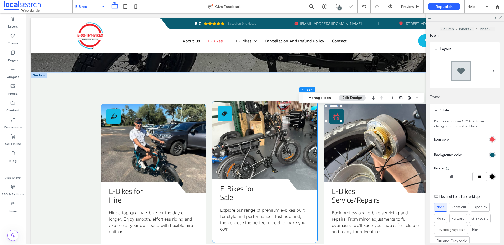
click at [223, 113] on icon at bounding box center [225, 114] width 7 height 6
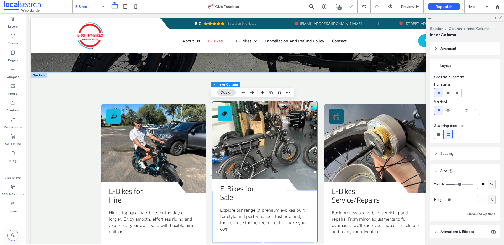
click at [223, 113] on icon at bounding box center [225, 114] width 7 height 6
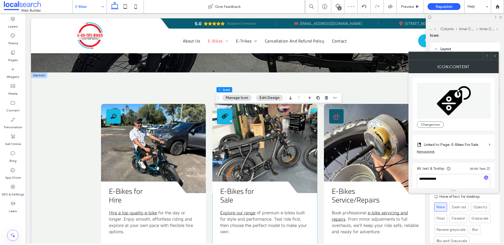
click at [496, 56] on icon at bounding box center [495, 56] width 4 height 4
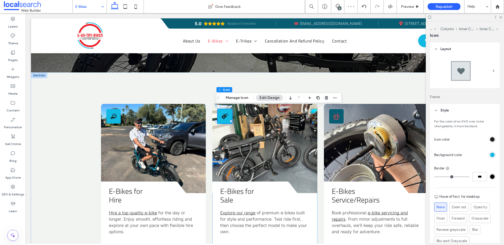
click at [489, 153] on div at bounding box center [492, 155] width 7 height 7
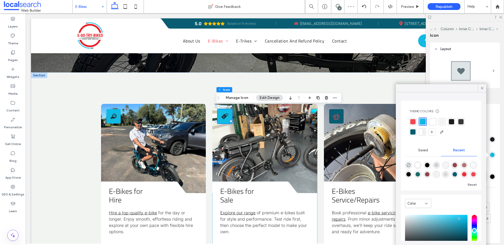
click at [412, 133] on div at bounding box center [413, 132] width 5 height 5
click at [481, 88] on icon at bounding box center [482, 88] width 5 height 5
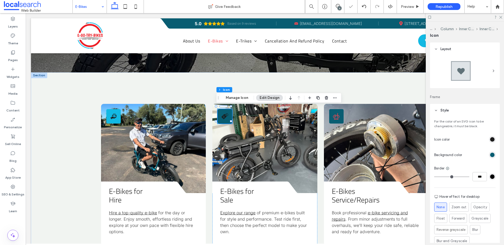
click at [490, 139] on div "rgb(28, 28, 28)" at bounding box center [492, 139] width 4 height 4
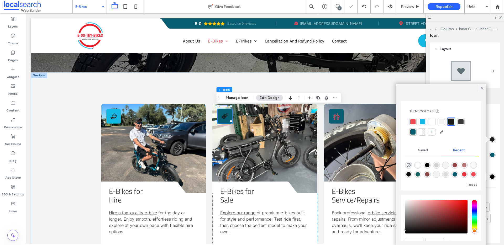
drag, startPoint x: 414, startPoint y: 121, endPoint x: 423, endPoint y: 121, distance: 8.4
click at [415, 121] on div at bounding box center [413, 121] width 5 height 5
click at [483, 88] on icon at bounding box center [482, 88] width 5 height 5
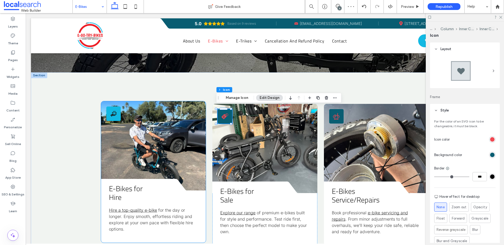
click at [110, 117] on icon "Bike Rent Icon" at bounding box center [113, 113] width 7 height 7
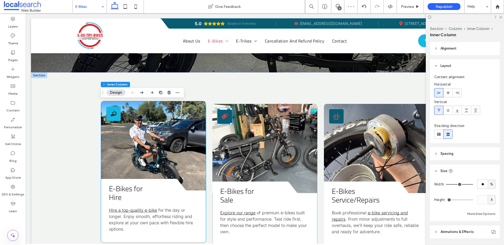
click at [110, 117] on icon "Bike Rent Icon" at bounding box center [113, 113] width 7 height 7
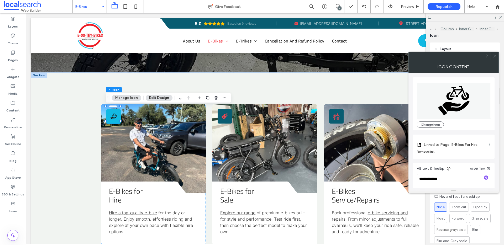
click at [496, 54] on icon at bounding box center [495, 56] width 4 height 4
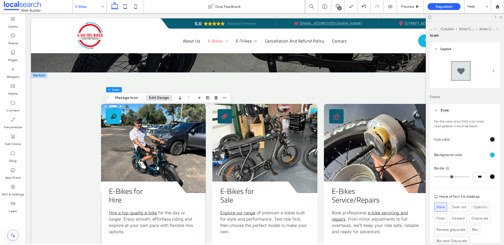
click at [490, 155] on div "rgb(18, 185, 227)" at bounding box center [492, 155] width 4 height 4
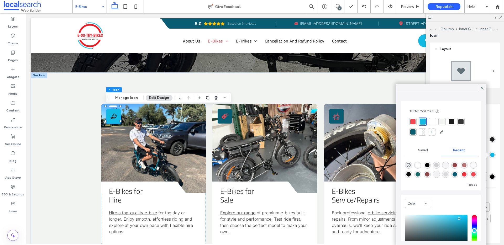
drag, startPoint x: 414, startPoint y: 134, endPoint x: 420, endPoint y: 132, distance: 7.2
click at [414, 134] on div at bounding box center [413, 132] width 5 height 5
click at [485, 86] on div at bounding box center [482, 88] width 8 height 8
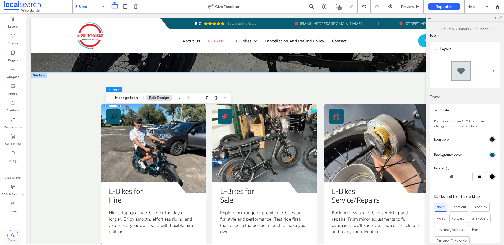
click at [490, 139] on div "rgb(28, 28, 28)" at bounding box center [492, 139] width 4 height 4
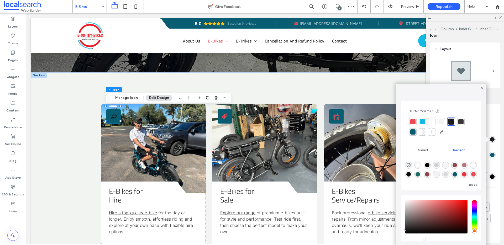
click at [415, 123] on div at bounding box center [413, 121] width 5 height 5
click at [483, 88] on icon at bounding box center [482, 88] width 5 height 5
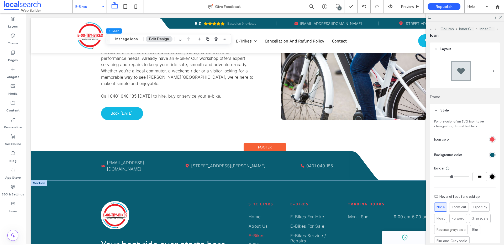
scroll to position [585, 0]
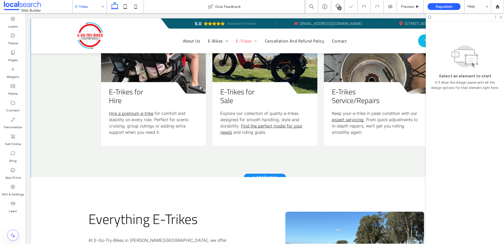
scroll to position [158, 0]
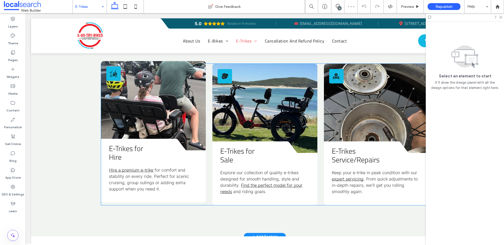
click at [114, 71] on icon "E-Trike Icon" at bounding box center [113, 73] width 7 height 7
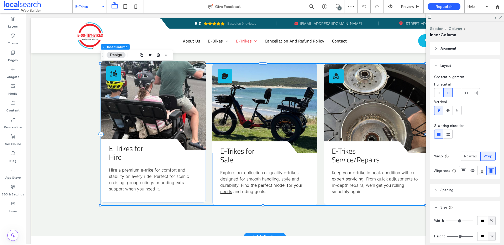
click at [114, 71] on icon "E-Trike Icon" at bounding box center [113, 73] width 7 height 7
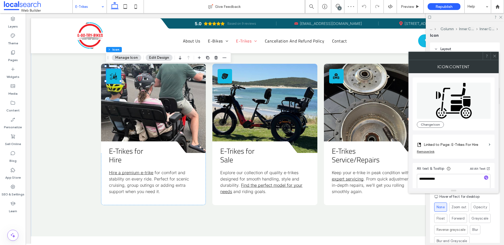
click at [493, 55] on div at bounding box center [495, 56] width 8 height 8
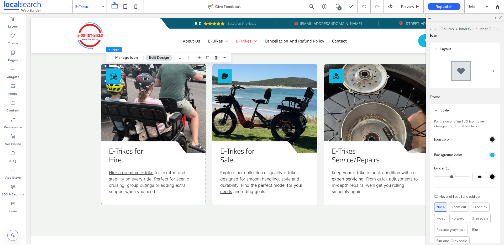
click at [490, 139] on div "rgb(28, 28, 28)" at bounding box center [492, 139] width 4 height 4
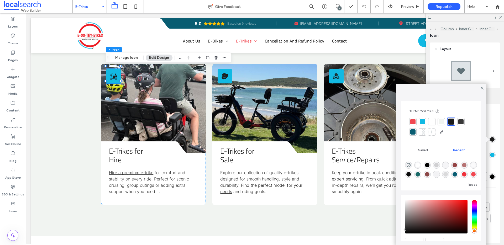
click at [418, 133] on div at bounding box center [442, 127] width 64 height 19
click at [415, 133] on div at bounding box center [413, 132] width 5 height 5
click at [411, 124] on div at bounding box center [413, 121] width 7 height 7
click at [484, 86] on icon at bounding box center [482, 88] width 5 height 5
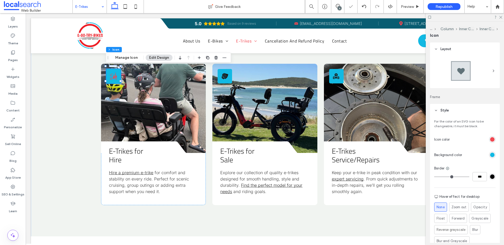
click at [490, 153] on div "rgb(18, 185, 227)" at bounding box center [492, 155] width 4 height 4
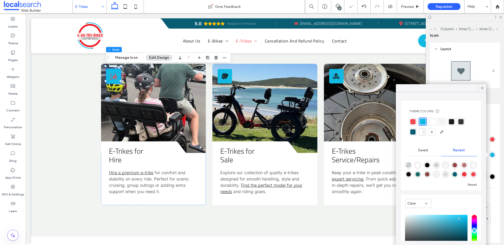
click at [411, 131] on div at bounding box center [413, 132] width 5 height 5
click at [483, 87] on icon at bounding box center [482, 88] width 5 height 5
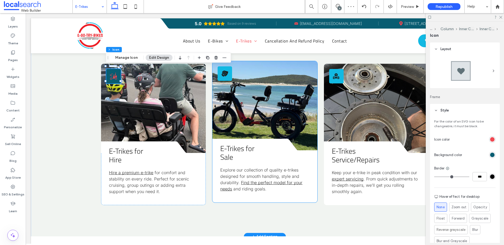
click at [221, 77] on icon "For Sale Icon" at bounding box center [224, 73] width 7 height 7
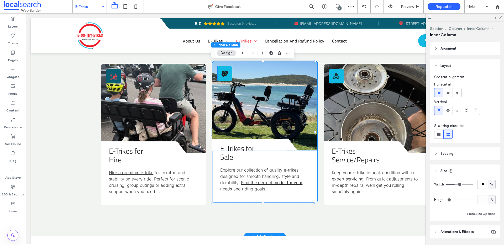
click at [222, 77] on icon "For Sale Icon" at bounding box center [224, 73] width 7 height 7
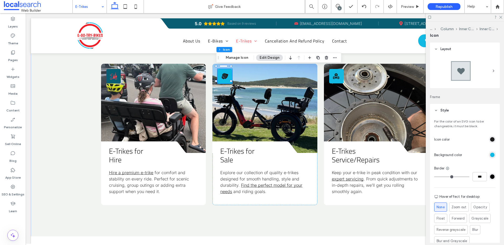
click at [490, 154] on div "rgb(18, 185, 227)" at bounding box center [492, 155] width 4 height 4
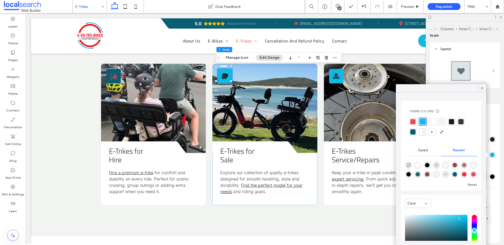
click at [416, 130] on div at bounding box center [442, 127] width 64 height 19
click at [415, 131] on div at bounding box center [413, 132] width 5 height 5
click at [484, 86] on icon at bounding box center [482, 88] width 5 height 5
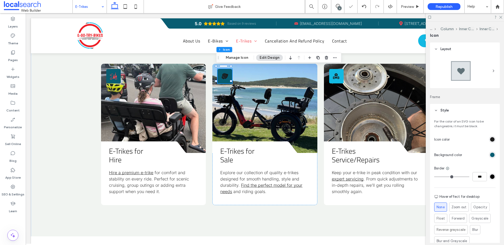
click at [491, 136] on div at bounding box center [474, 139] width 44 height 9
click at [490, 139] on div "rgb(28, 28, 28)" at bounding box center [492, 139] width 4 height 4
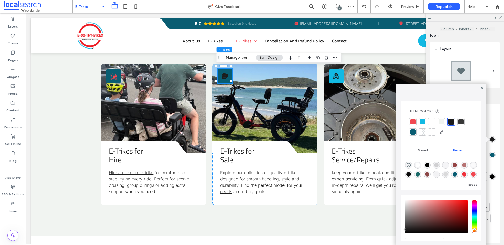
click at [410, 122] on div at bounding box center [413, 121] width 7 height 7
click at [412, 121] on div at bounding box center [414, 122] width 6 height 6
click at [483, 90] on icon at bounding box center [482, 88] width 5 height 5
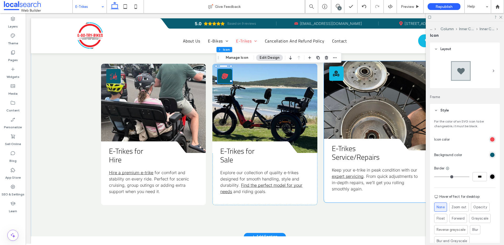
click at [375, 84] on link at bounding box center [376, 105] width 105 height 89
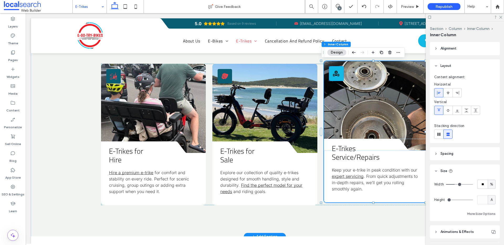
click at [334, 77] on div "Repair Icon" at bounding box center [336, 73] width 14 height 14
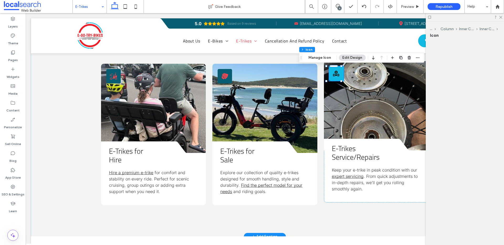
click at [334, 77] on div "Repair Icon" at bounding box center [336, 73] width 14 height 14
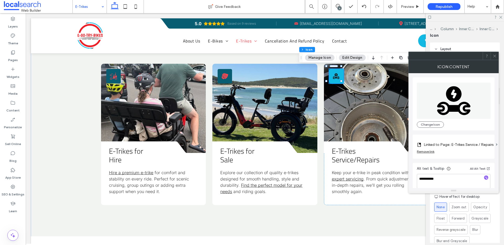
click at [493, 56] on icon at bounding box center [495, 56] width 4 height 4
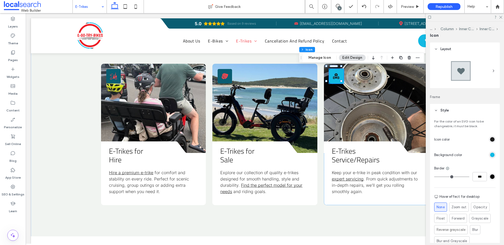
click at [491, 155] on div "rgb(18, 185, 227)" at bounding box center [492, 155] width 4 height 4
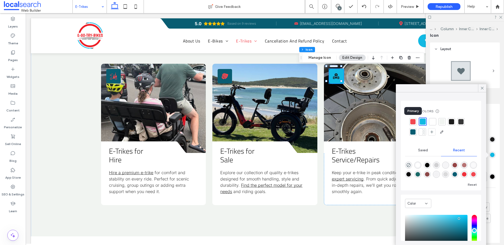
click at [414, 122] on div at bounding box center [413, 121] width 5 height 5
click at [413, 131] on div at bounding box center [413, 132] width 5 height 5
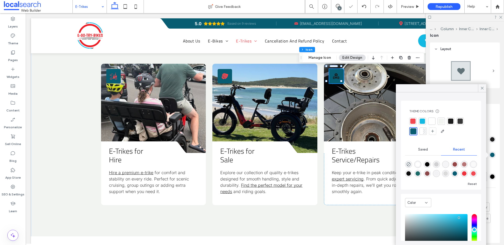
drag, startPoint x: 483, startPoint y: 87, endPoint x: 479, endPoint y: 94, distance: 8.1
click at [483, 87] on icon at bounding box center [482, 88] width 5 height 5
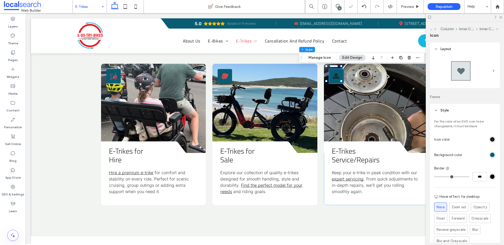
click at [490, 140] on div "rgb(28, 28, 28)" at bounding box center [492, 139] width 4 height 4
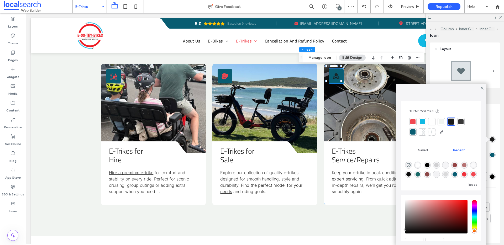
click at [414, 122] on div at bounding box center [413, 121] width 5 height 5
click at [481, 89] on icon at bounding box center [482, 88] width 5 height 5
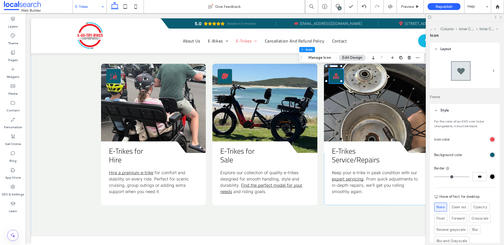
click at [501, 17] on use at bounding box center [501, 17] width 3 height 3
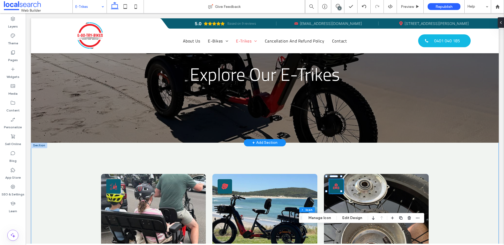
scroll to position [0, 0]
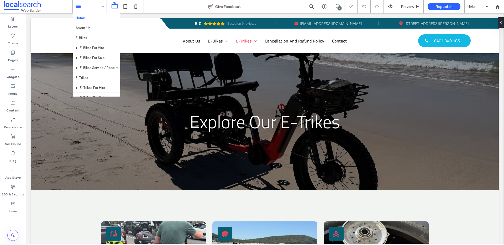
click at [91, 8] on input at bounding box center [88, 6] width 26 height 13
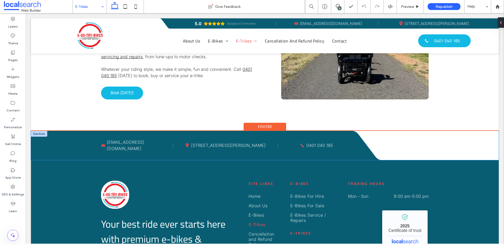
scroll to position [520, 0]
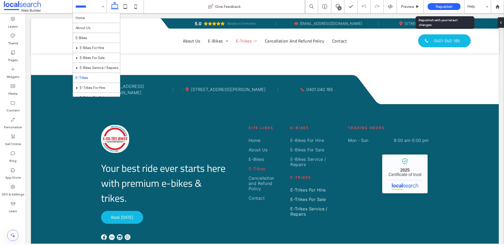
click at [440, 8] on span "Republish" at bounding box center [444, 6] width 17 height 4
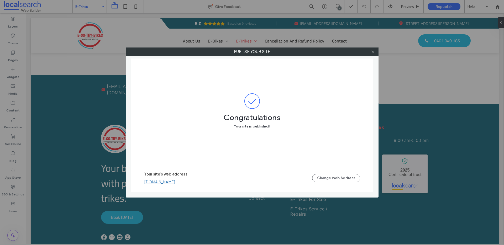
click at [373, 51] on use at bounding box center [373, 51] width 3 height 3
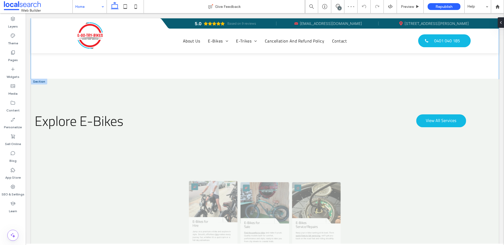
scroll to position [600, 0]
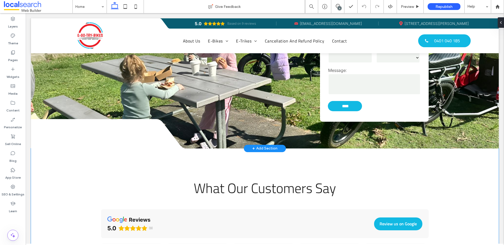
scroll to position [1004, 0]
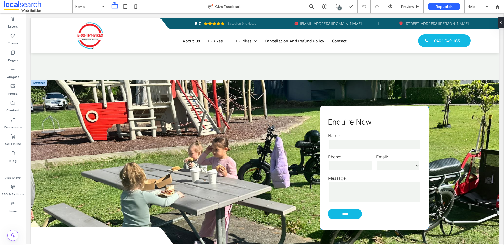
click at [387, 161] on select "******** ******** ********" at bounding box center [398, 166] width 44 height 11
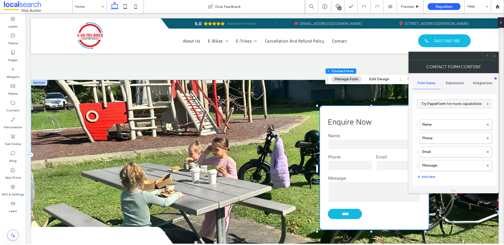
type input "****"
type input "*"
type input "***"
type input "*"
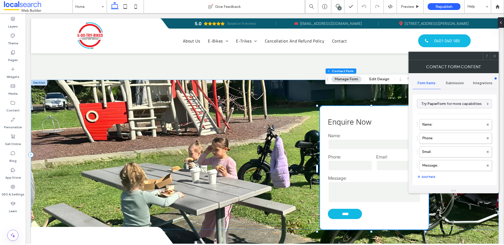
type input "*"
type input "***"
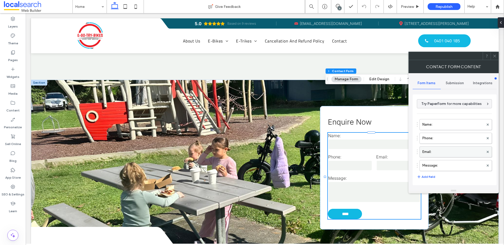
click at [437, 149] on label "Email:" at bounding box center [453, 152] width 61 height 11
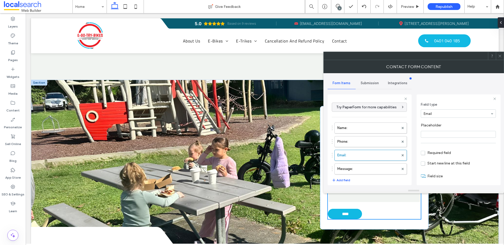
scroll to position [37, 0]
click at [423, 148] on span "Required field" at bounding box center [436, 147] width 30 height 4
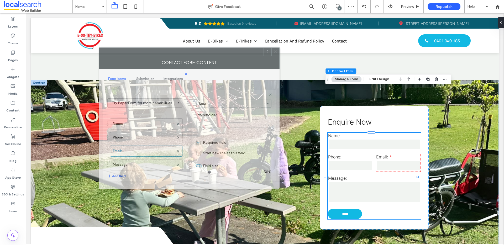
drag, startPoint x: 412, startPoint y: 60, endPoint x: 198, endPoint y: 51, distance: 214.0
click at [198, 51] on div at bounding box center [181, 52] width 164 height 8
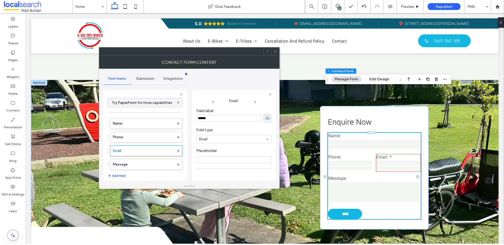
scroll to position [0, 0]
click at [274, 52] on icon at bounding box center [276, 52] width 4 height 4
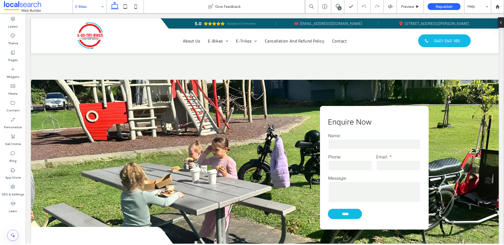
click at [87, 3] on input at bounding box center [88, 6] width 26 height 13
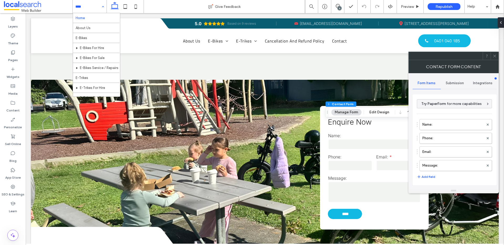
click at [448, 83] on span "Submission" at bounding box center [455, 83] width 18 height 4
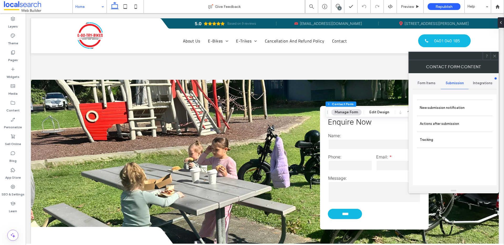
click at [429, 84] on span "Form Items" at bounding box center [427, 83] width 18 height 4
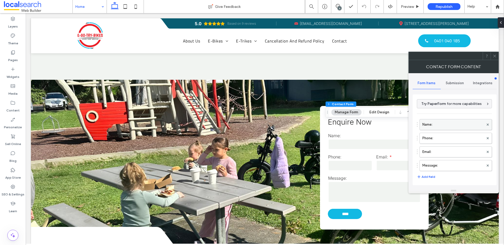
click at [430, 124] on label "Name:" at bounding box center [453, 125] width 61 height 11
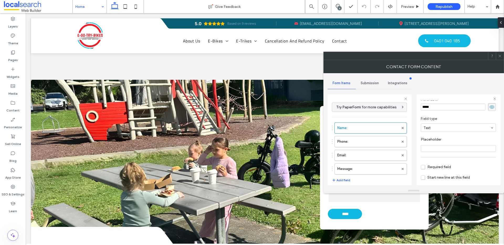
scroll to position [37, 0]
click at [425, 147] on span "Required field" at bounding box center [436, 147] width 30 height 4
click at [365, 141] on label "Phone:" at bounding box center [368, 142] width 61 height 11
type input "*"
click at [423, 147] on span "Required field" at bounding box center [436, 147] width 30 height 4
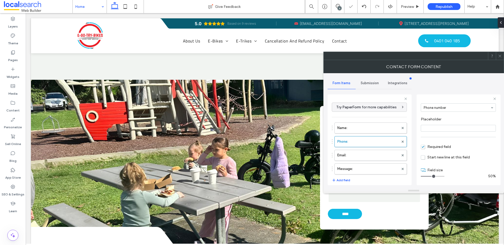
click at [501, 54] on icon at bounding box center [500, 56] width 4 height 4
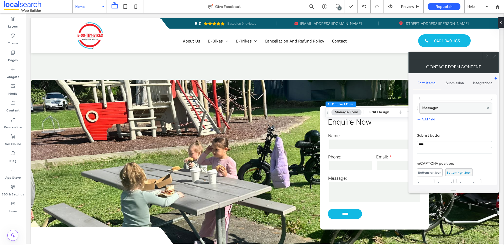
scroll to position [0, 0]
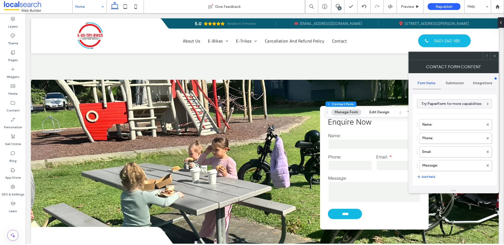
click at [432, 132] on div "Name: Phone: Email: Message:" at bounding box center [454, 144] width 75 height 55
click at [433, 127] on label "Name:" at bounding box center [453, 125] width 61 height 11
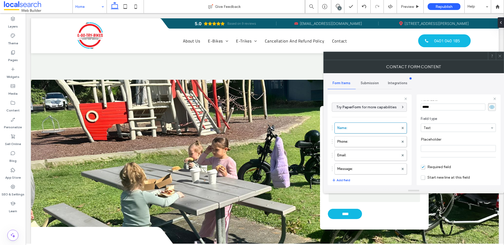
scroll to position [37, 0]
click at [500, 56] on icon at bounding box center [500, 56] width 4 height 4
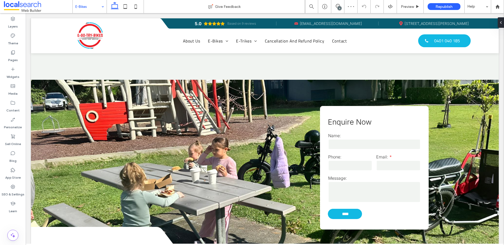
click at [86, 8] on input at bounding box center [88, 6] width 26 height 13
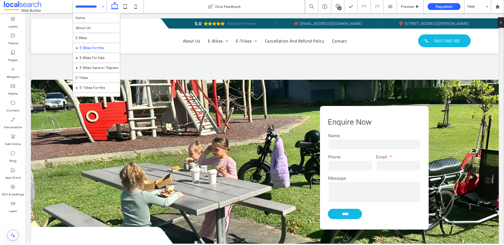
click at [102, 7] on div "Home About Us E-Bikes E-Bikes For Hire E-Bikes For Sale E-Bikes Service / Repai…" at bounding box center [90, 6] width 34 height 13
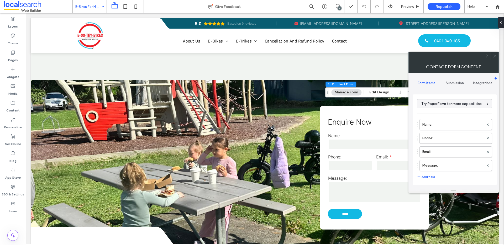
type input "****"
type input "*"
type input "***"
type input "*"
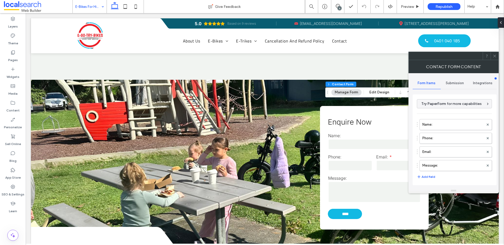
type input "*"
type input "***"
click at [446, 149] on label "Email:" at bounding box center [453, 152] width 61 height 11
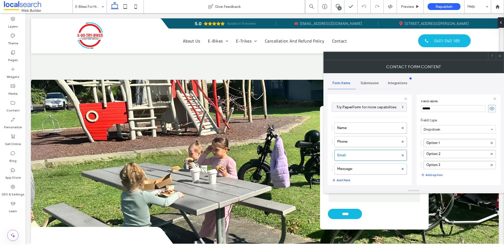
scroll to position [46, 0]
click at [425, 162] on span "Required field" at bounding box center [436, 162] width 30 height 4
click at [360, 128] on label "Name:" at bounding box center [368, 128] width 61 height 11
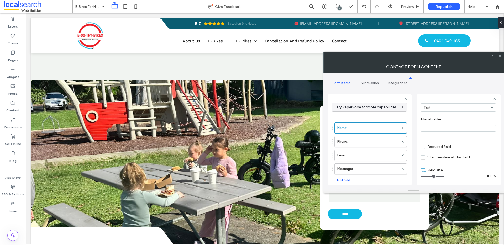
click at [423, 145] on span "Required field" at bounding box center [436, 147] width 30 height 4
click at [364, 143] on label "Phone:" at bounding box center [368, 142] width 61 height 11
type input "*"
click at [422, 148] on span "Required field" at bounding box center [436, 147] width 30 height 4
click at [360, 155] on label "Email:" at bounding box center [368, 155] width 61 height 11
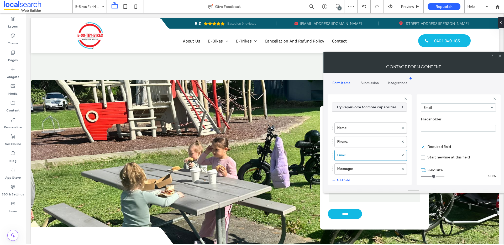
click at [501, 57] on icon at bounding box center [500, 56] width 4 height 4
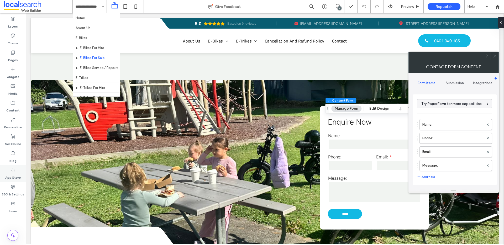
type input "****"
type input "*"
type input "***"
type input "*"
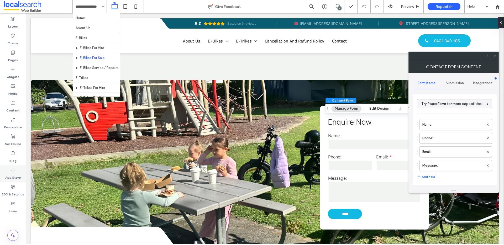
type input "*"
type input "***"
click at [434, 127] on label "Name:" at bounding box center [453, 125] width 61 height 11
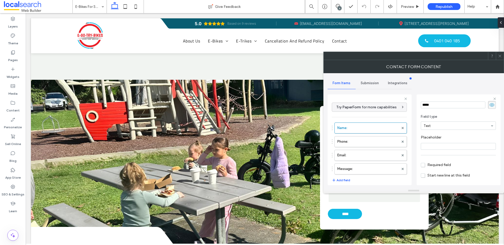
scroll to position [37, 0]
click at [433, 126] on input "Placeholder" at bounding box center [458, 128] width 75 height 7
drag, startPoint x: 424, startPoint y: 146, endPoint x: 433, endPoint y: 143, distance: 9.6
click at [424, 146] on span "Required field" at bounding box center [436, 147] width 30 height 4
click at [357, 140] on label "Phone:" at bounding box center [368, 142] width 61 height 11
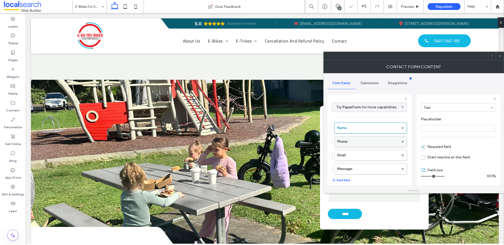
type input "*"
click at [423, 147] on span "Required field" at bounding box center [436, 147] width 30 height 4
click at [349, 157] on label "Email:" at bounding box center [368, 155] width 61 height 11
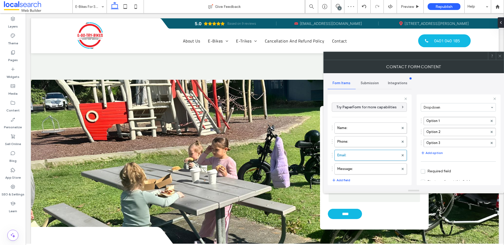
click at [423, 171] on span "Required field" at bounding box center [436, 171] width 30 height 4
click at [502, 55] on icon at bounding box center [500, 56] width 4 height 4
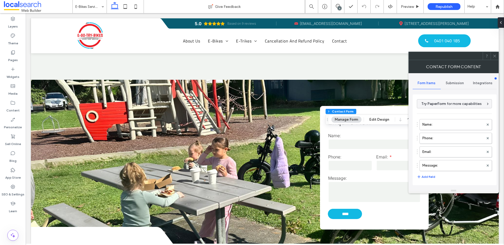
click at [454, 83] on span "Submission" at bounding box center [455, 83] width 18 height 4
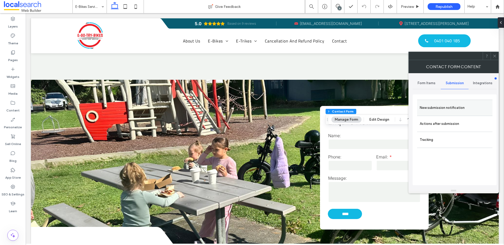
click at [443, 108] on label "New submission notification" at bounding box center [455, 108] width 70 height 11
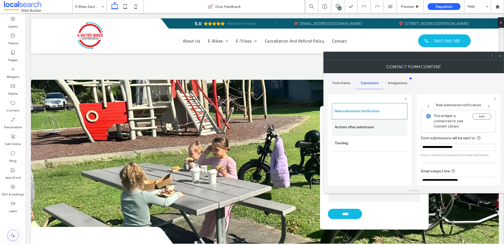
click at [370, 130] on label "Actions after submission" at bounding box center [370, 127] width 70 height 11
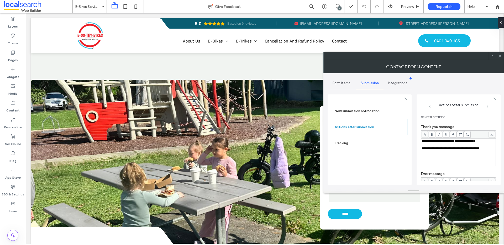
click at [350, 81] on span "Form Items" at bounding box center [342, 83] width 18 height 4
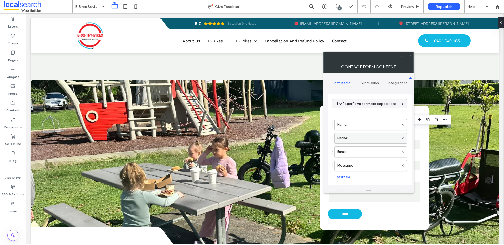
click at [353, 139] on label "Phone:" at bounding box center [368, 138] width 61 height 11
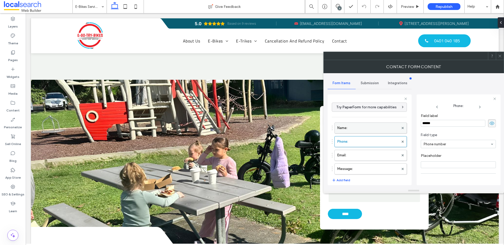
click at [355, 126] on label "Name:" at bounding box center [368, 128] width 61 height 11
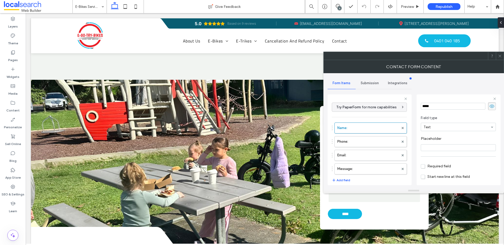
scroll to position [37, 0]
click at [423, 146] on span "Required field" at bounding box center [436, 147] width 30 height 4
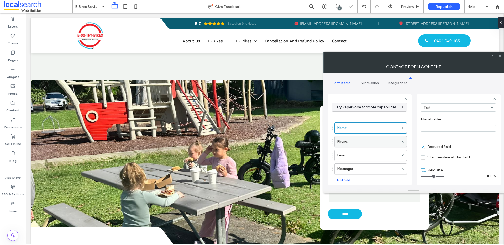
click at [356, 145] on label "Phone:" at bounding box center [368, 142] width 61 height 11
type input "*"
click at [422, 147] on span "Required field" at bounding box center [436, 147] width 30 height 4
click at [357, 154] on label "Email:" at bounding box center [368, 155] width 61 height 11
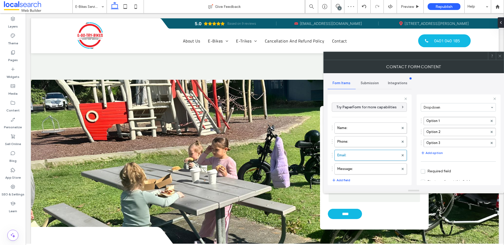
scroll to position [38, 0]
click at [422, 171] on span "Required field" at bounding box center [436, 170] width 30 height 4
click at [500, 57] on icon at bounding box center [500, 56] width 4 height 4
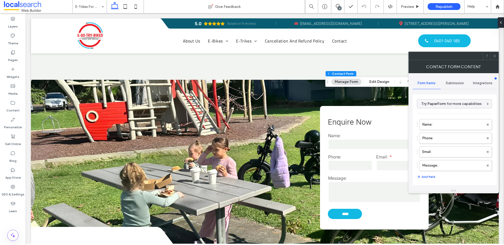
click at [444, 82] on div "Submission" at bounding box center [455, 84] width 28 height 12
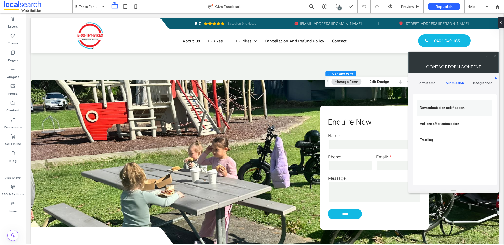
click at [438, 109] on label "New submission notification" at bounding box center [455, 108] width 70 height 11
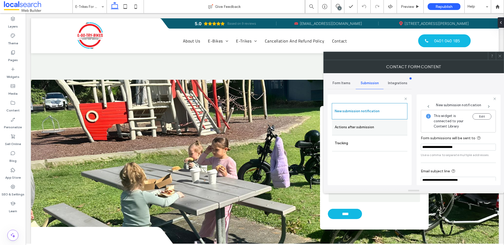
click at [356, 131] on label "Actions after submission" at bounding box center [370, 127] width 70 height 11
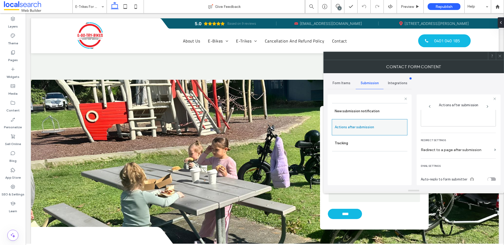
scroll to position [88, 0]
click at [344, 87] on div "Form Items" at bounding box center [342, 84] width 28 height 12
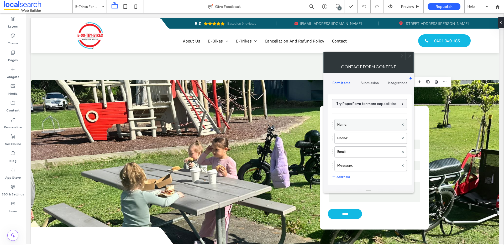
click at [370, 127] on label "Name:" at bounding box center [368, 125] width 61 height 11
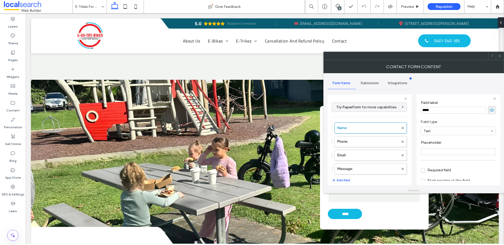
scroll to position [37, 0]
click at [421, 147] on span "Required field" at bounding box center [436, 147] width 30 height 4
click at [377, 123] on label "Name:" at bounding box center [368, 128] width 61 height 11
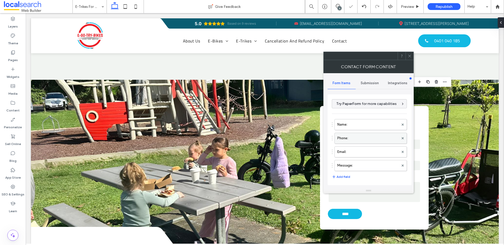
click at [362, 136] on label "Phone:" at bounding box center [368, 138] width 61 height 11
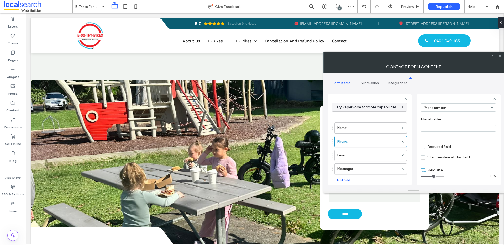
click at [425, 147] on span "Required field" at bounding box center [436, 147] width 30 height 4
click at [362, 153] on label "Email:" at bounding box center [368, 155] width 61 height 11
click at [423, 148] on span "Required field" at bounding box center [436, 147] width 30 height 4
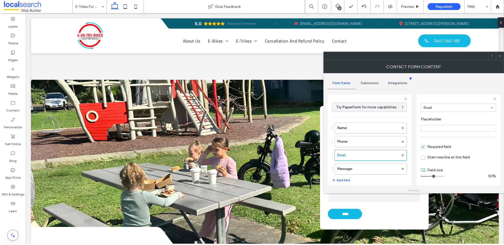
click at [501, 56] on icon at bounding box center [500, 56] width 4 height 4
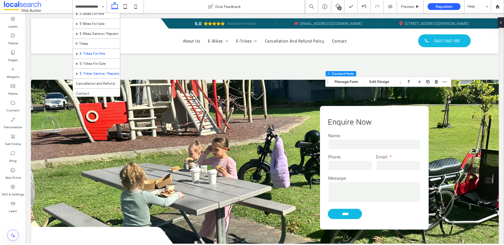
scroll to position [35, 0]
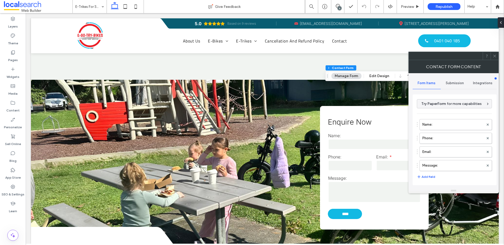
click at [452, 80] on div "Submission" at bounding box center [455, 84] width 28 height 12
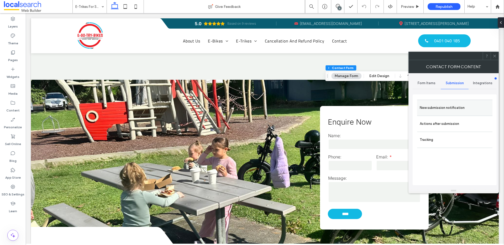
click at [435, 108] on label "New submission notification" at bounding box center [455, 108] width 70 height 11
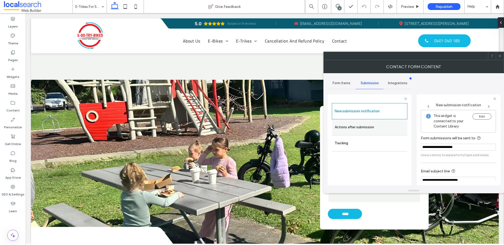
click at [383, 122] on label "Actions after submission" at bounding box center [370, 127] width 70 height 11
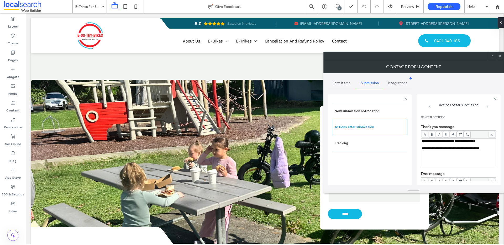
click at [349, 84] on span "Form Items" at bounding box center [342, 83] width 18 height 4
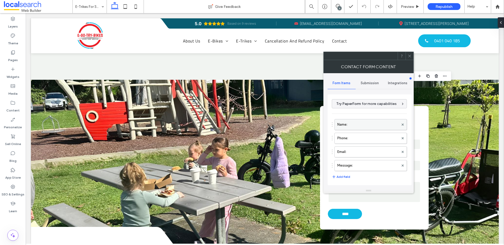
click at [362, 123] on label "Name:" at bounding box center [368, 125] width 61 height 11
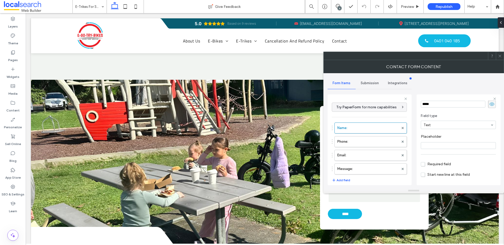
scroll to position [37, 0]
click at [423, 147] on span "Required field" at bounding box center [436, 147] width 30 height 4
click at [356, 140] on label "Phone:" at bounding box center [368, 142] width 61 height 11
type input "*"
click at [422, 148] on span "Required field" at bounding box center [436, 147] width 30 height 4
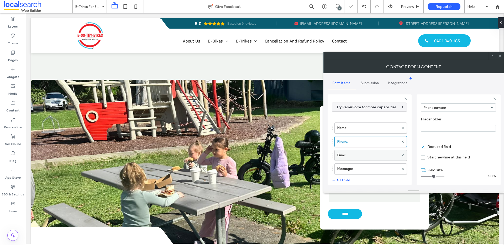
click at [349, 154] on label "Email:" at bounding box center [368, 155] width 61 height 11
click at [423, 172] on span "Required field" at bounding box center [436, 171] width 30 height 4
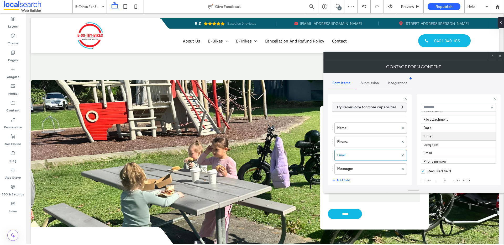
scroll to position [38, 0]
click at [499, 56] on icon at bounding box center [500, 56] width 4 height 4
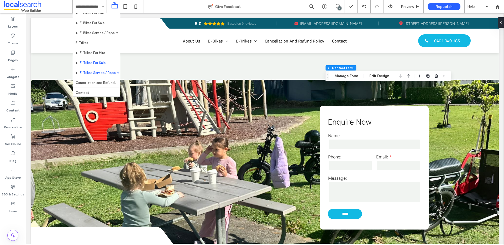
scroll to position [35, 0]
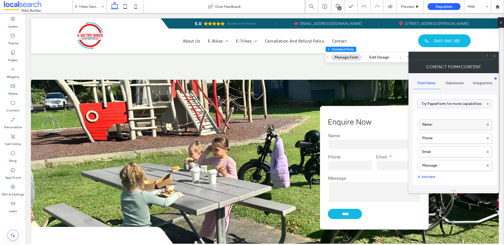
click at [436, 128] on label "Name:" at bounding box center [453, 125] width 61 height 11
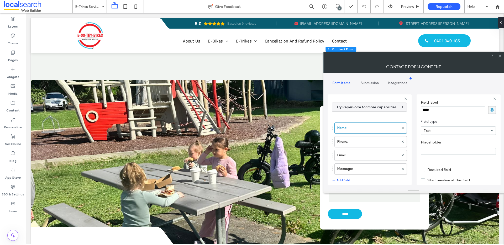
scroll to position [37, 0]
click at [424, 149] on span "Required field" at bounding box center [436, 147] width 30 height 4
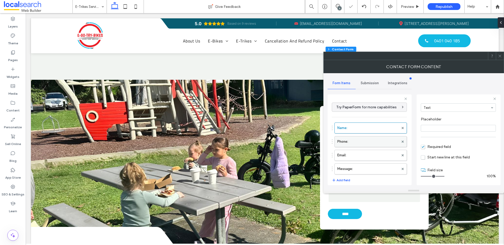
click at [370, 139] on label "Phone:" at bounding box center [368, 142] width 61 height 11
type input "*"
click at [422, 145] on span "Required field" at bounding box center [436, 147] width 30 height 4
click at [367, 155] on label "Email:" at bounding box center [368, 155] width 61 height 11
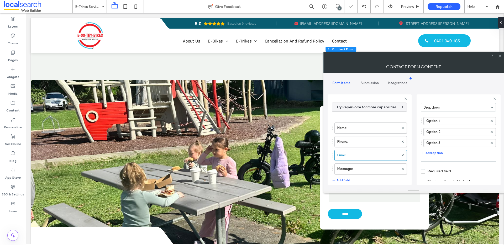
click at [424, 171] on span "Required field" at bounding box center [436, 171] width 30 height 4
click at [502, 56] on icon at bounding box center [500, 56] width 4 height 4
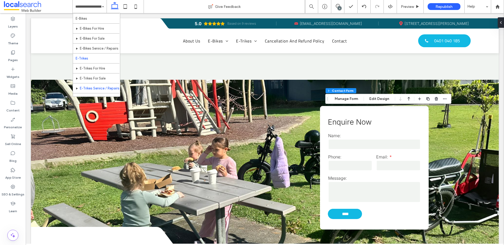
scroll to position [35, 0]
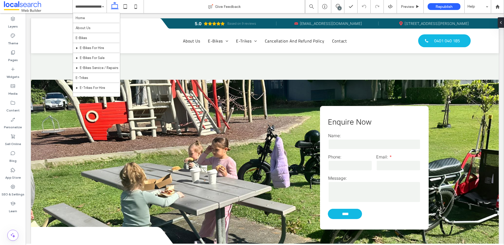
click at [85, 9] on input at bounding box center [88, 6] width 26 height 13
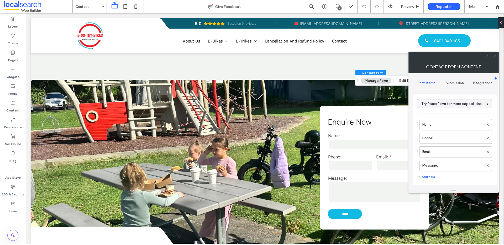
click at [455, 84] on span "Submission" at bounding box center [455, 83] width 18 height 4
click at [422, 83] on span "Form Items" at bounding box center [427, 83] width 18 height 4
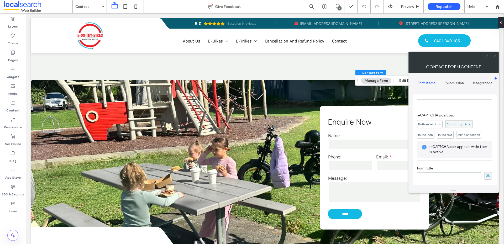
click at [455, 81] on span "Submission" at bounding box center [455, 83] width 18 height 4
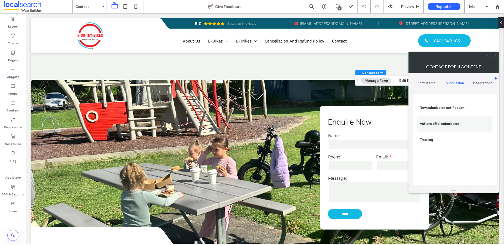
click at [434, 127] on label "Actions after submission" at bounding box center [455, 124] width 70 height 11
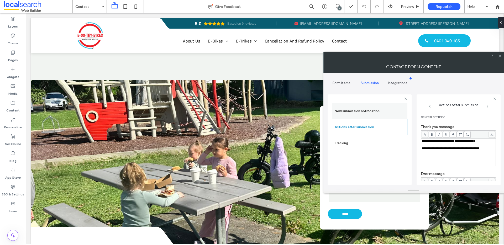
click at [372, 112] on label "New submission notification" at bounding box center [370, 111] width 70 height 11
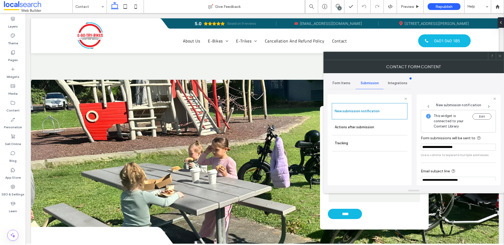
click at [335, 82] on span "Form Items" at bounding box center [342, 83] width 18 height 4
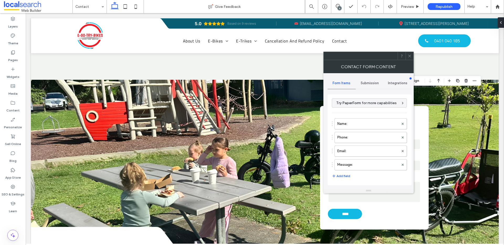
scroll to position [0, 0]
click at [351, 124] on label "Name:" at bounding box center [368, 125] width 61 height 11
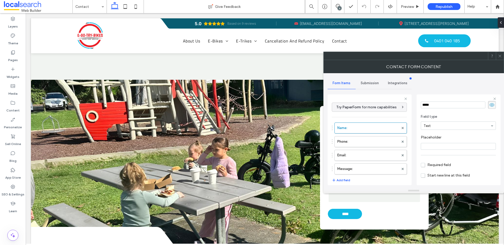
scroll to position [37, 0]
click at [422, 147] on span "Required field" at bounding box center [436, 147] width 30 height 4
click at [355, 140] on label "Phone:" at bounding box center [368, 142] width 61 height 11
type input "*"
click at [424, 147] on span "Required field" at bounding box center [436, 147] width 30 height 4
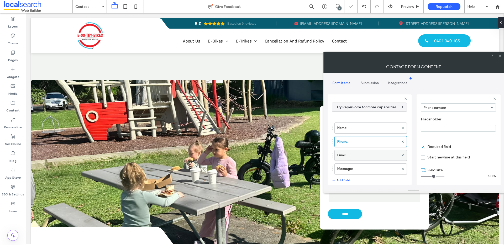
click at [364, 156] on label "Email:" at bounding box center [368, 155] width 61 height 11
click at [422, 171] on span "Required field" at bounding box center [436, 171] width 30 height 4
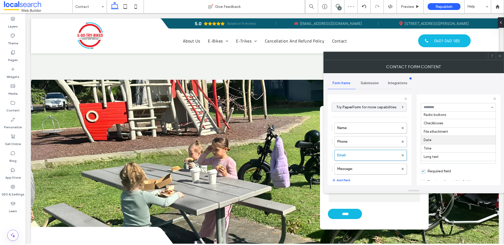
scroll to position [47, 0]
click at [500, 55] on icon at bounding box center [500, 56] width 4 height 4
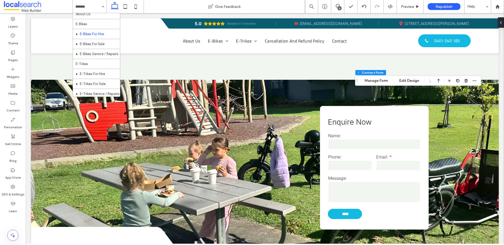
scroll to position [0, 0]
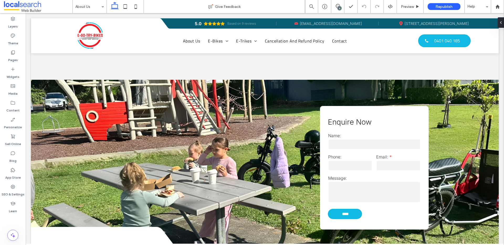
click at [86, 7] on input at bounding box center [88, 6] width 26 height 13
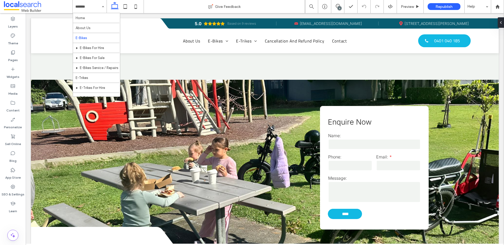
click at [88, 6] on input at bounding box center [88, 6] width 26 height 13
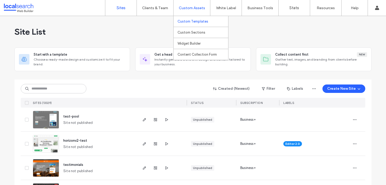
click at [190, 18] on link "Custom Templates" at bounding box center [203, 21] width 51 height 11
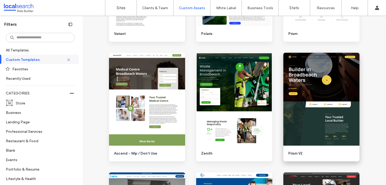
scroll to position [435, 0]
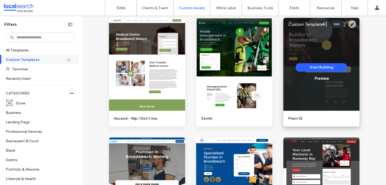
click at [351, 24] on icon at bounding box center [352, 24] width 8 height 8
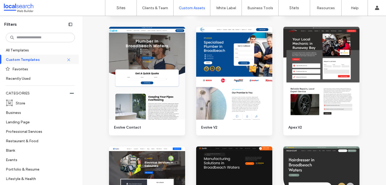
scroll to position [519, 0]
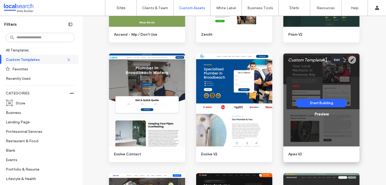
click at [348, 59] on use at bounding box center [352, 60] width 8 height 8
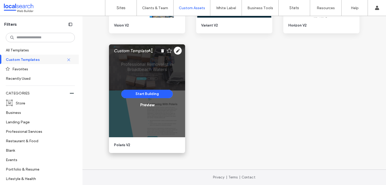
scroll to position [781, 0]
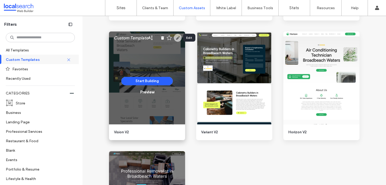
click at [175, 37] on use at bounding box center [178, 38] width 8 height 8
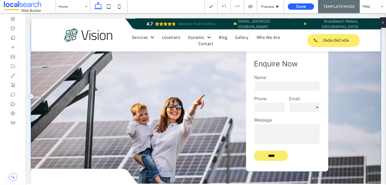
scroll to position [829, 0]
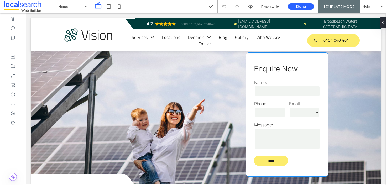
click at [264, 96] on div "Name:" at bounding box center [287, 88] width 70 height 21
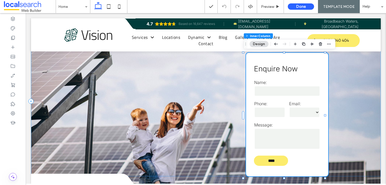
click at [264, 96] on div "Name:" at bounding box center [287, 88] width 70 height 21
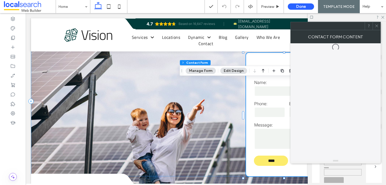
type input "*"
type input "***"
type input "*"
type input "***"
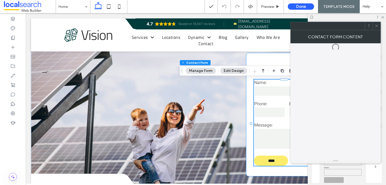
type input "*"
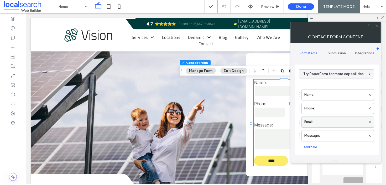
click at [318, 119] on label "Email:" at bounding box center [334, 122] width 61 height 11
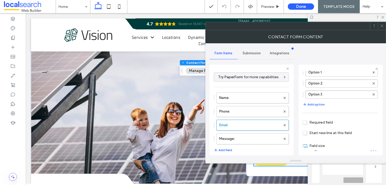
scroll to position [61, 0]
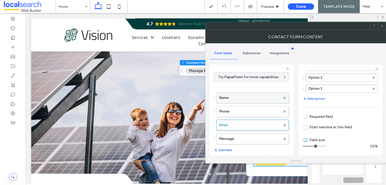
click at [234, 99] on label "Name:" at bounding box center [249, 98] width 61 height 11
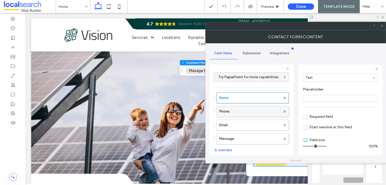
click at [232, 112] on label "Phone:" at bounding box center [249, 111] width 61 height 11
click at [234, 97] on label "Name:" at bounding box center [249, 98] width 61 height 11
click at [241, 113] on label "Phone:" at bounding box center [249, 111] width 61 height 11
type input "*"
click at [240, 121] on label "Email:" at bounding box center [249, 125] width 61 height 11
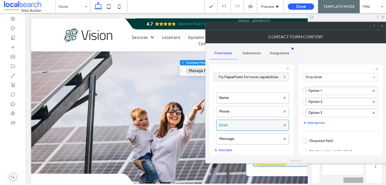
scroll to position [61, 0]
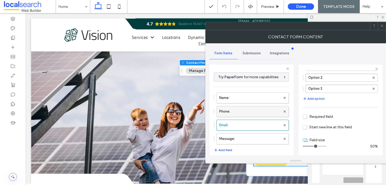
click at [243, 112] on label "Phone:" at bounding box center [249, 111] width 61 height 11
